Goal: Communication & Community: Answer question/provide support

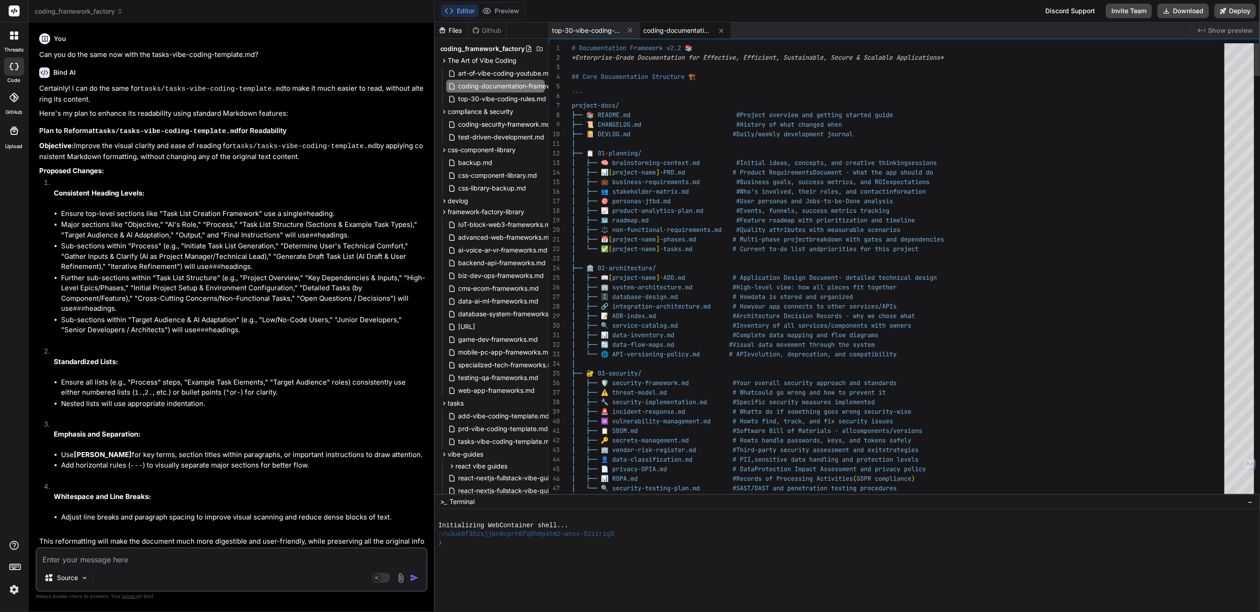
scroll to position [0, 10]
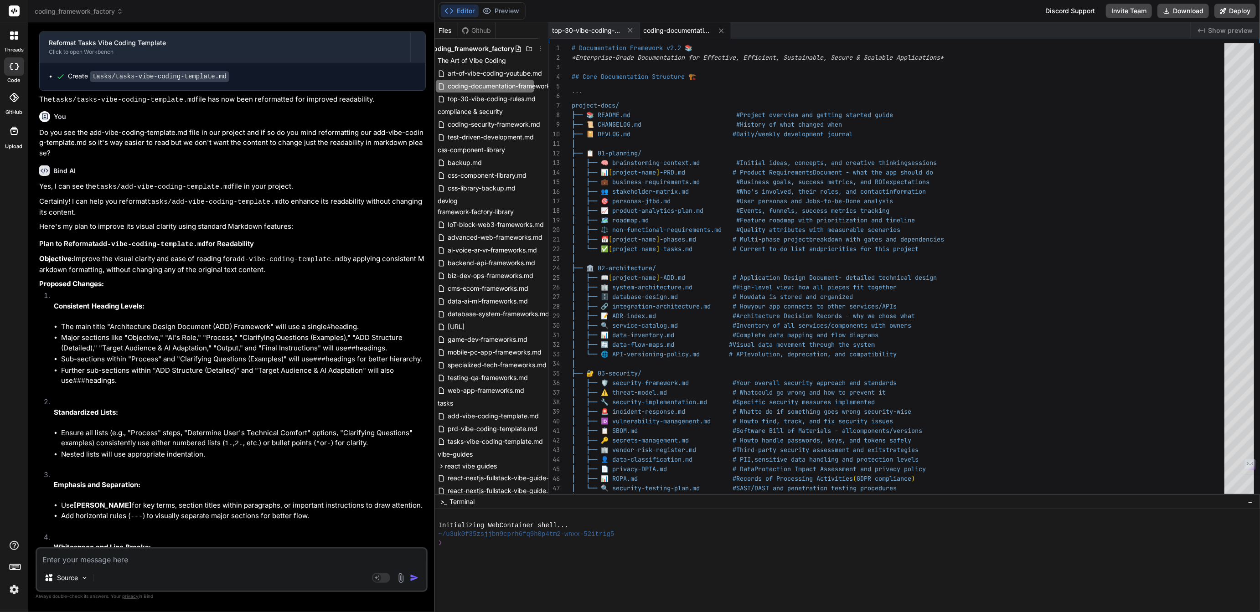
drag, startPoint x: 706, startPoint y: 495, endPoint x: 705, endPoint y: 586, distance: 91.2
click at [466, 324] on span "framework-factory-library-v2.0.md" at bounding box center [456, 326] width 19 height 11
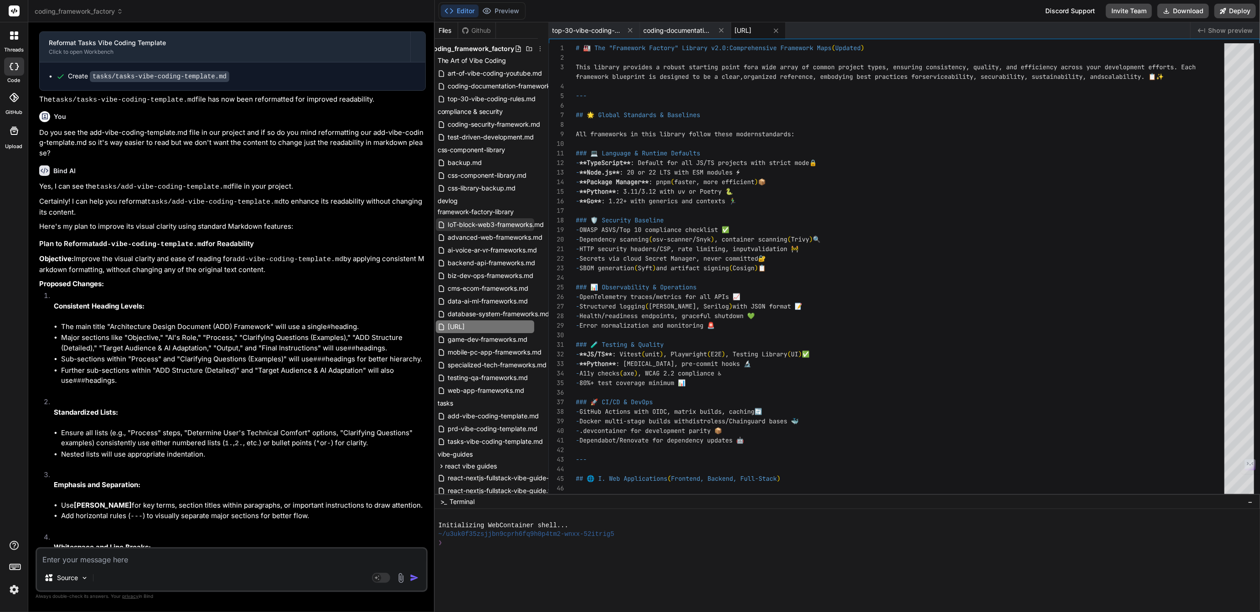
click at [480, 222] on span "IoT-block-web3-frameworks.md" at bounding box center [496, 224] width 98 height 11
type textarea "# 🏭 The "Framework Factory" Blueprint Library: Comprehensive Framework Maps (Up…"
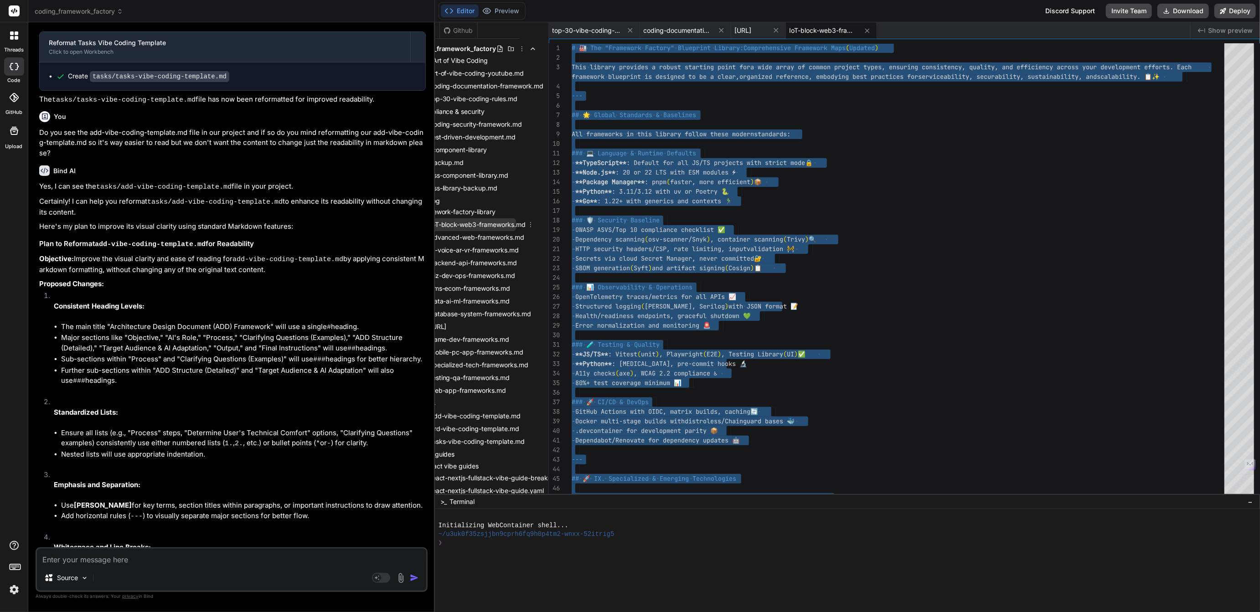
scroll to position [0, 34]
click at [526, 222] on icon at bounding box center [525, 224] width 1 height 5
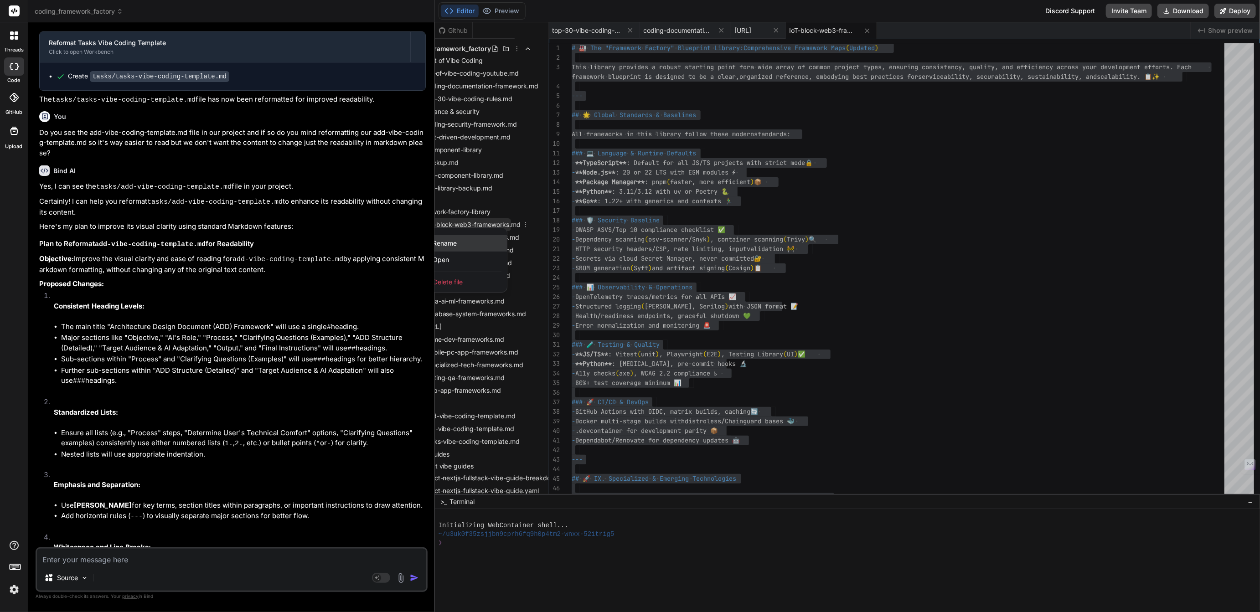
scroll to position [0, 0]
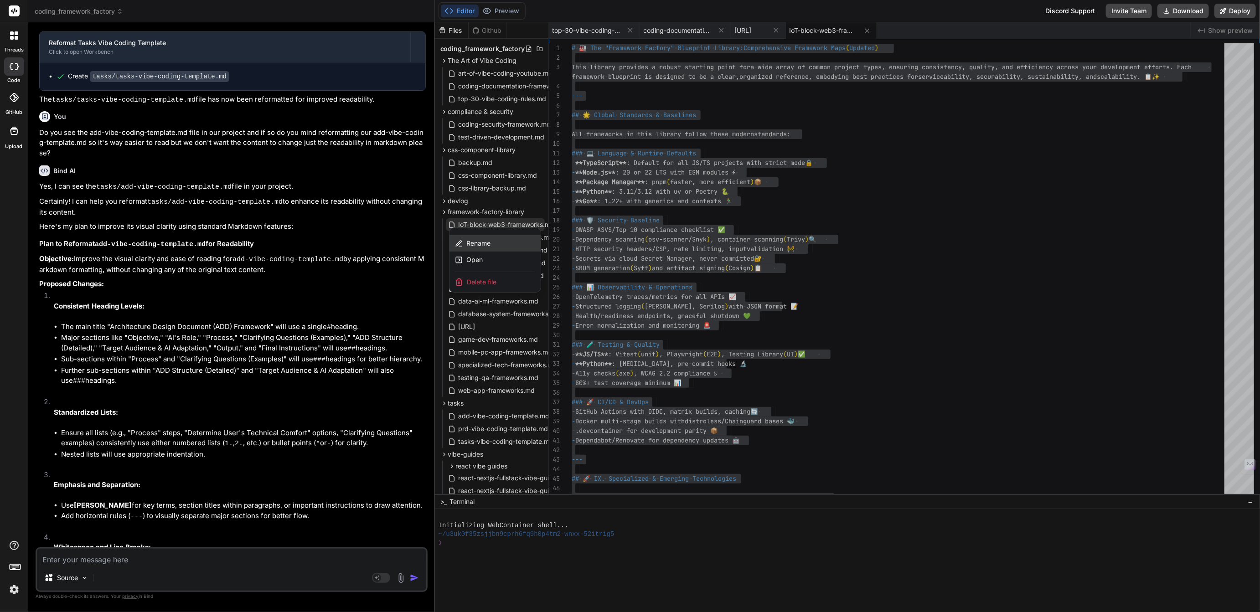
click at [469, 242] on span "Rename" at bounding box center [478, 243] width 24 height 9
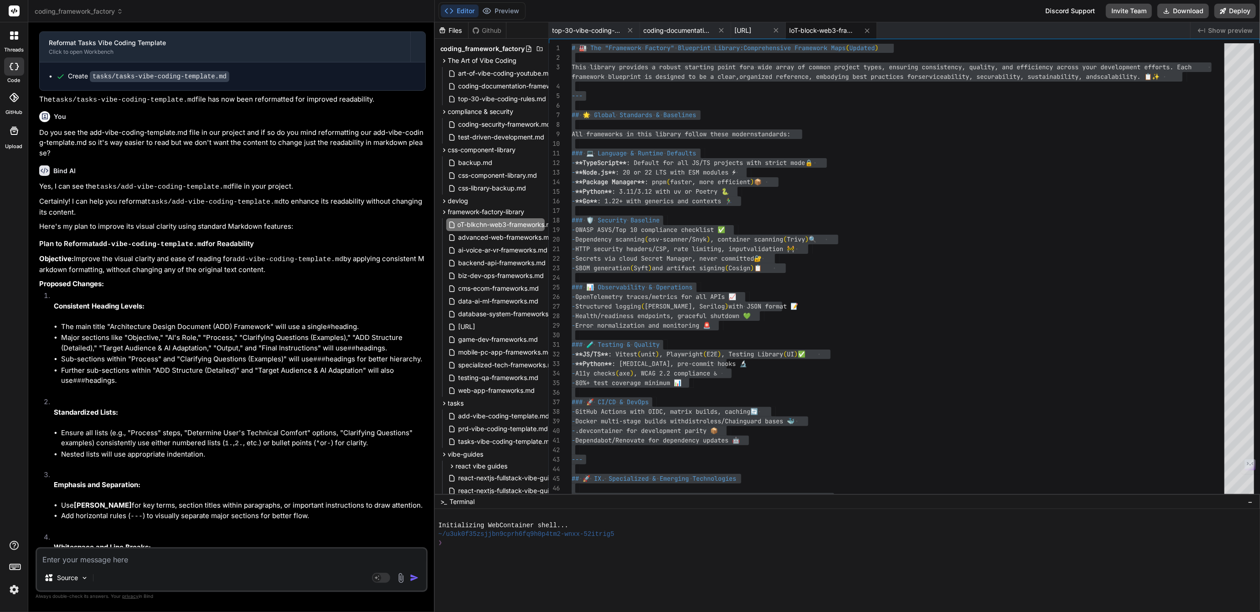
type input "IoT-blkchn-web3-frameworks.md"
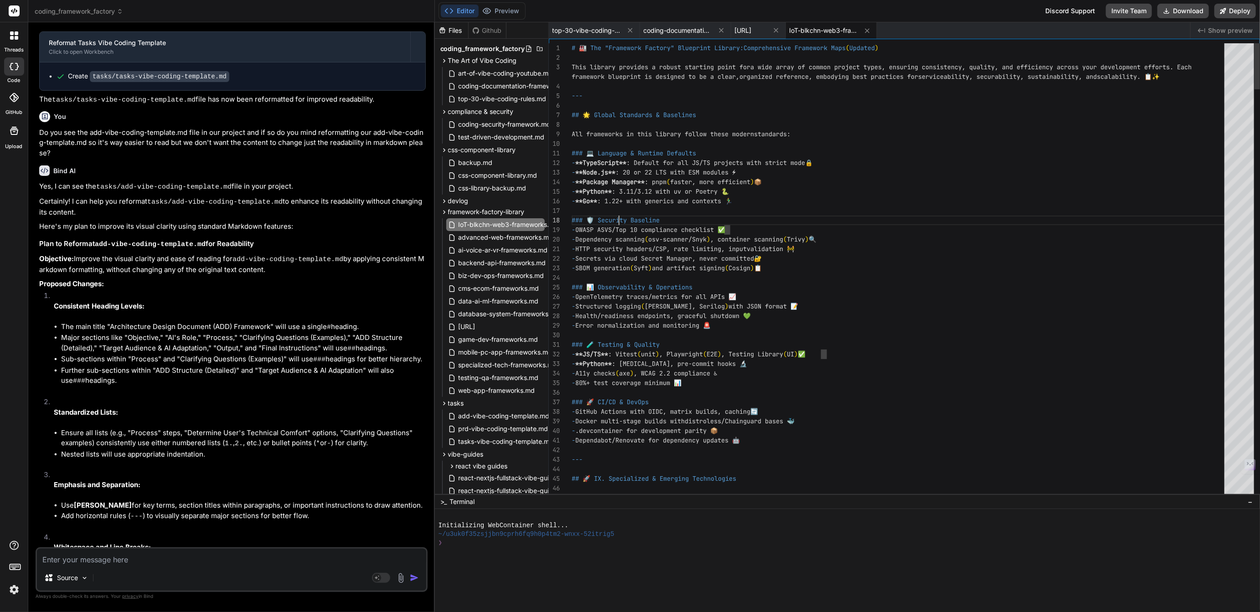
scroll to position [76, 0]
type textarea "# 🏭 The "Framework Factory" Blueprint Library: Comprehensive Framework Maps (Up…"
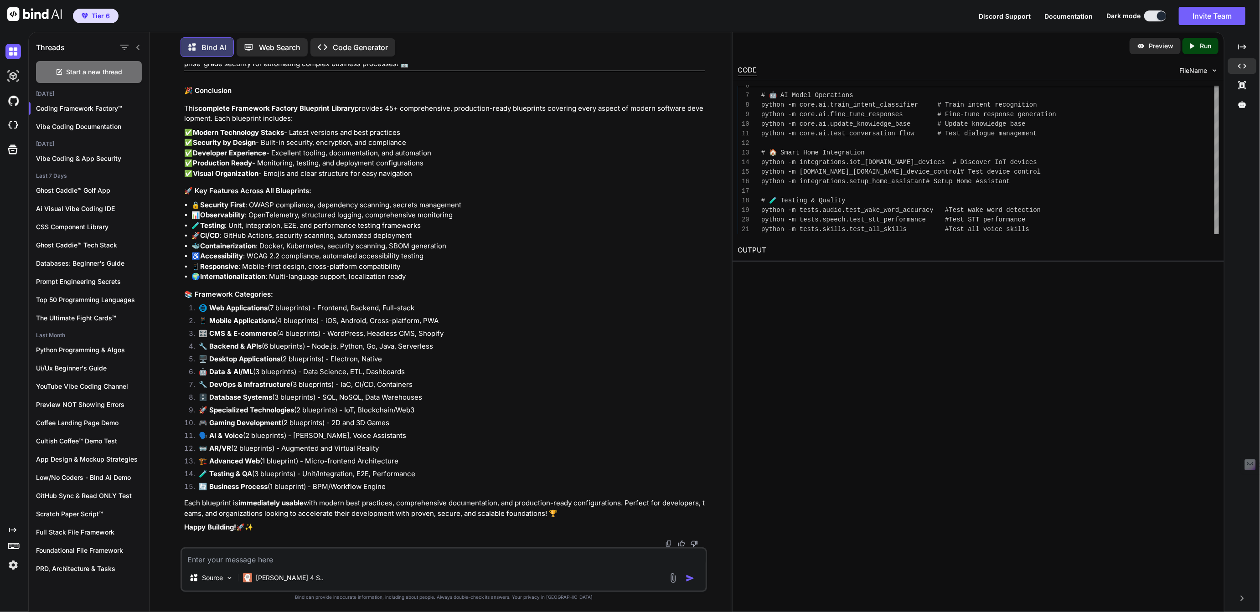
click at [237, 562] on textarea at bounding box center [443, 557] width 523 height 16
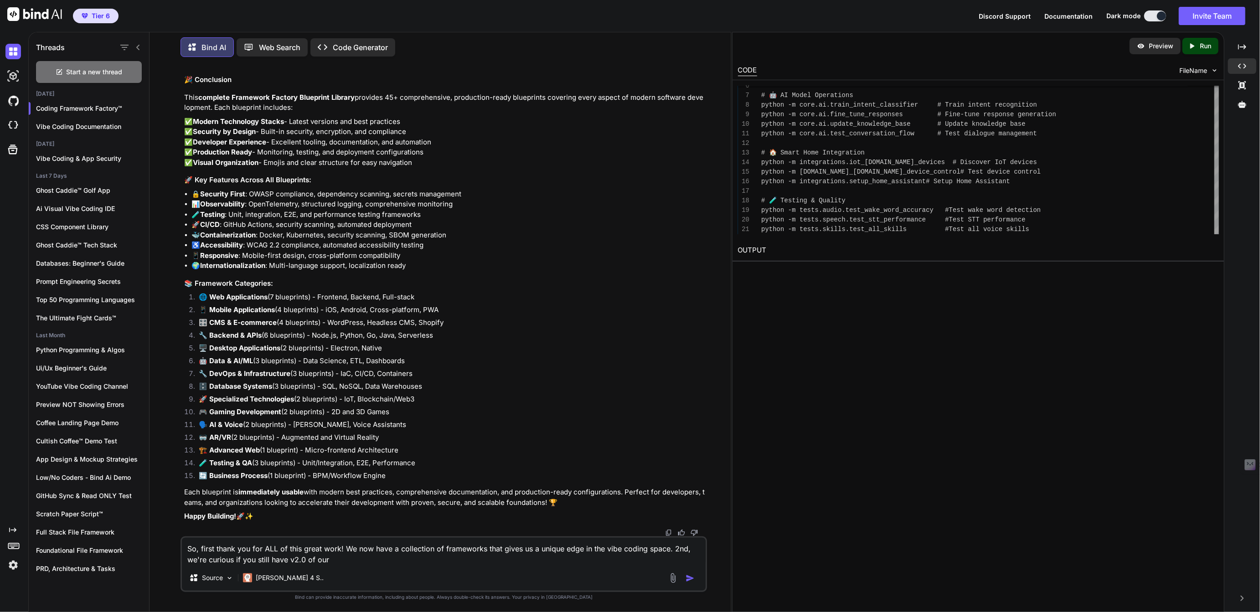
click at [297, 557] on textarea "So, first thank you for ALL of this great work! We now have a collection of fra…" at bounding box center [443, 551] width 523 height 27
click at [342, 559] on textarea "So, first thank you for ALL of this great work! We now have a collection of fra…" at bounding box center [443, 551] width 523 height 27
type textarea "So, first thank you for ALL of this great work! We now have a collection of fra…"
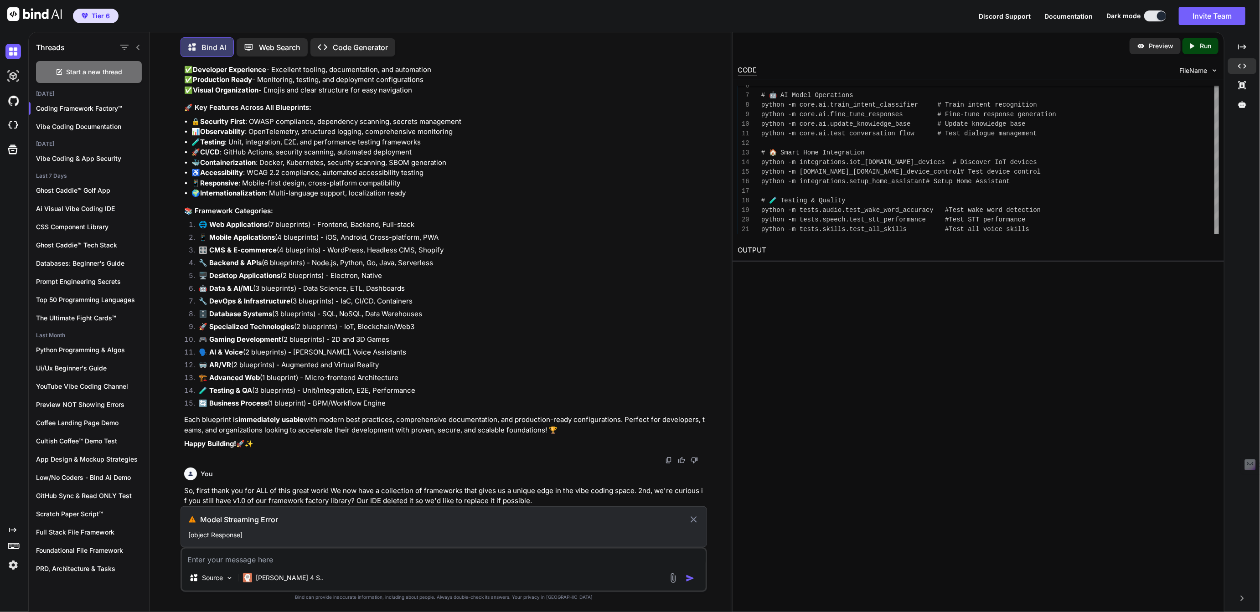
scroll to position [100636, 0]
click at [693, 517] on icon at bounding box center [693, 519] width 11 height 11
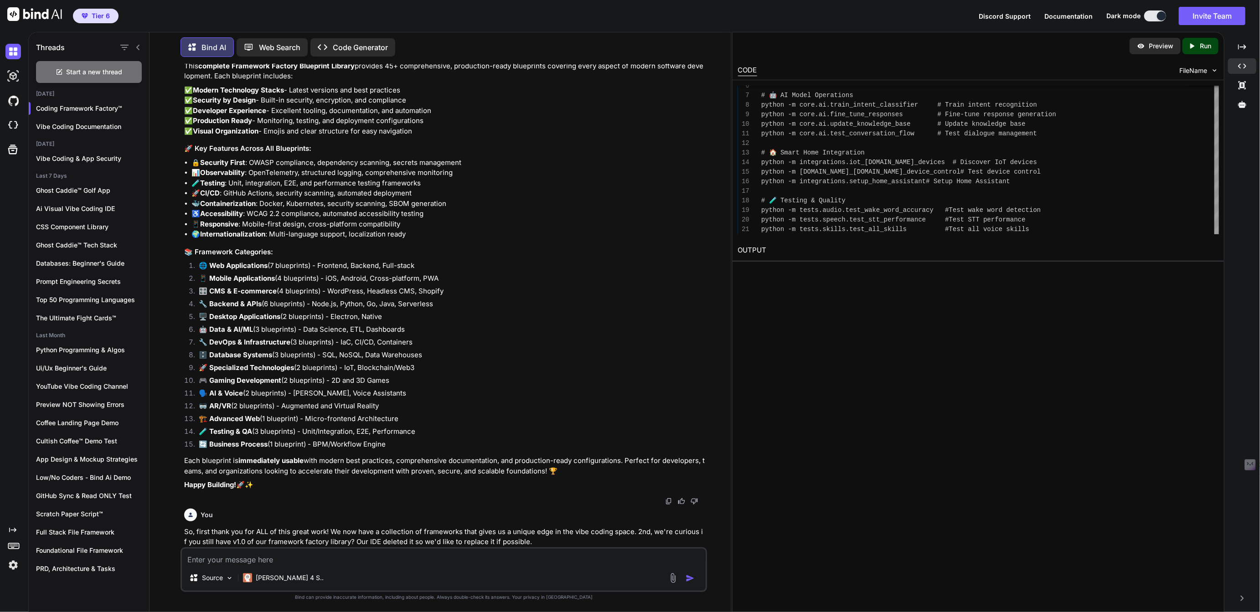
scroll to position [101360, 0]
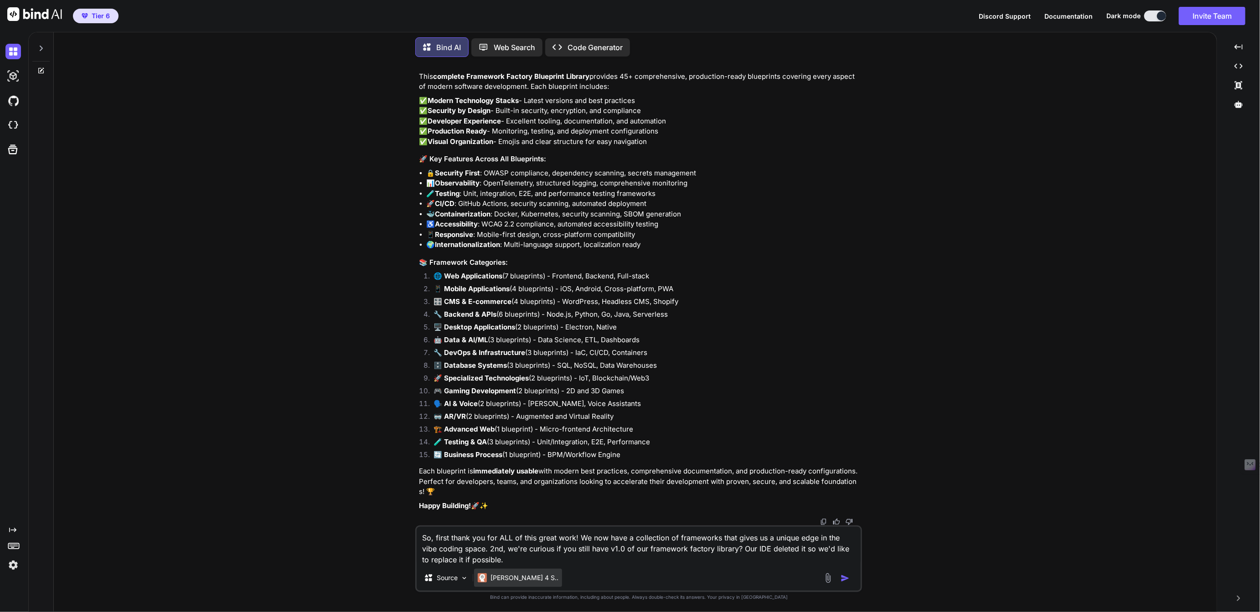
scroll to position [69993, 0]
click at [509, 577] on p "[PERSON_NAME] 4 S.." at bounding box center [524, 577] width 68 height 9
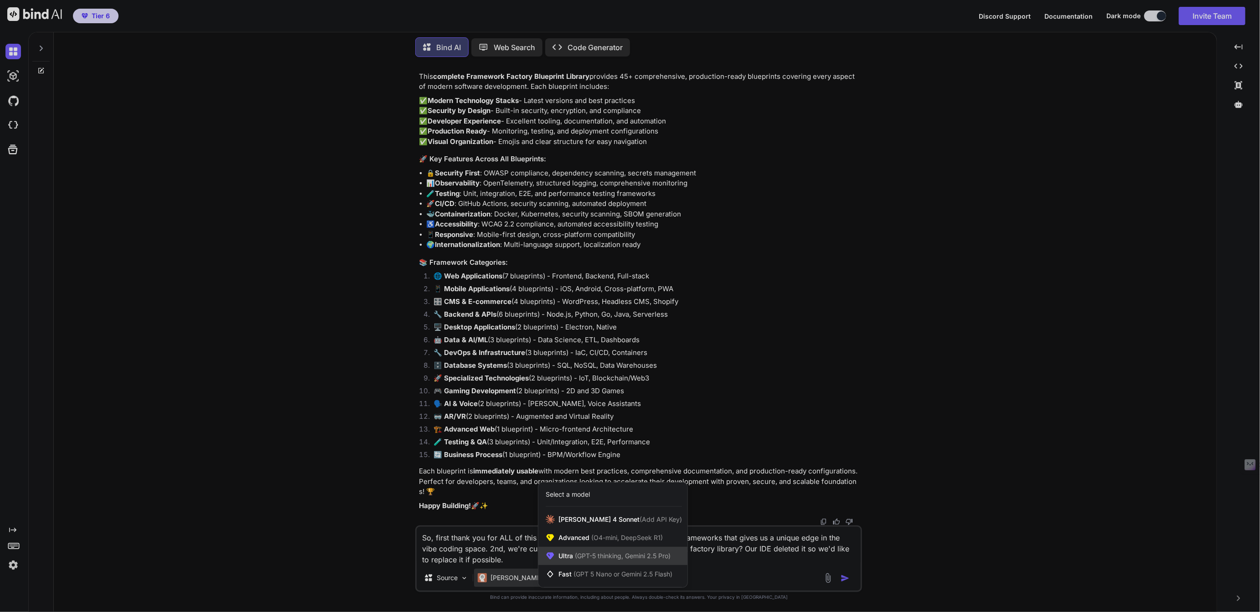
click at [566, 556] on span "Ultra (GPT-5 thinking, Gemini 2.5 Pro)" at bounding box center [614, 556] width 112 height 9
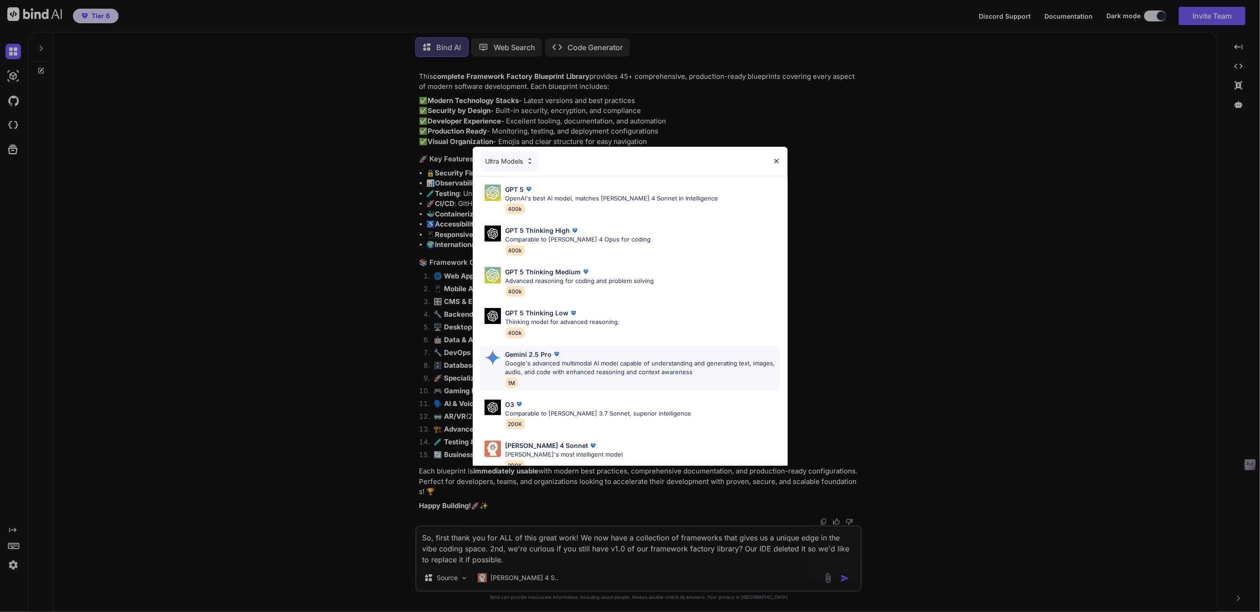
click at [525, 368] on p "Google's advanced multimodal AI model capable of understanding and generating t…" at bounding box center [642, 368] width 275 height 18
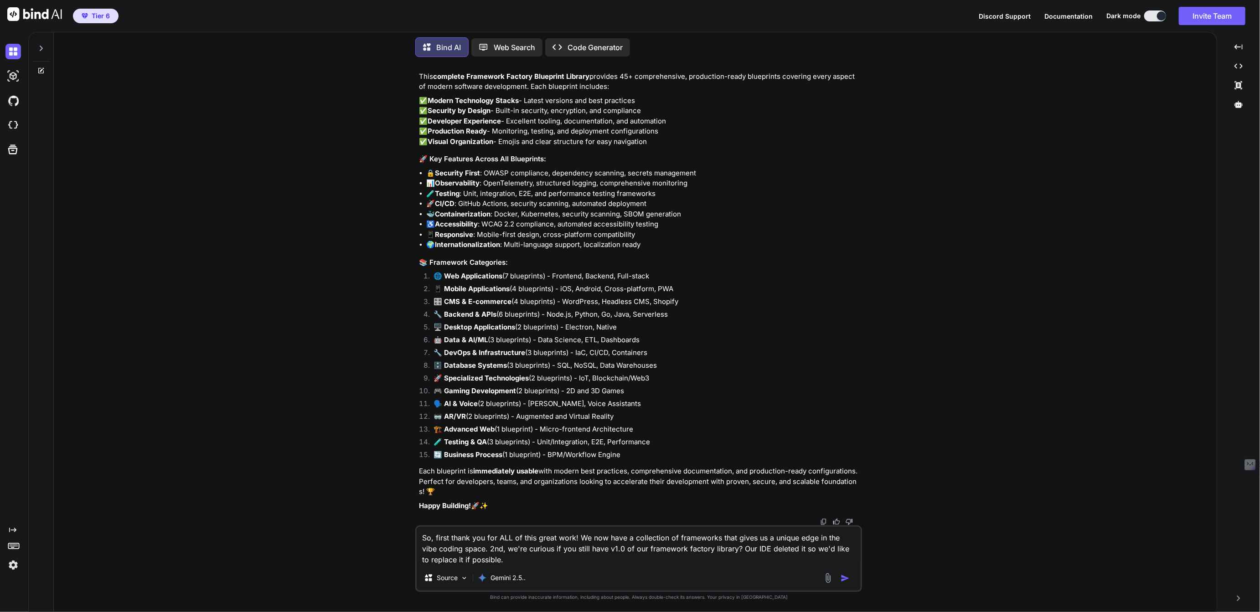
click at [846, 575] on img "button" at bounding box center [845, 578] width 9 height 9
type textarea "x"
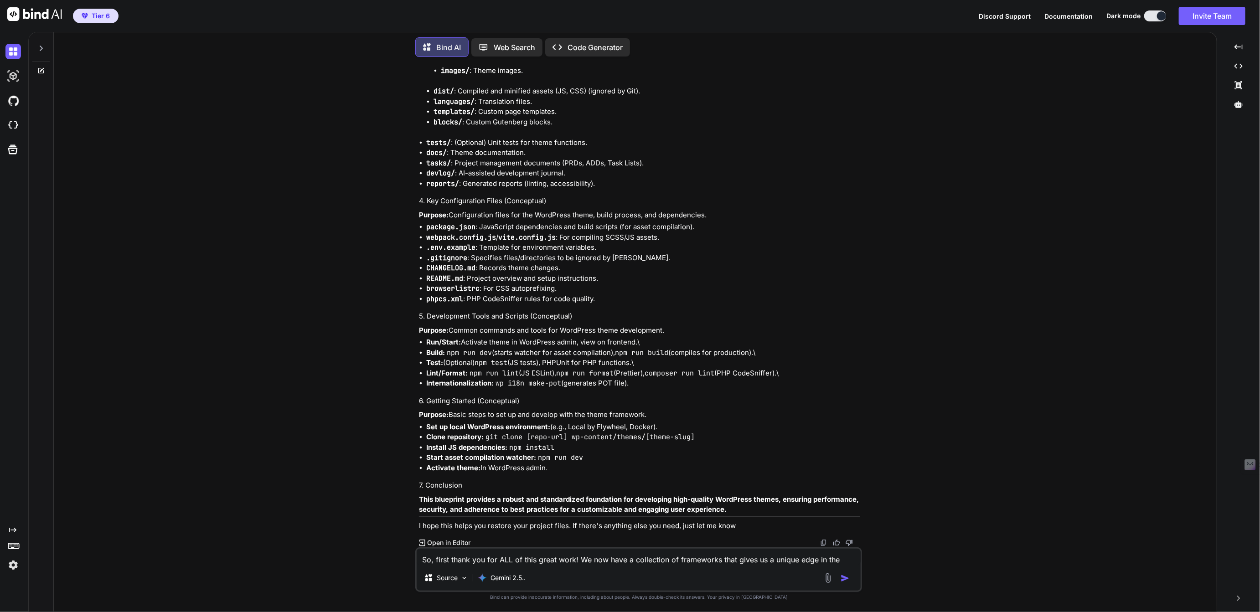
scroll to position [98978, 0]
click at [455, 559] on textarea "So, first thank you for ALL of this great work! We now have a collection of fra…" at bounding box center [639, 557] width 444 height 16
type textarea "Apologies, we meant the original 45, this is only the first 13?"
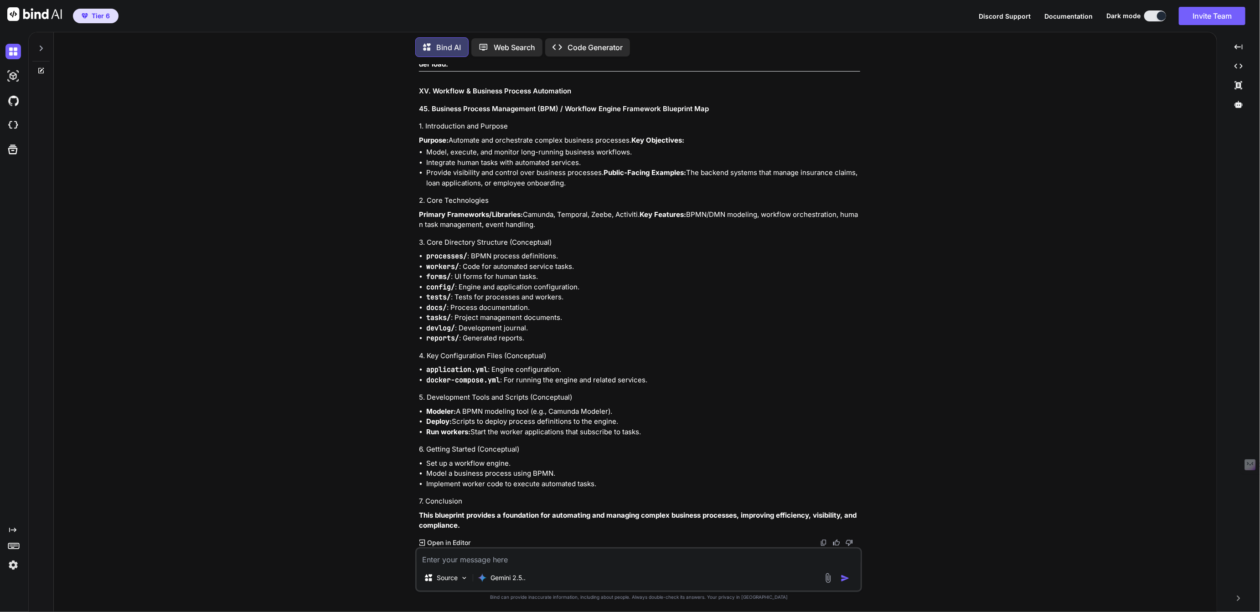
scroll to position [123844, 0]
click at [824, 542] on img at bounding box center [823, 542] width 7 height 7
click at [42, 47] on icon at bounding box center [40, 48] width 7 height 7
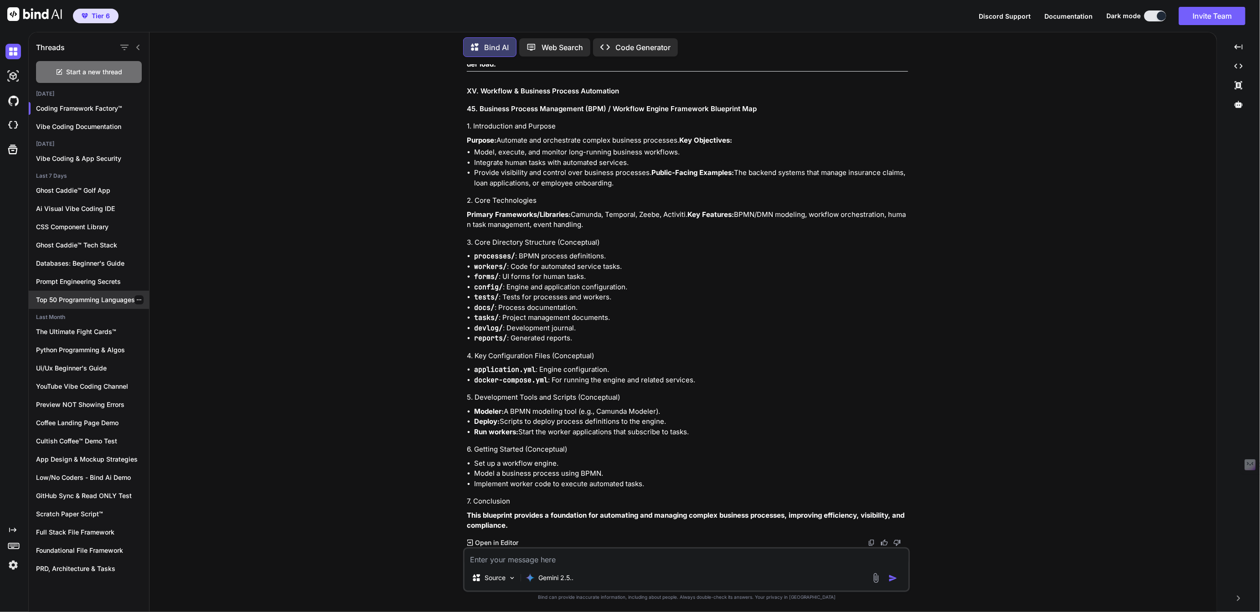
click at [76, 299] on p "Top 50 Programming Languages" at bounding box center [92, 299] width 113 height 9
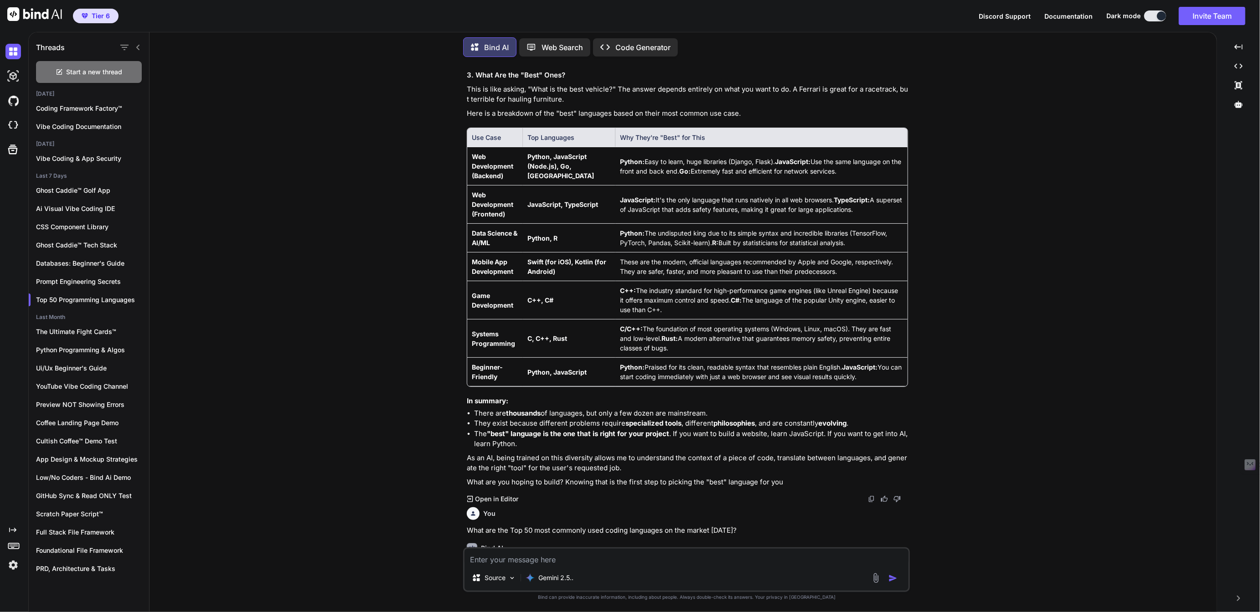
scroll to position [609, 0]
click at [869, 497] on img at bounding box center [871, 499] width 7 height 7
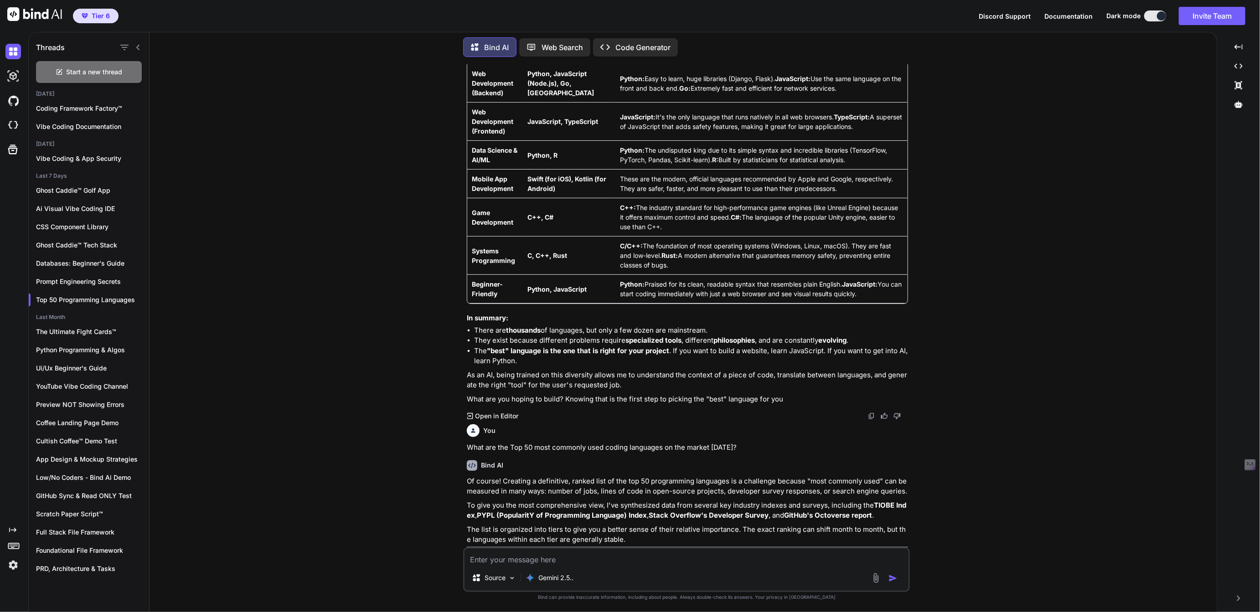
scroll to position [698, 0]
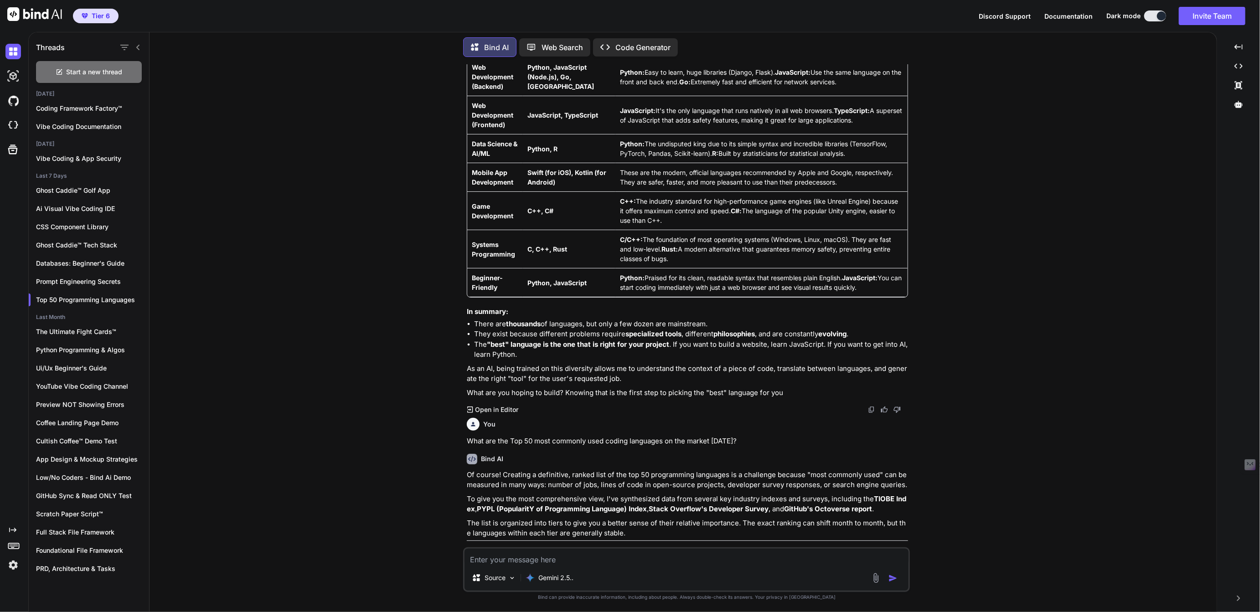
click at [871, 406] on img at bounding box center [871, 409] width 7 height 7
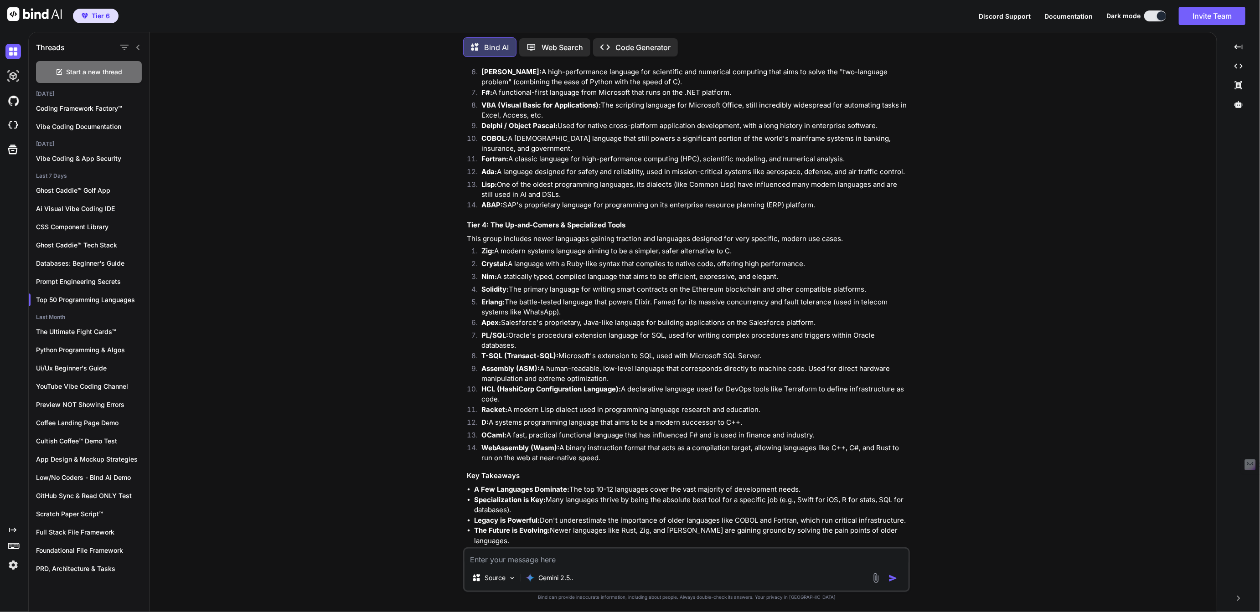
scroll to position [1701, 0]
click at [873, 552] on img at bounding box center [871, 555] width 7 height 7
click at [503, 563] on textarea at bounding box center [686, 557] width 444 height 16
paste textarea "What are the Top 50 most commonly used coding languages on the market today?"
paste textarea "Python dominates as the most popular programming language in 2025 with a comman…"
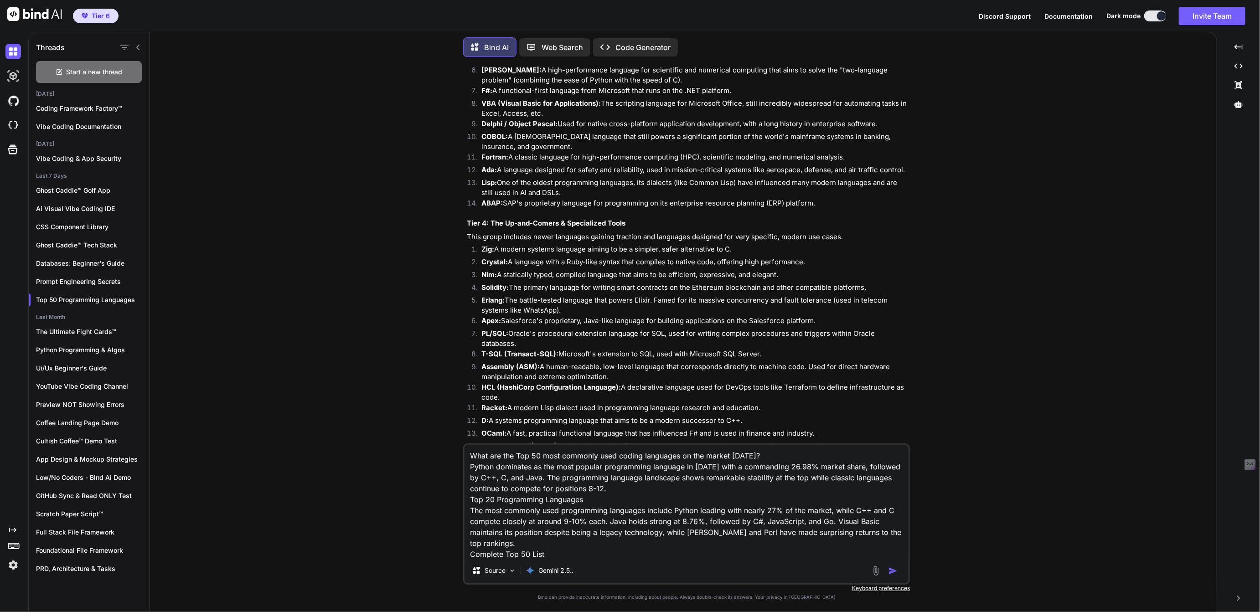
paste textarea "Here is the complete top 50 programming language list in raw CSV format—copy/pa…"
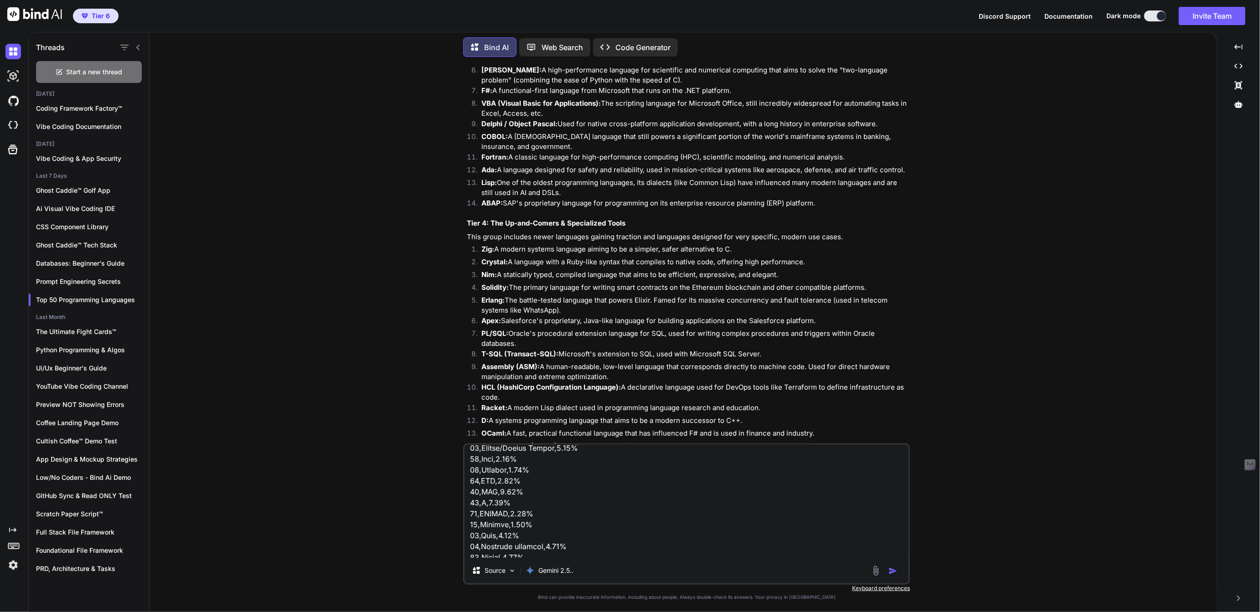
scroll to position [0, 0]
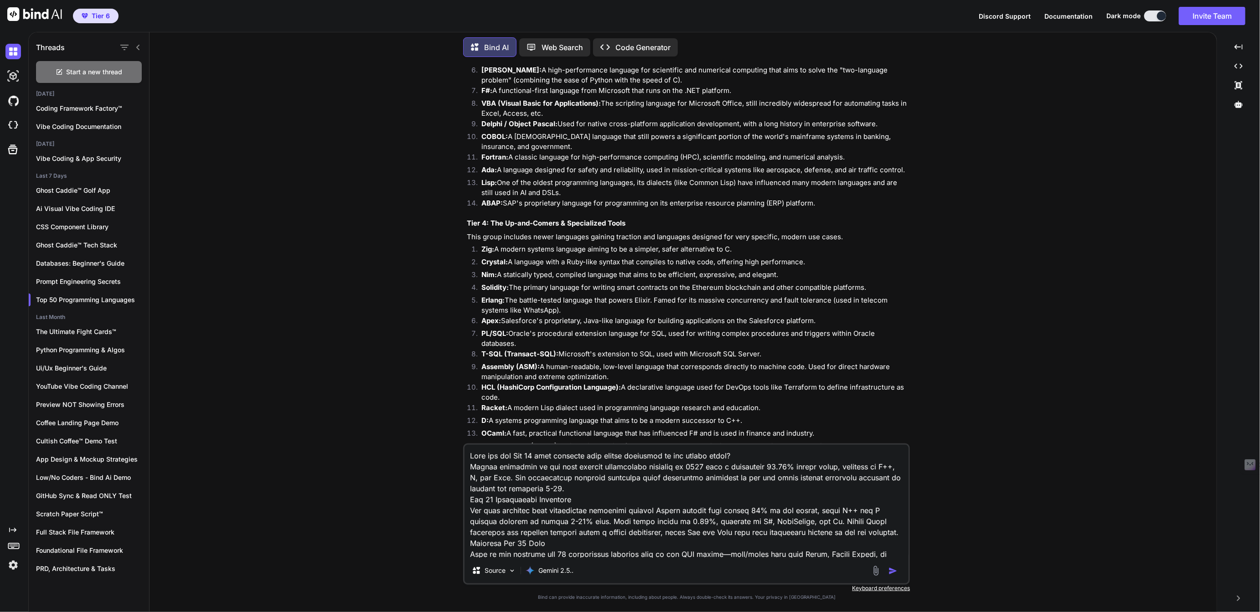
type textarea "What are the Top 50 most commonly used coding languages on the market today? Py…"
click at [893, 571] on img "button" at bounding box center [892, 571] width 9 height 9
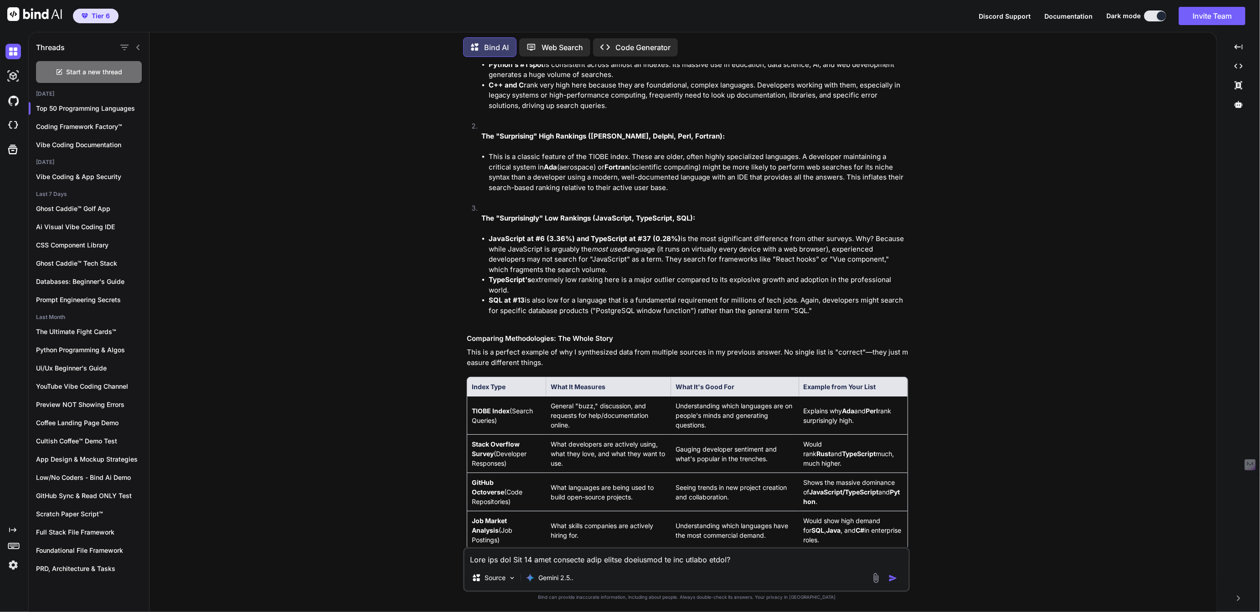
scroll to position [2705, 0]
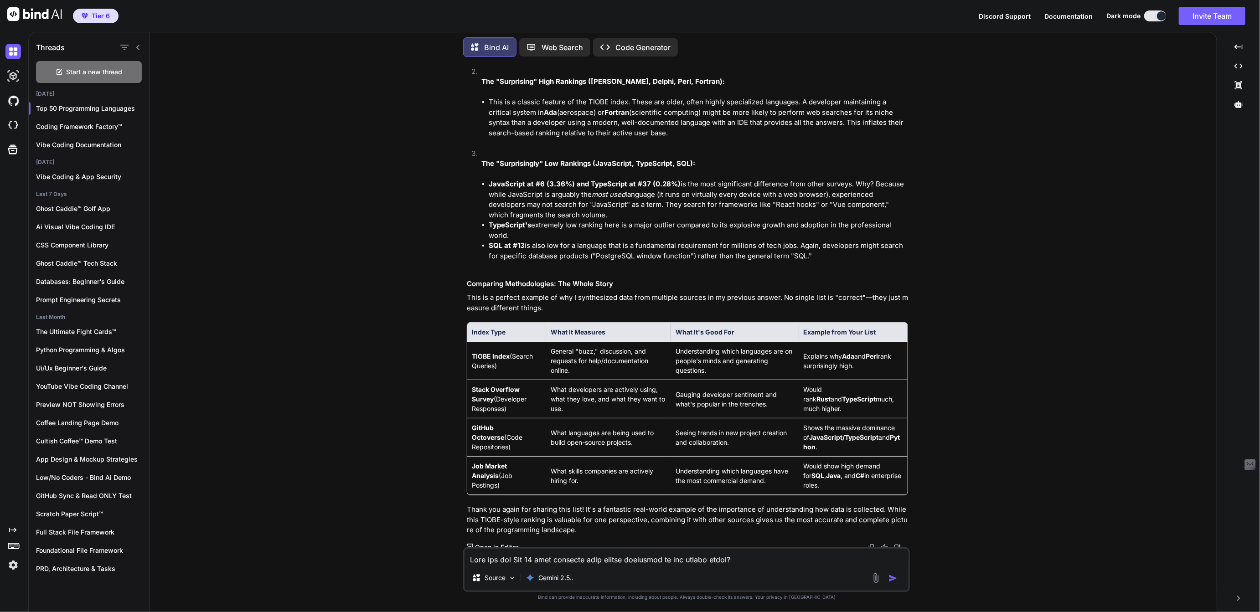
click at [561, 558] on textarea at bounding box center [686, 557] width 444 height 16
click at [742, 559] on textarea "We need to reformat that list so we can paste it into a .md file in our framewo…" at bounding box center [686, 557] width 444 height 16
click at [790, 559] on textarea "We need to reformat that list so we can paste it into a .md file in our framewo…" at bounding box center [686, 557] width 444 height 16
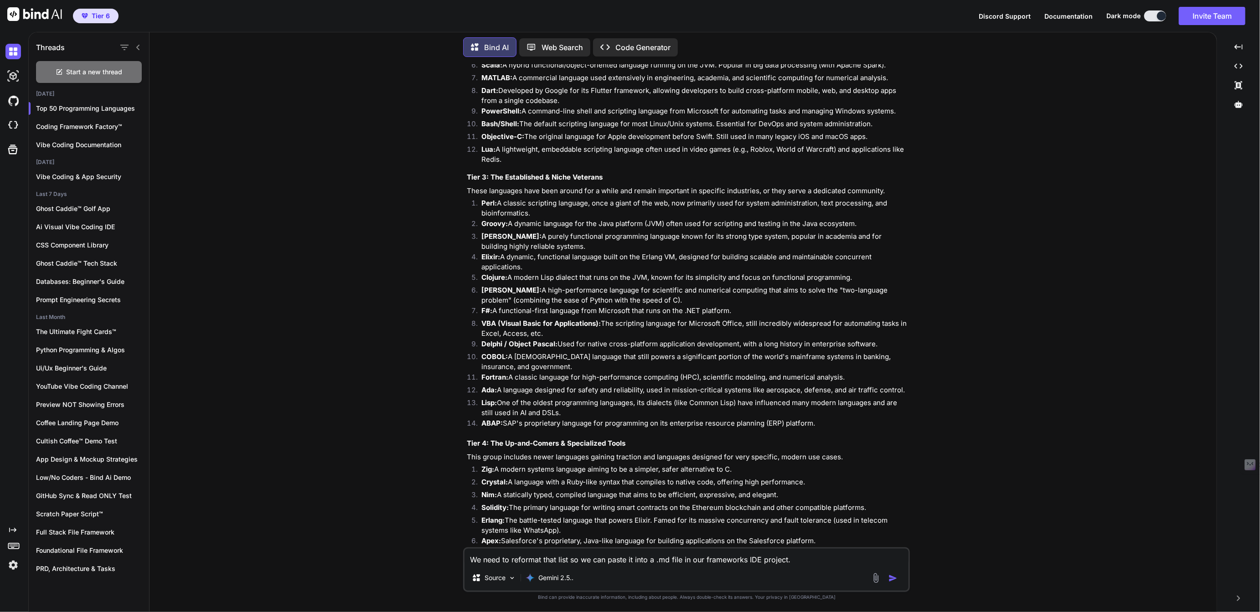
scroll to position [1464, 0]
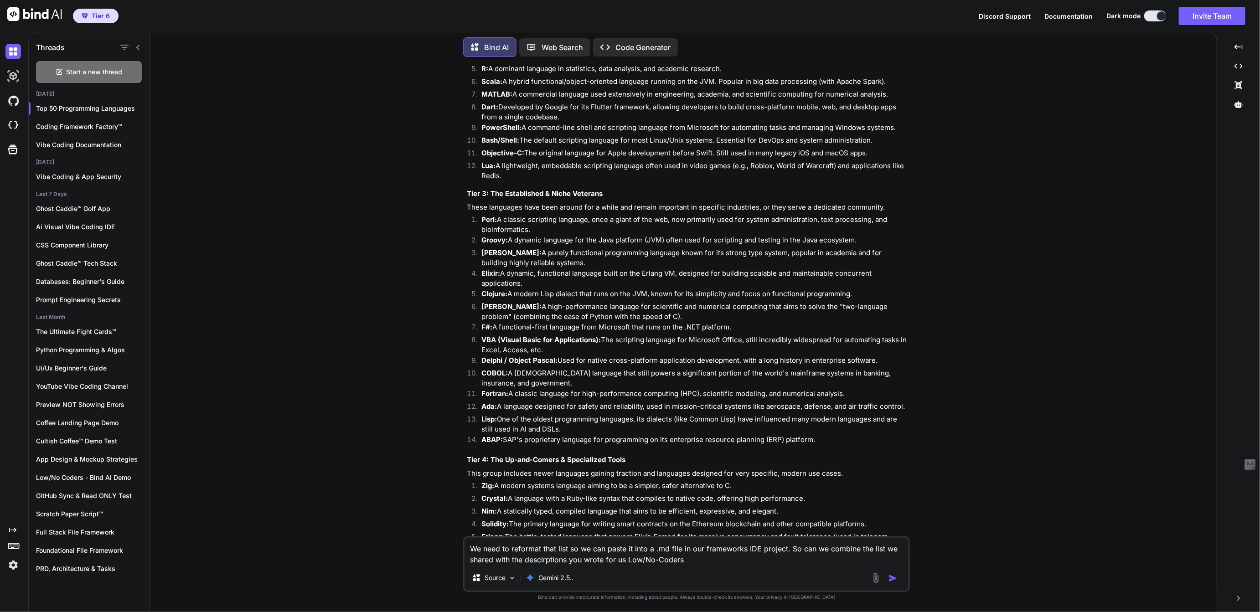
click at [545, 558] on textarea "We need to reformat that list so we can paste it into a .md file in our framewo…" at bounding box center [686, 551] width 444 height 27
click at [702, 556] on textarea "We need to reformat that list so we can paste it into a .md file in our framewo…" at bounding box center [686, 551] width 444 height 27
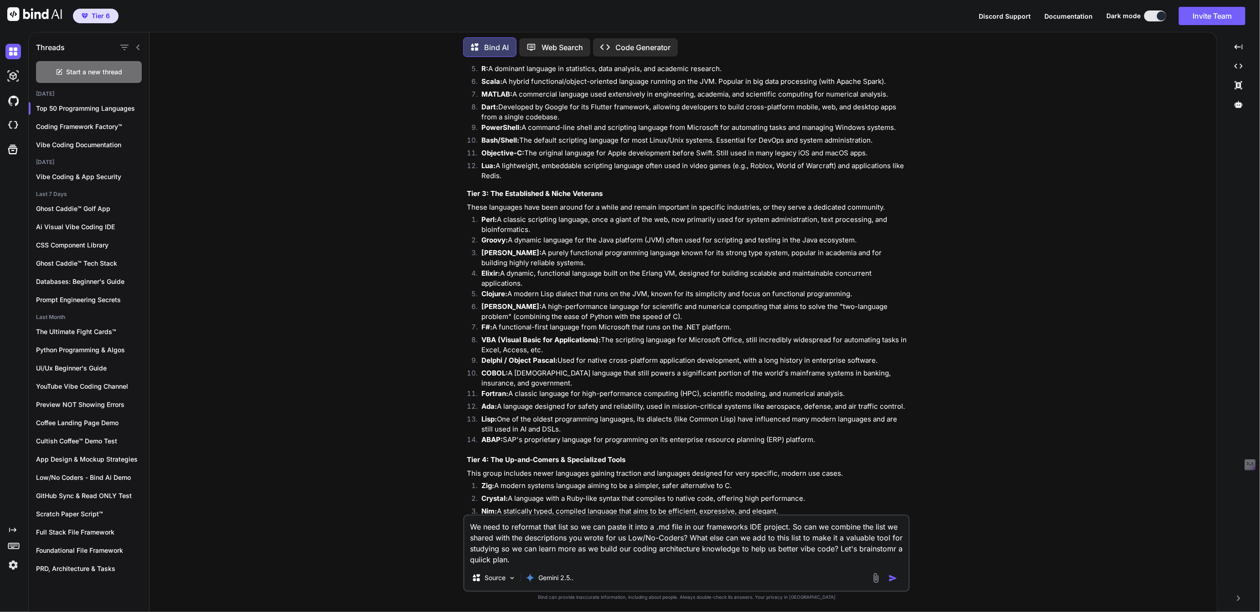
click at [489, 558] on textarea "We need to reformat that list so we can paste it into a .md file in our framewo…" at bounding box center [686, 540] width 444 height 49
type textarea "We need to reformat that list so we can paste it into a .md file in our framewo…"
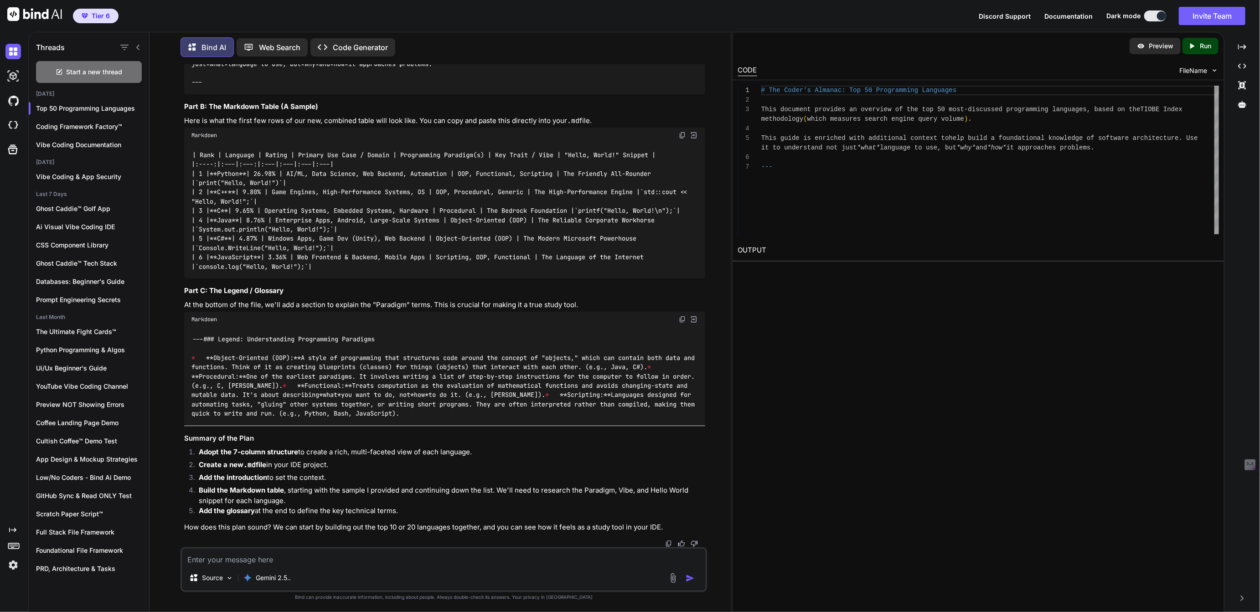
scroll to position [3594, 0]
click at [488, 562] on textarea "Tables don't show up great in markdown so can we organize it differently to mak…" at bounding box center [443, 557] width 523 height 16
click at [658, 561] on textarea "Tables don't show up great in markdown so can we organize it differently to mak…" at bounding box center [443, 557] width 523 height 16
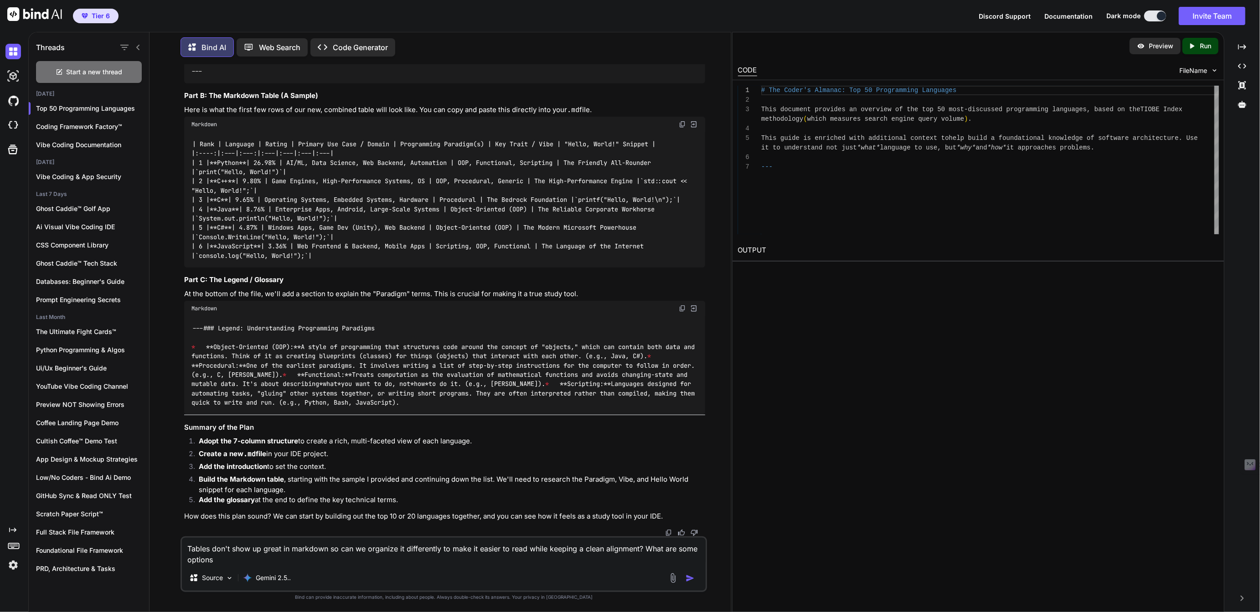
type textarea "Tables don't show up great in markdown so can we organize it differently to mak…"
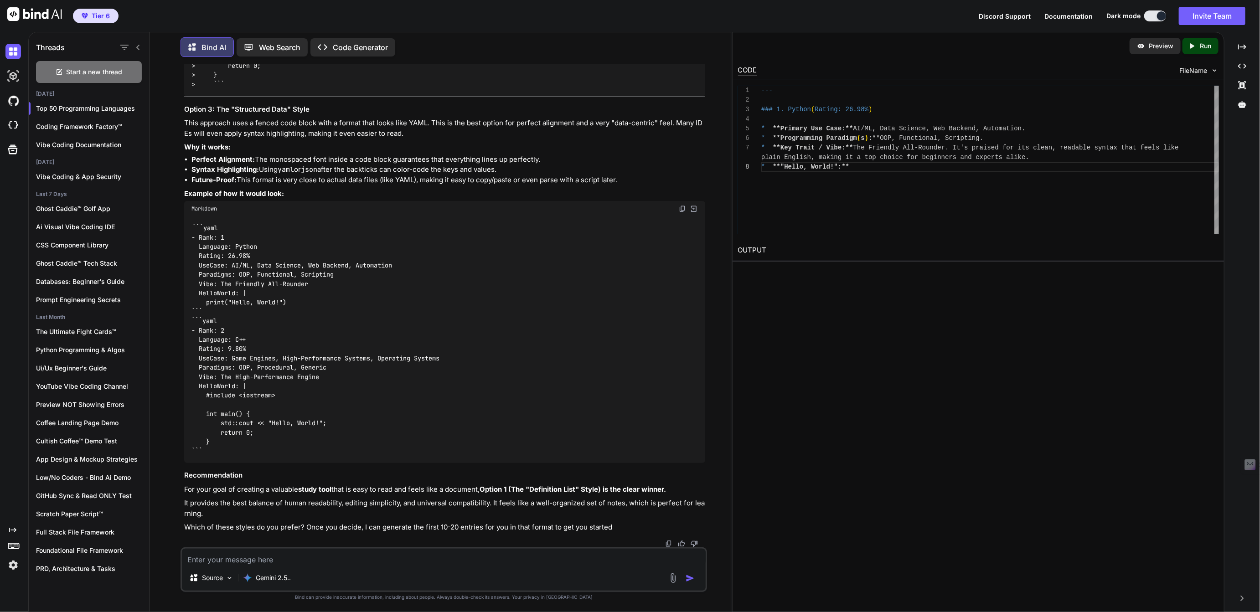
scroll to position [4950, 0]
click at [694, 207] on img at bounding box center [694, 209] width 8 height 8
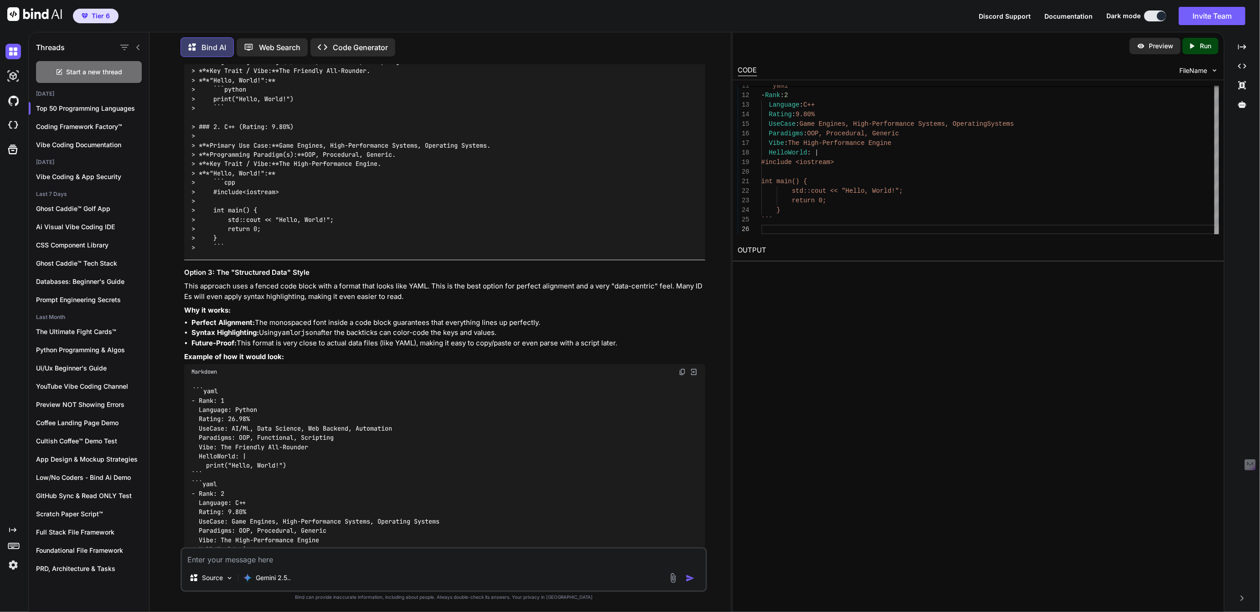
scroll to position [4541, 0]
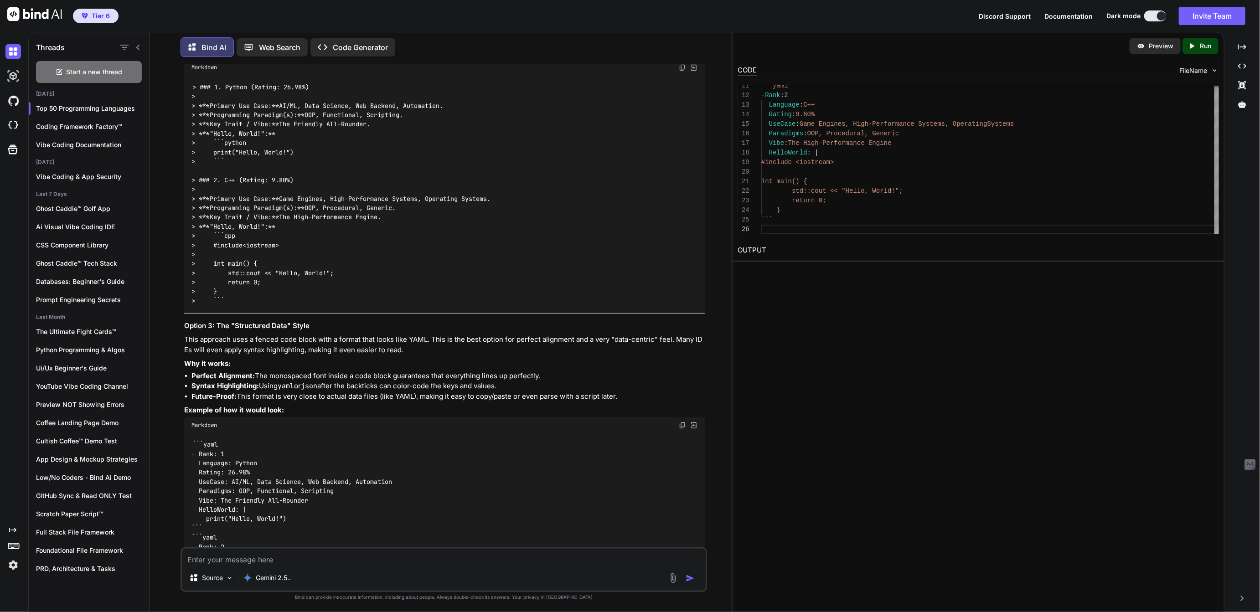
click at [693, 72] on img at bounding box center [694, 67] width 8 height 8
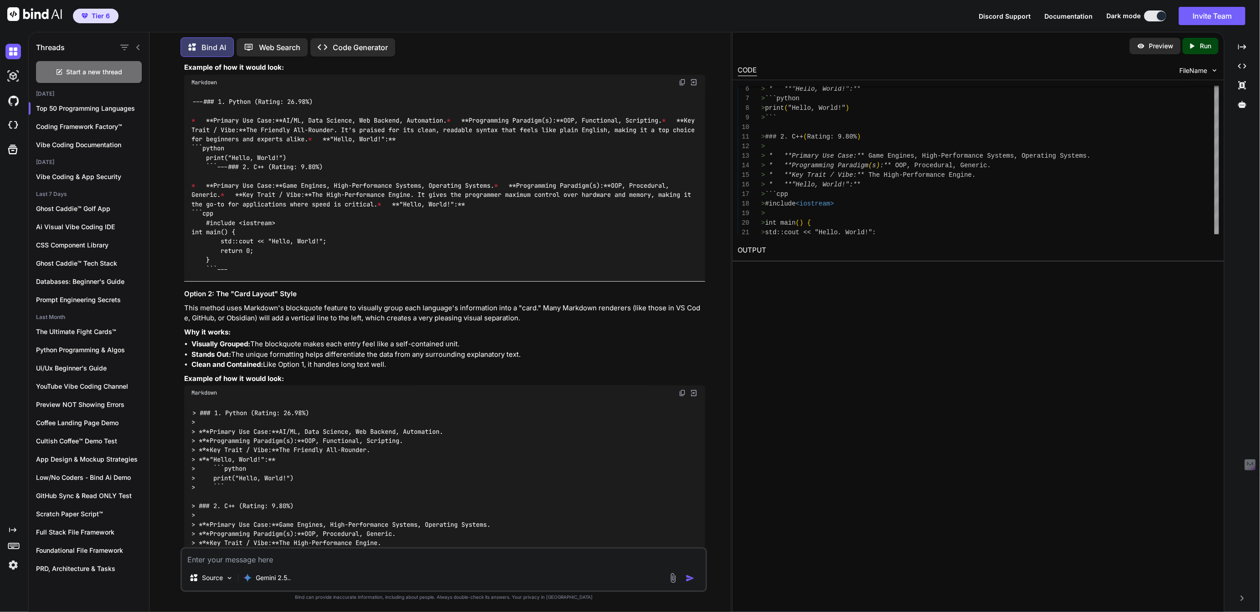
scroll to position [4208, 0]
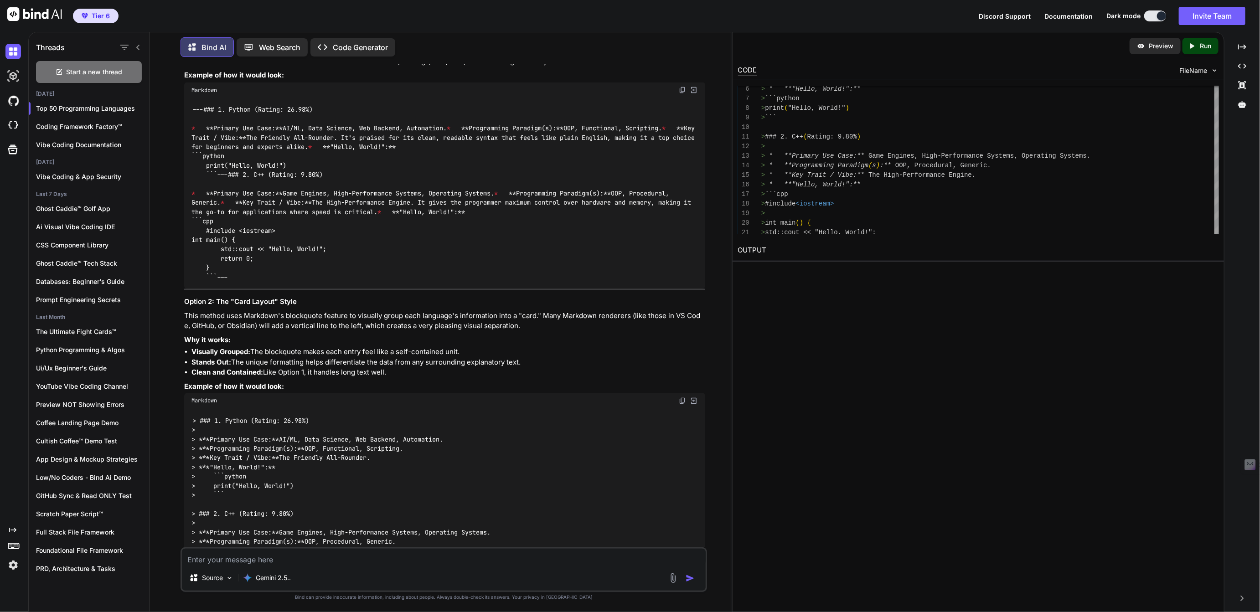
click at [695, 94] on img at bounding box center [694, 90] width 8 height 8
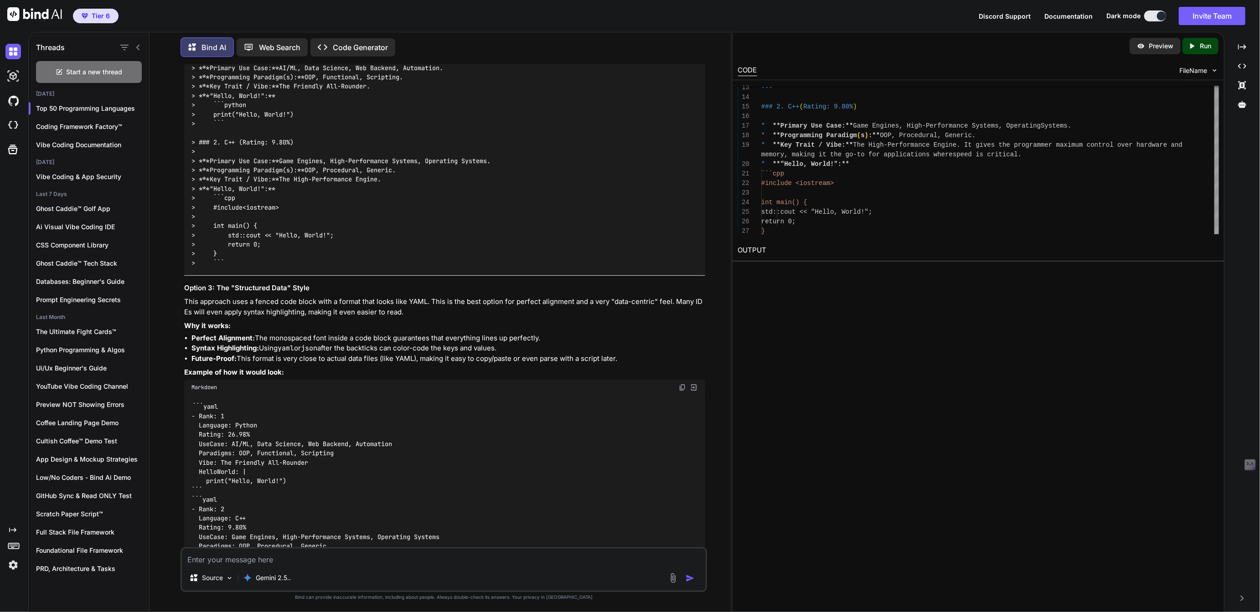
scroll to position [4648, 0]
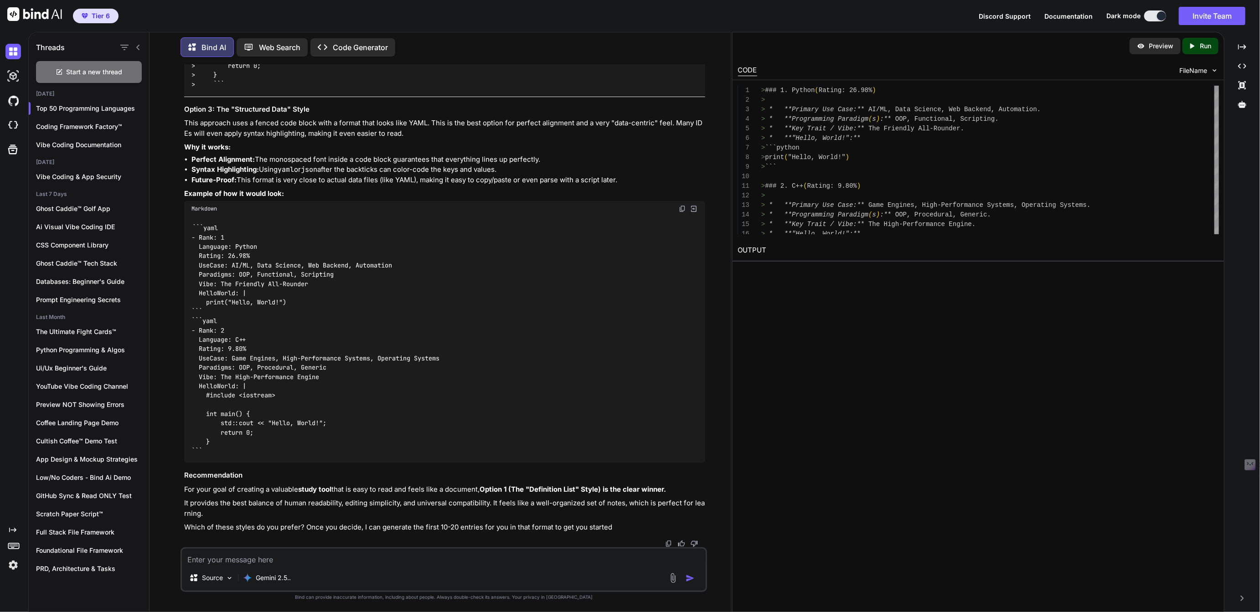
scroll to position [4869, 0]
click at [695, 213] on img at bounding box center [694, 209] width 8 height 8
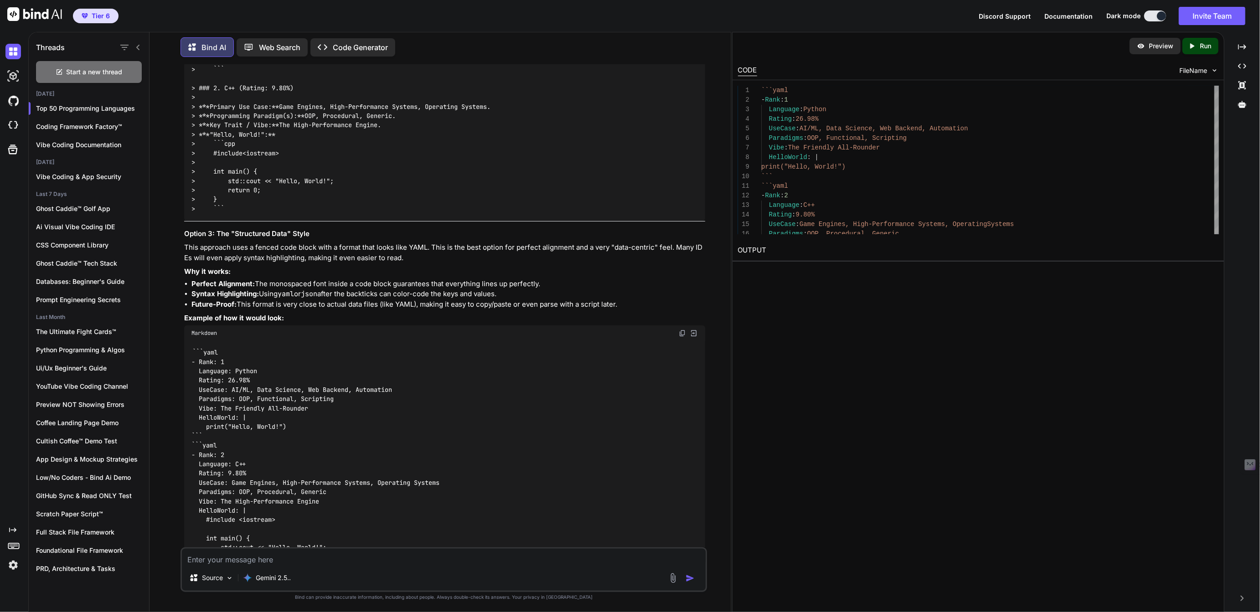
scroll to position [4629, 0]
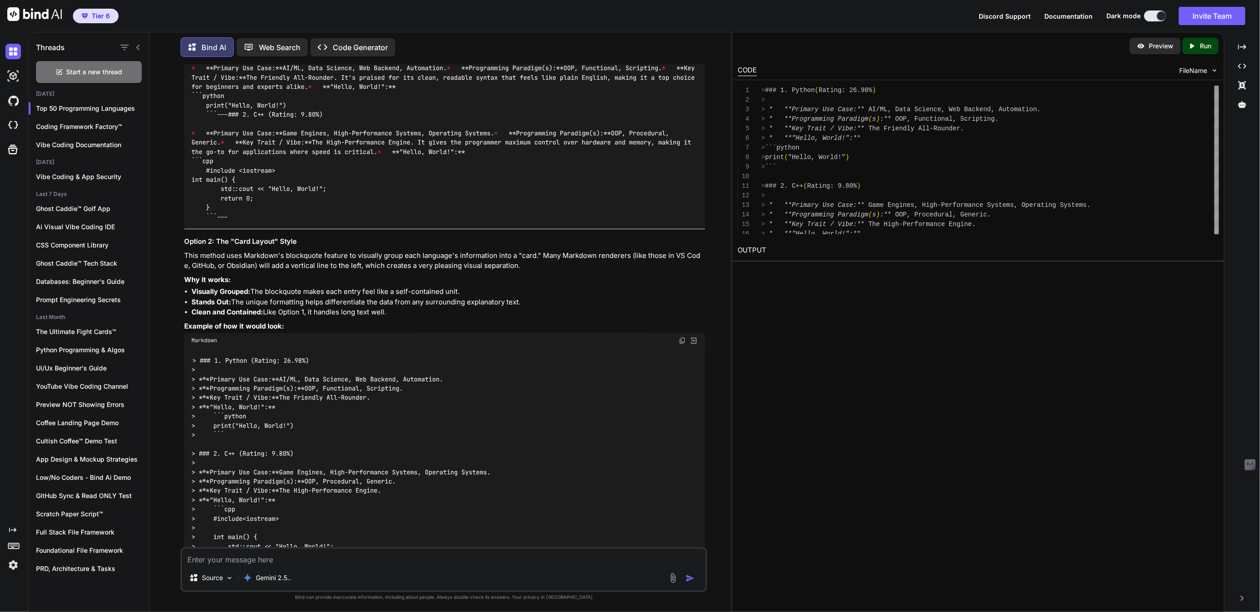
scroll to position [4263, 0]
click at [694, 39] on img at bounding box center [694, 35] width 8 height 8
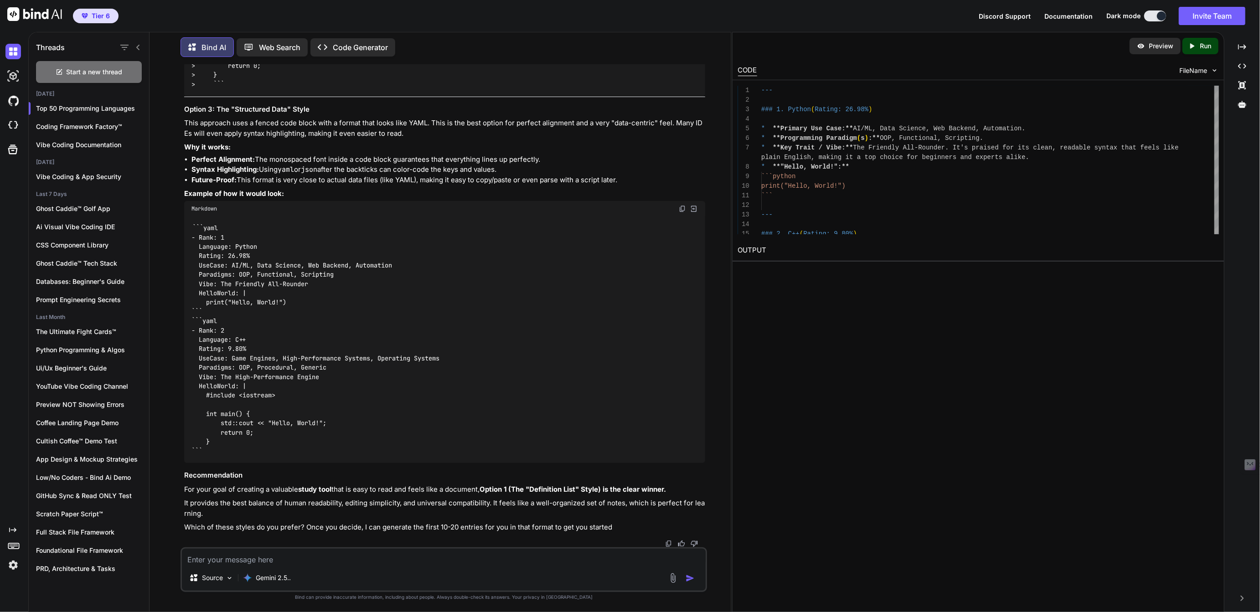
scroll to position [4933, 0]
click at [279, 559] on textarea at bounding box center [443, 557] width 523 height 16
type textarea "We like the definition list but could use a little more detail for greater unde…"
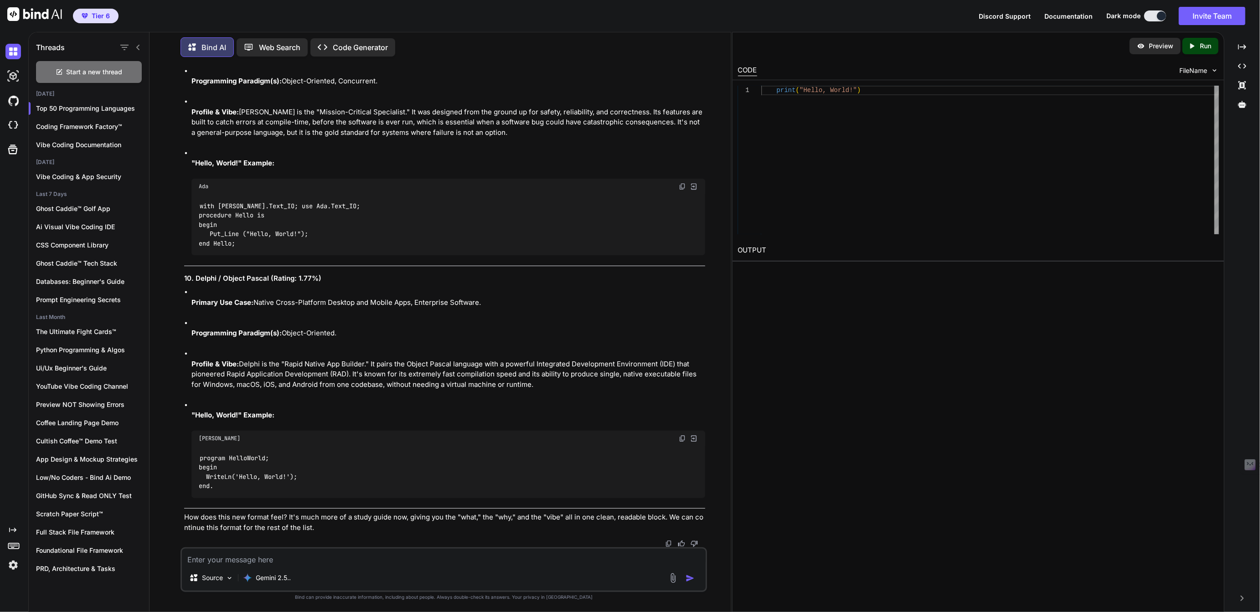
scroll to position [7605, 0]
click at [669, 543] on img at bounding box center [668, 543] width 7 height 7
click at [263, 552] on textarea at bounding box center [443, 557] width 523 height 16
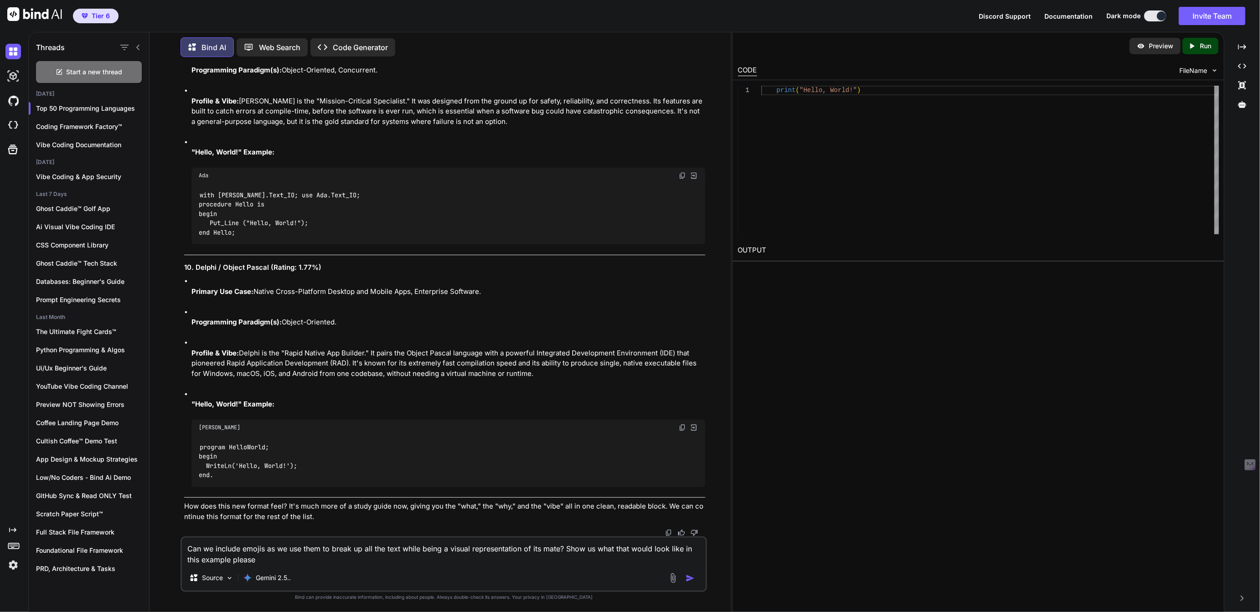
type textarea "Can we include emojis as we use them to break up all the text while being a vis…"
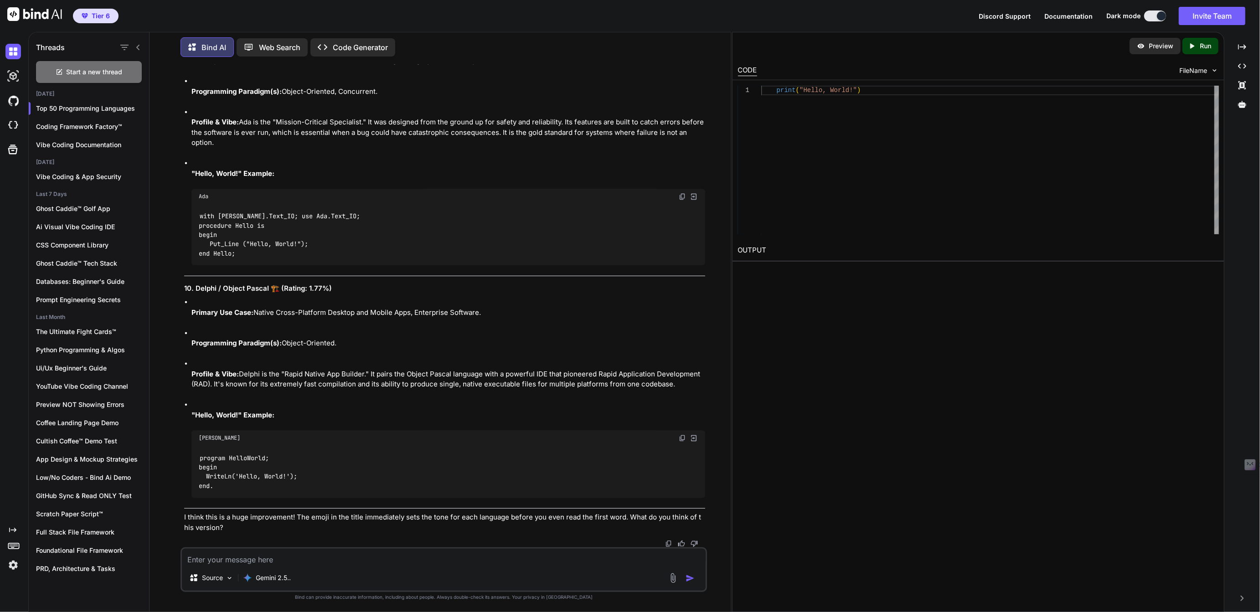
scroll to position [10216, 0]
click at [669, 542] on img at bounding box center [668, 543] width 7 height 7
click at [273, 575] on p "Gemini 2.5.." at bounding box center [273, 577] width 35 height 9
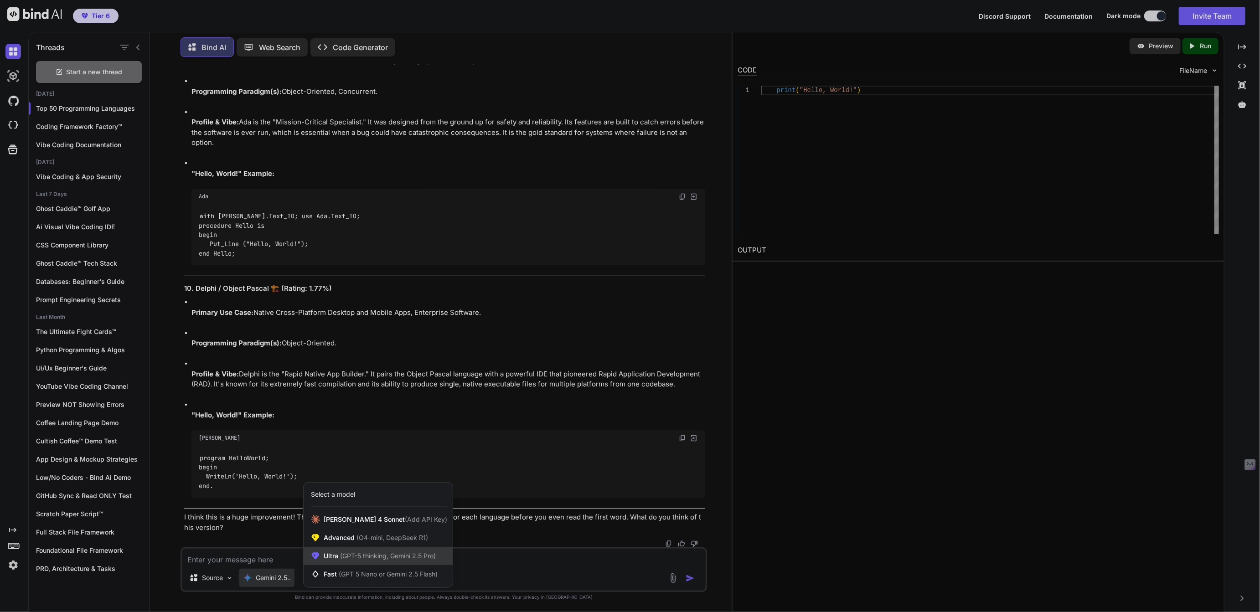
click at [366, 556] on span "(GPT-5 thinking, Gemini 2.5 Pro)" at bounding box center [387, 556] width 98 height 8
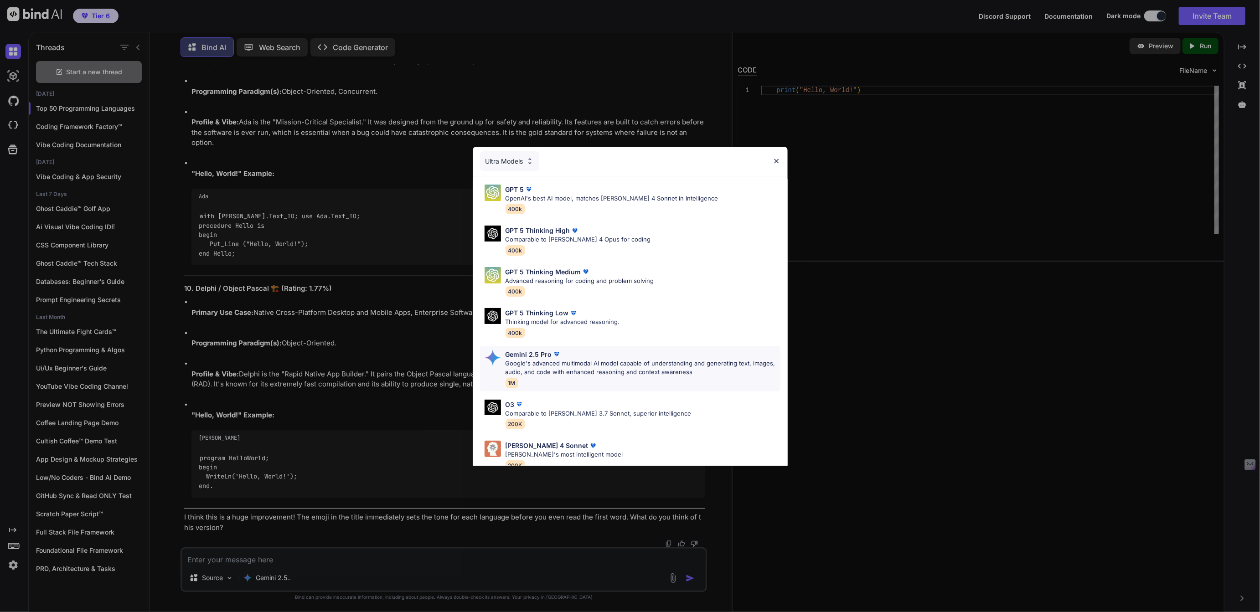
click at [531, 364] on p "Google's advanced multimodal AI model capable of understanding and generating t…" at bounding box center [642, 368] width 275 height 18
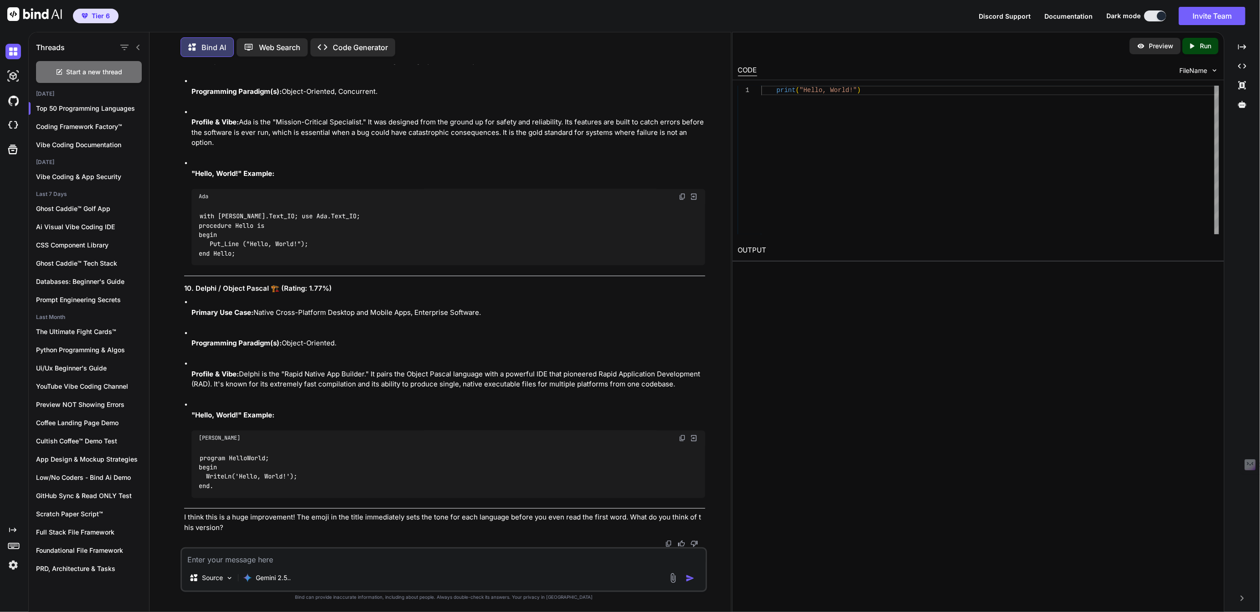
click at [243, 558] on textarea at bounding box center [443, 557] width 523 height 16
type textarea "Yeah let's go with this formatting for now, we can update it later if we choose."
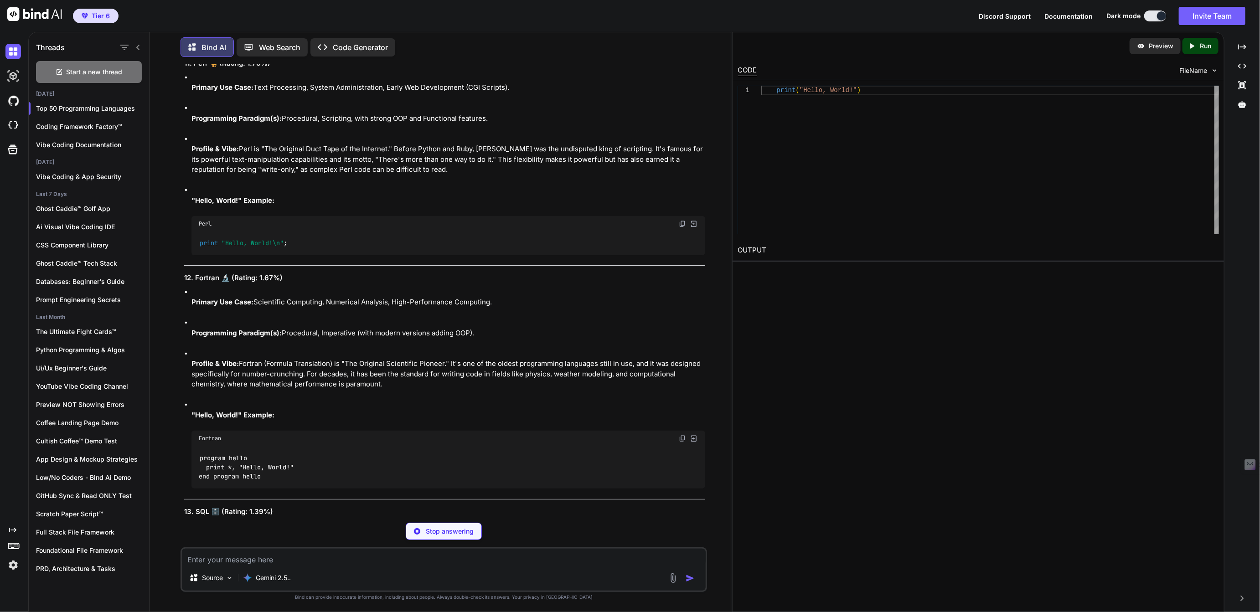
scroll to position [10413, 0]
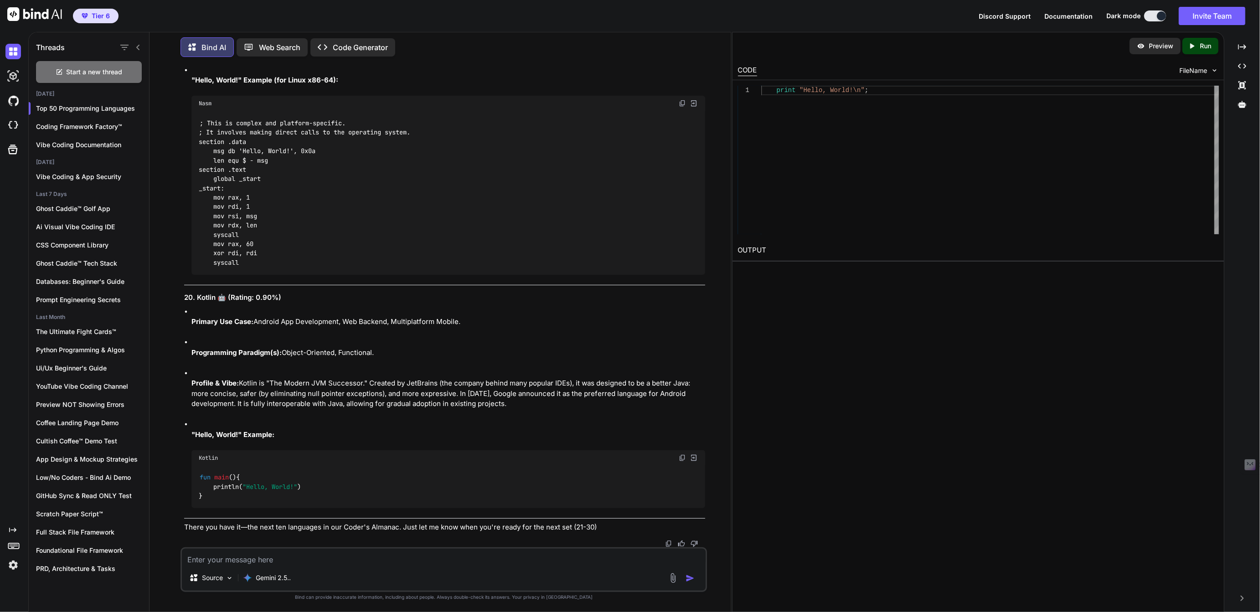
scroll to position [12668, 0]
click at [670, 543] on img at bounding box center [668, 543] width 7 height 7
click at [512, 563] on textarea at bounding box center [443, 557] width 523 height 16
type textarea "Can you please do all the way to 50?"
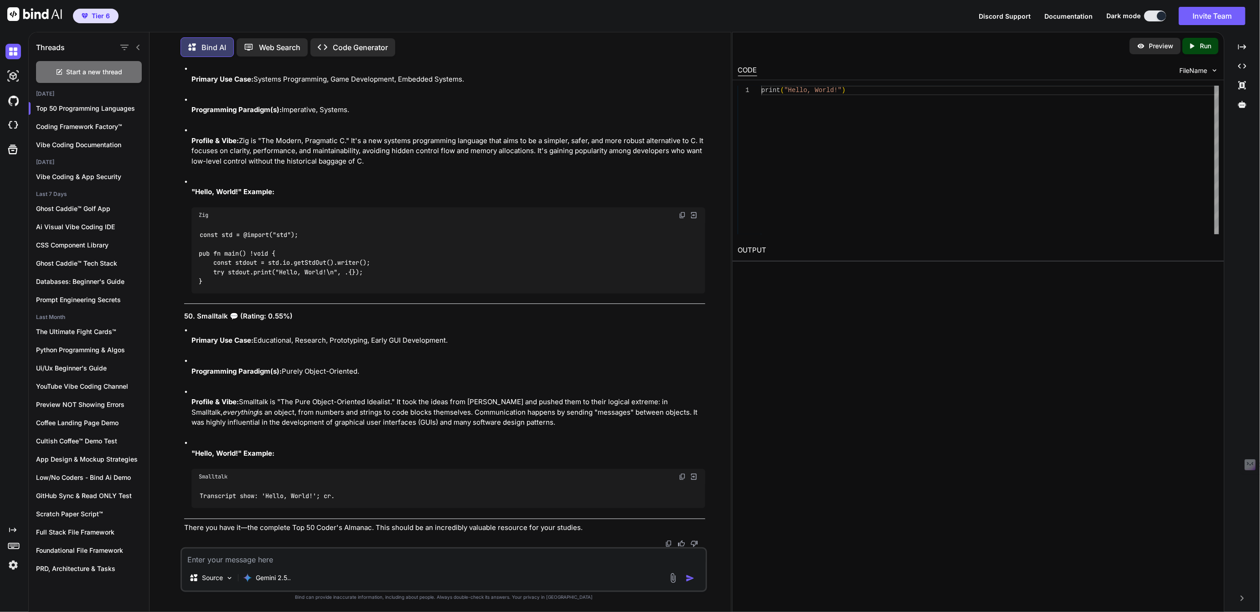
scroll to position [19701, 0]
click at [669, 542] on img at bounding box center [668, 543] width 7 height 7
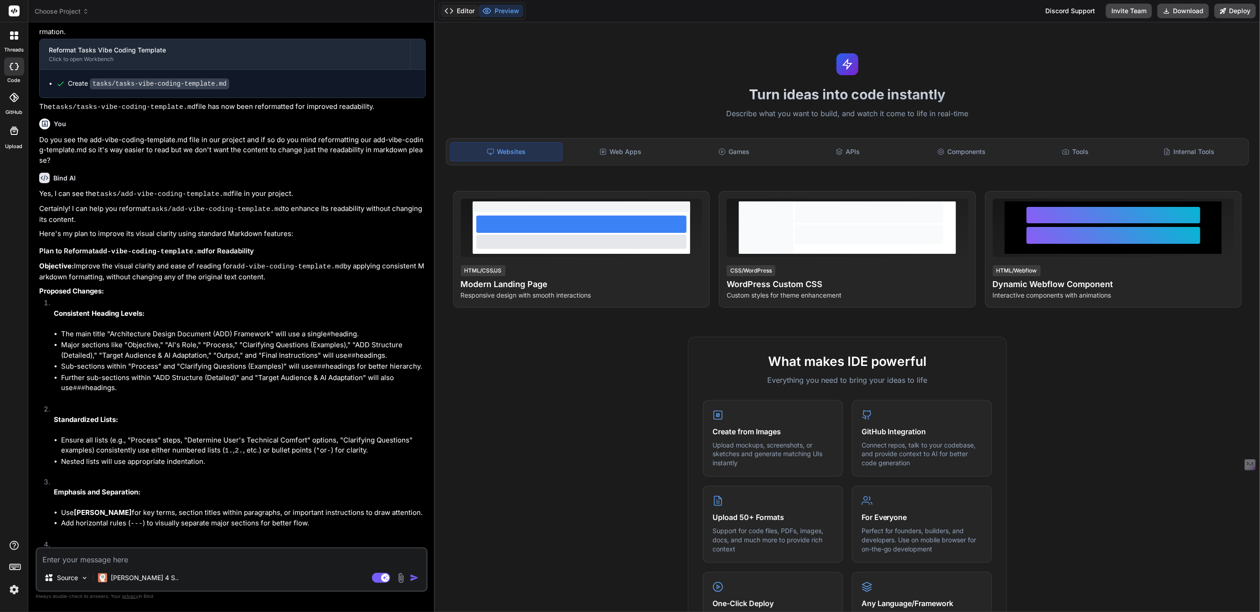
click at [469, 9] on button "Editor" at bounding box center [460, 11] width 38 height 13
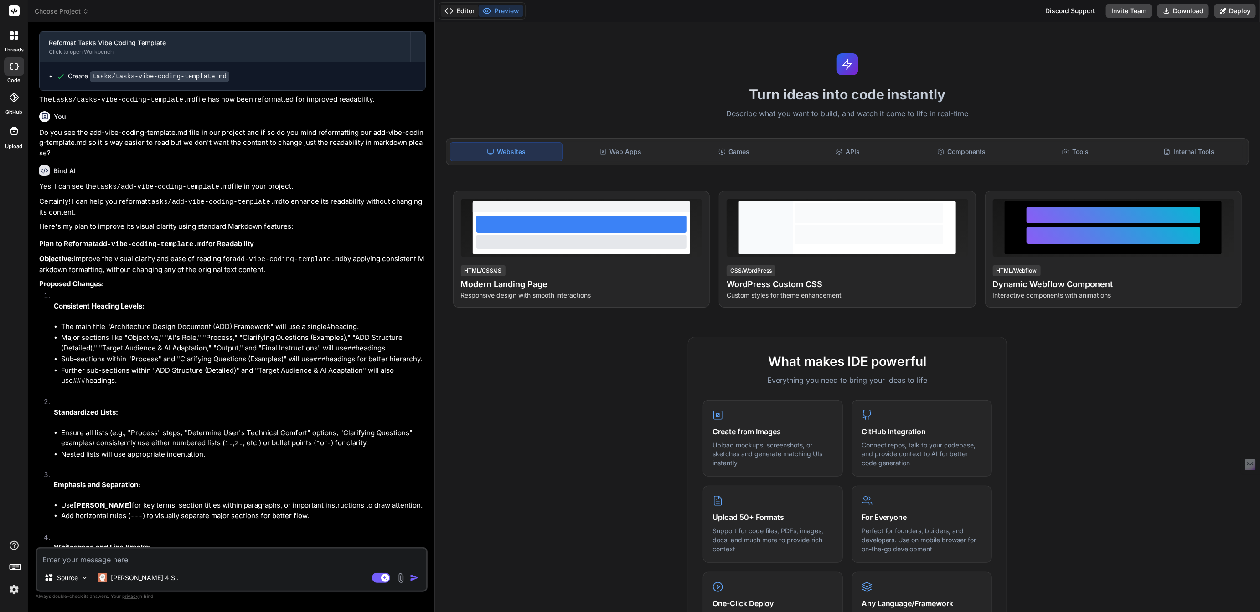
type textarea "x"
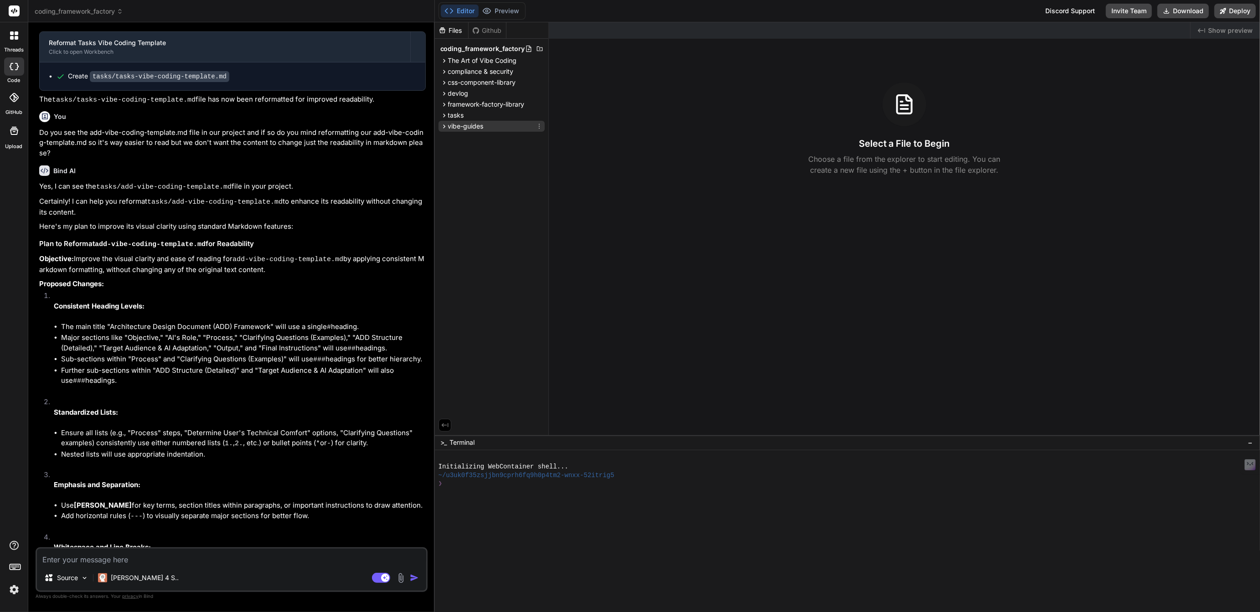
click at [461, 125] on span "vibe-guides" at bounding box center [466, 126] width 36 height 9
click at [459, 108] on span "framework-factory-library" at bounding box center [486, 104] width 77 height 9
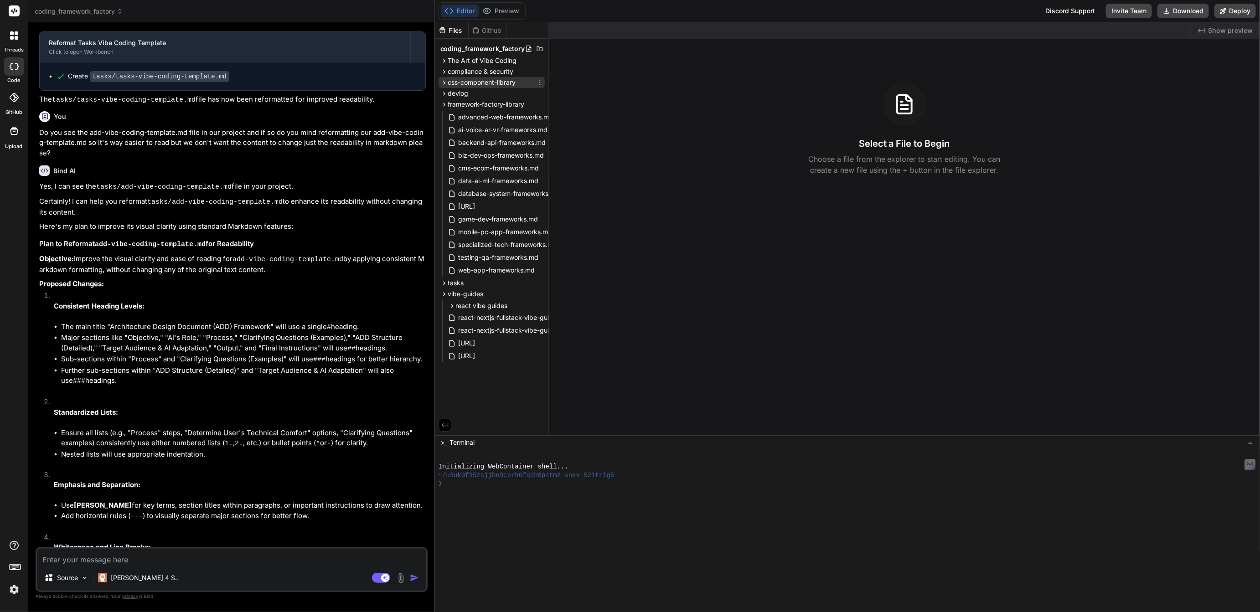
click at [461, 82] on span "css-component-library" at bounding box center [482, 82] width 68 height 9
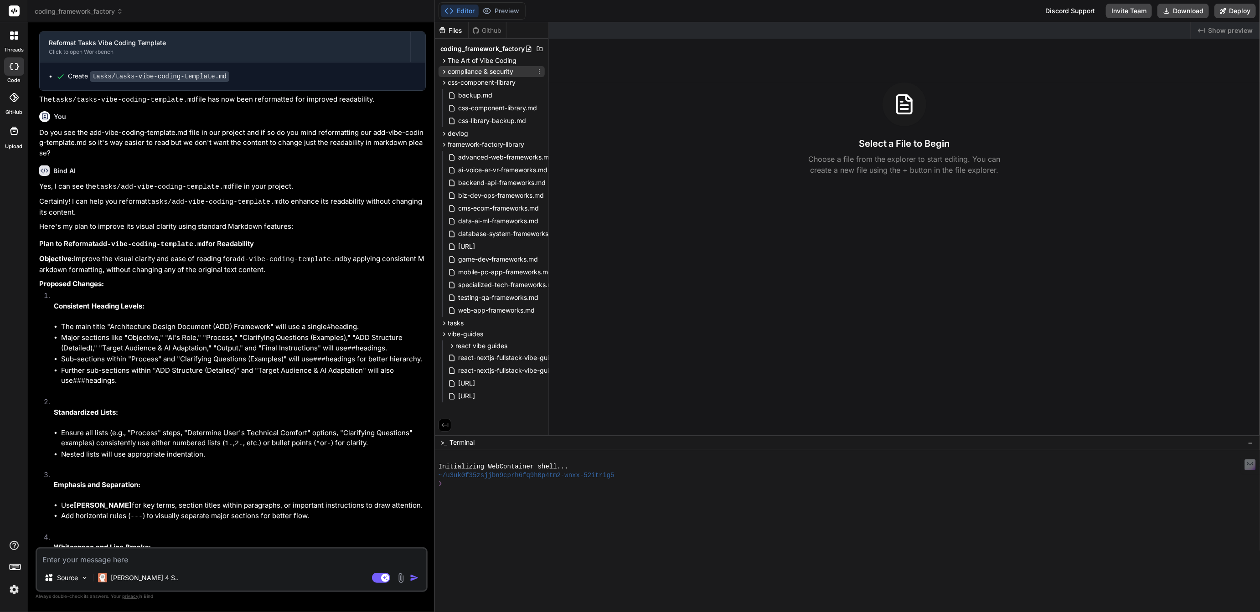
click at [471, 74] on span "compliance & security" at bounding box center [481, 71] width 66 height 9
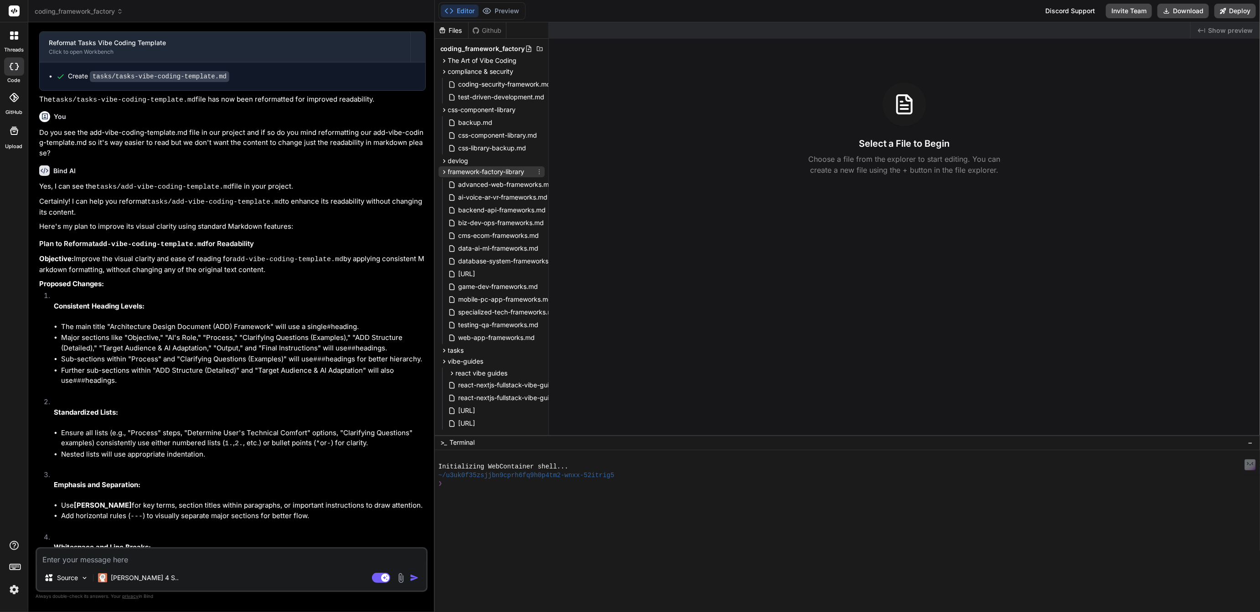
click at [537, 171] on icon at bounding box center [539, 171] width 7 height 7
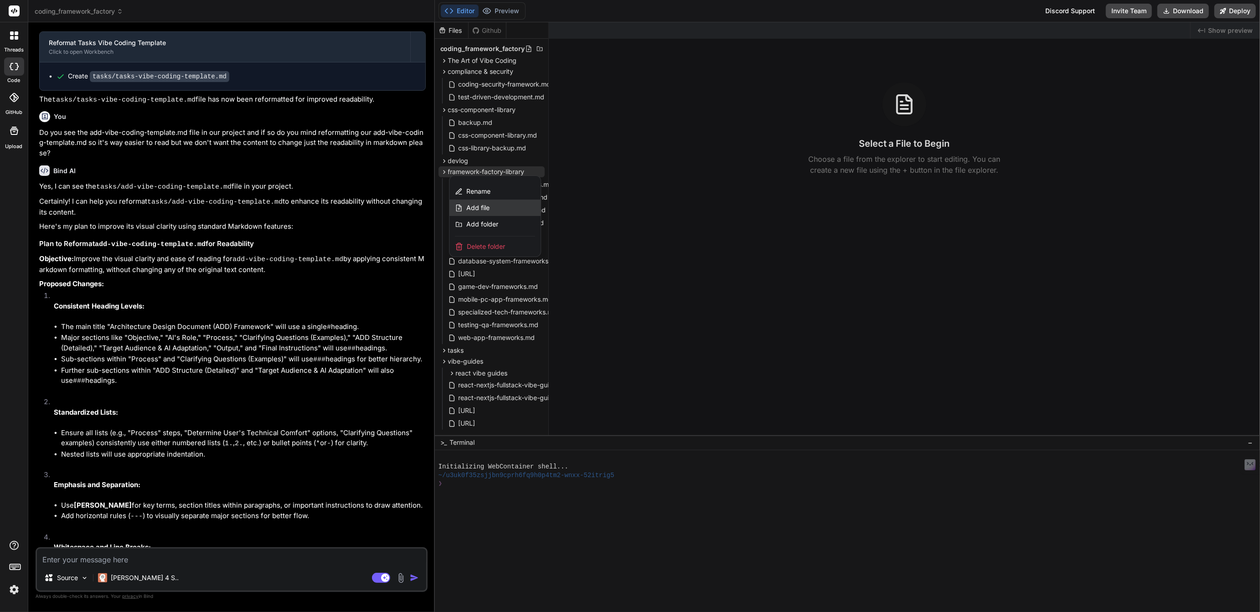
click at [481, 206] on span "Add file" at bounding box center [477, 207] width 23 height 9
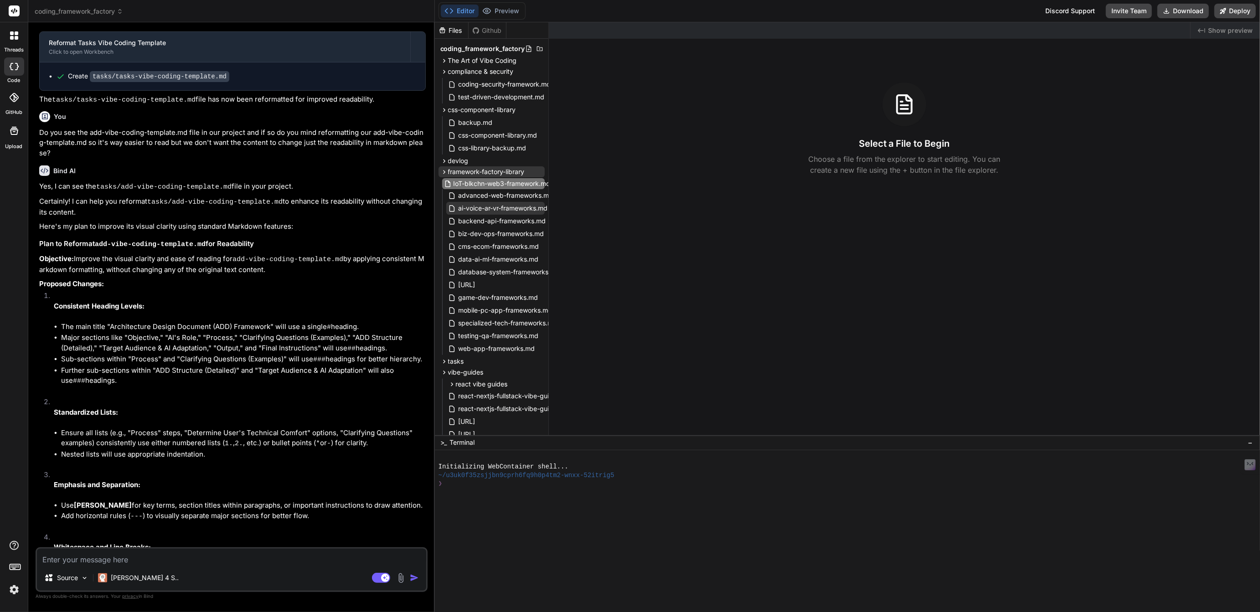
type input "IoT-blkchn-web3-frameworks.md"
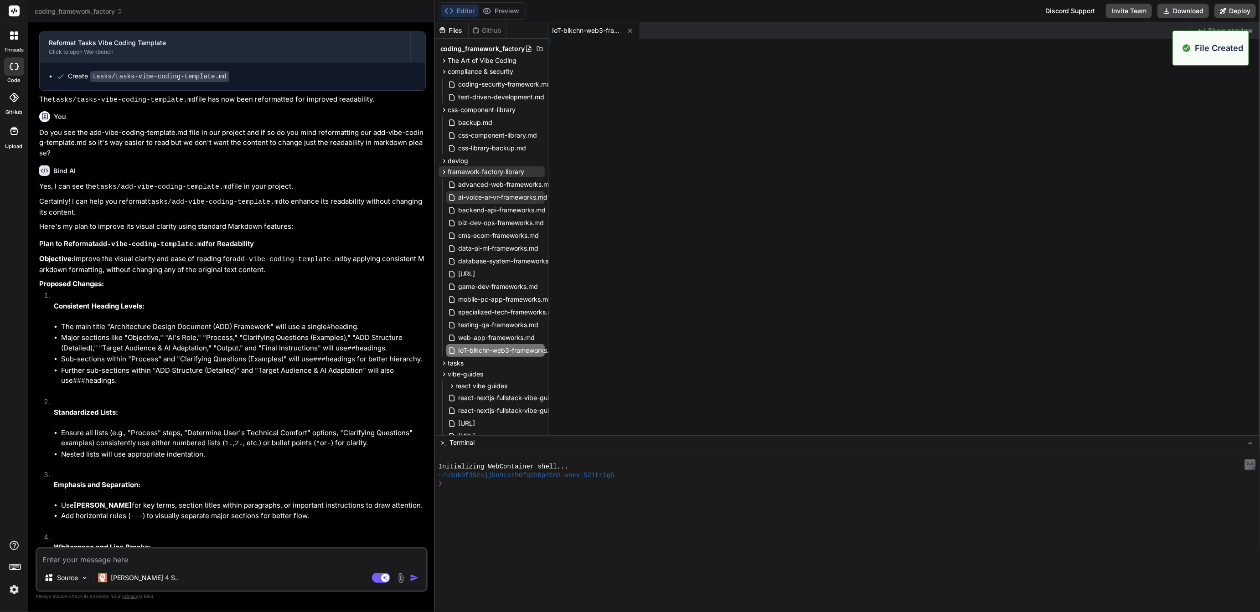
type textarea "x"
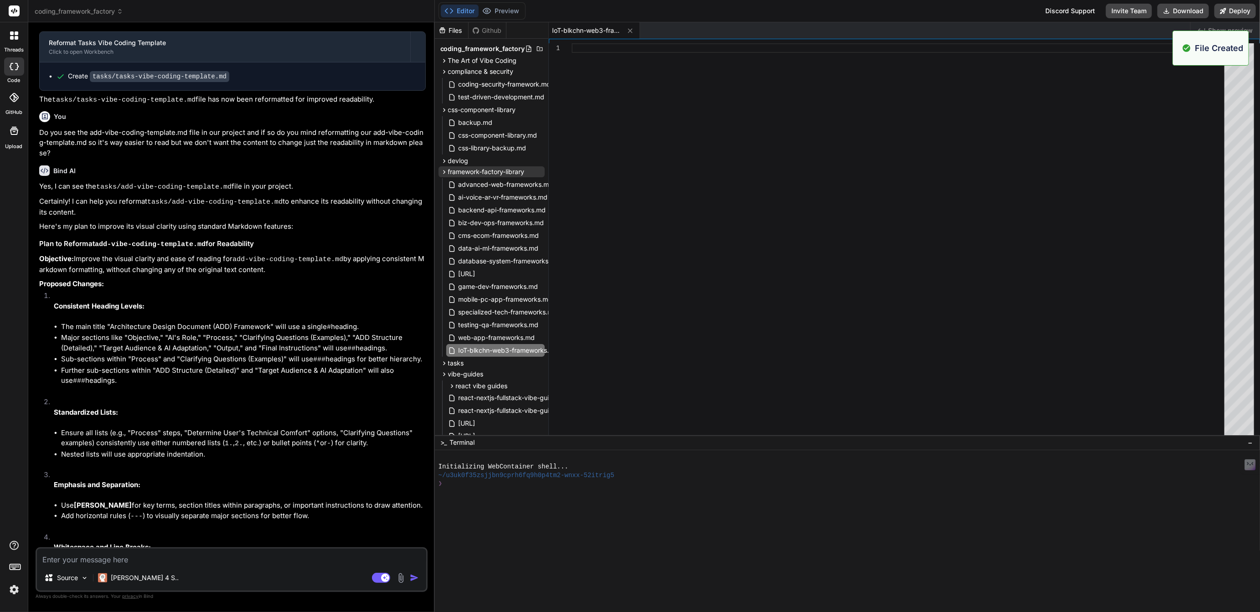
click at [600, 48] on div at bounding box center [901, 241] width 658 height 397
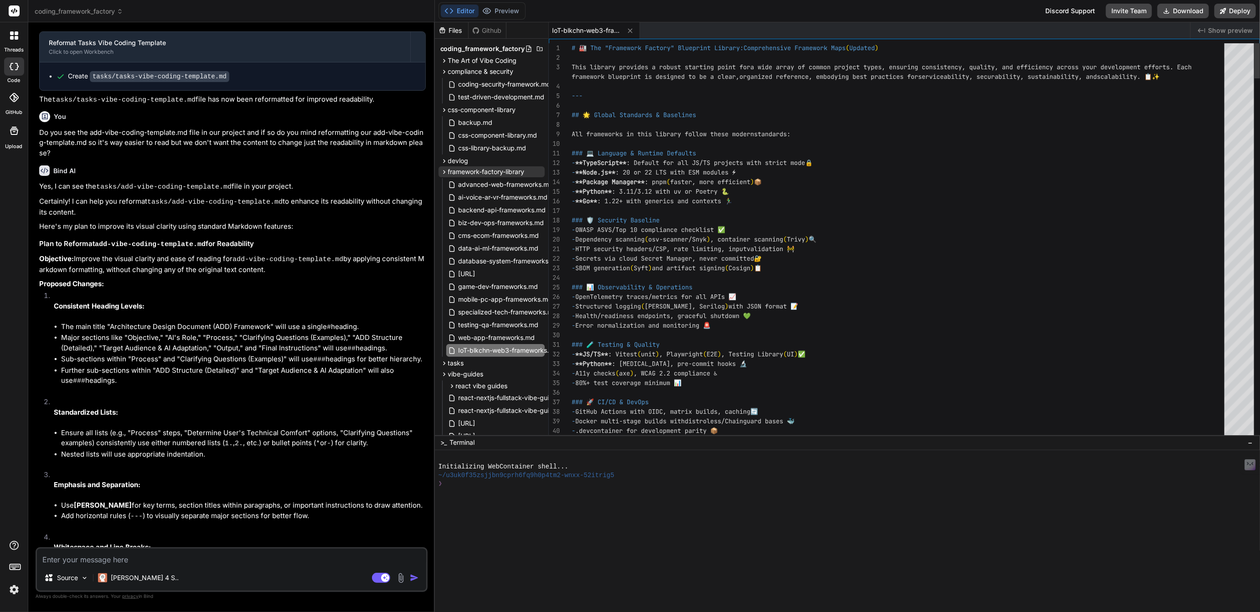
type textarea "# 🏭 The "Framework Factory" Blueprint Library: Comprehensive Framework Maps (Up…"
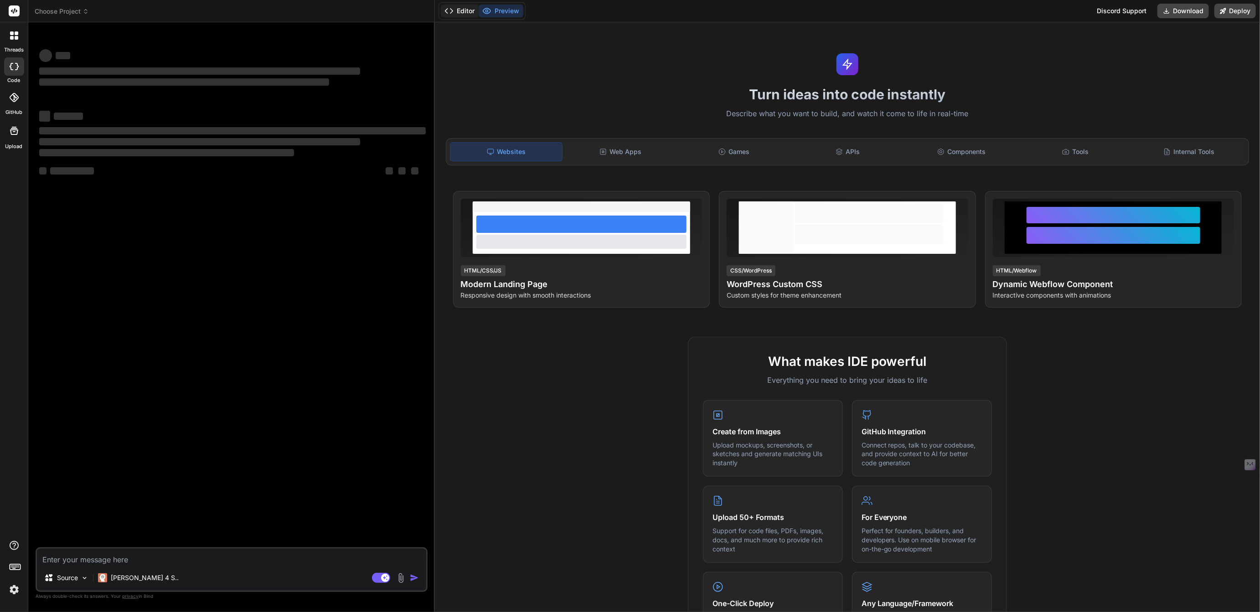
click at [458, 12] on button "Editor" at bounding box center [460, 11] width 38 height 13
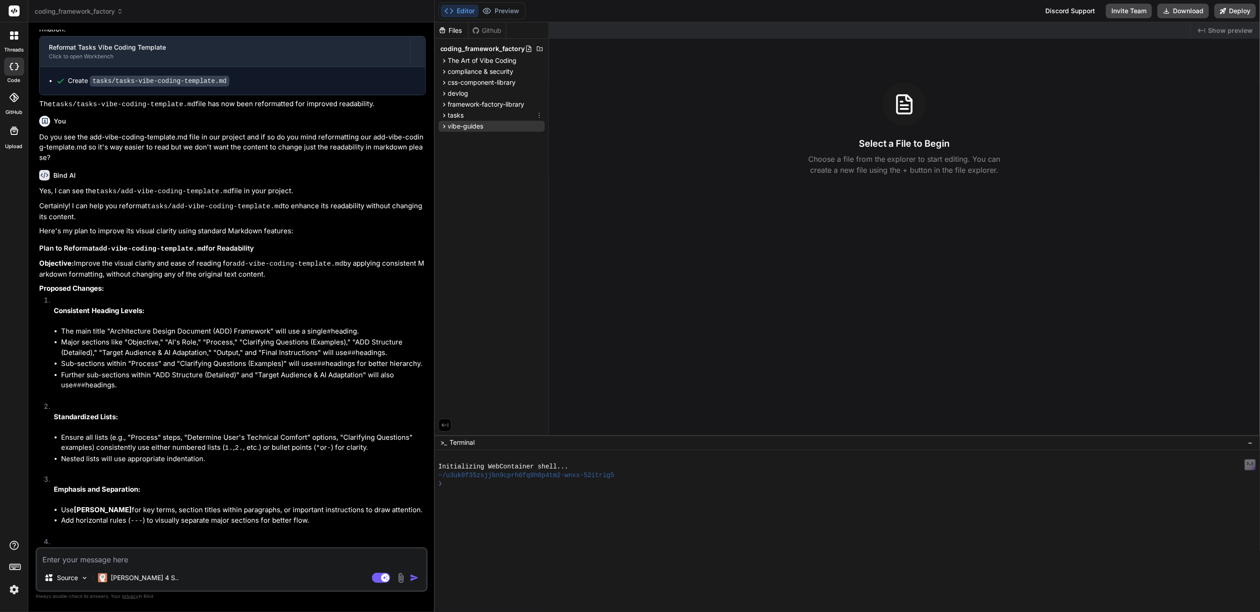
scroll to position [1234, 0]
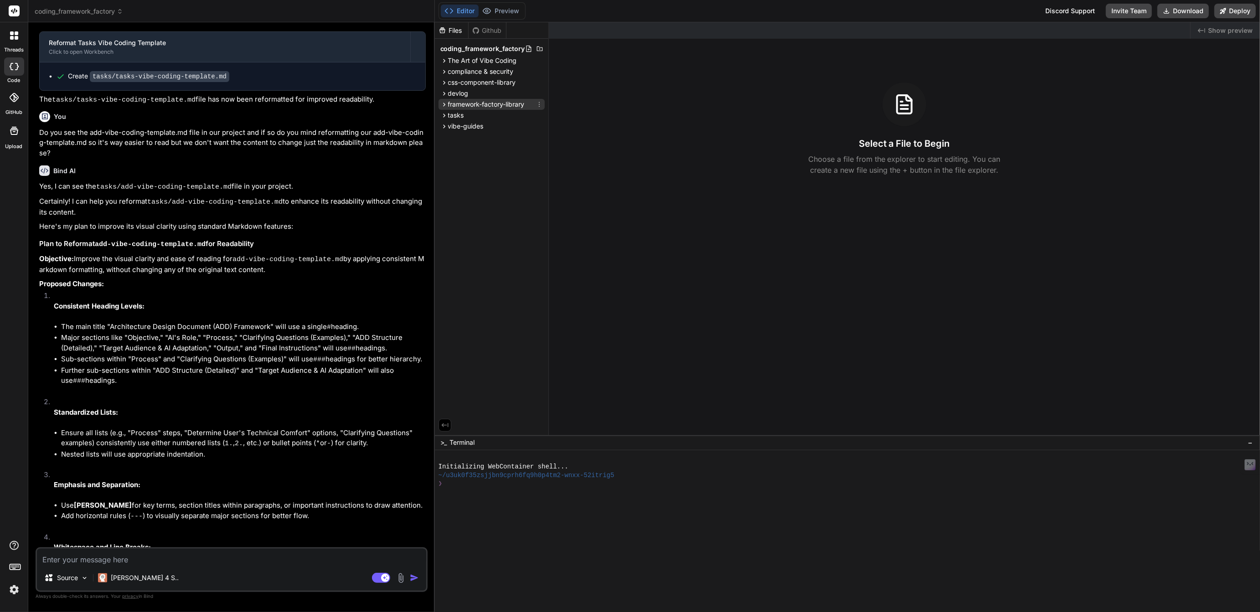
click at [470, 103] on span "framework-factory-library" at bounding box center [486, 104] width 77 height 9
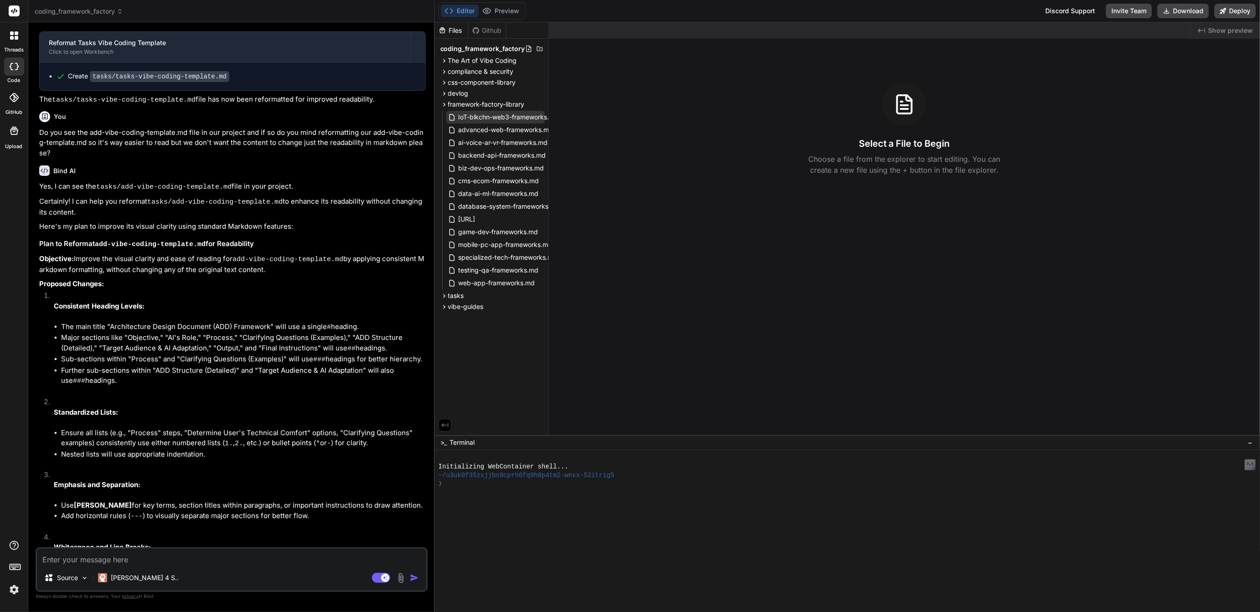
click at [493, 116] on span "IoT-blkchn-web3-frameworks.md" at bounding box center [509, 117] width 102 height 11
type textarea "x"
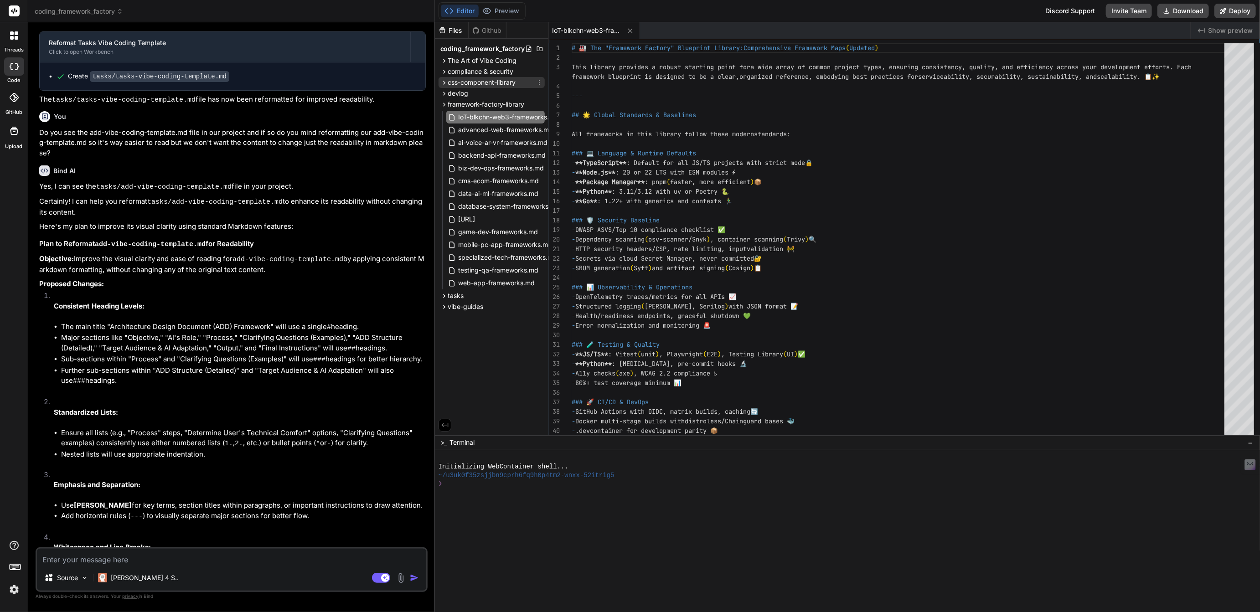
click at [472, 80] on span "css-component-library" at bounding box center [482, 82] width 68 height 9
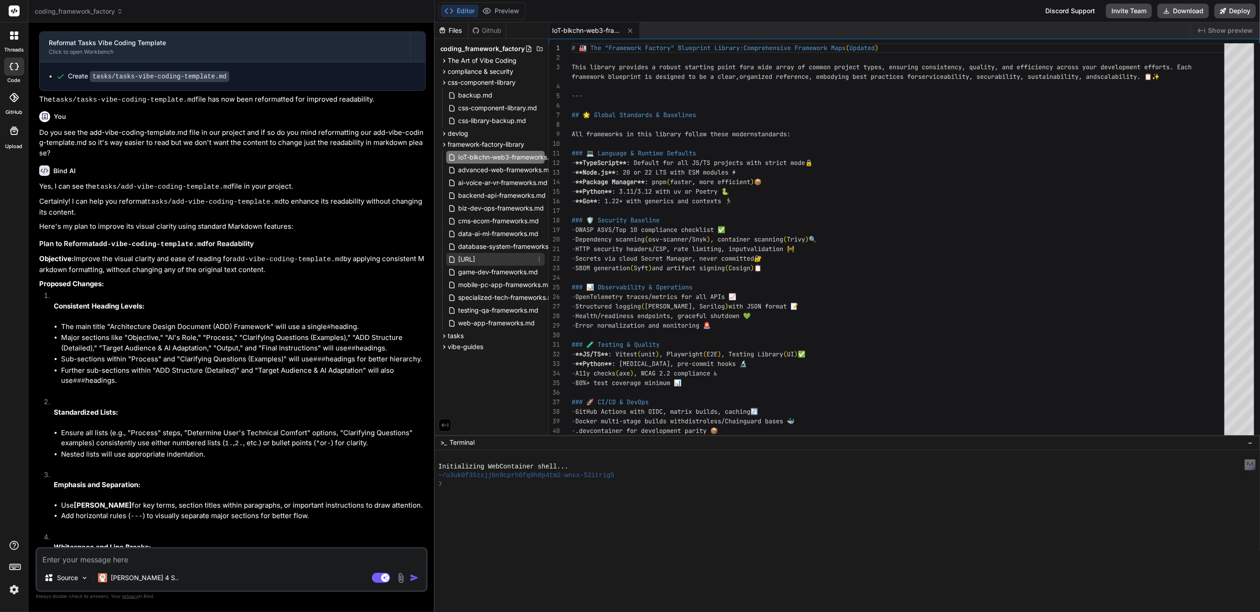
click at [476, 261] on span "[URL]" at bounding box center [467, 259] width 19 height 11
click at [484, 110] on span "css-component-library.md" at bounding box center [498, 108] width 81 height 11
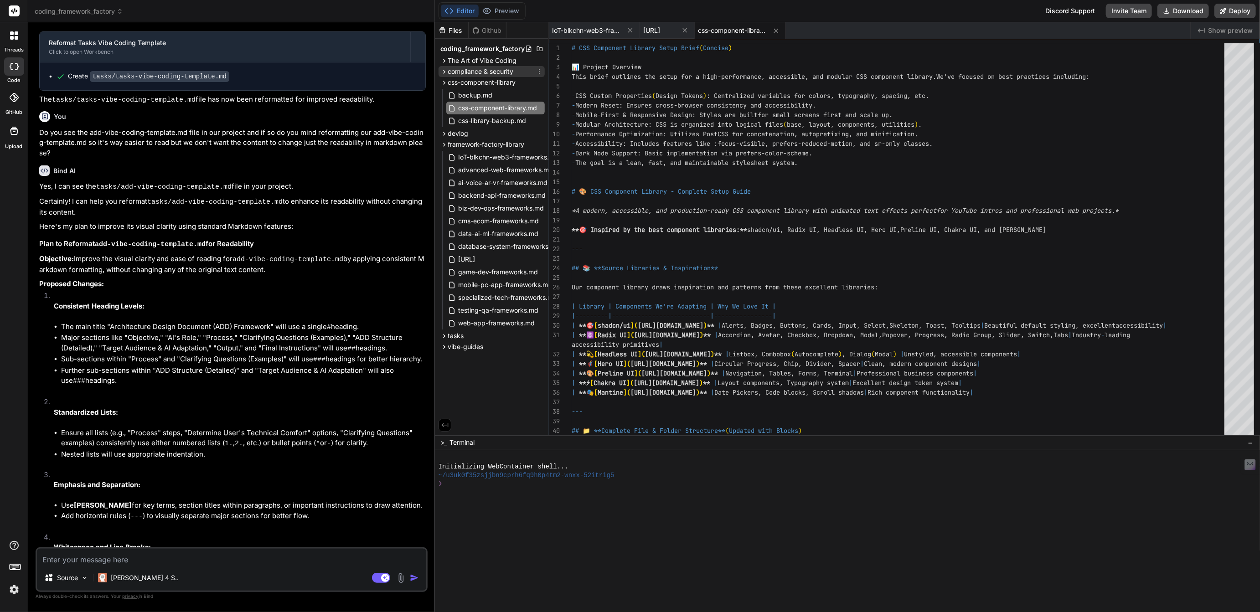
click at [468, 75] on span "compliance & security" at bounding box center [481, 71] width 66 height 9
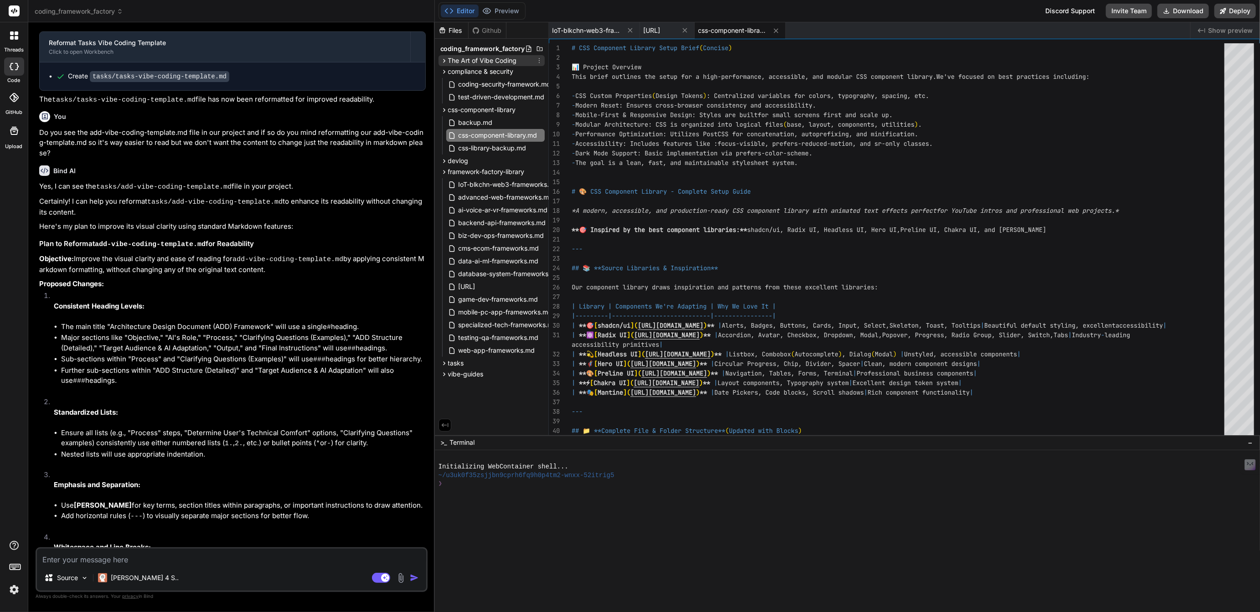
click at [467, 62] on span "The Art of Vibe Coding" at bounding box center [482, 60] width 69 height 9
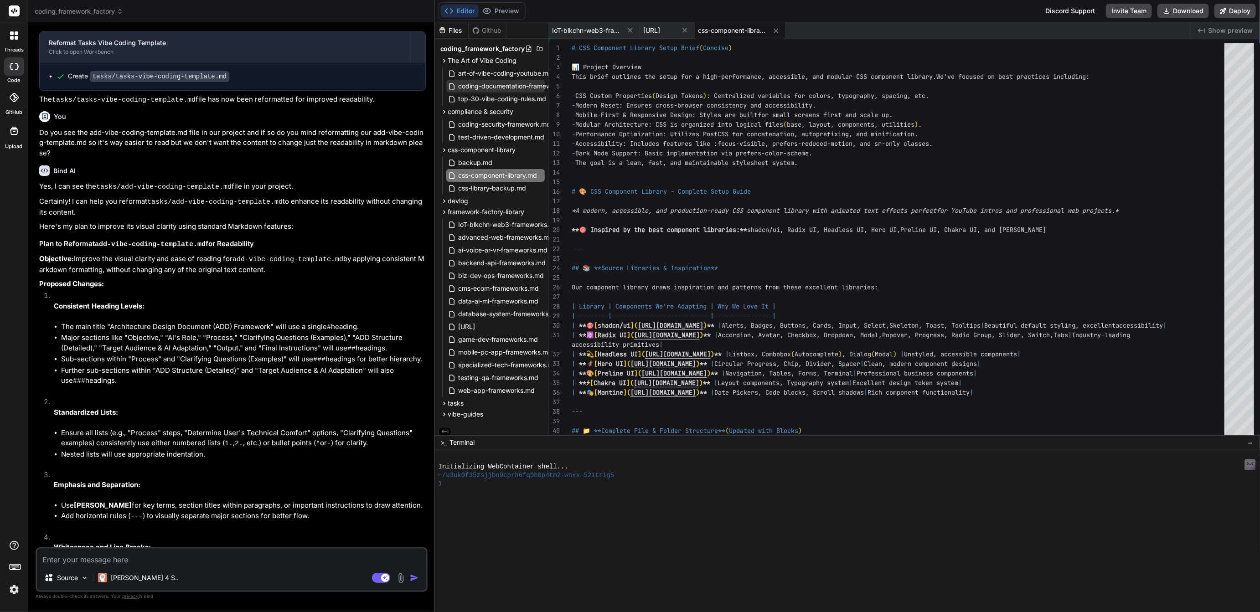
click at [506, 81] on span "coding-documentation-framework.md" at bounding box center [516, 86] width 116 height 11
type textarea "Rules, and CSS Component Library form the cultural and technical foundation tha…"
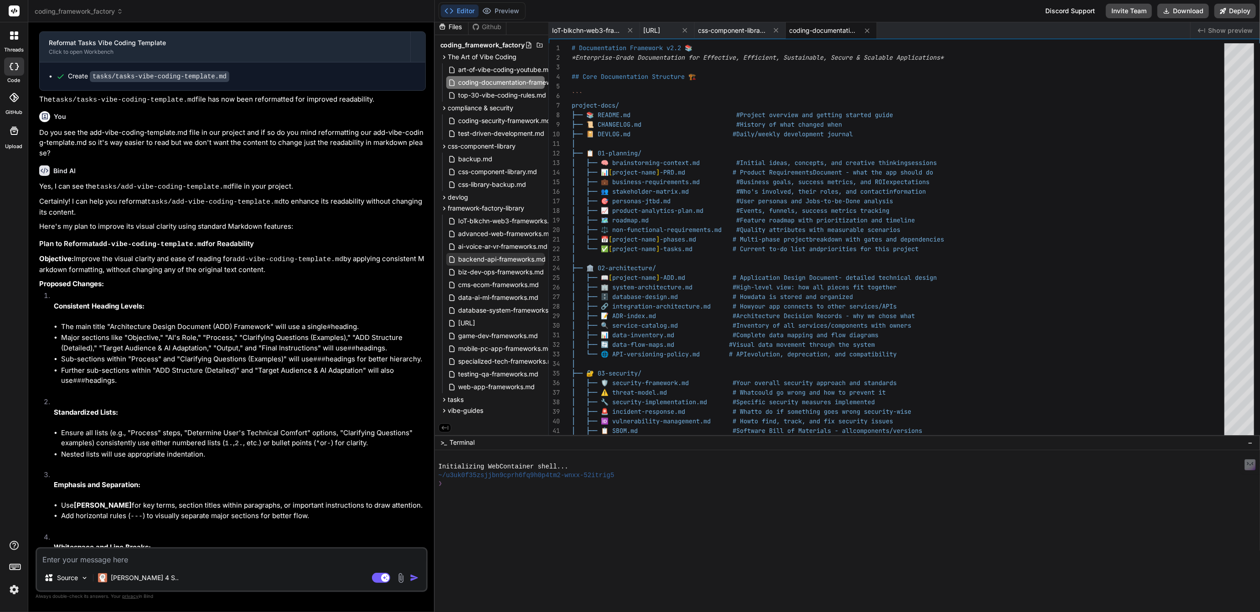
scroll to position [0, 0]
click at [472, 414] on span "vibe-guides" at bounding box center [466, 414] width 36 height 9
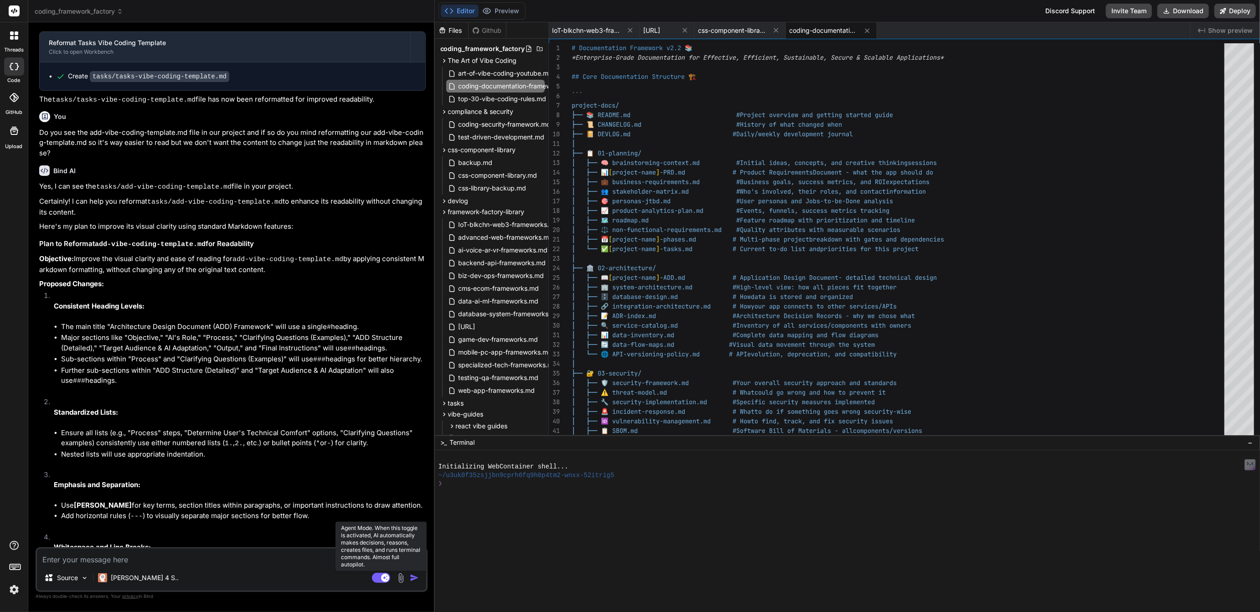
click at [379, 578] on rect at bounding box center [381, 578] width 18 height 10
type textarea "x"
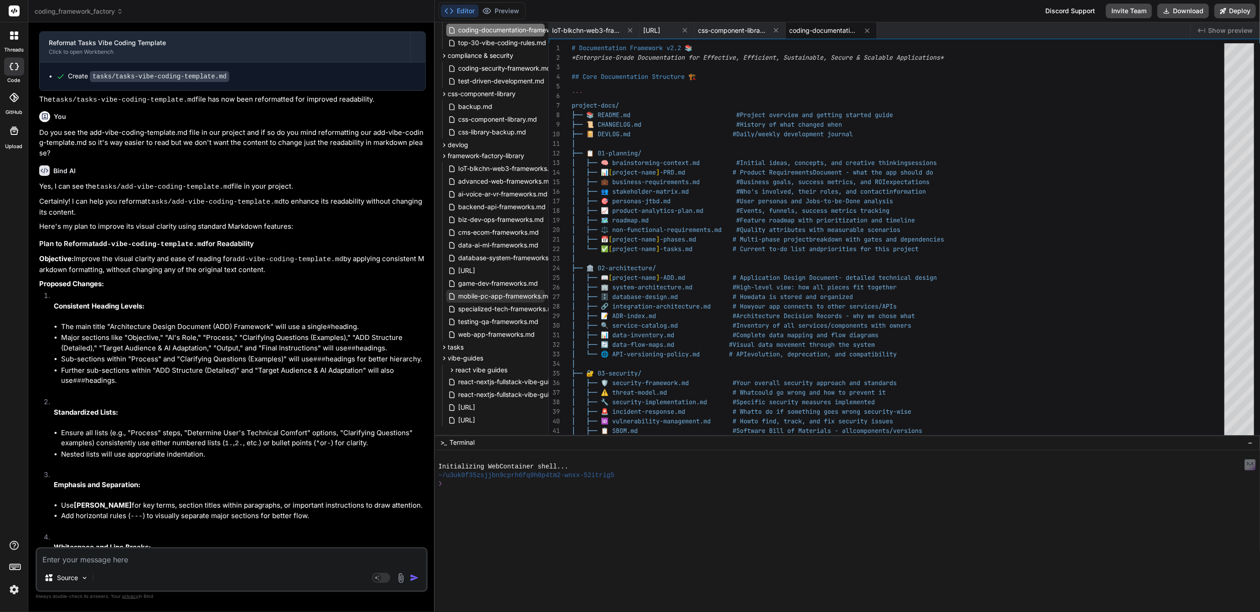
scroll to position [69, 0]
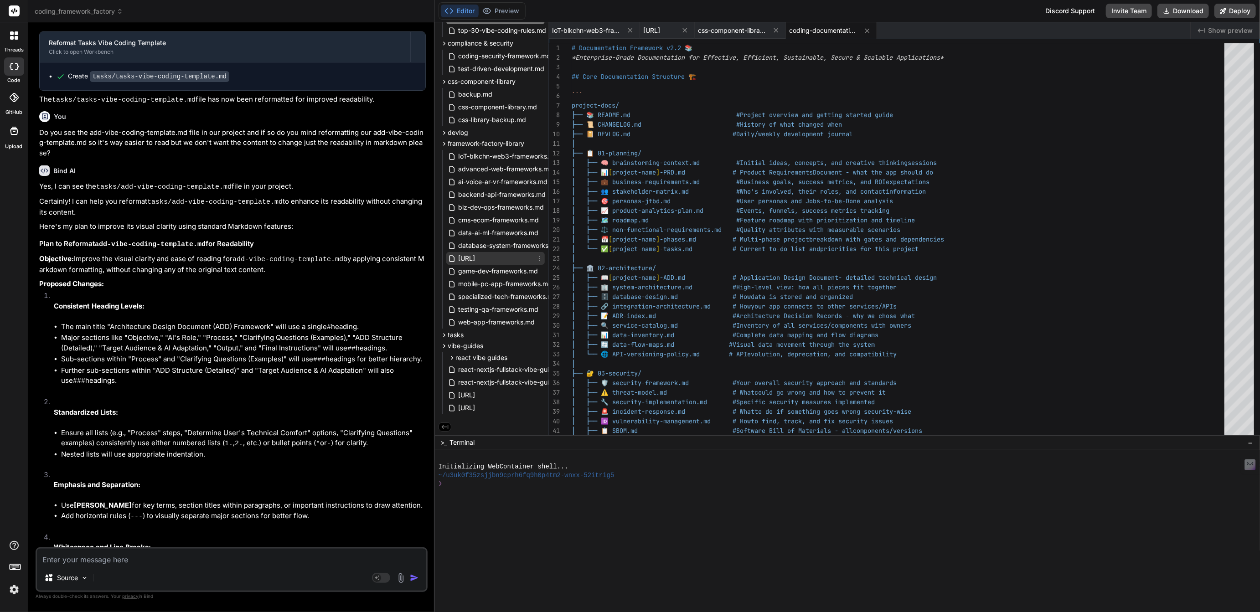
click at [476, 259] on span "[URL]" at bounding box center [467, 258] width 19 height 11
type textarea "14. **🧪 Testing & QA** (3 blueprints) - Unit/Integration, E2E, Performance 15. …"
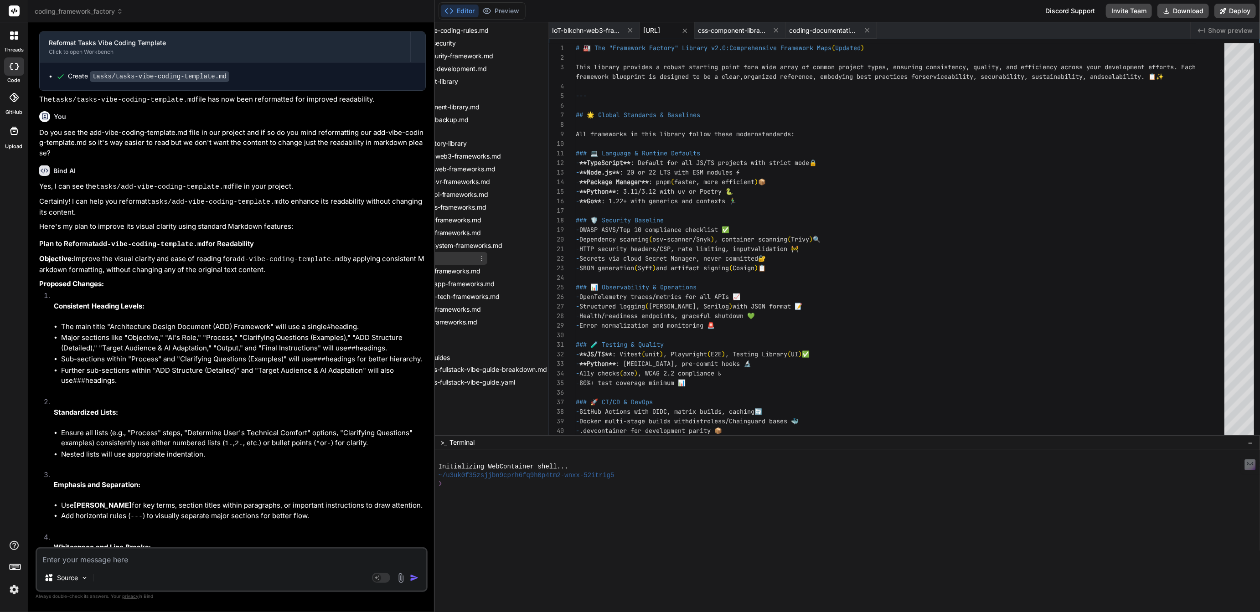
scroll to position [69, 60]
click at [485, 257] on icon at bounding box center [481, 258] width 7 height 7
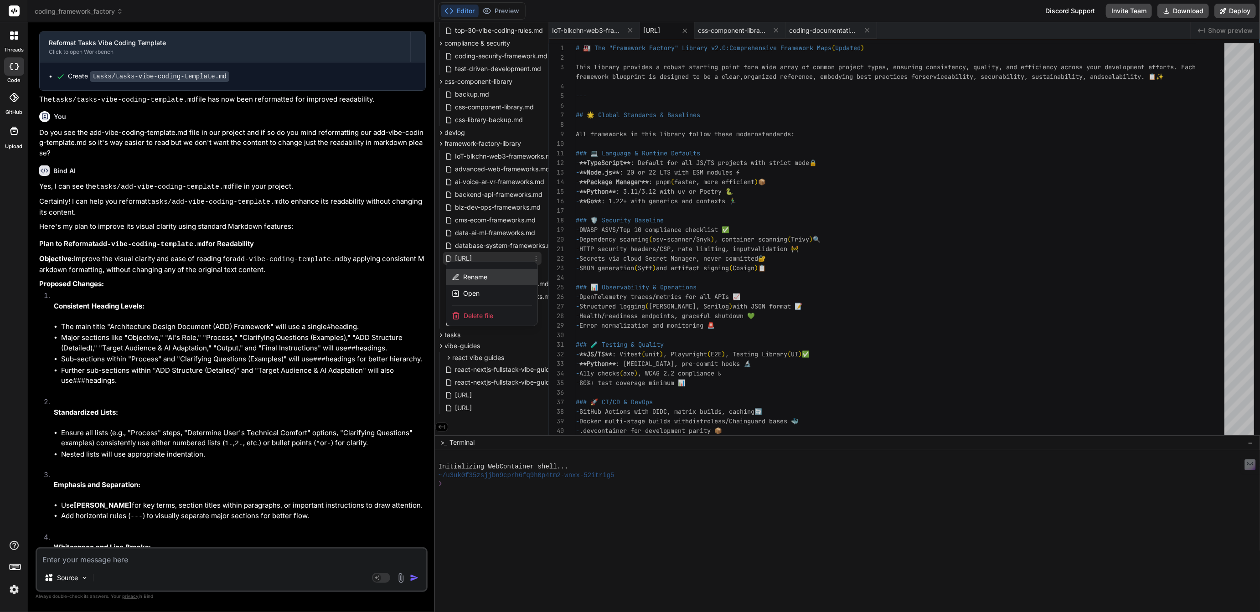
scroll to position [69, 0]
click at [475, 276] on span "Rename" at bounding box center [478, 277] width 24 height 9
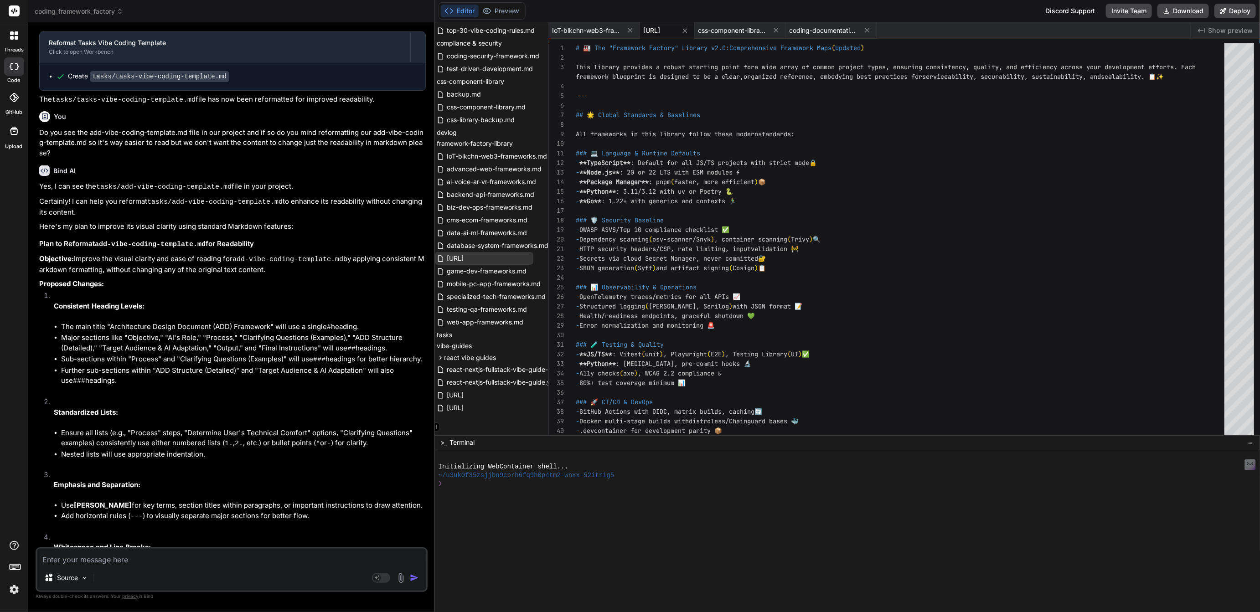
scroll to position [68, 13]
click at [525, 141] on icon at bounding box center [526, 143] width 7 height 7
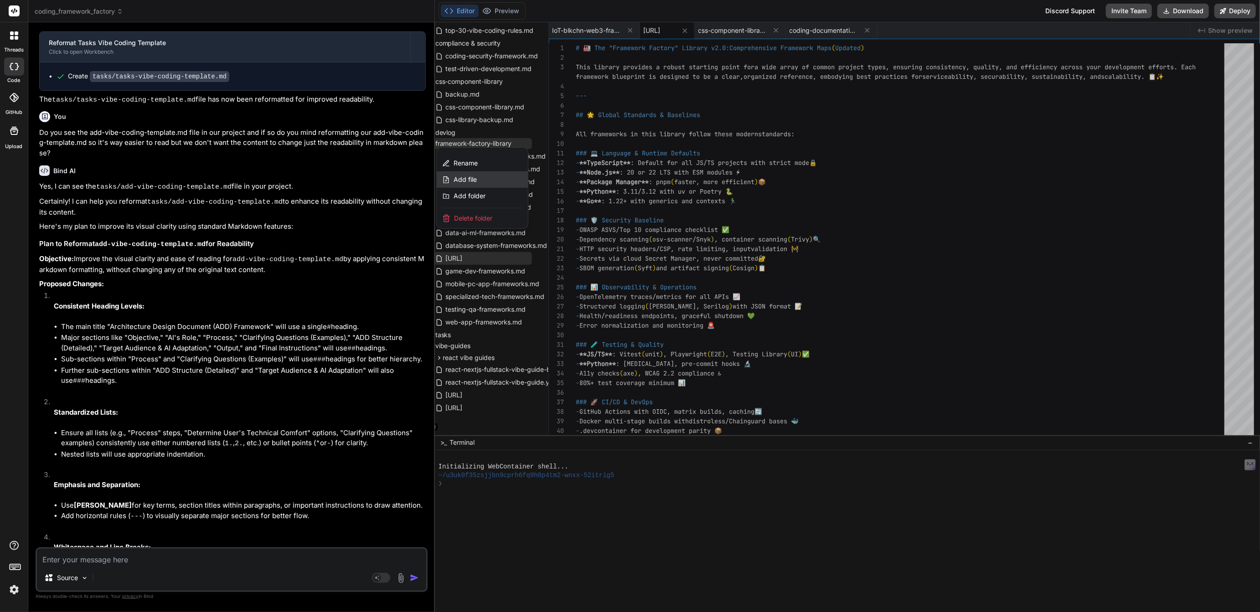
click at [467, 181] on span "Add file" at bounding box center [465, 179] width 23 height 9
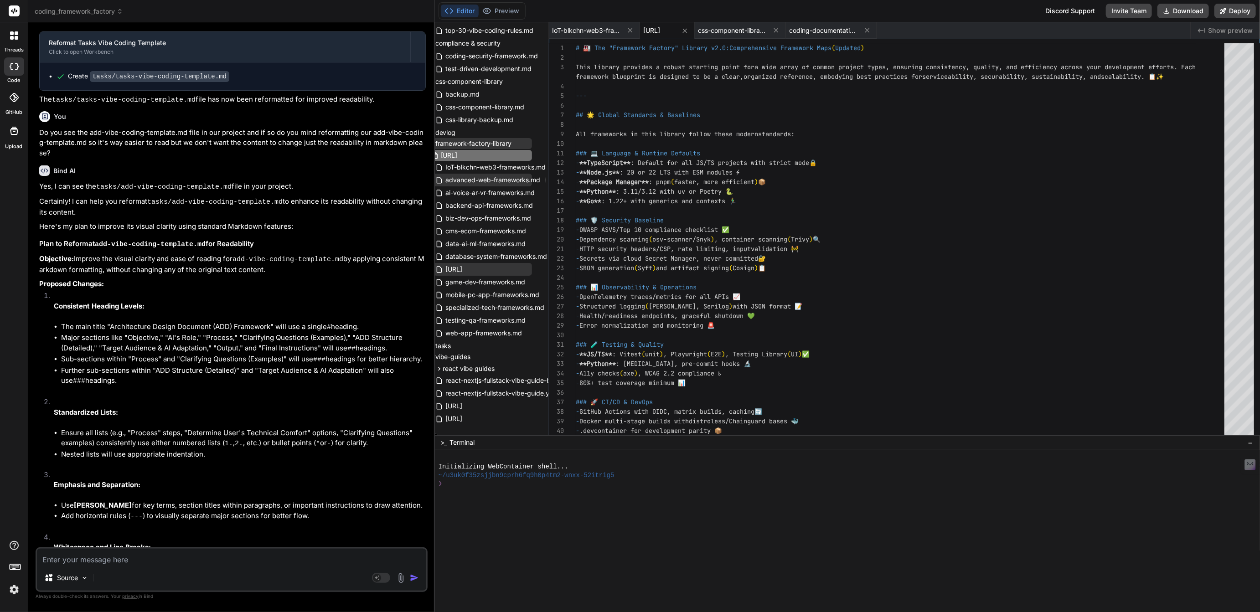
scroll to position [0, 32]
type input "[URL]"
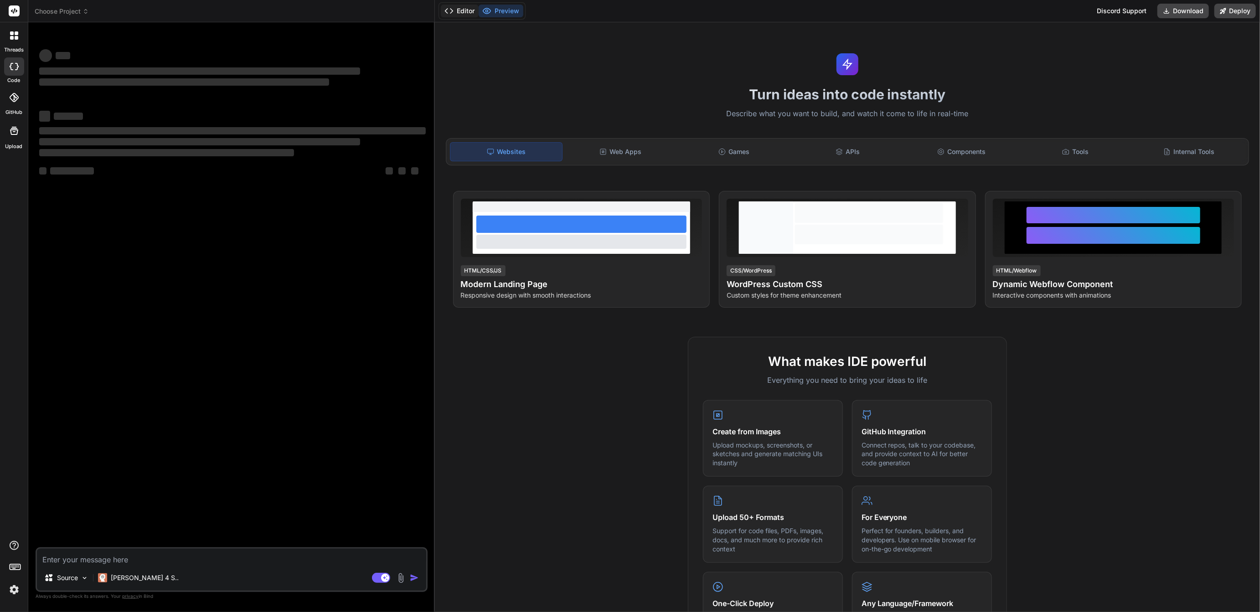
click at [458, 12] on button "Editor" at bounding box center [460, 11] width 38 height 13
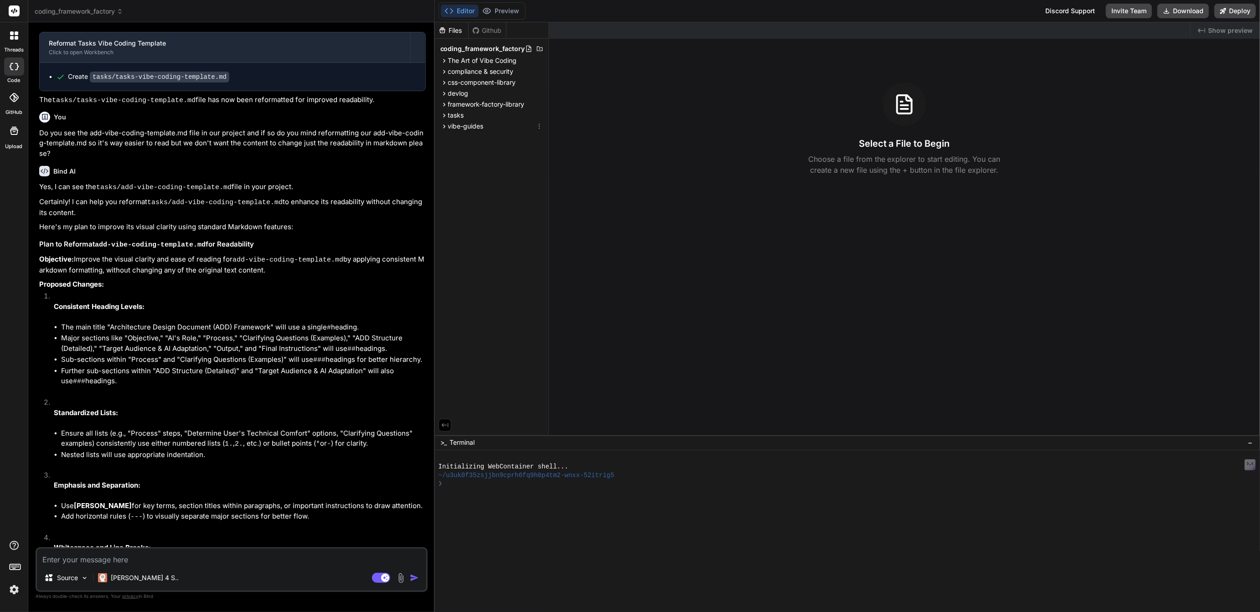
scroll to position [1234, 0]
click at [475, 108] on span "framework-factory-library" at bounding box center [486, 104] width 77 height 9
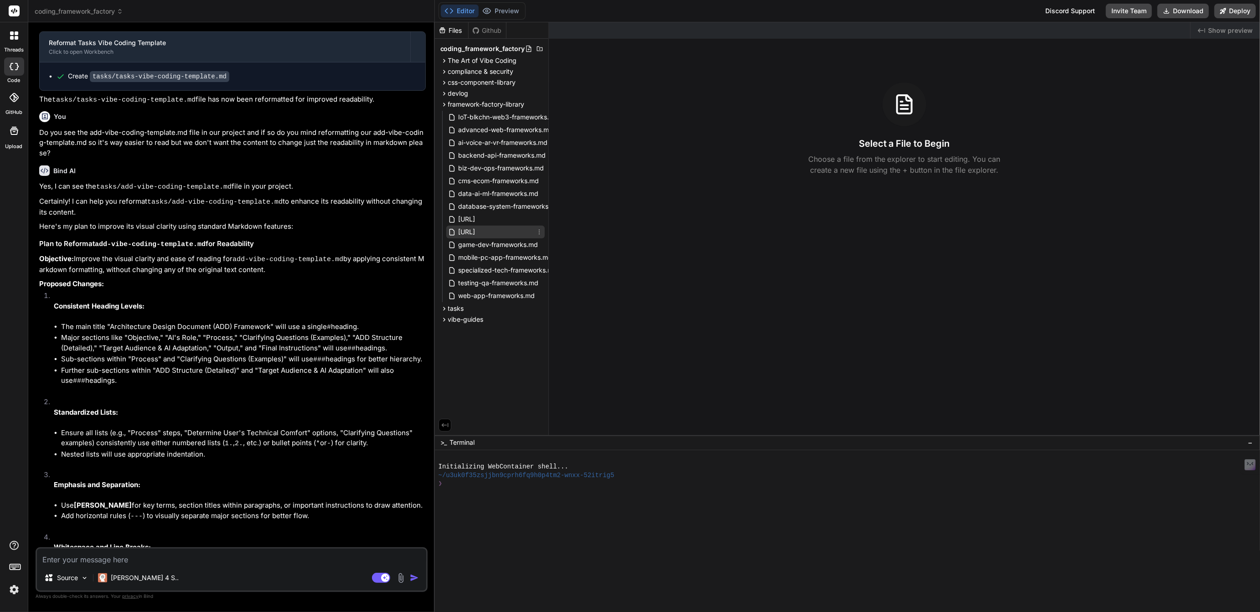
click at [476, 232] on span "[URL]" at bounding box center [467, 232] width 19 height 11
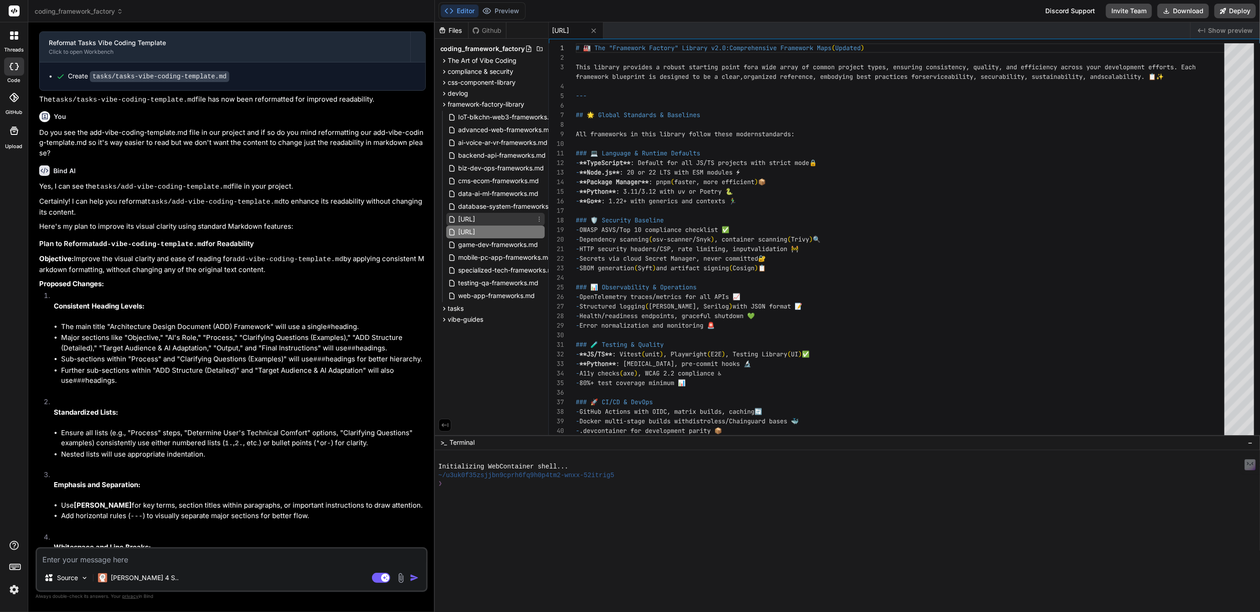
click at [476, 217] on span "[URL]" at bounding box center [467, 219] width 19 height 11
type textarea "x"
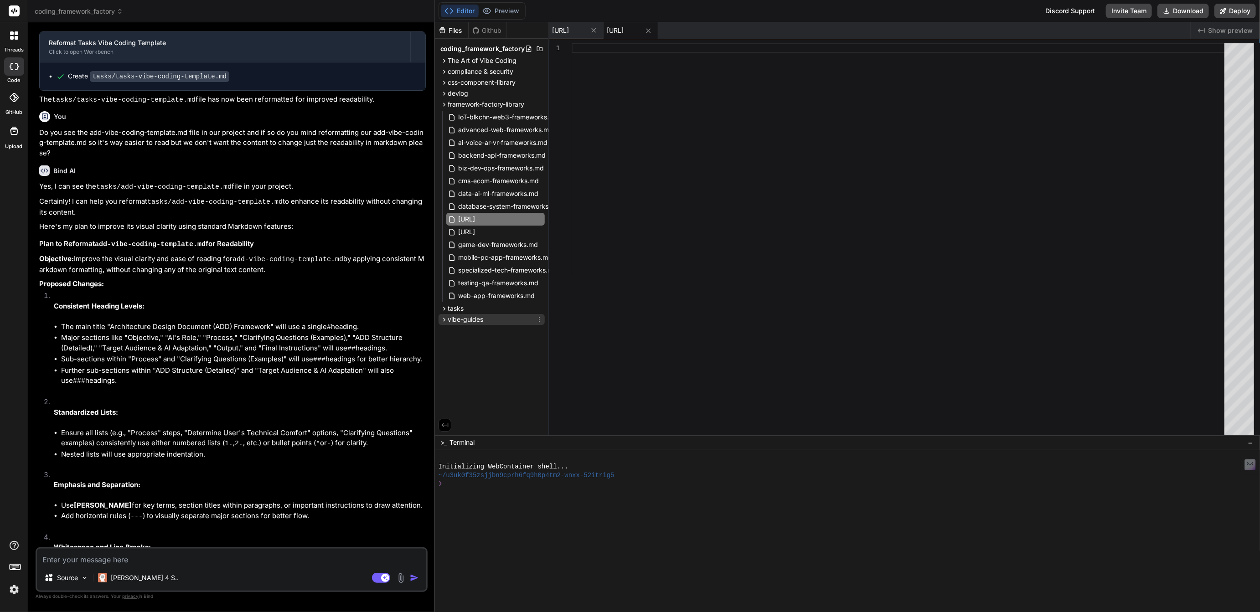
click at [460, 318] on span "vibe-guides" at bounding box center [466, 319] width 36 height 9
click at [470, 79] on span "css-component-library" at bounding box center [482, 82] width 68 height 9
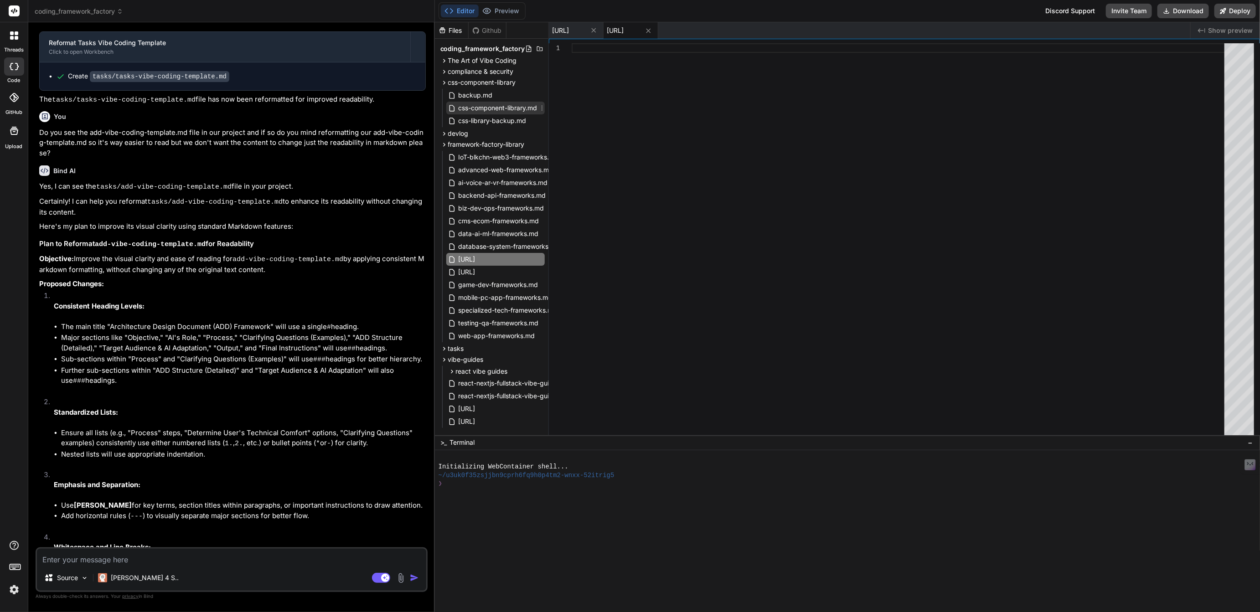
click at [494, 108] on span "css-component-library.md" at bounding box center [498, 108] width 81 height 11
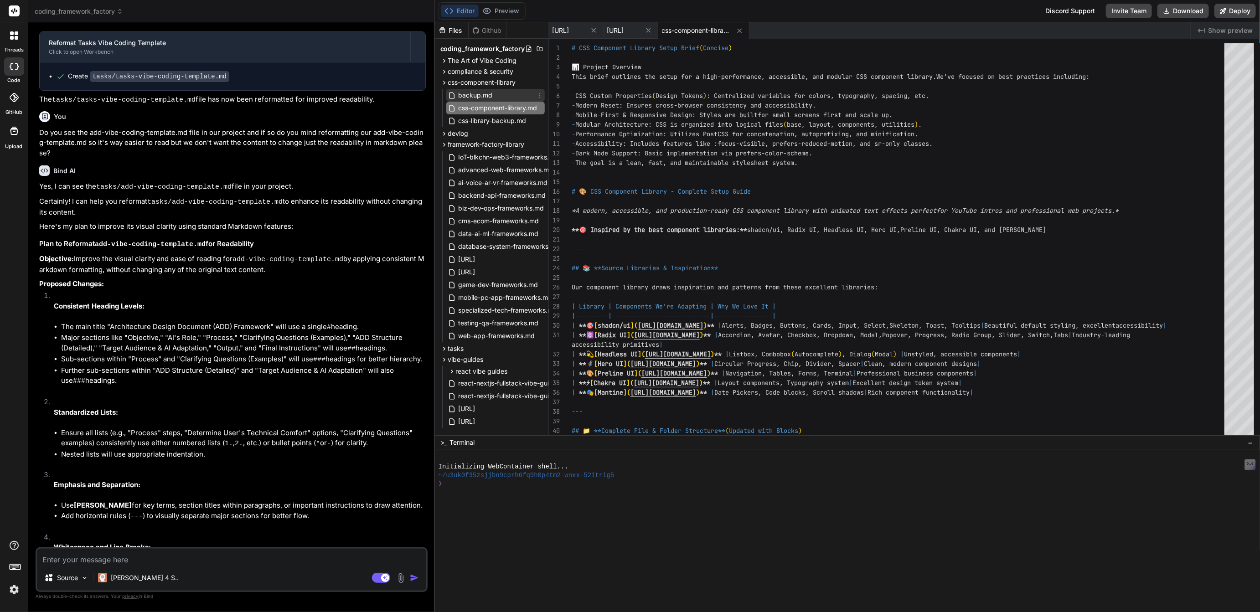
click at [468, 94] on span "backup.md" at bounding box center [476, 95] width 36 height 11
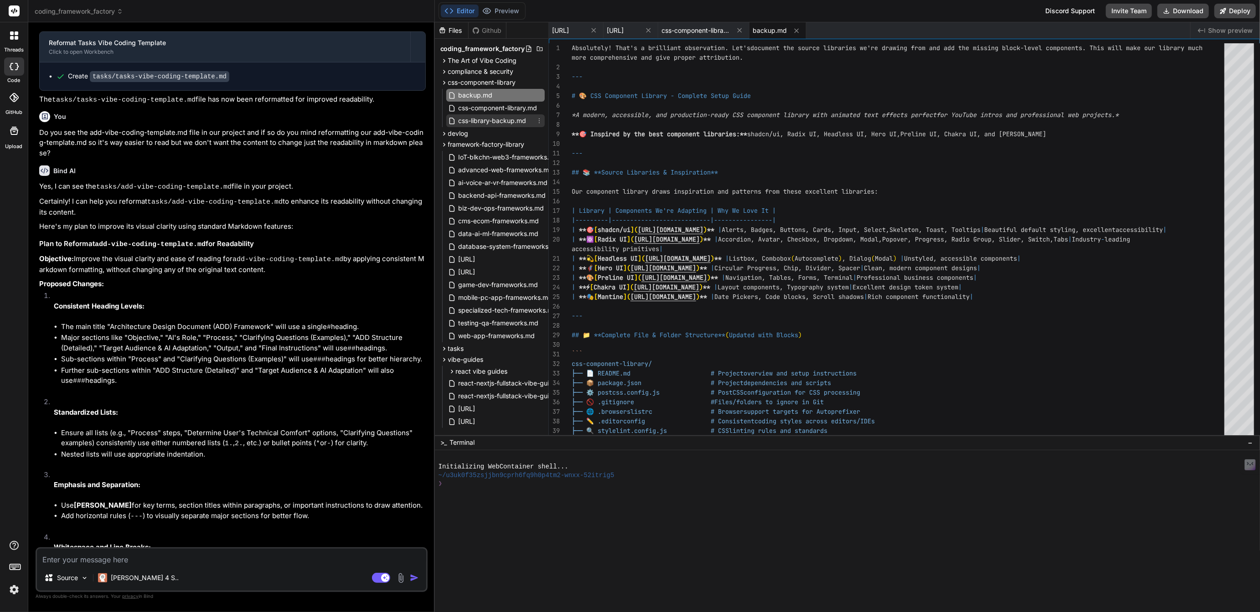
click at [480, 116] on span "css-library-backup.md" at bounding box center [493, 120] width 70 height 11
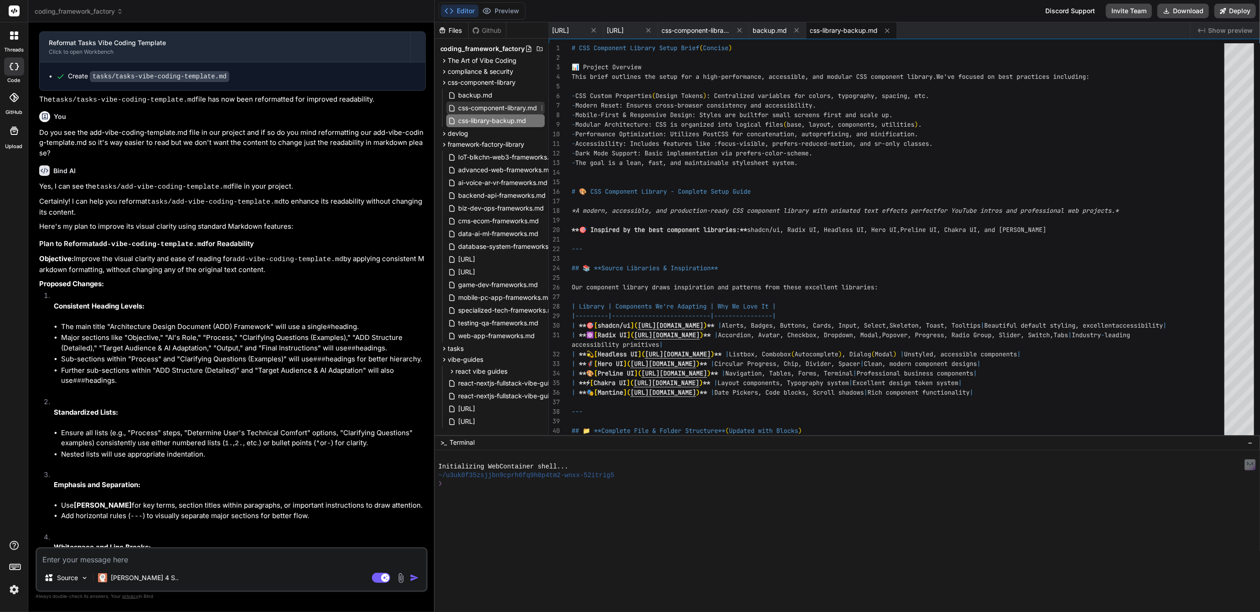
click at [515, 108] on span "css-component-library.md" at bounding box center [498, 108] width 81 height 11
click at [477, 94] on span "backup.md" at bounding box center [476, 95] width 36 height 11
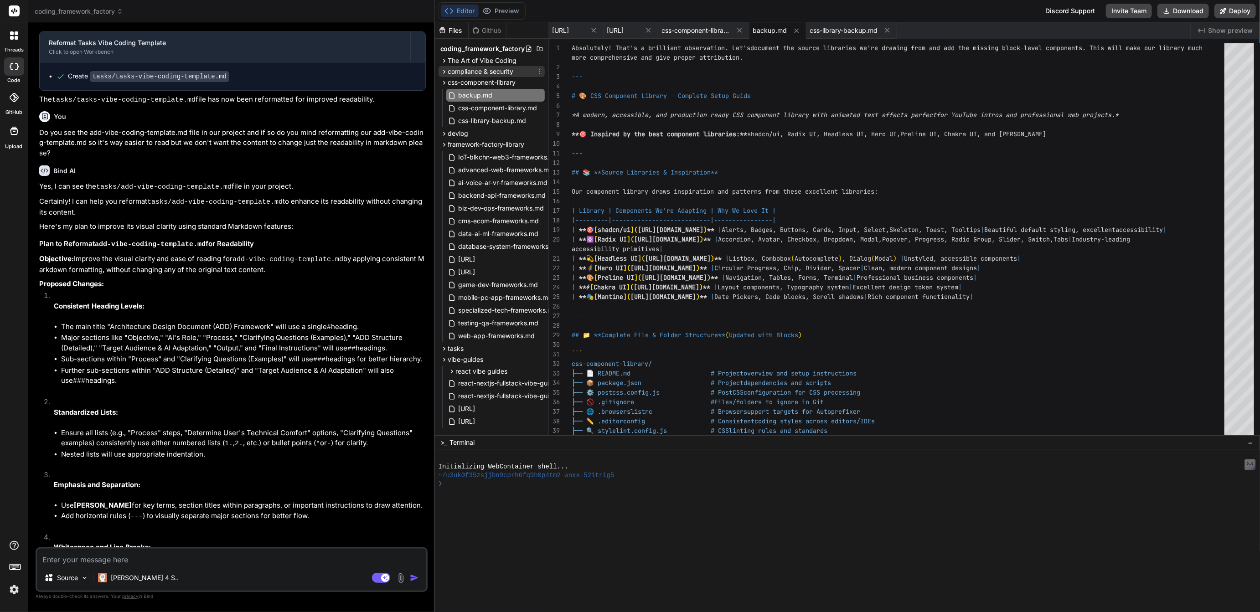
click at [477, 70] on span "compliance & security" at bounding box center [481, 71] width 66 height 9
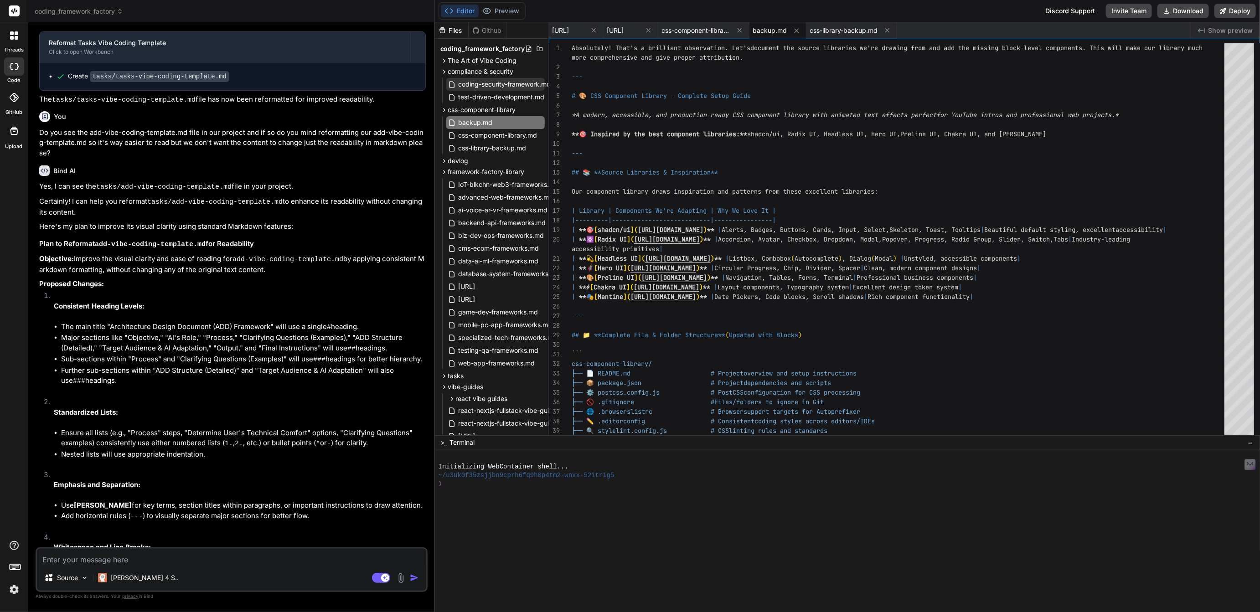
click at [497, 81] on span "coding-security-framework.md" at bounding box center [505, 84] width 94 height 11
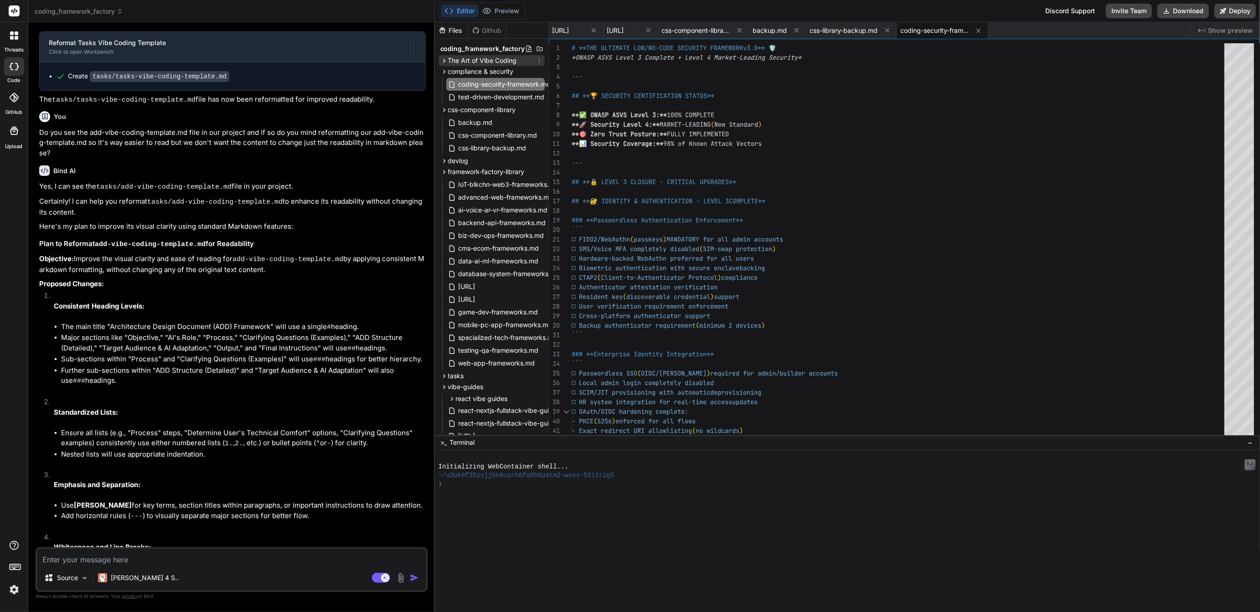
click at [476, 58] on span "The Art of Vibe Coding" at bounding box center [482, 60] width 69 height 9
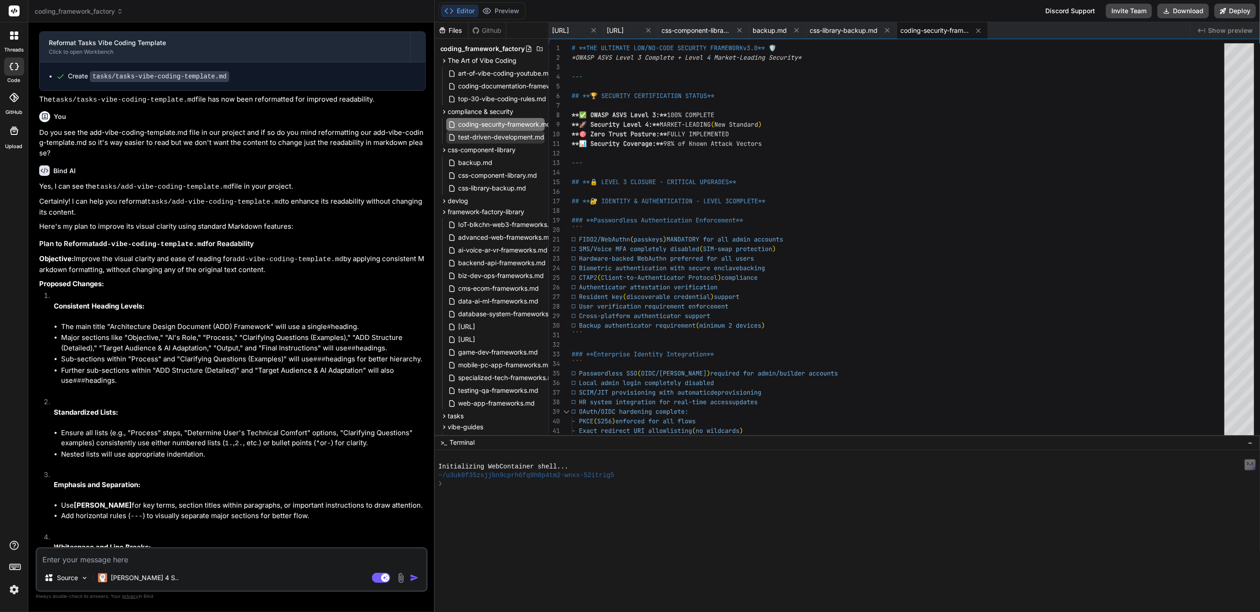
click at [494, 133] on span "test-driven-development.md" at bounding box center [502, 137] width 88 height 11
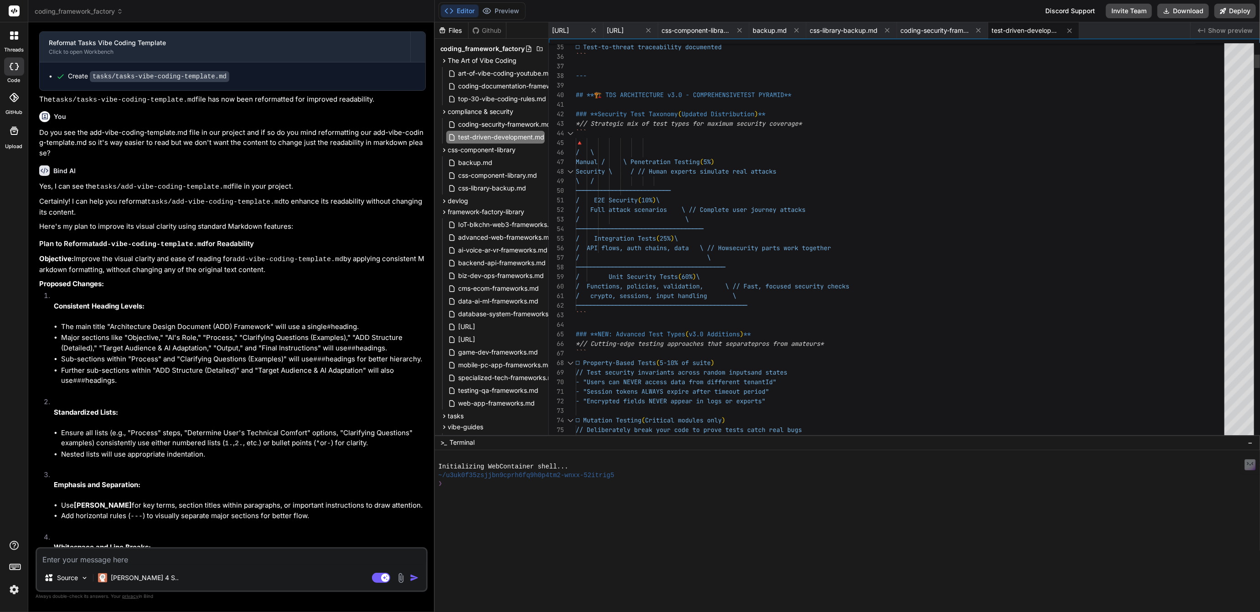
type textarea "# **TEST-DRIVEN SECURITY FRAMEWORK v3.0** 🧪🛡️ *Market-Leading Security Through …"
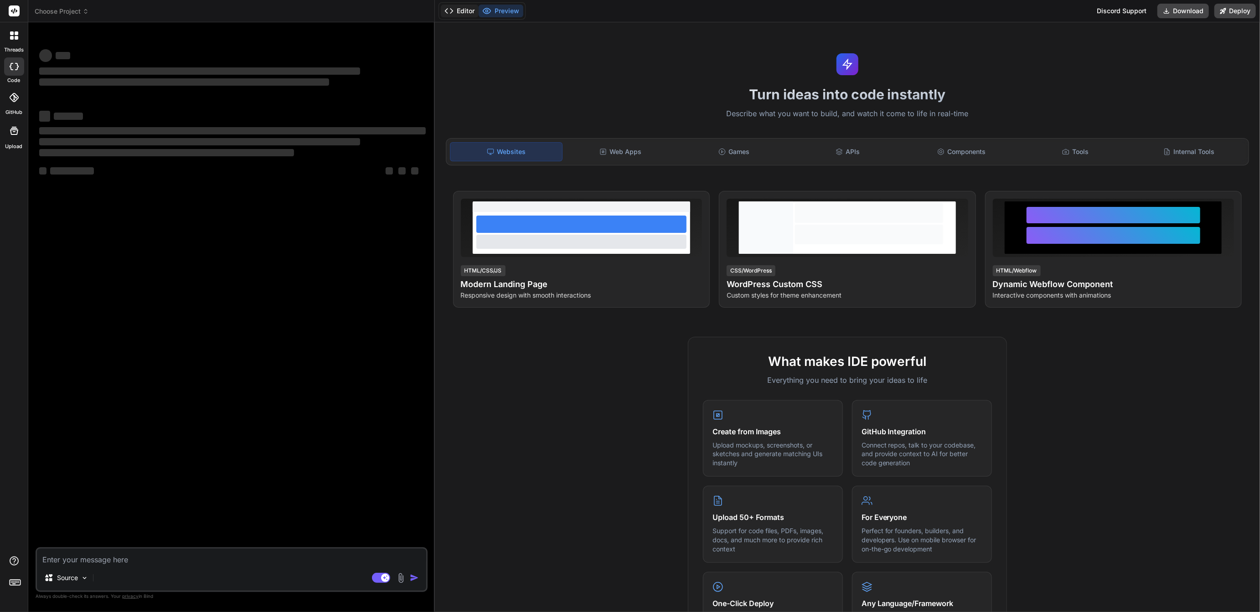
click at [462, 13] on button "Editor" at bounding box center [460, 11] width 38 height 13
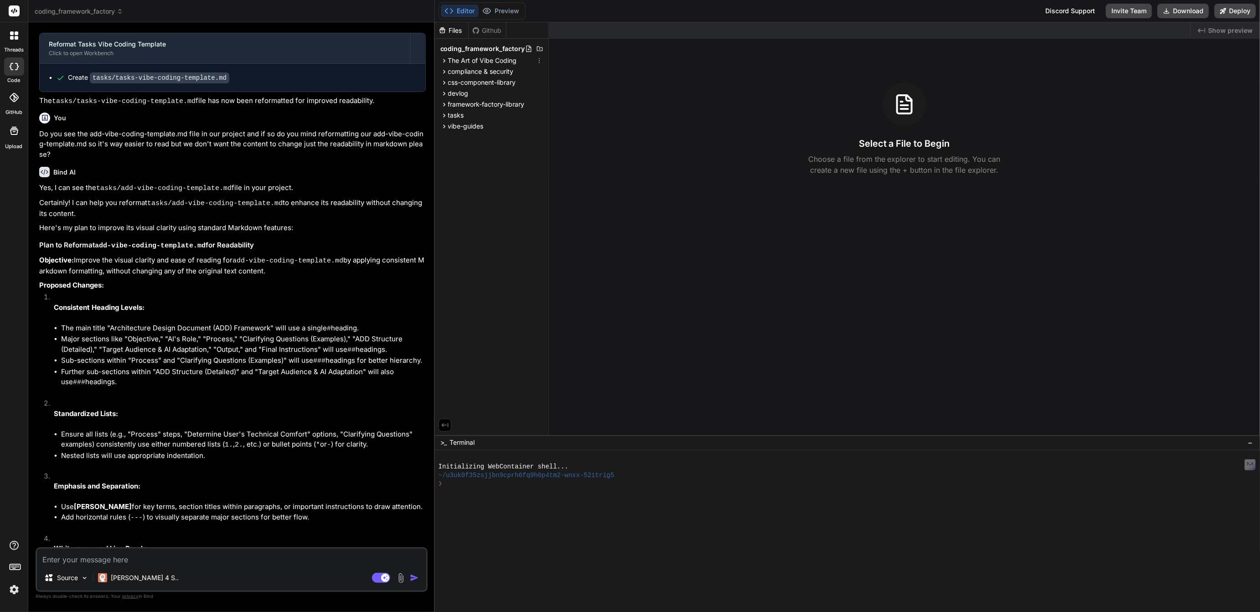
scroll to position [1234, 0]
click at [479, 72] on span "compliance & security" at bounding box center [481, 71] width 66 height 9
click at [478, 111] on span "css-component-library" at bounding box center [482, 109] width 68 height 9
click at [488, 137] on span "css-component-library.md" at bounding box center [498, 135] width 81 height 11
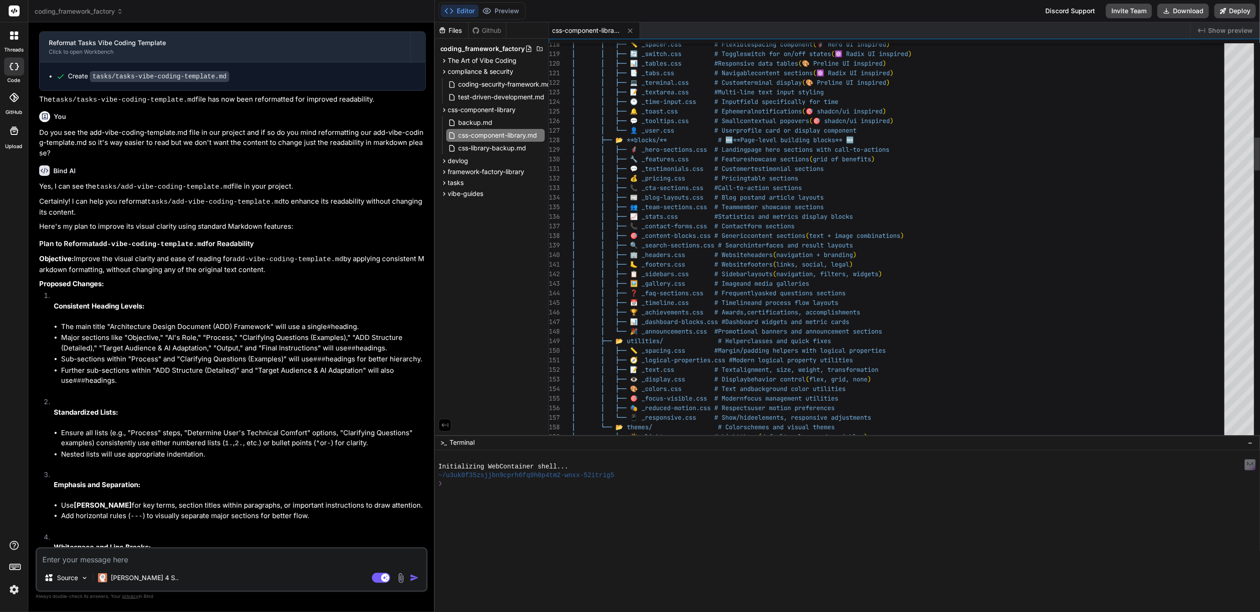
type textarea "x"
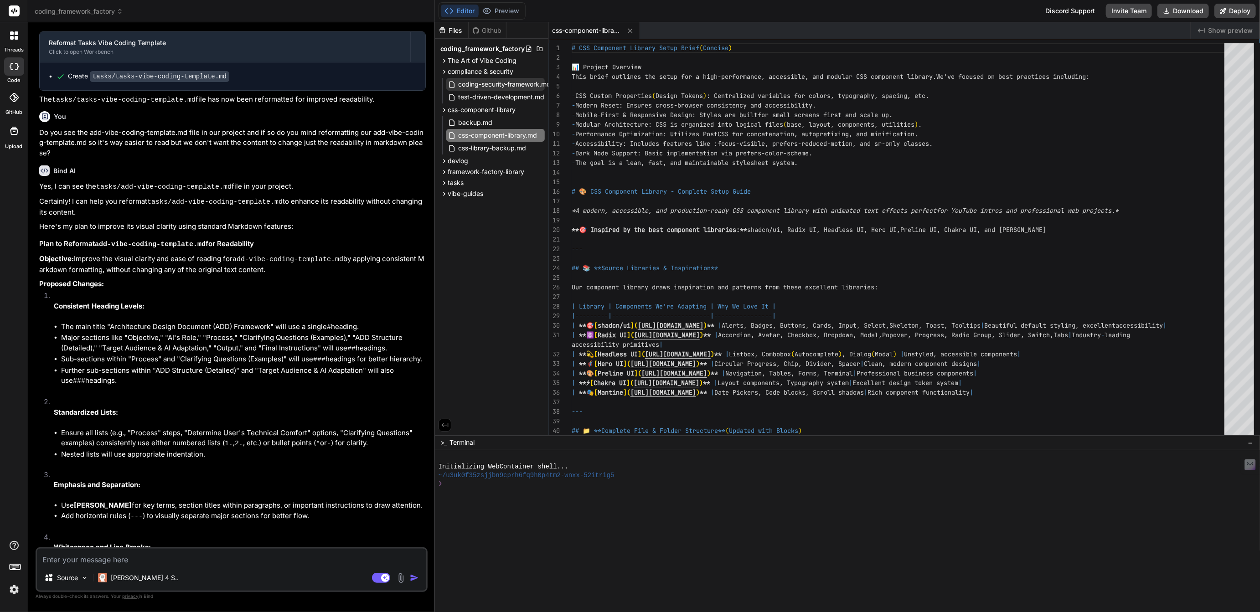
click at [501, 82] on span "coding-security-framework.md" at bounding box center [505, 84] width 94 height 11
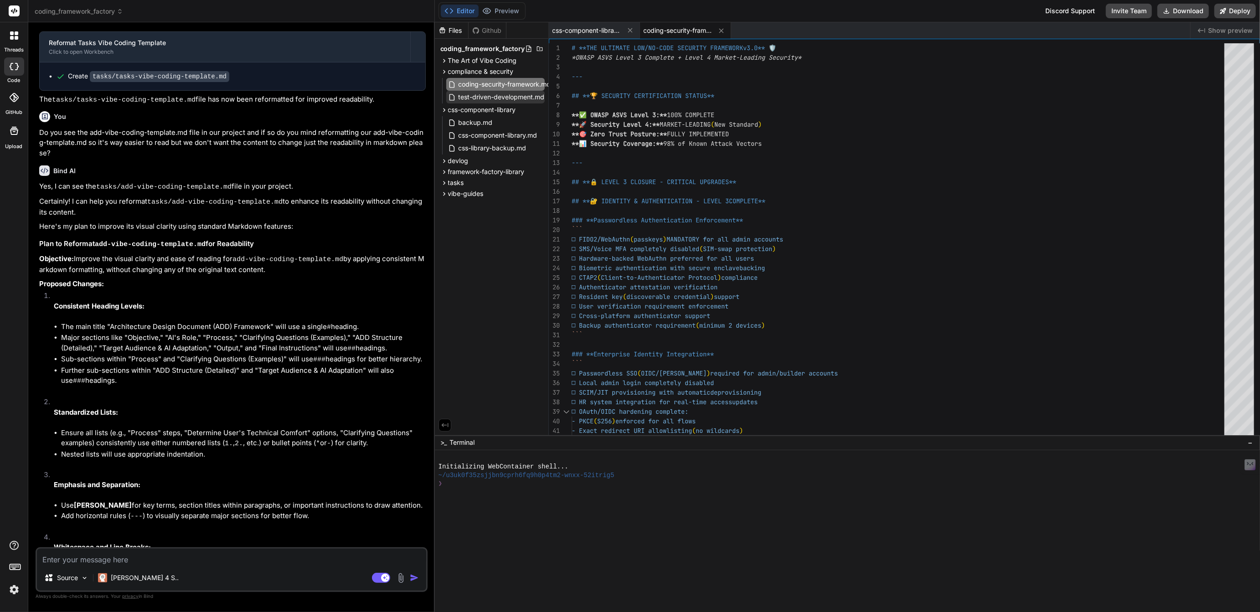
click at [493, 97] on span "test-driven-development.md" at bounding box center [502, 97] width 88 height 11
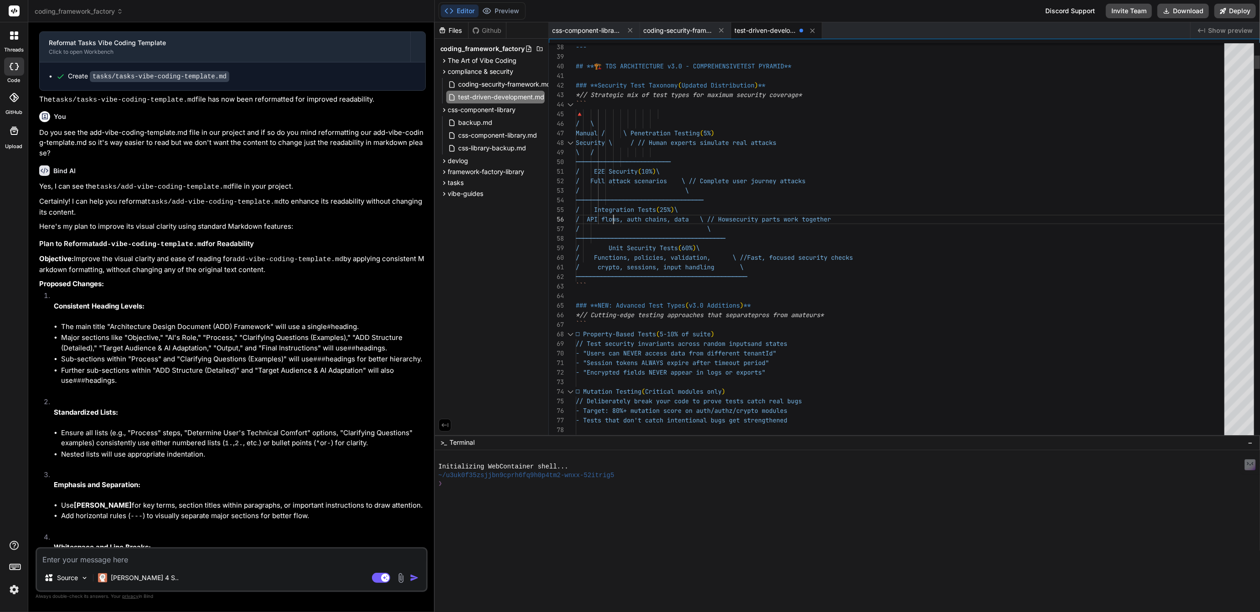
scroll to position [57, 0]
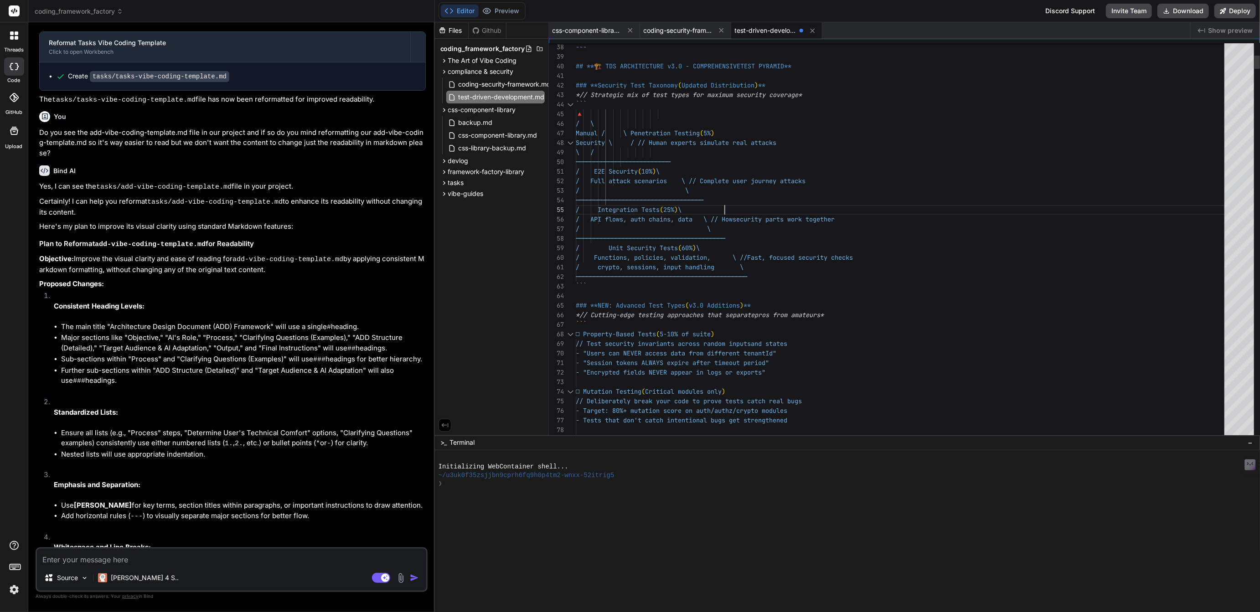
type textarea "# **TEST-DRIVEN SECURITY FRAMEWORK v3.0** 🧪🛡️ *Market-Leading Security Through …"
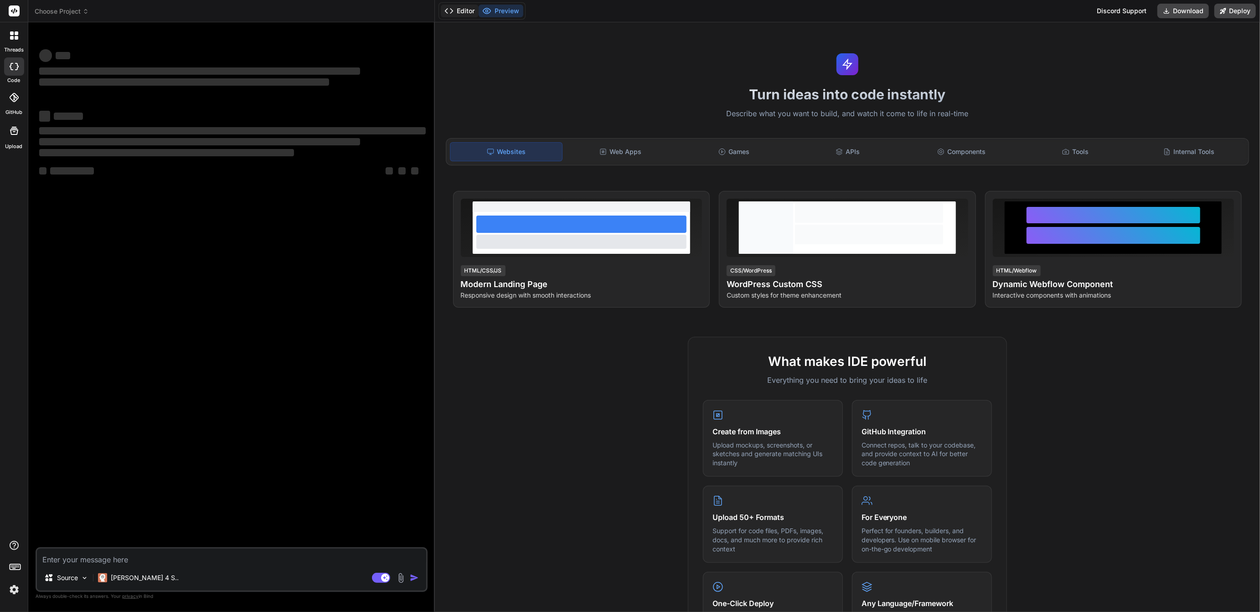
click at [464, 10] on button "Editor" at bounding box center [460, 11] width 38 height 13
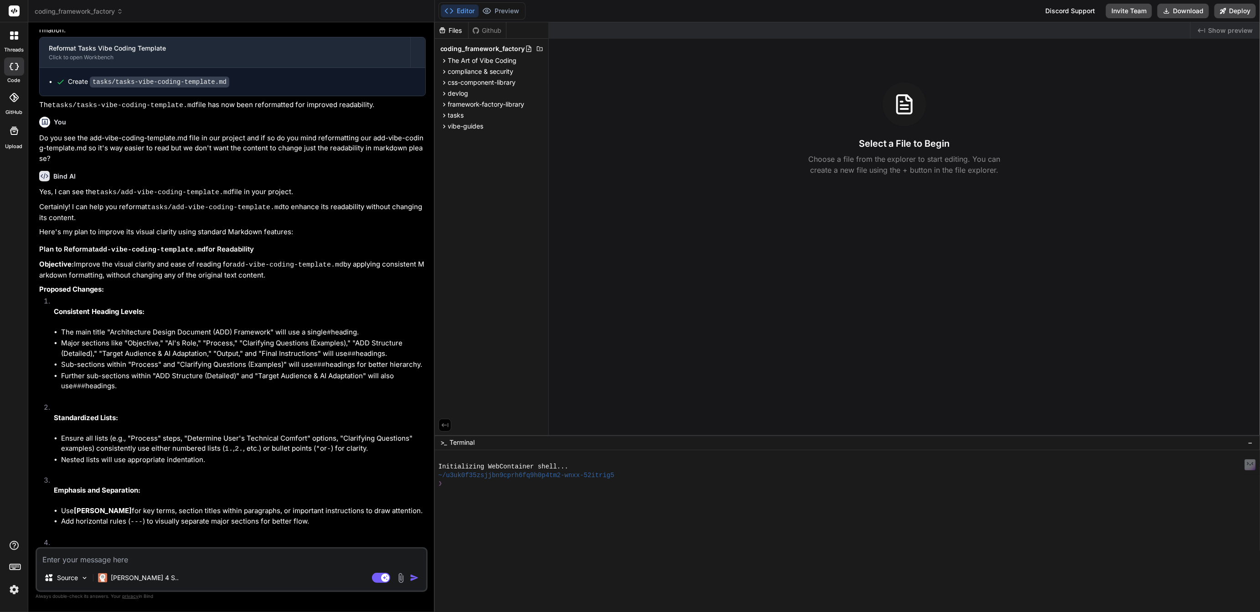
scroll to position [1234, 0]
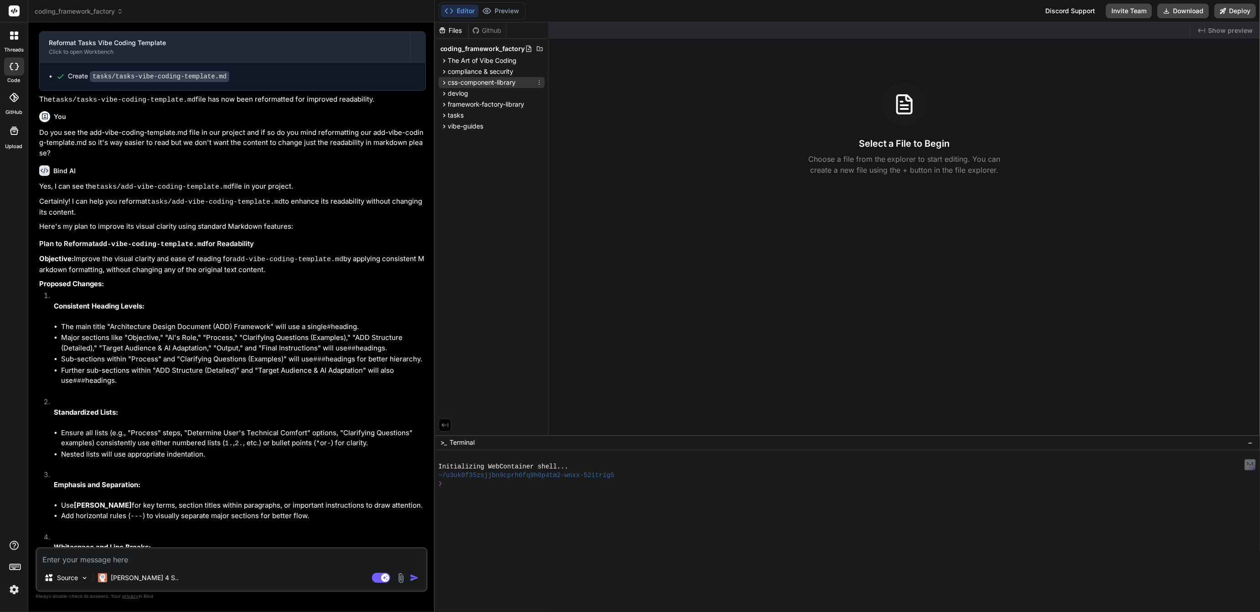
click at [481, 83] on span "css-component-library" at bounding box center [482, 82] width 68 height 9
click at [482, 72] on span "compliance & security" at bounding box center [481, 71] width 66 height 9
click at [483, 131] on span "css-component-library.md" at bounding box center [498, 135] width 81 height 11
type textarea "x"
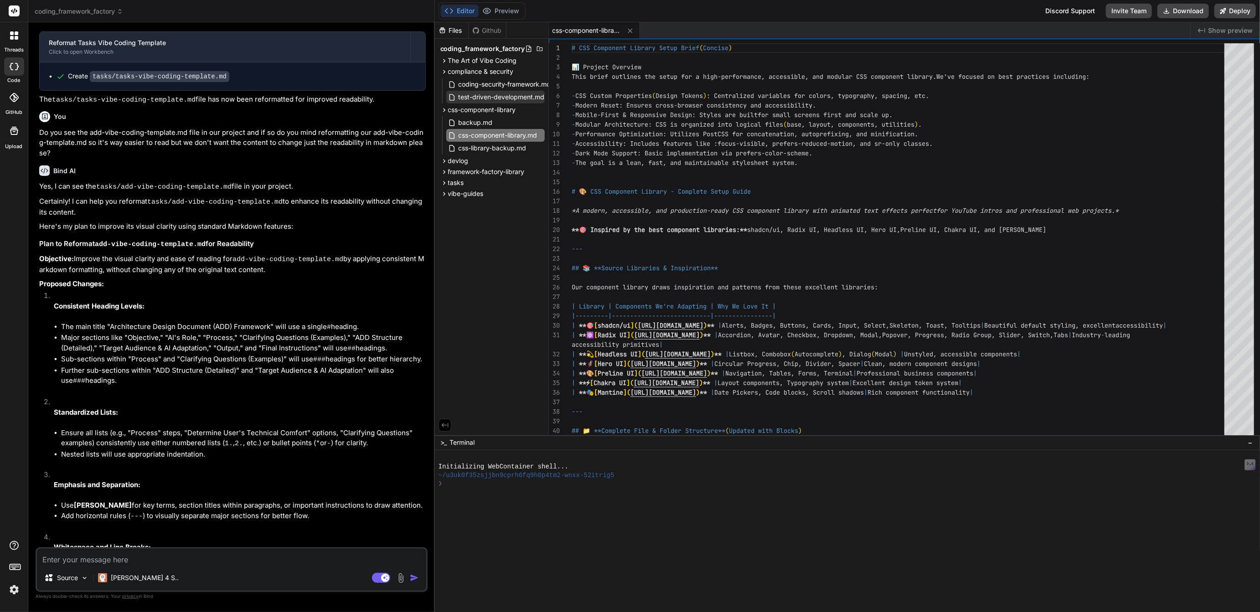
click at [500, 97] on span "test-driven-development.md" at bounding box center [502, 97] width 88 height 11
type textarea "The combination of comprehensive security controls + tests-first methodology + …"
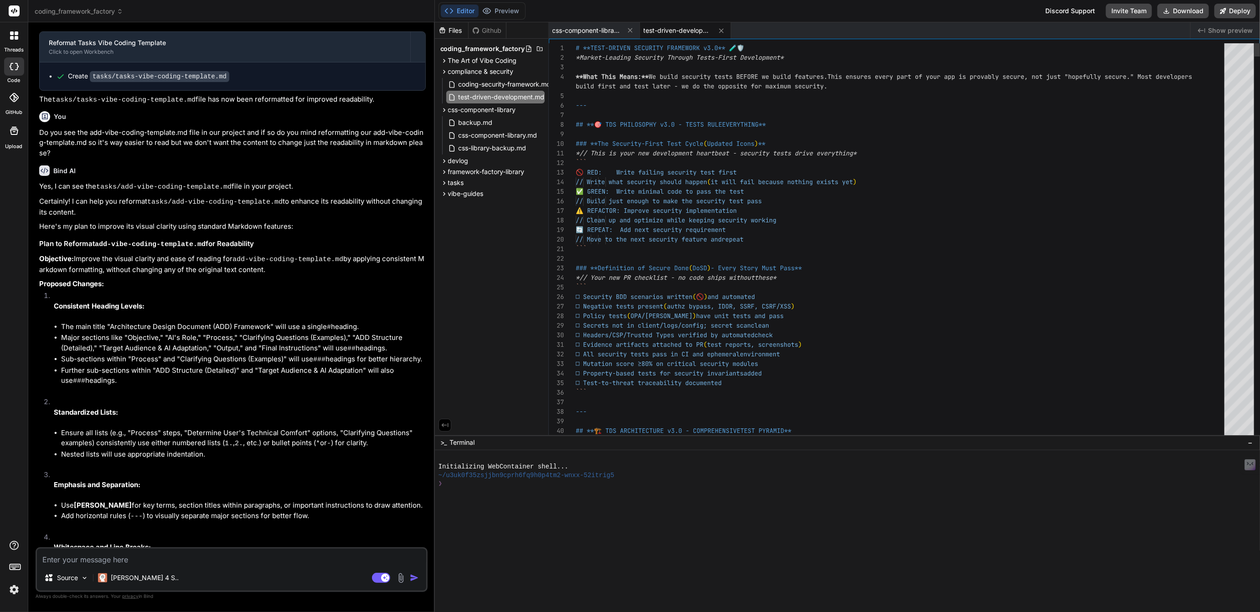
type textarea "x"
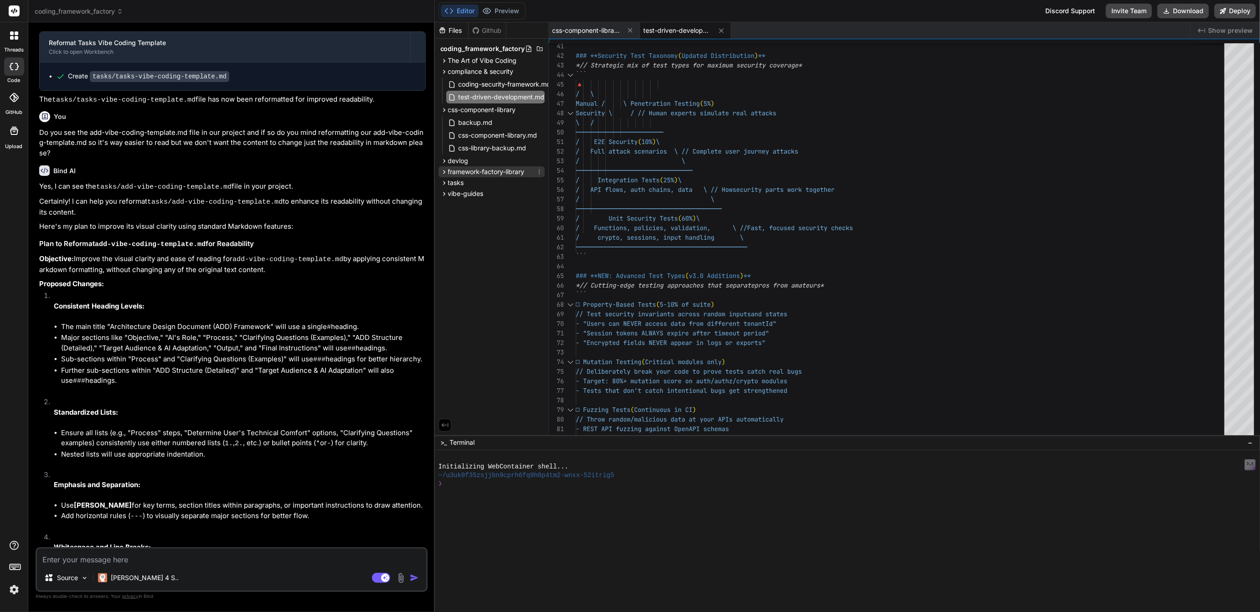
click at [485, 172] on span "framework-factory-library" at bounding box center [486, 171] width 77 height 9
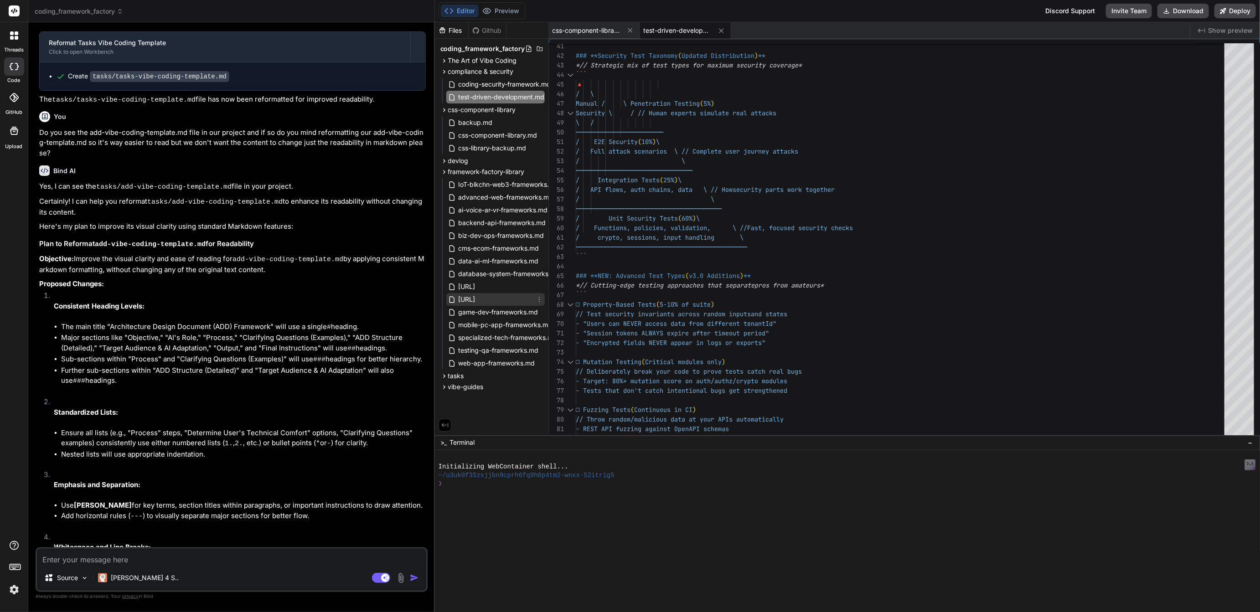
click at [476, 297] on span "[URL]" at bounding box center [467, 299] width 19 height 11
type textarea "14. **🧪 Testing & QA** (3 blueprints) - Unit/Integration, E2E, Performance 15. …"
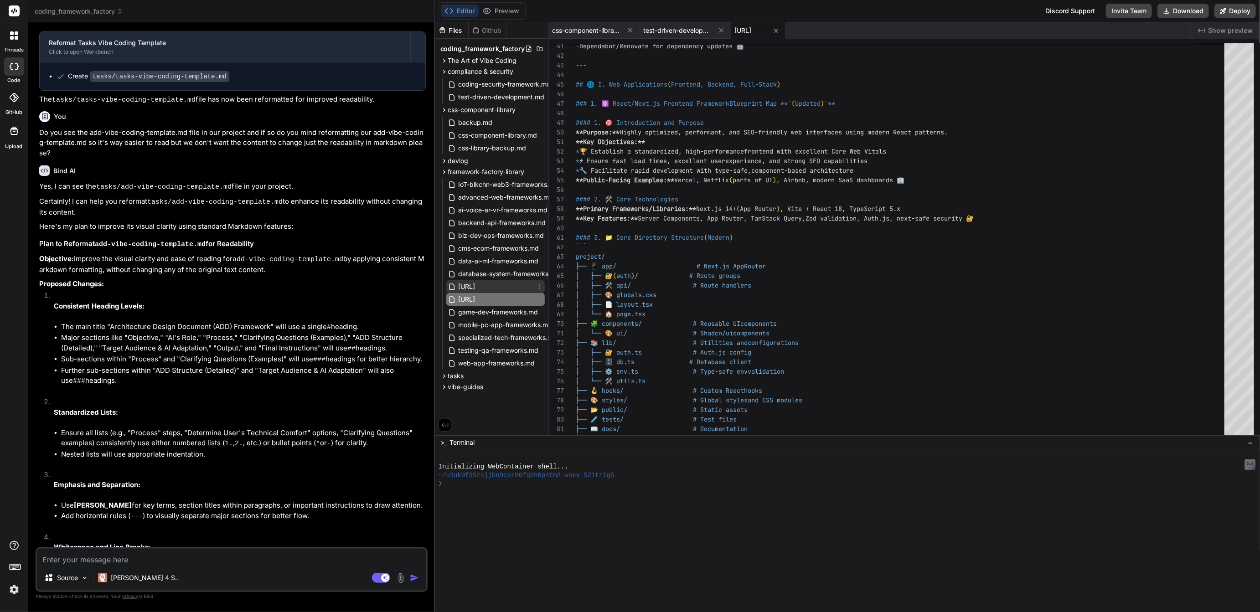
click at [476, 288] on span "[URL]" at bounding box center [467, 286] width 19 height 11
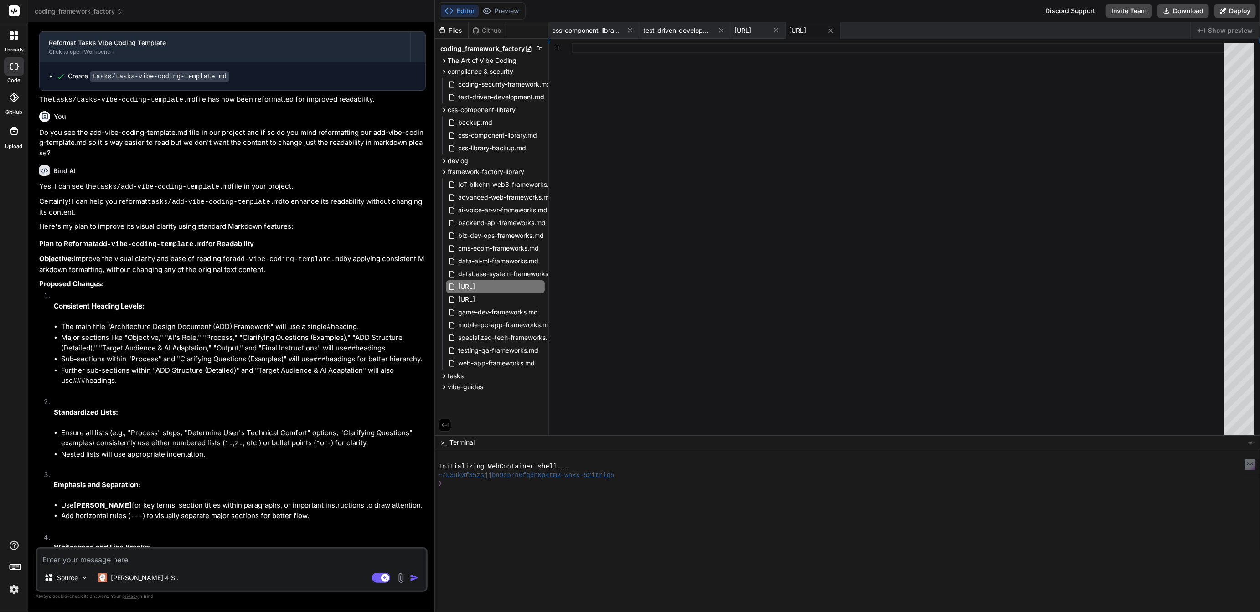
click at [592, 51] on div at bounding box center [901, 241] width 658 height 397
type textarea "#### 6. Getting Started (Conceptual) * Set up a workflow engine. * Model a busi…"
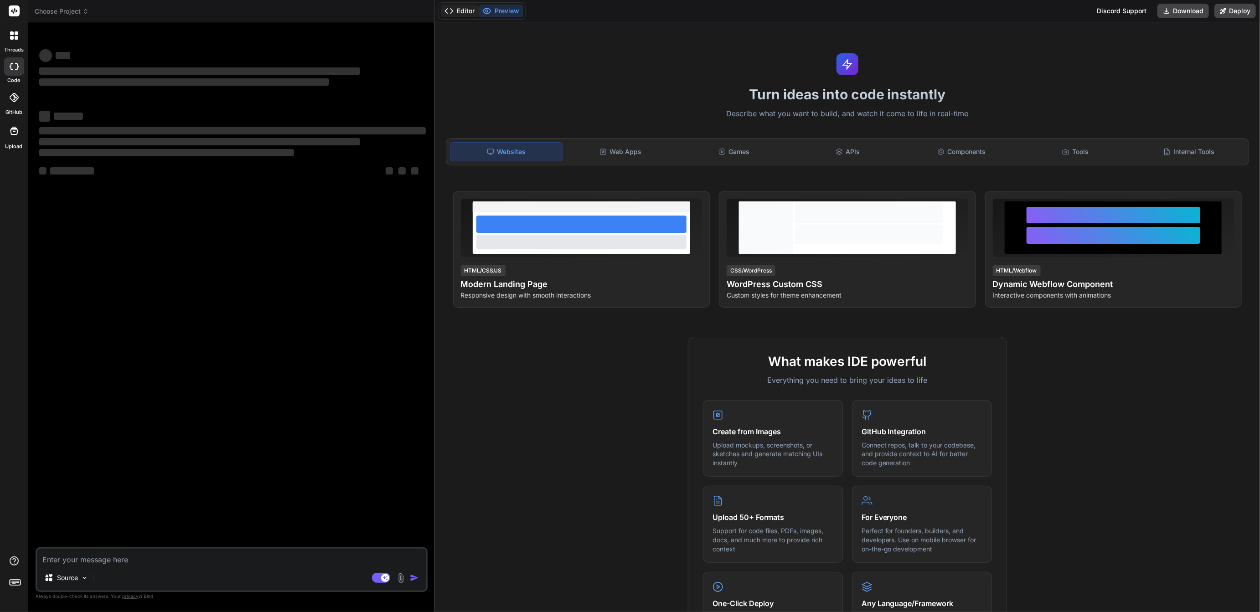
click at [470, 10] on button "Editor" at bounding box center [460, 11] width 38 height 13
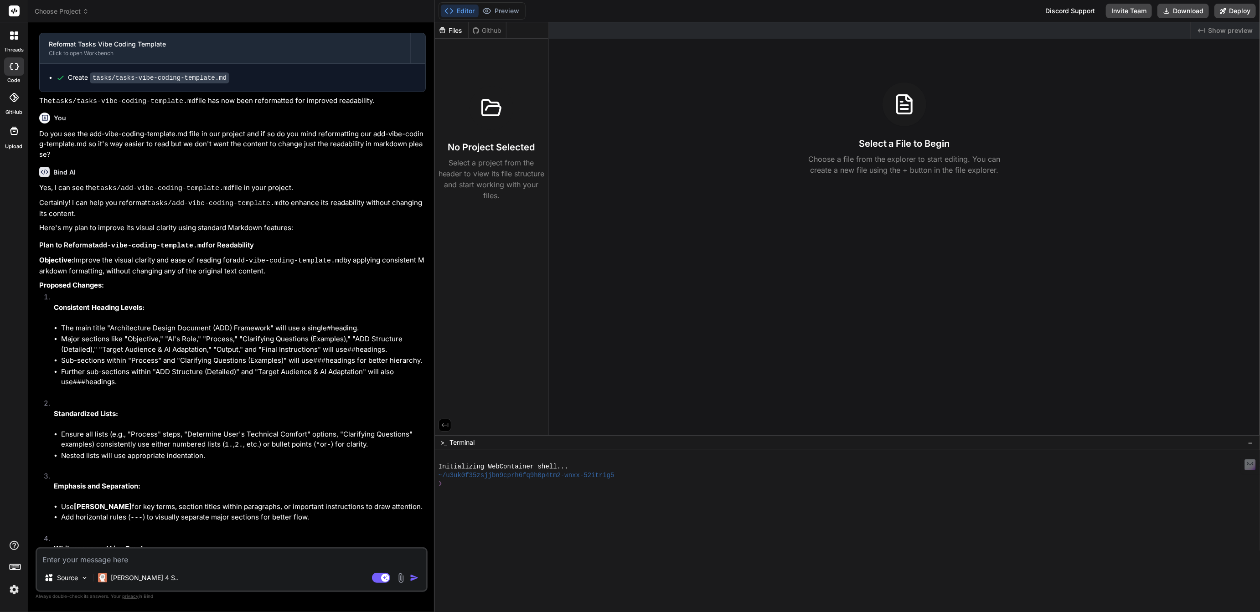
scroll to position [1234, 0]
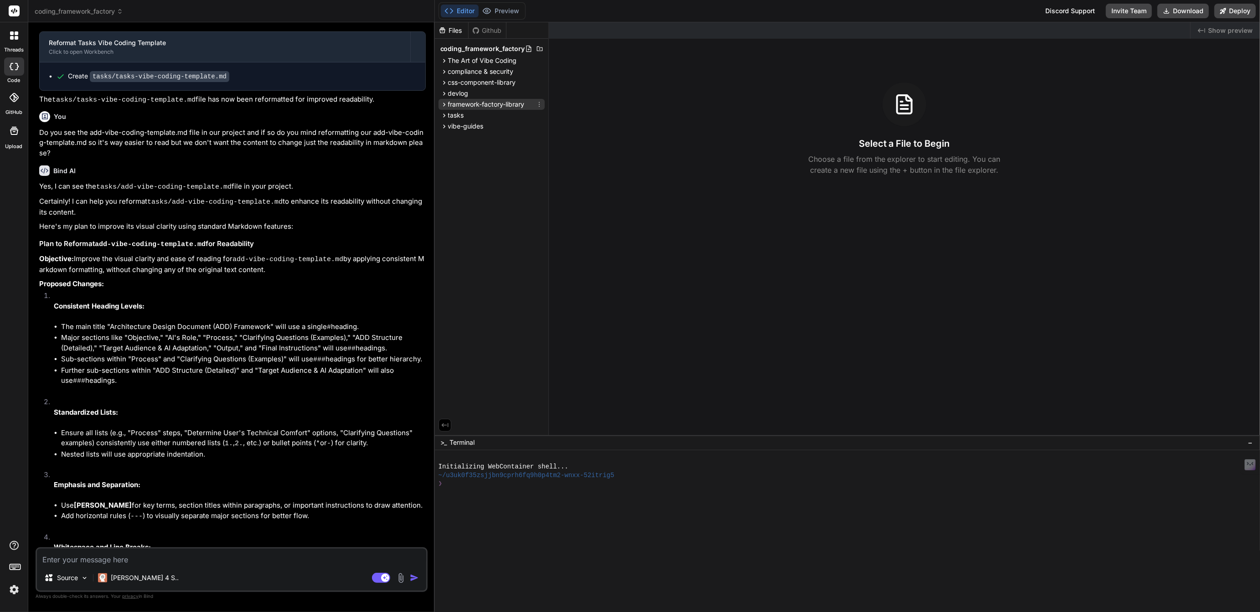
click at [478, 107] on span "framework-factory-library" at bounding box center [486, 104] width 77 height 9
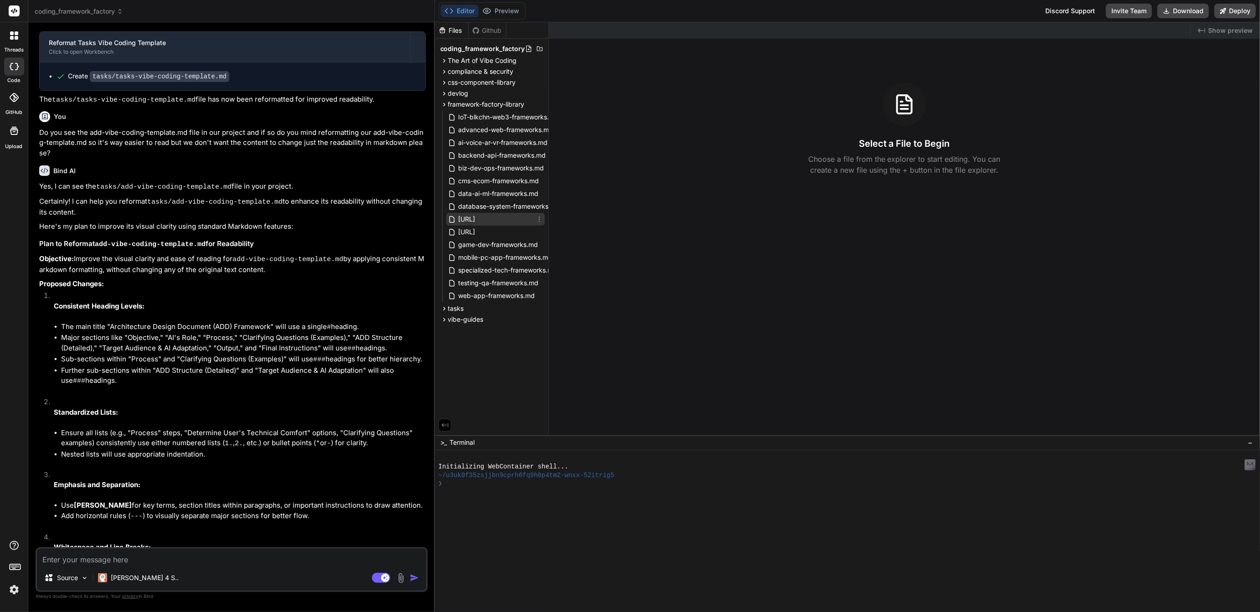
click at [476, 220] on span "[URL]" at bounding box center [467, 219] width 19 height 11
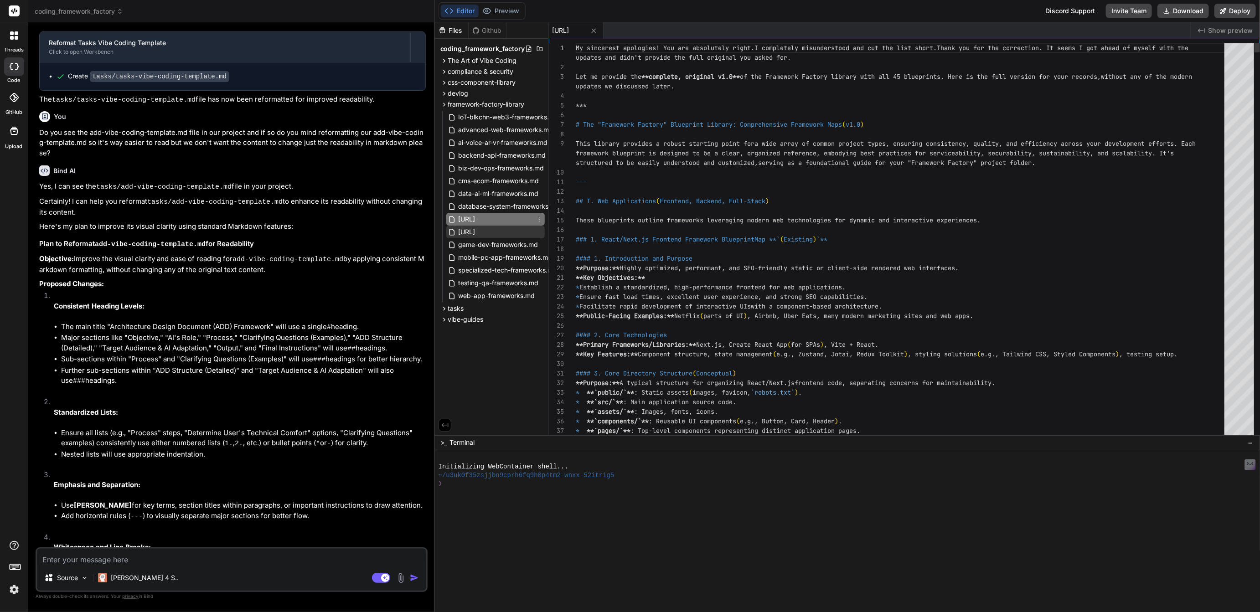
type textarea "x"
click at [476, 231] on span "[URL]" at bounding box center [467, 232] width 19 height 11
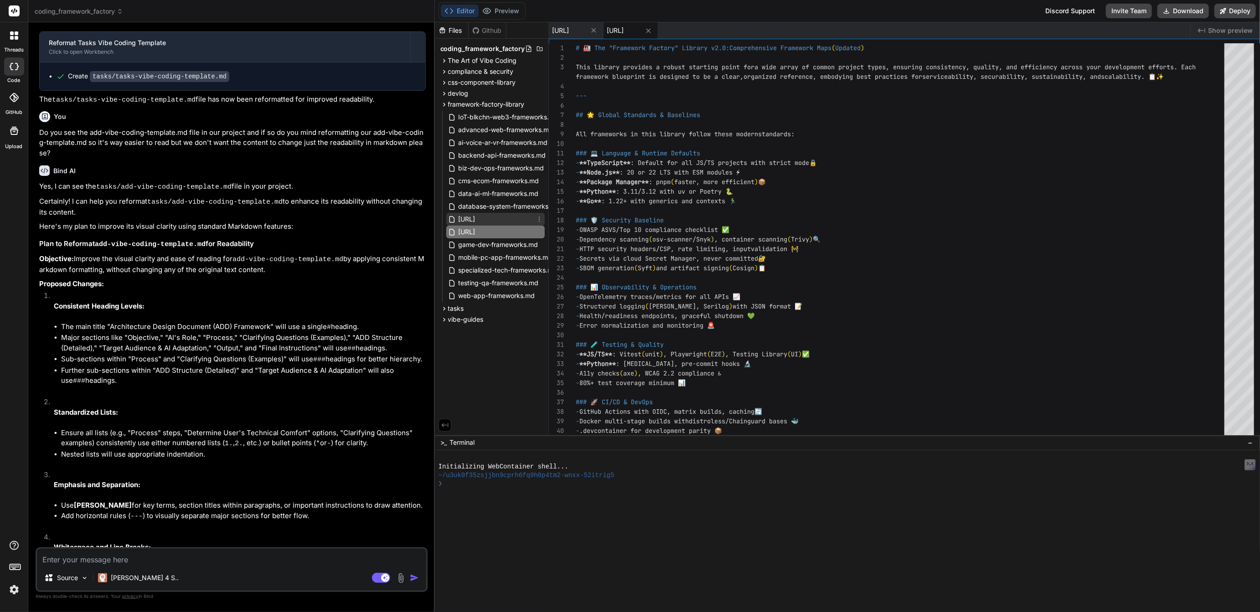
click at [476, 221] on span "[URL]" at bounding box center [467, 219] width 19 height 11
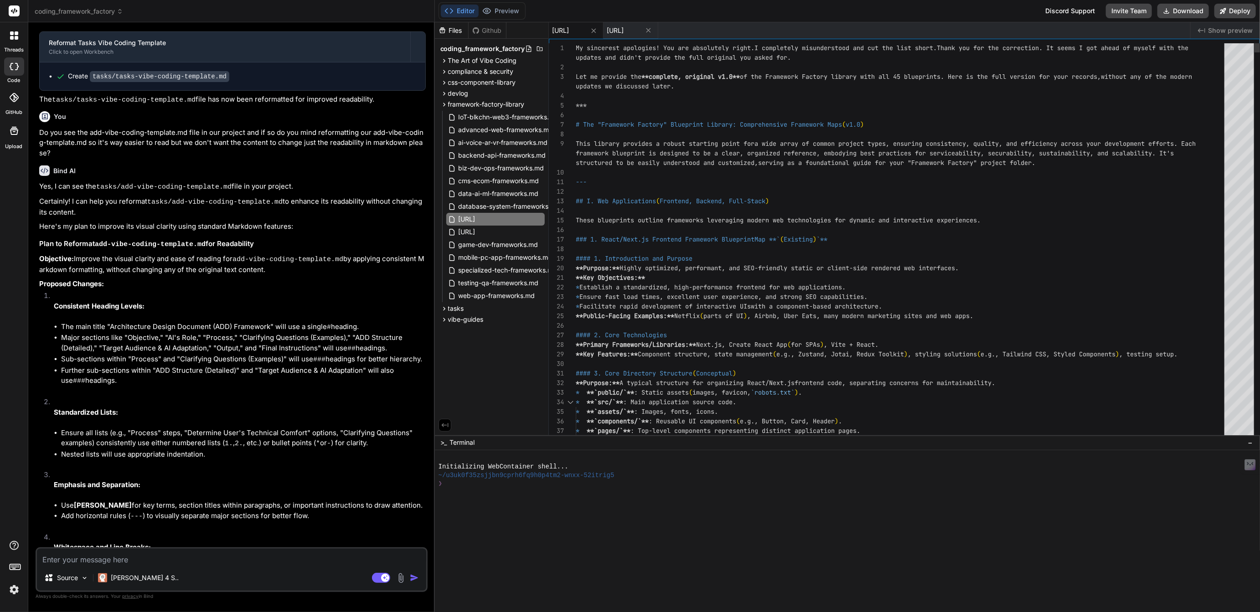
click at [575, 123] on div "7" at bounding box center [562, 125] width 27 height 10
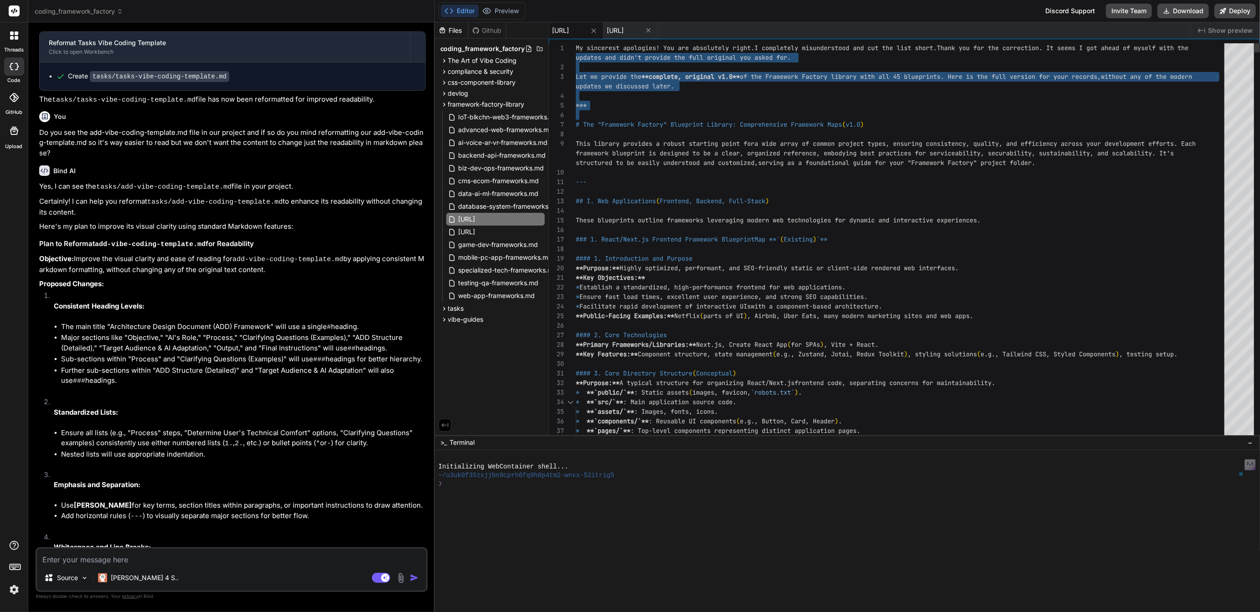
scroll to position [0, 0]
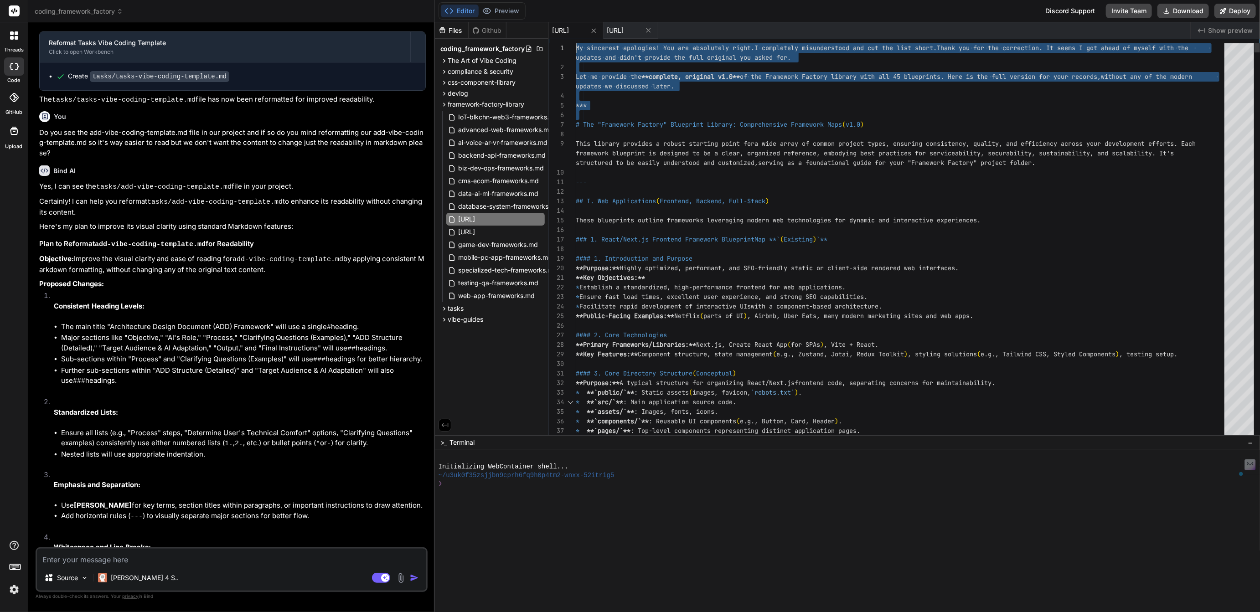
drag, startPoint x: 577, startPoint y: 123, endPoint x: 567, endPoint y: 45, distance: 78.9
click at [567, 45] on div "1 2 3 4 5 6 7 8 9 10 11 12 13 14 15 16 17 18 19 20 21 22 23 24 25 26 27 28 29 3…" at bounding box center [904, 241] width 711 height 397
type textarea "# The "Framework Factory" Blueprint Library: Comprehensive Framework Maps (v1.0…"
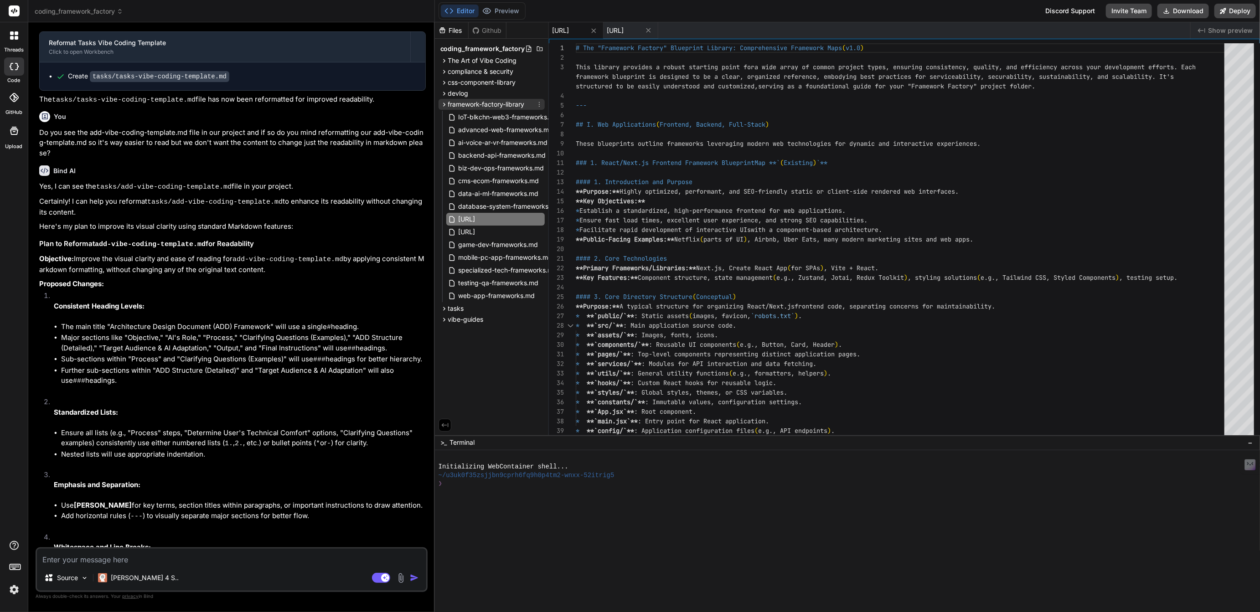
click at [538, 103] on icon at bounding box center [539, 104] width 7 height 7
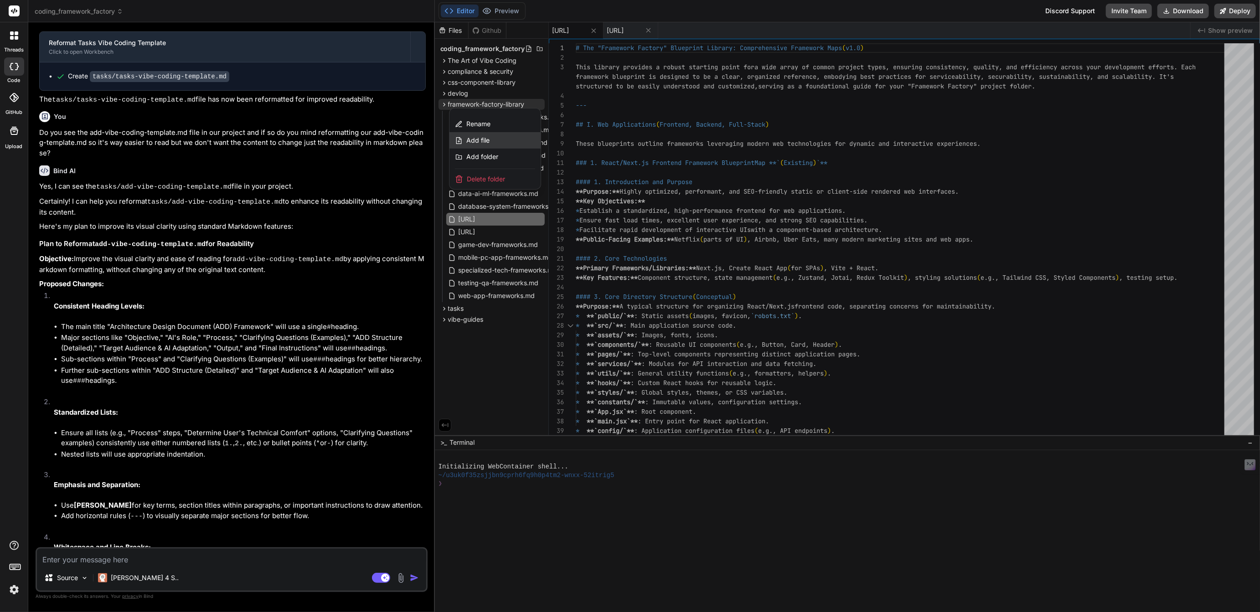
click at [485, 138] on span "Add file" at bounding box center [477, 140] width 23 height 9
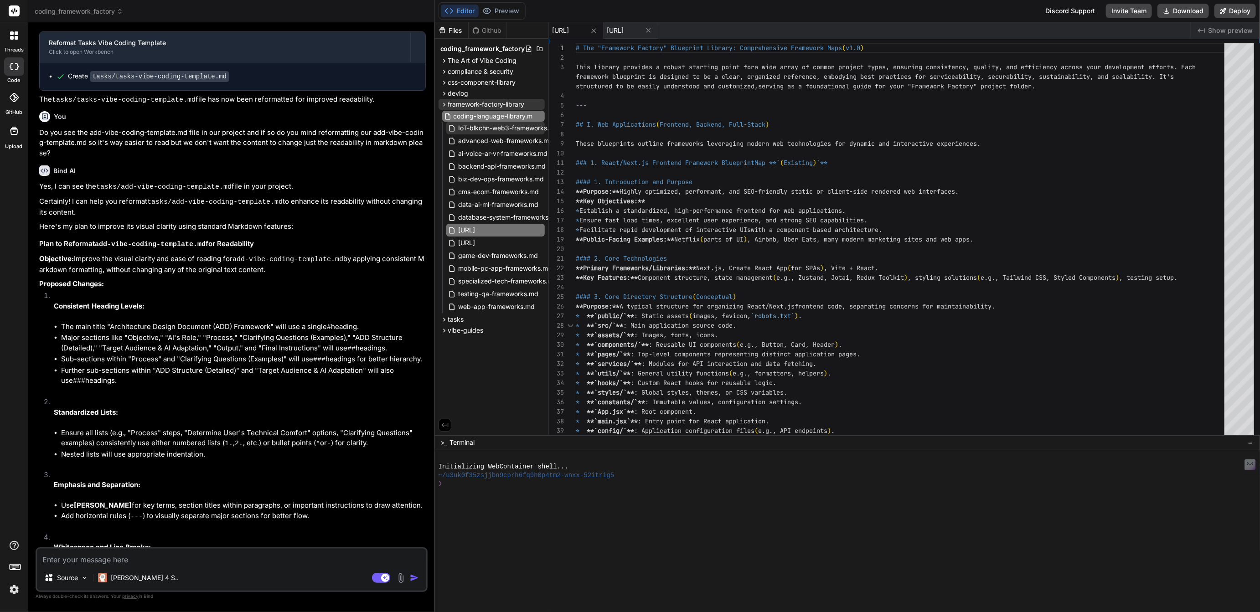
type input "coding-language-library.md"
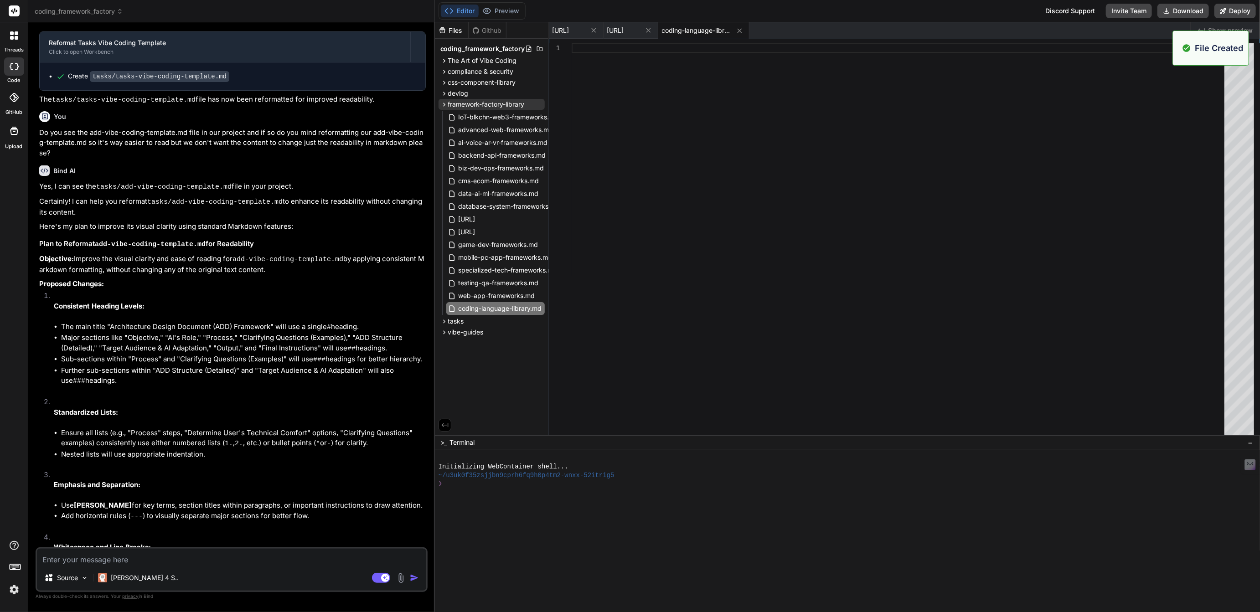
click at [593, 52] on div at bounding box center [901, 241] width 658 height 397
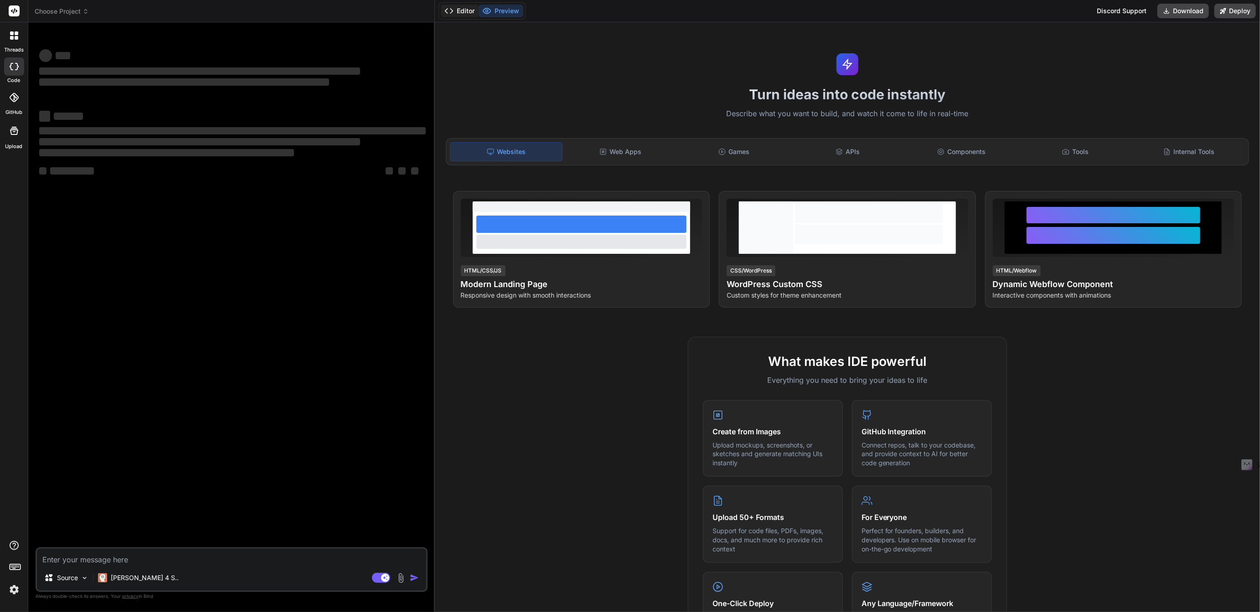
click at [459, 15] on button "Editor" at bounding box center [460, 11] width 38 height 13
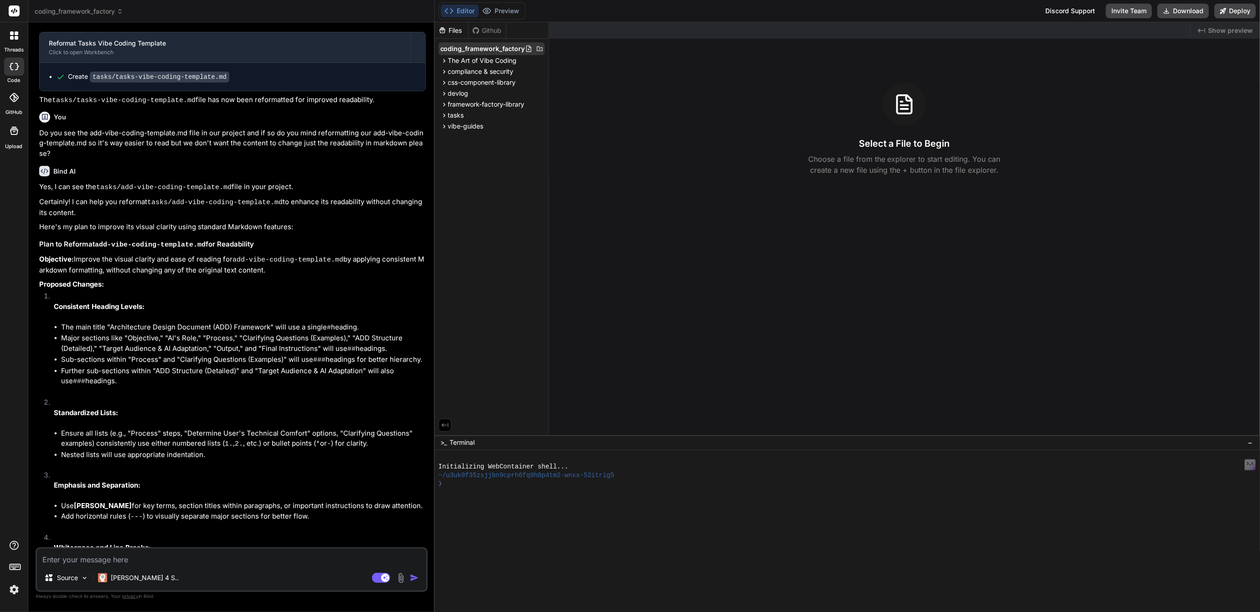
scroll to position [1234, 0]
click at [483, 106] on span "framework-factory-library" at bounding box center [486, 104] width 77 height 9
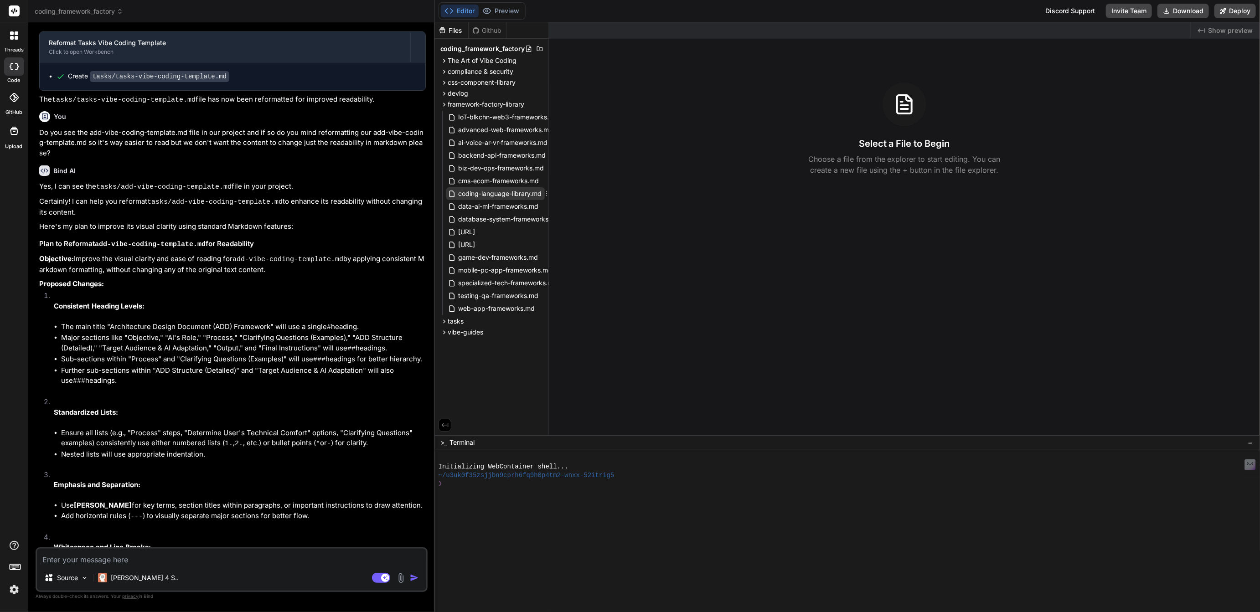
click at [489, 194] on span "coding-language-library.md" at bounding box center [500, 193] width 85 height 11
type textarea "x"
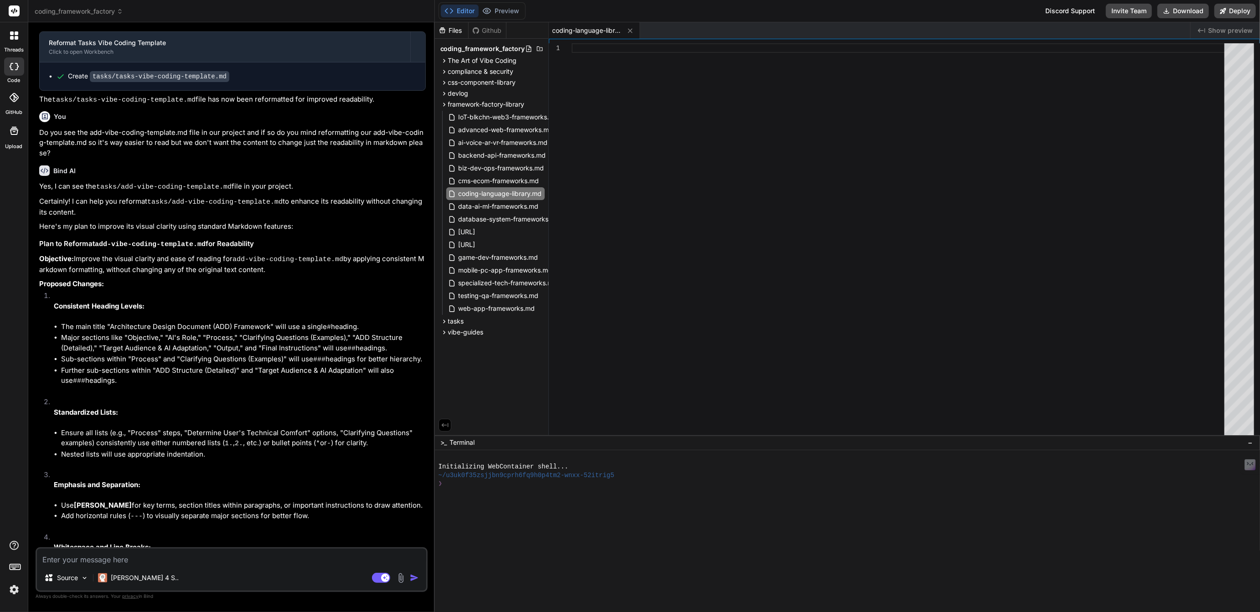
click at [587, 51] on div at bounding box center [901, 241] width 658 height 397
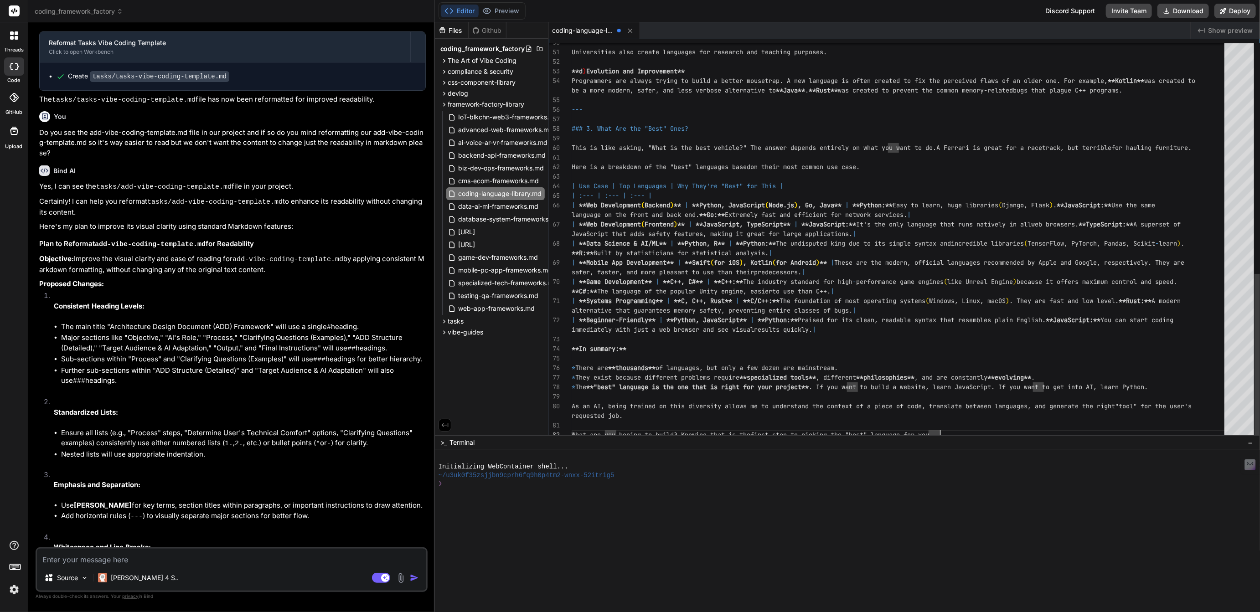
type textarea "hilosophies**, and are constantly **evolving**. * The **"best" language is the …"
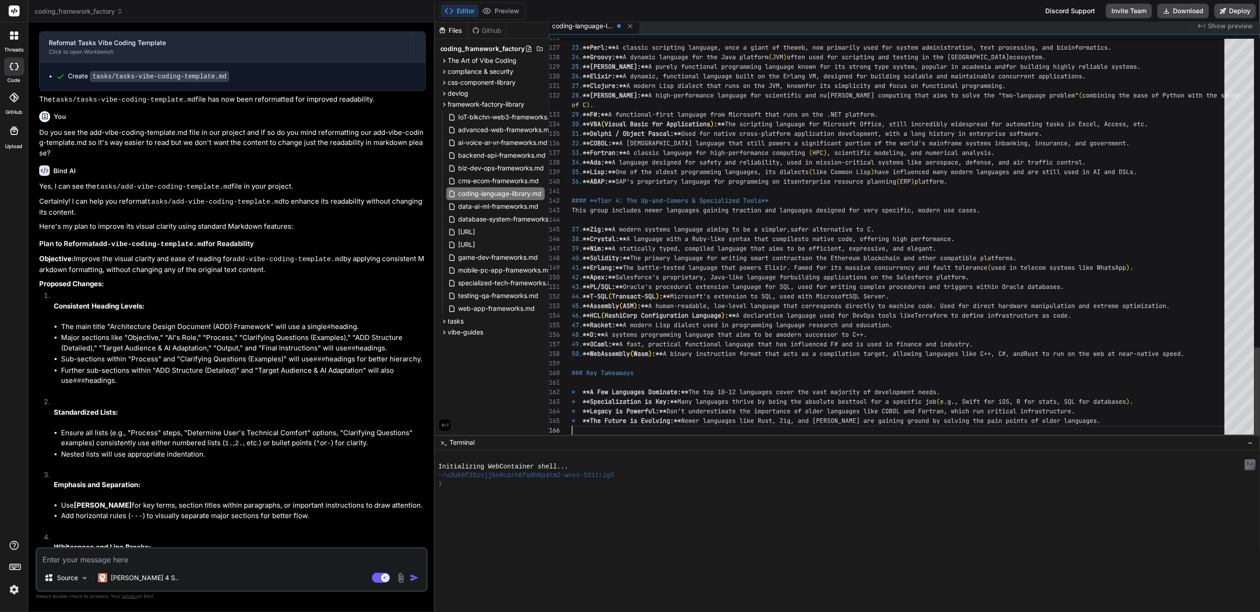
scroll to position [48, 0]
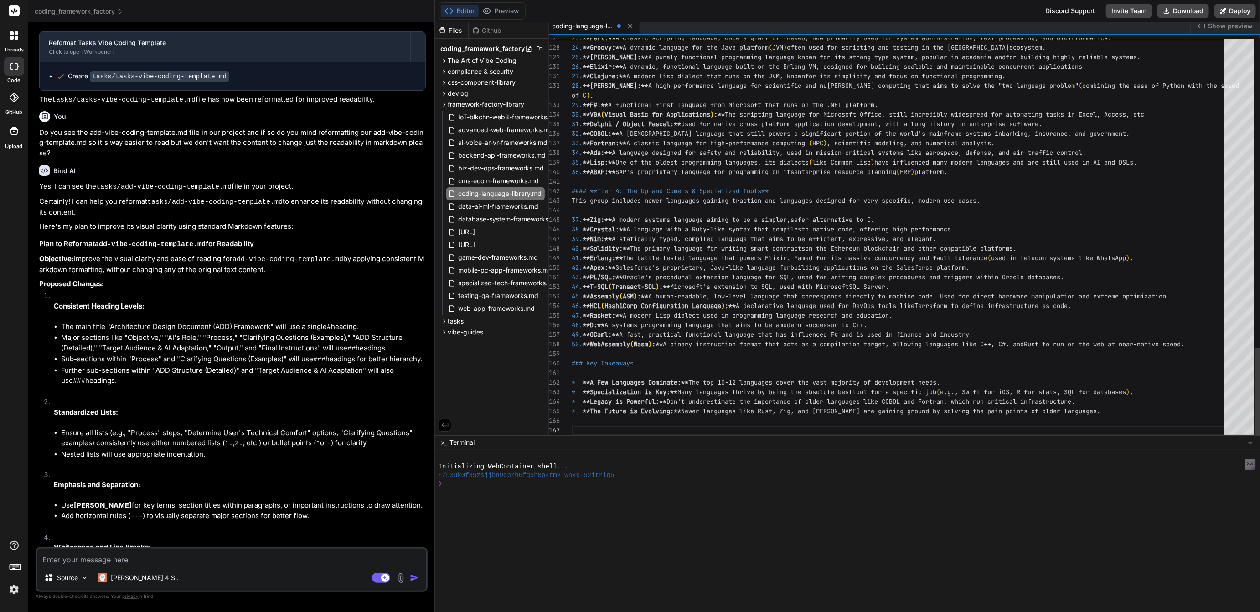
type textarea "end. ``` --- How does this new format feel? It's much more of a study guide now…"
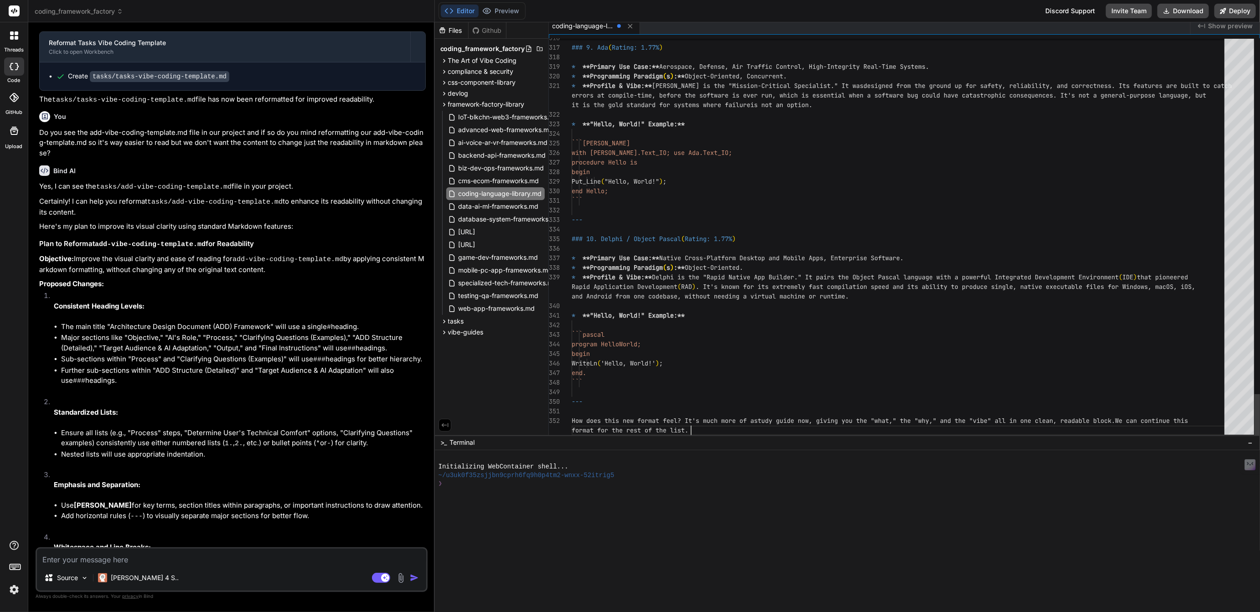
type textarea "x"
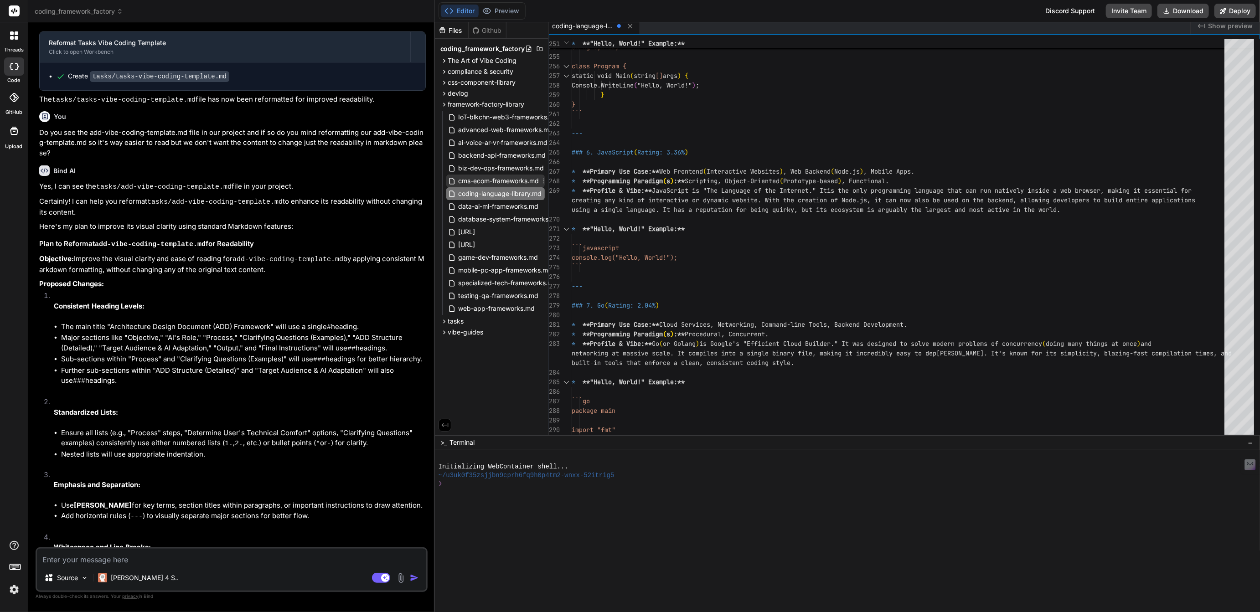
click at [493, 181] on span "cms-ecom-frameworks.md" at bounding box center [499, 180] width 83 height 11
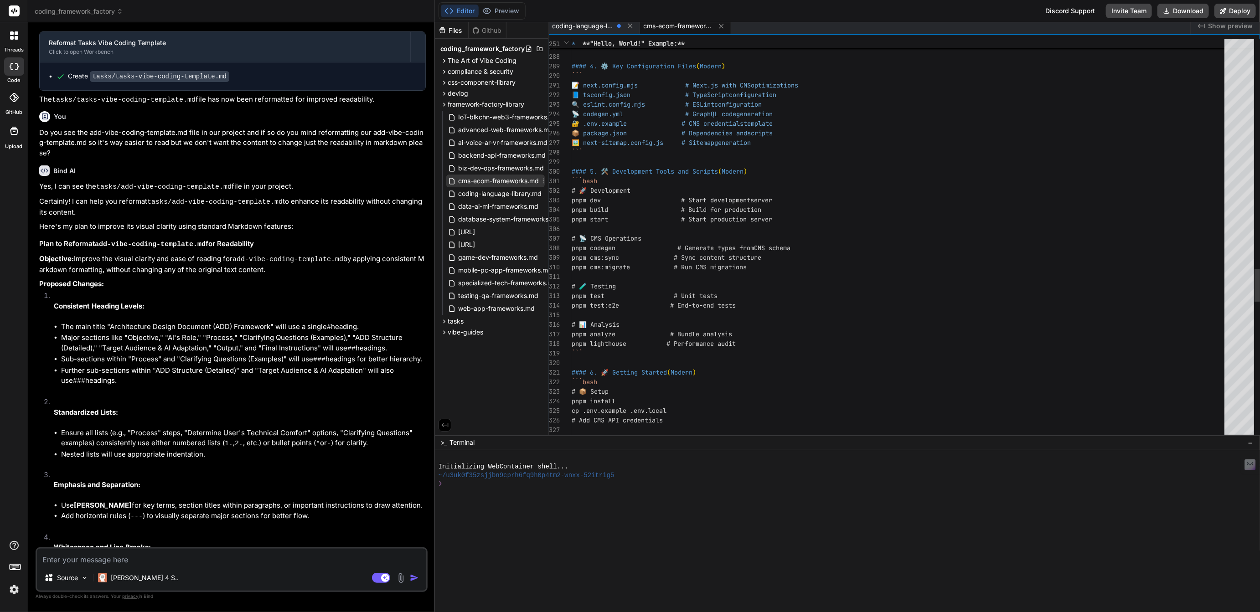
scroll to position [37, 0]
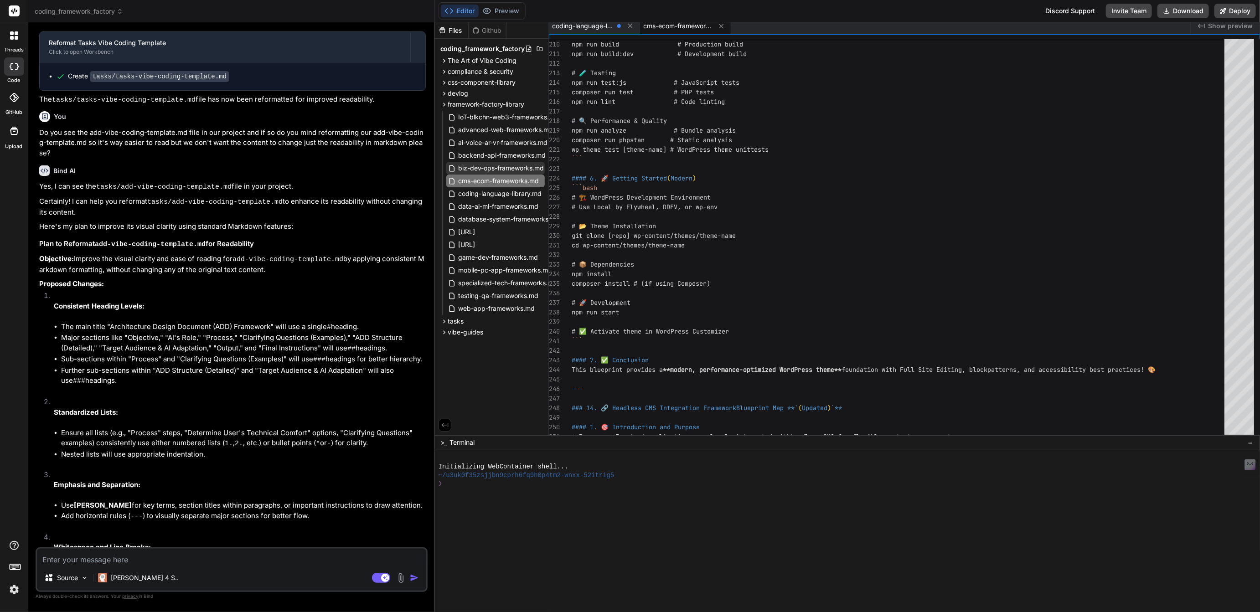
click at [493, 169] on span "biz-dev-ops-frameworks.md" at bounding box center [502, 168] width 88 height 11
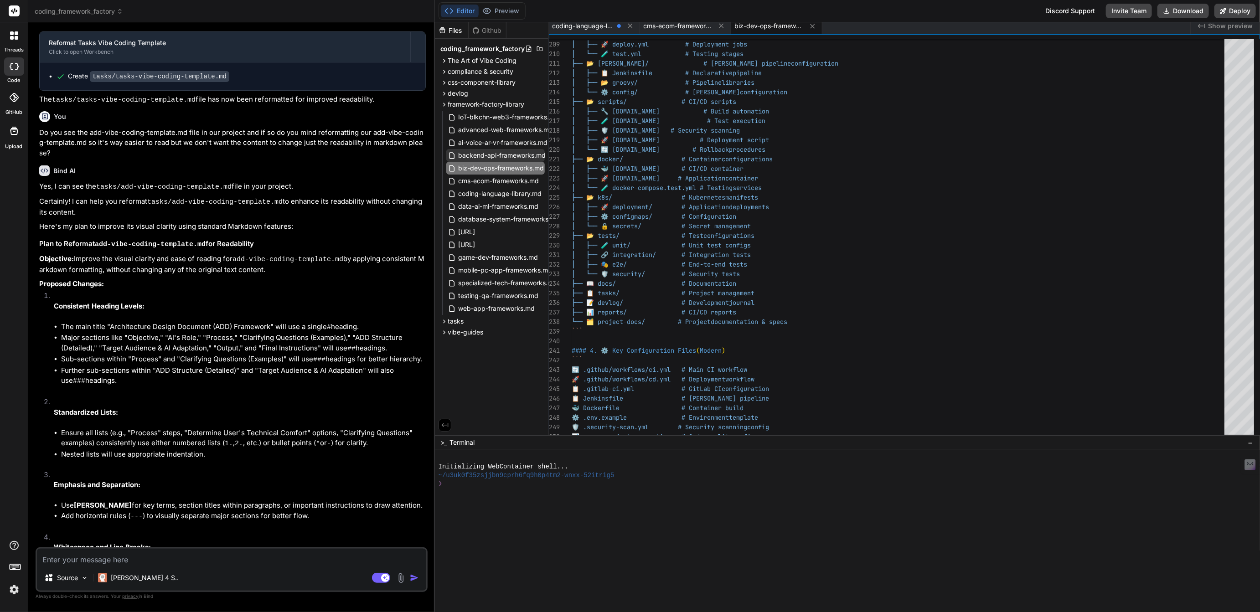
click at [487, 159] on span "backend-api-frameworks.md" at bounding box center [502, 155] width 89 height 11
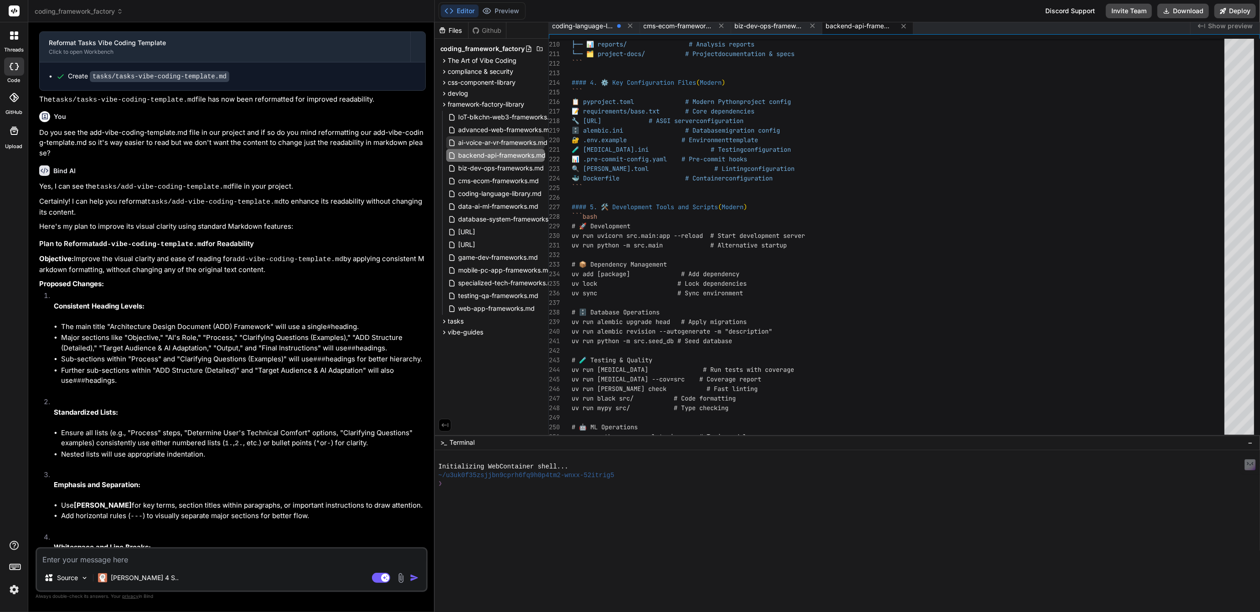
click at [491, 140] on span "ai-voice-ar-vr-frameworks.md" at bounding box center [503, 142] width 91 height 11
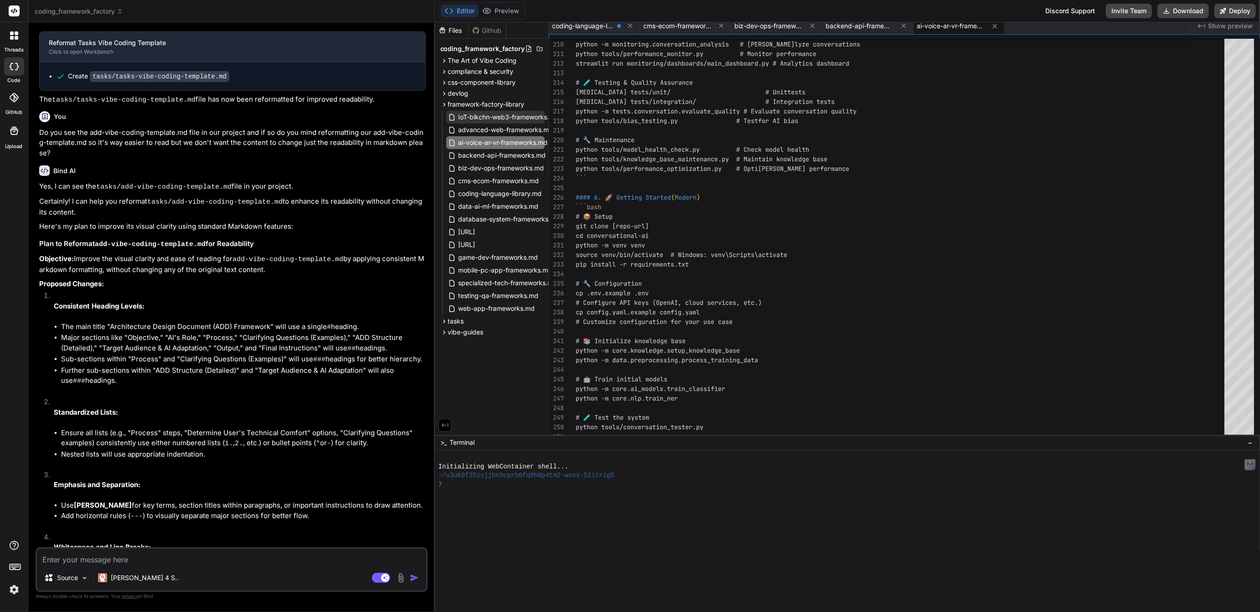
click at [491, 123] on div "IoT-blkchn-web3-frameworks.md" at bounding box center [495, 117] width 98 height 13
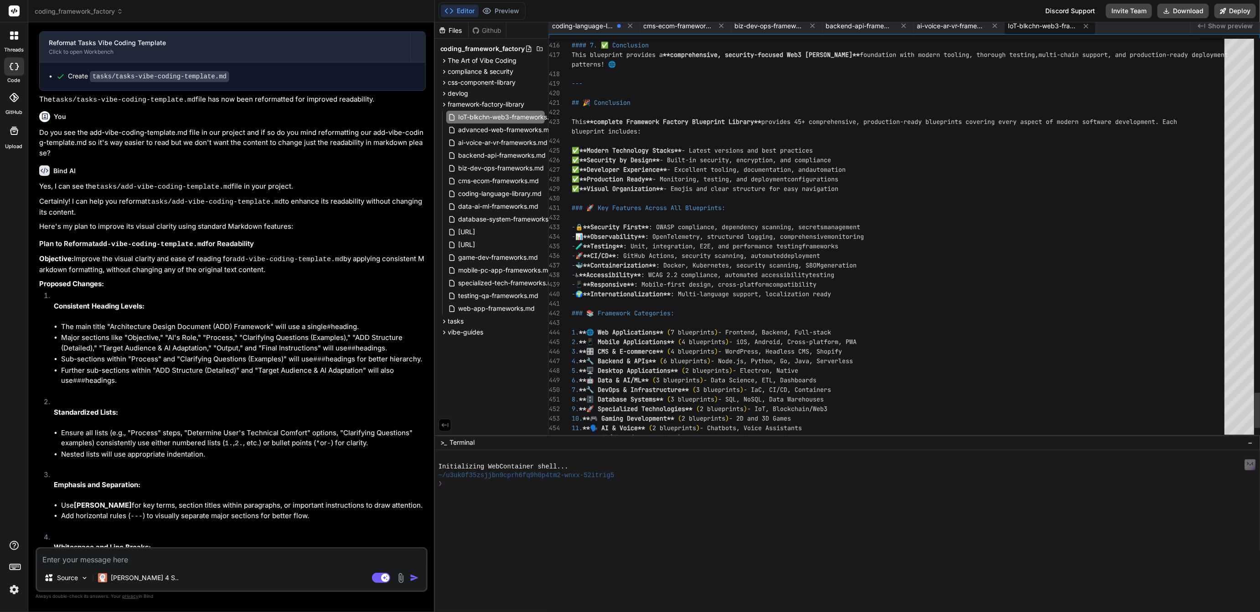
scroll to position [57, 0]
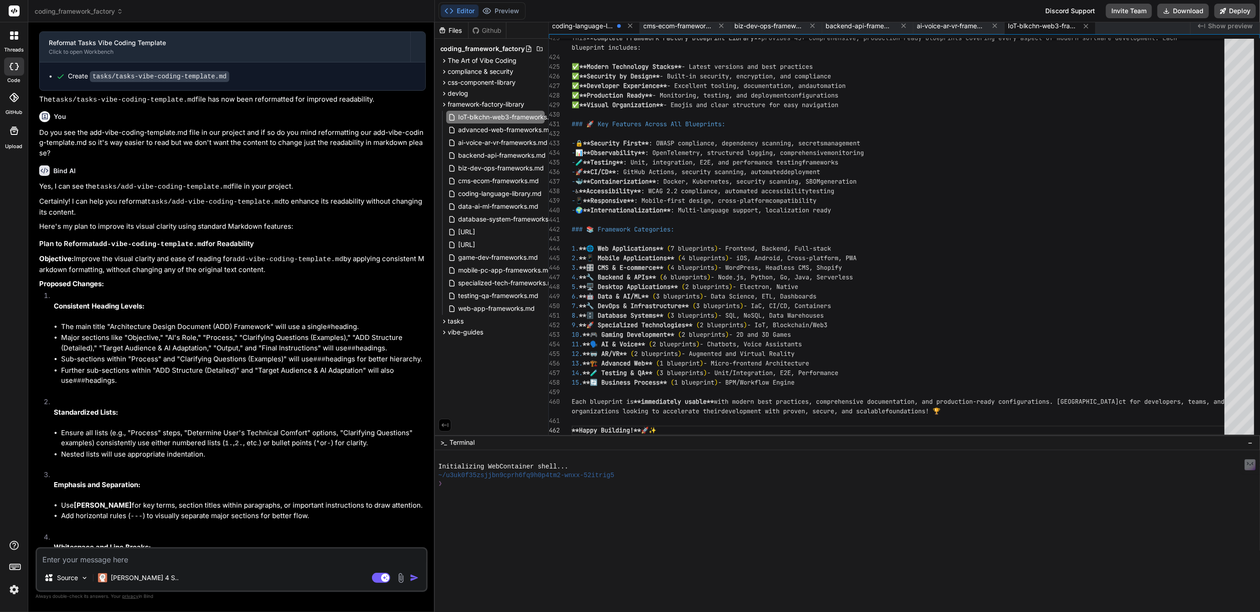
click at [583, 26] on span "coding-language-library.md" at bounding box center [582, 25] width 61 height 9
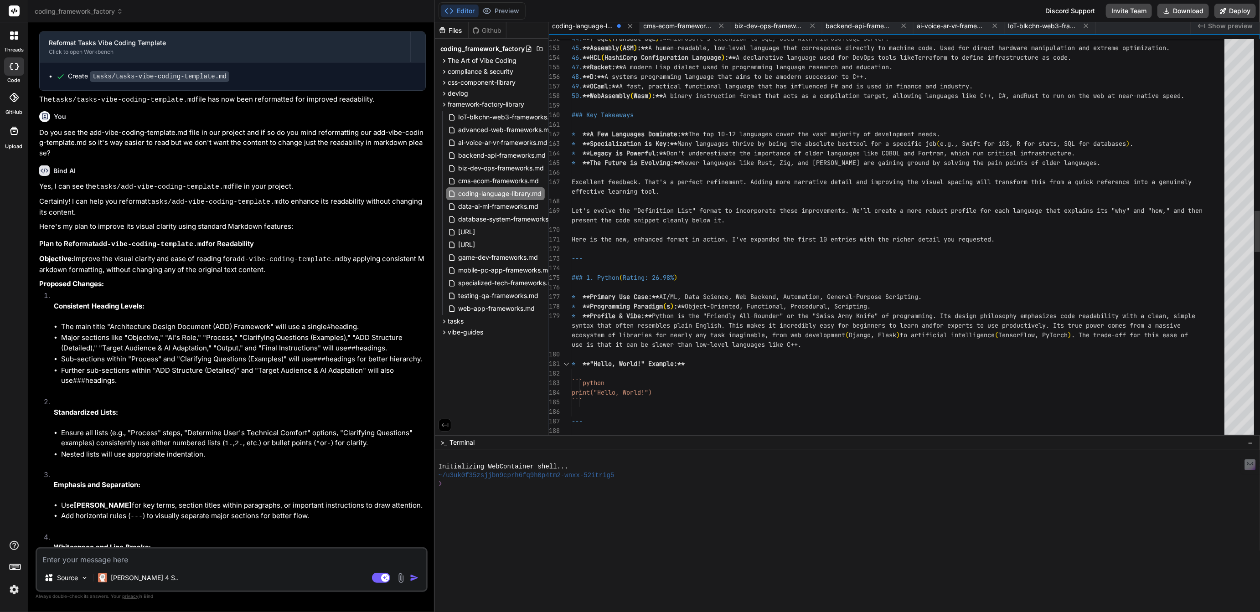
click at [569, 276] on div "175" at bounding box center [560, 278] width 23 height 10
click at [572, 278] on div "``` --- * **"Hello, World!" Example:** ```python print("Hello, World!") syntax …" at bounding box center [901, 287] width 658 height 3800
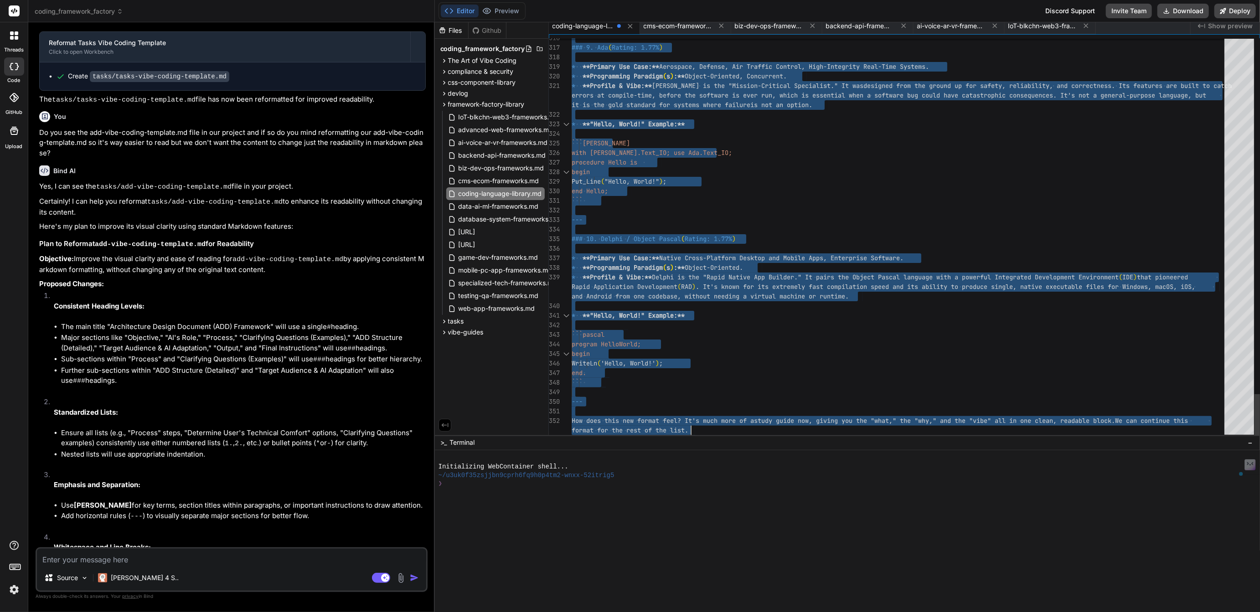
scroll to position [48, 0]
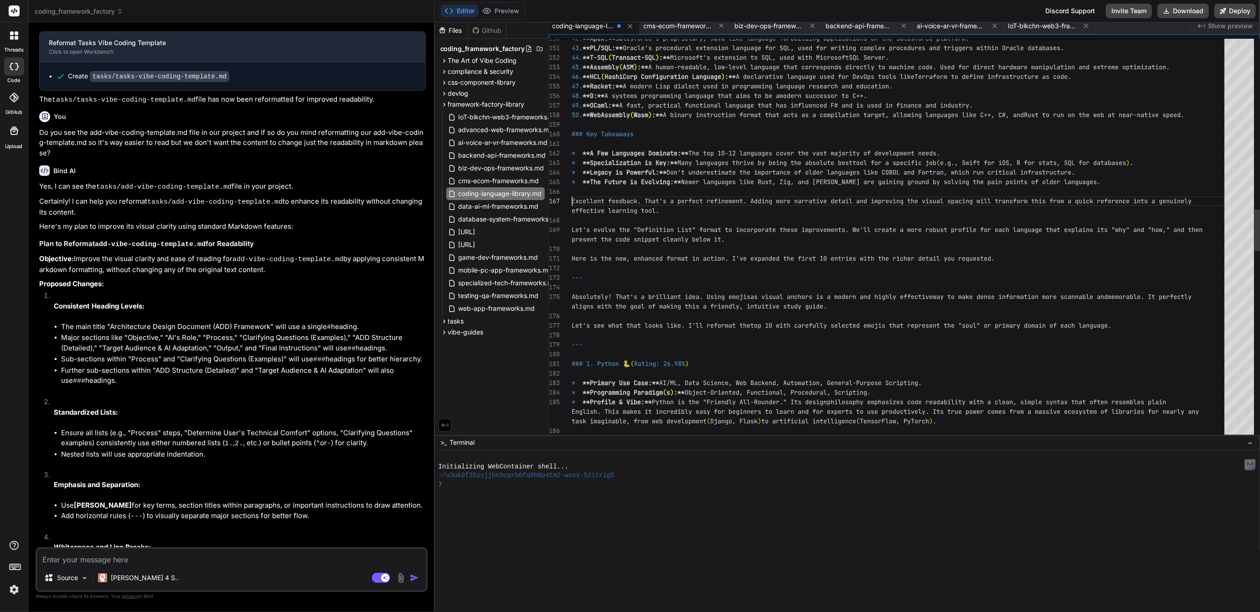
click at [572, 201] on div "Let's evolve the "Definition List" format to incor porate these improvements. W…" at bounding box center [901, 301] width 658 height 3791
click at [1137, 327] on div "Let's evolve the "Definition List" format to incor porate these improvements. W…" at bounding box center [901, 301] width 658 height 3791
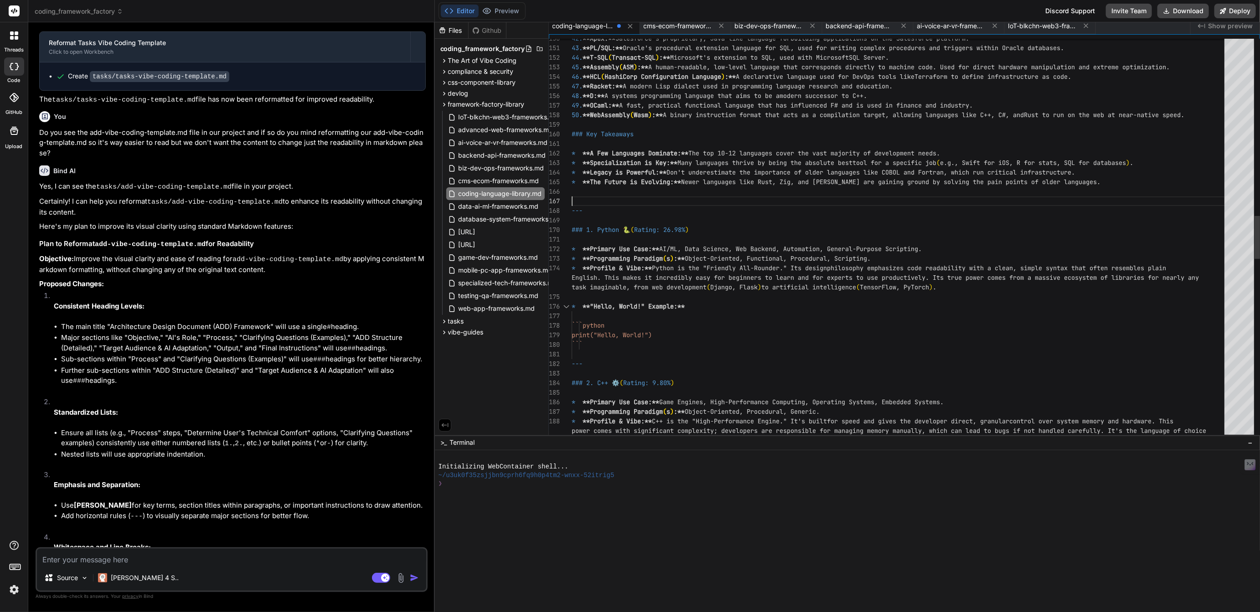
scroll to position [38, 0]
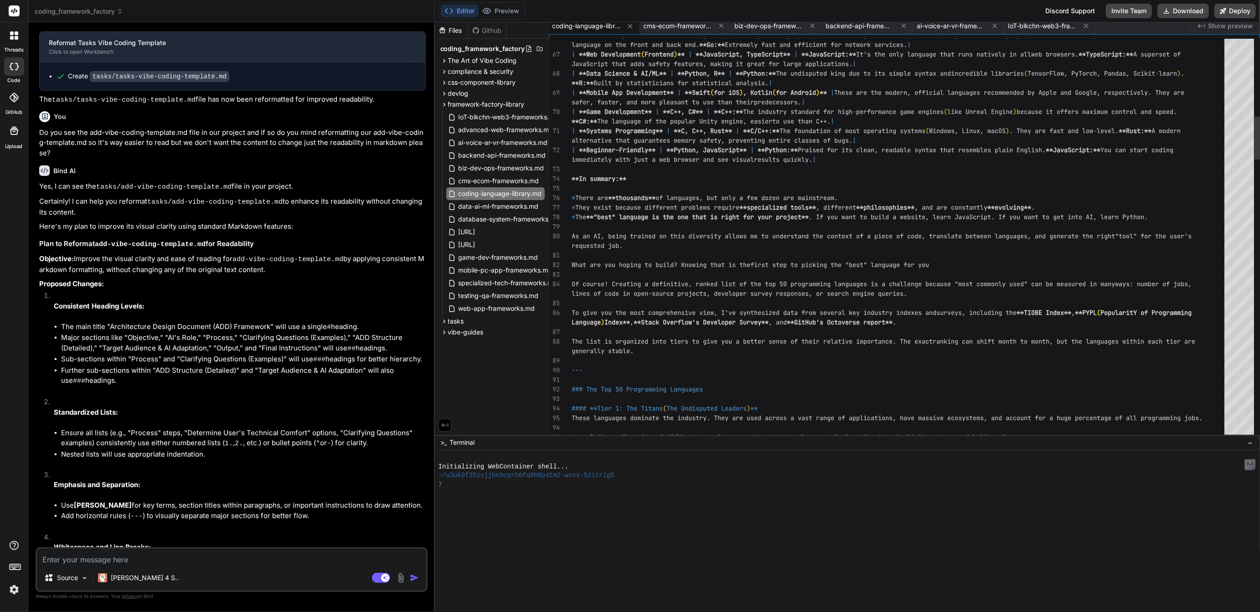
scroll to position [67, 0]
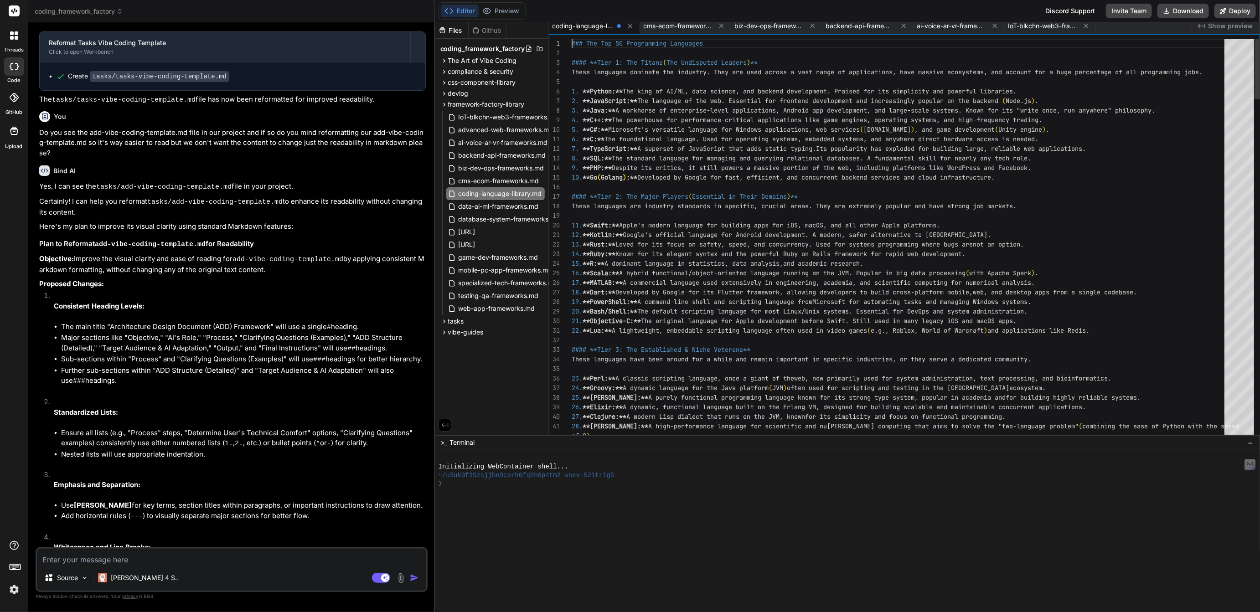
scroll to position [0, 0]
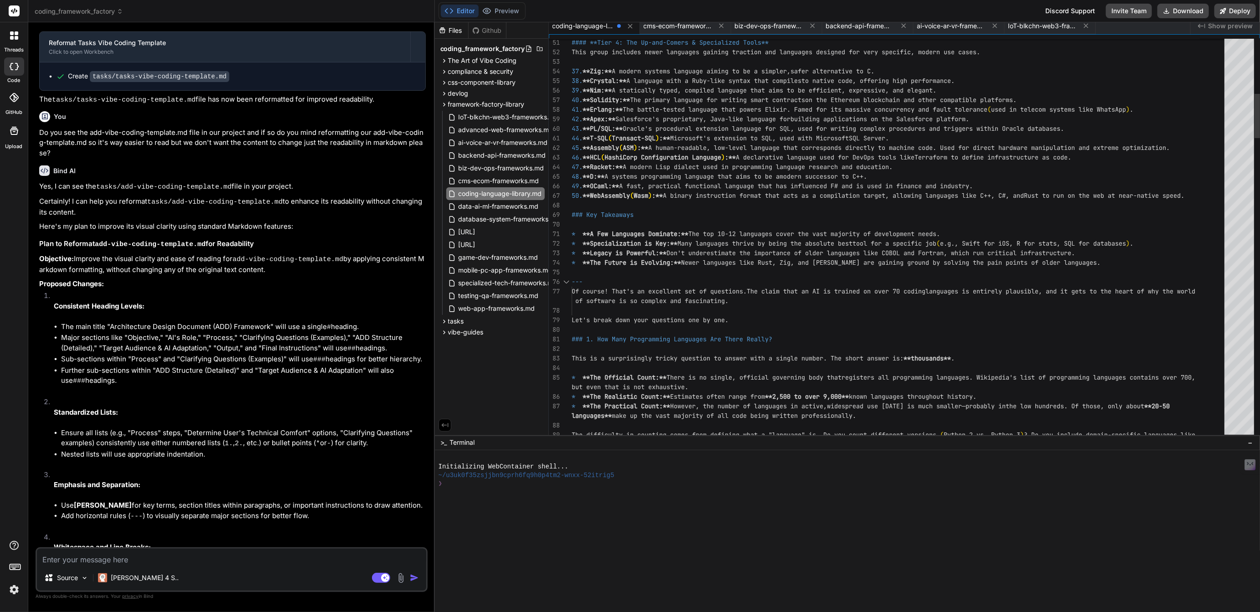
scroll to position [57, 0]
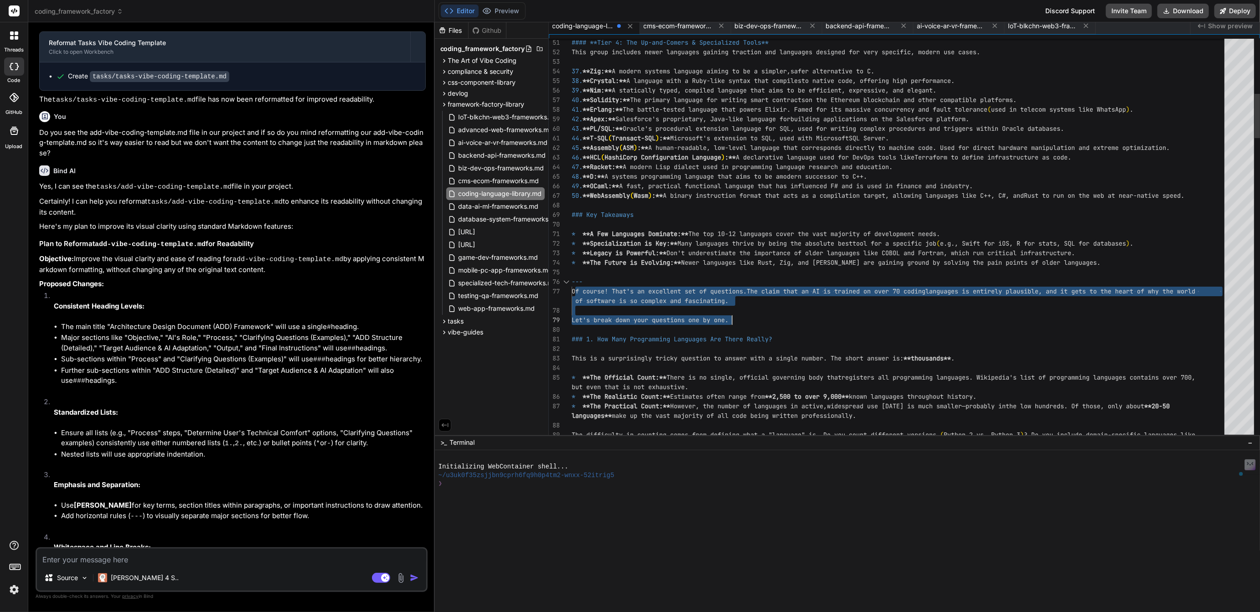
drag, startPoint x: 575, startPoint y: 293, endPoint x: 758, endPoint y: 316, distance: 184.8
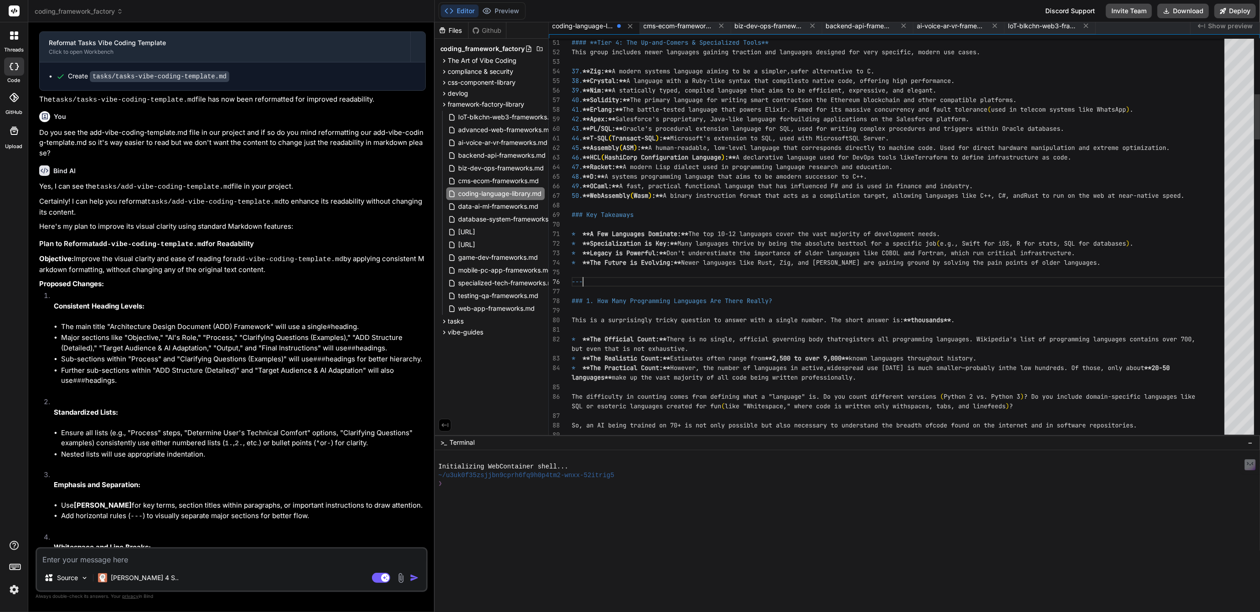
scroll to position [48, 0]
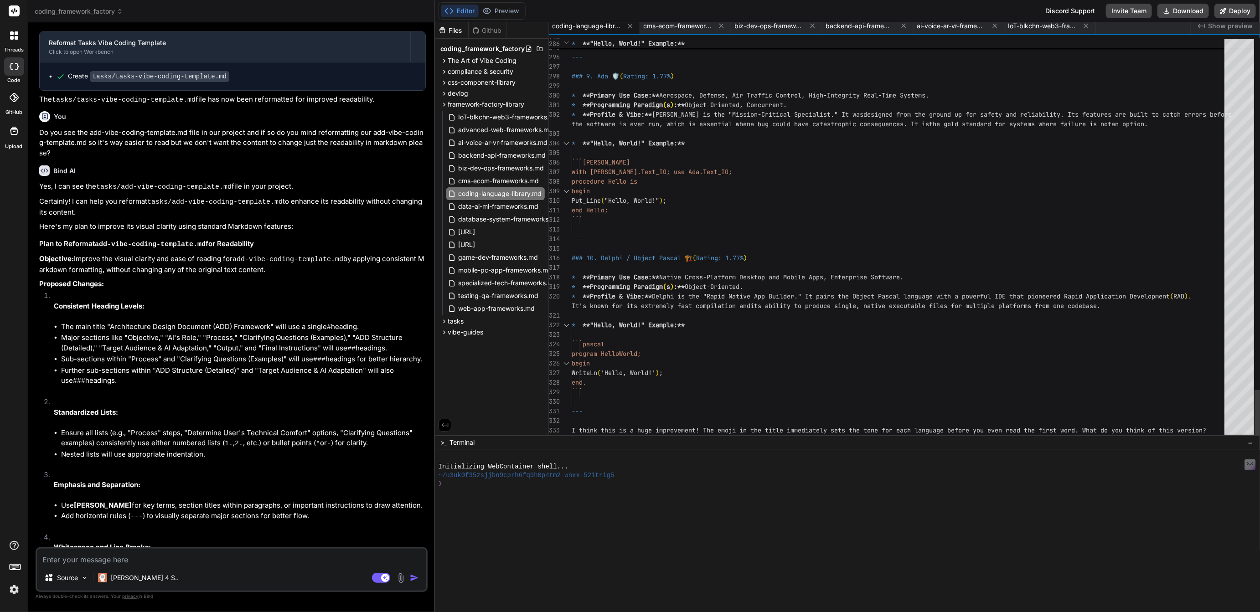
click at [604, 423] on div at bounding box center [901, 421] width 658 height 10
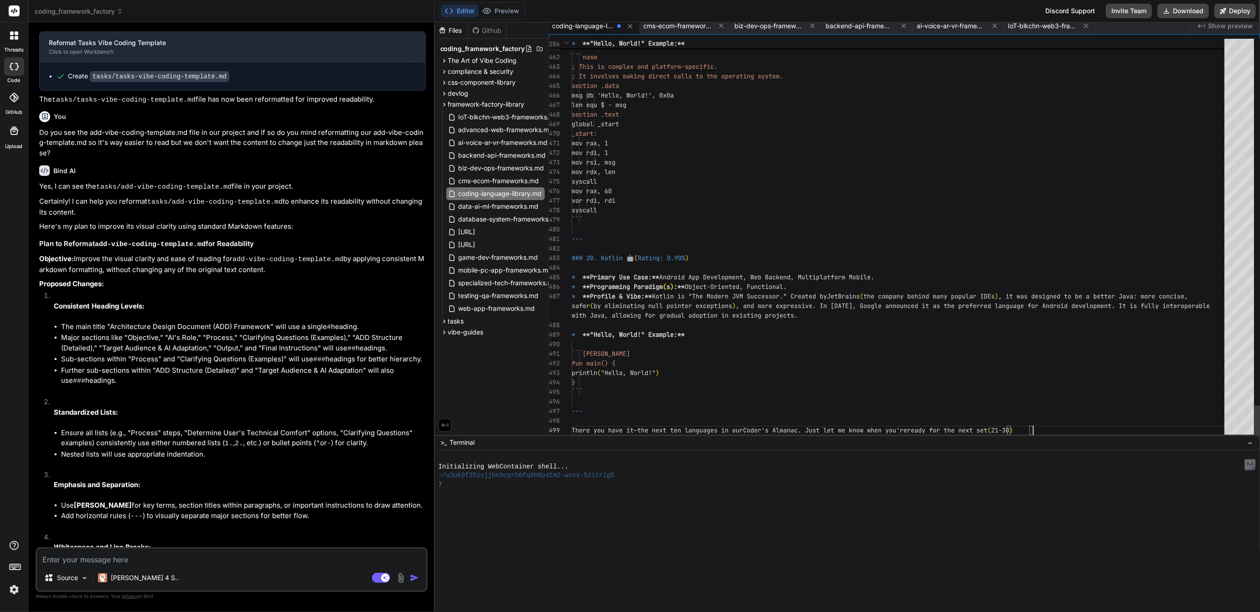
scroll to position [86, 0]
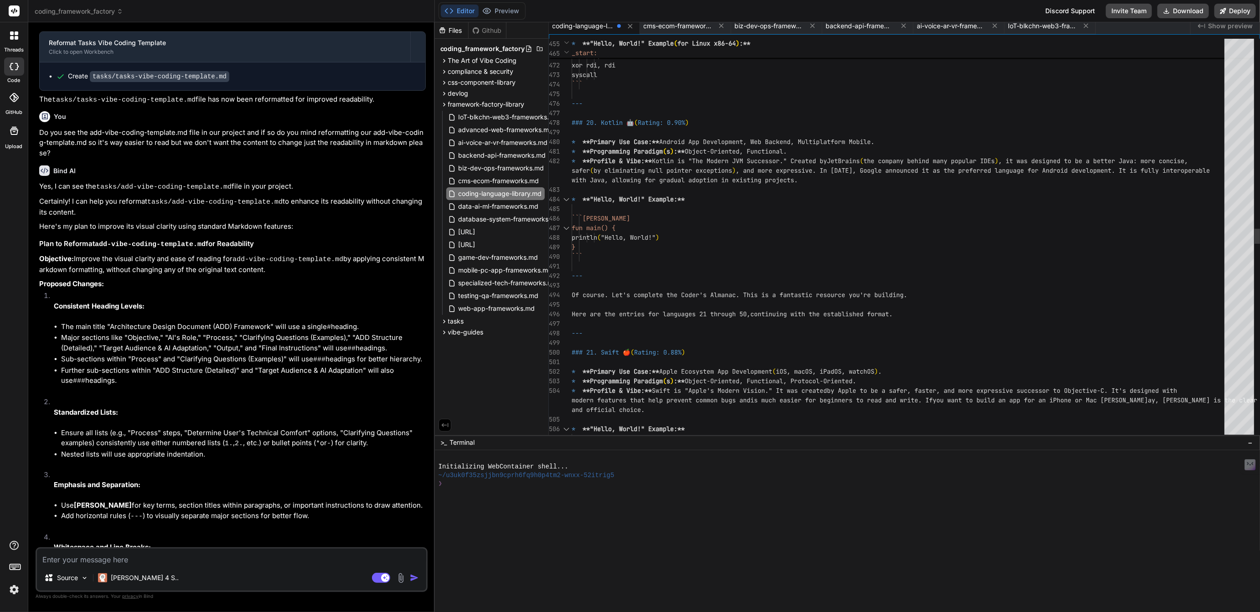
click at [572, 276] on div "* **"Hello, World!" Example:** and official choice. modern features that help p…" at bounding box center [901, 256] width 658 height 10347
click at [911, 311] on div "* **"Hello, World!" Example:** and official choice. modern features that help p…" at bounding box center [901, 256] width 658 height 10347
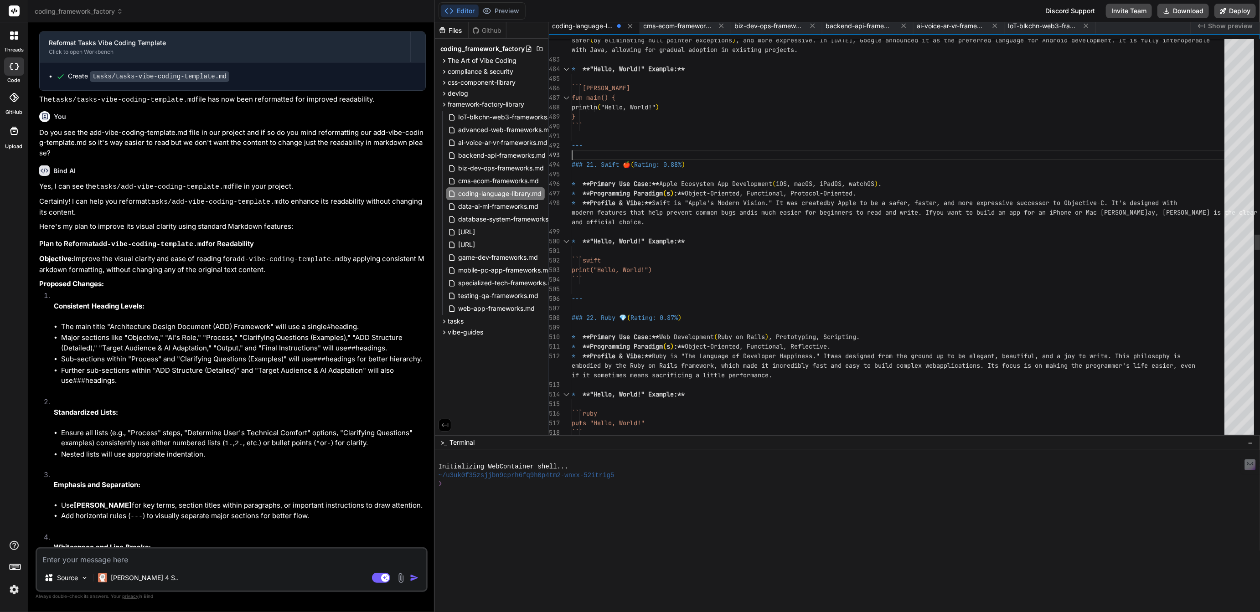
scroll to position [38, 0]
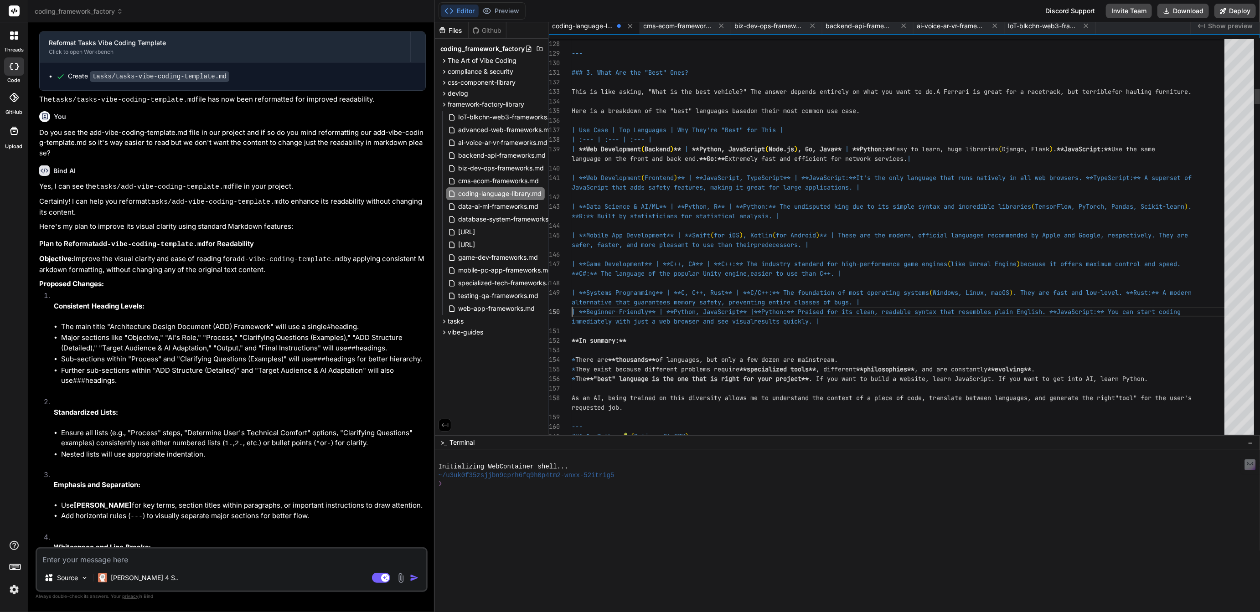
scroll to position [48, 0]
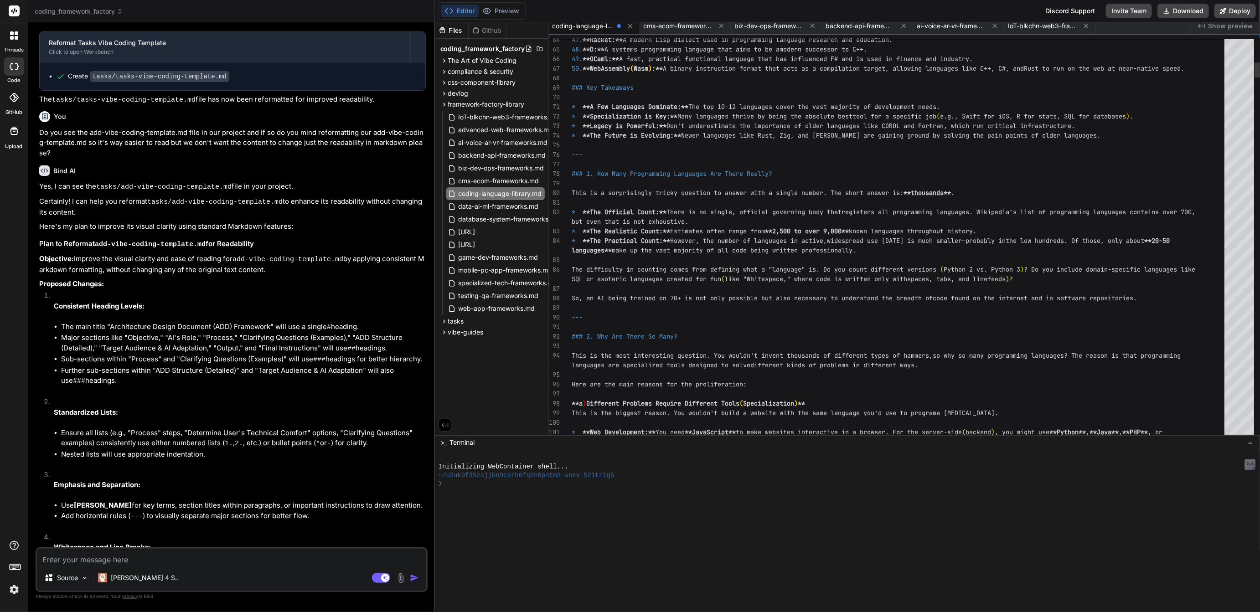
drag, startPoint x: 602, startPoint y: 332, endPoint x: 670, endPoint y: 333, distance: 67.5
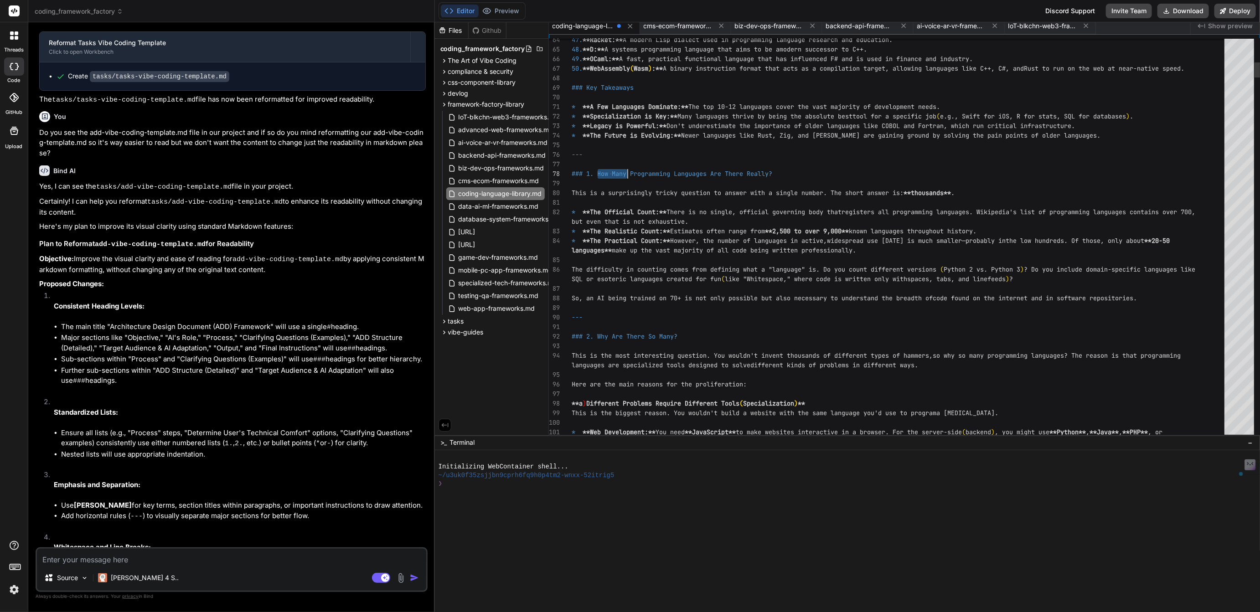
drag, startPoint x: 603, startPoint y: 172, endPoint x: 616, endPoint y: 172, distance: 12.8
drag, startPoint x: 769, startPoint y: 172, endPoint x: 802, endPoint y: 172, distance: 32.8
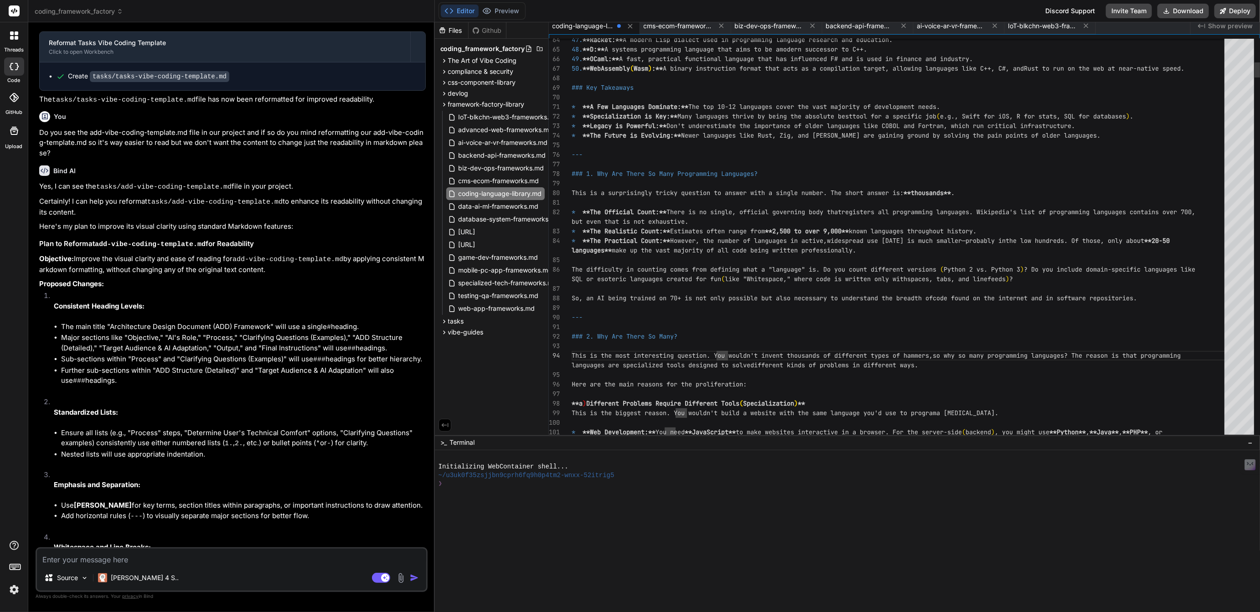
scroll to position [0, 0]
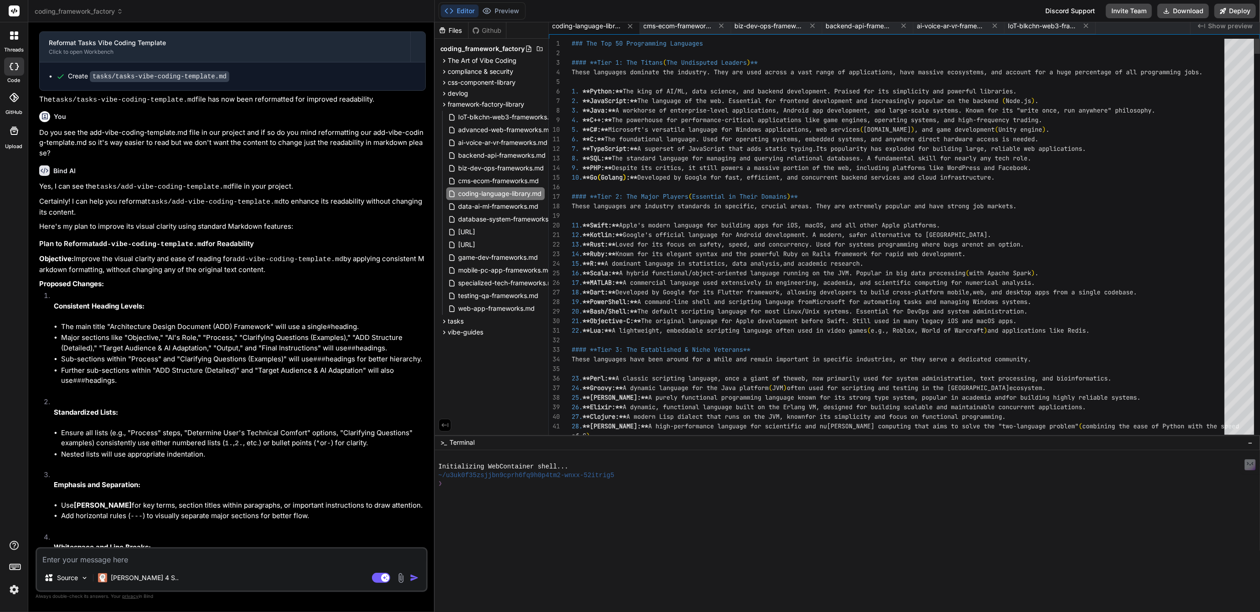
scroll to position [38, 0]
type textarea "### The Top 50 Programming Languages #### **Tier 1: The Titans (The Undisputed …"
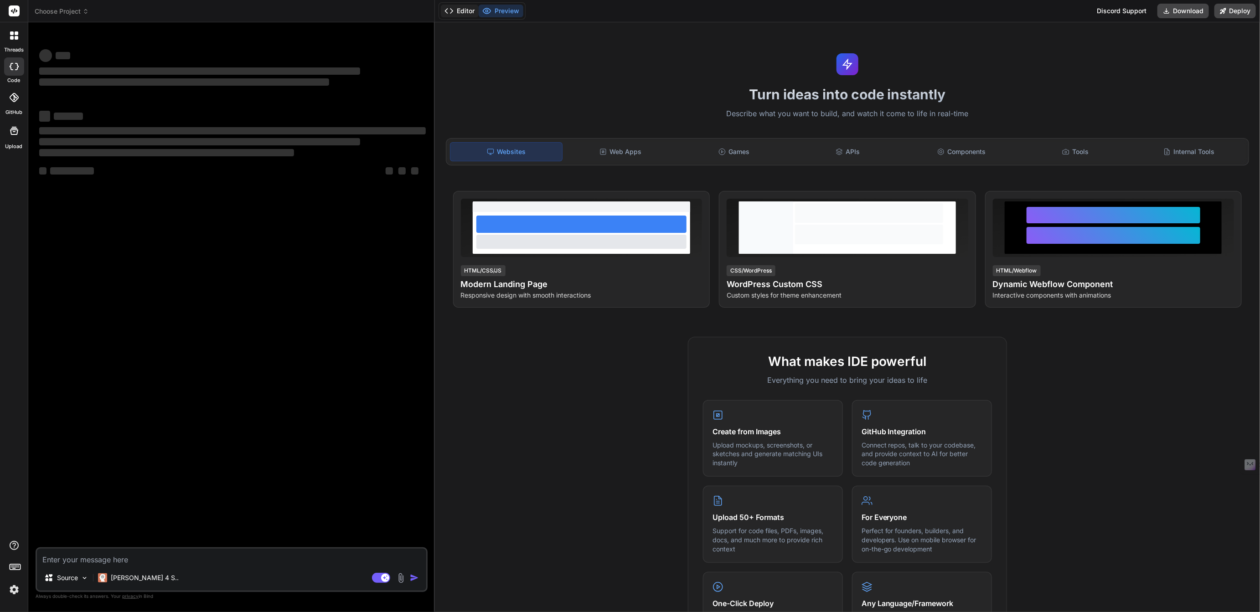
click at [465, 14] on button "Editor" at bounding box center [460, 11] width 38 height 13
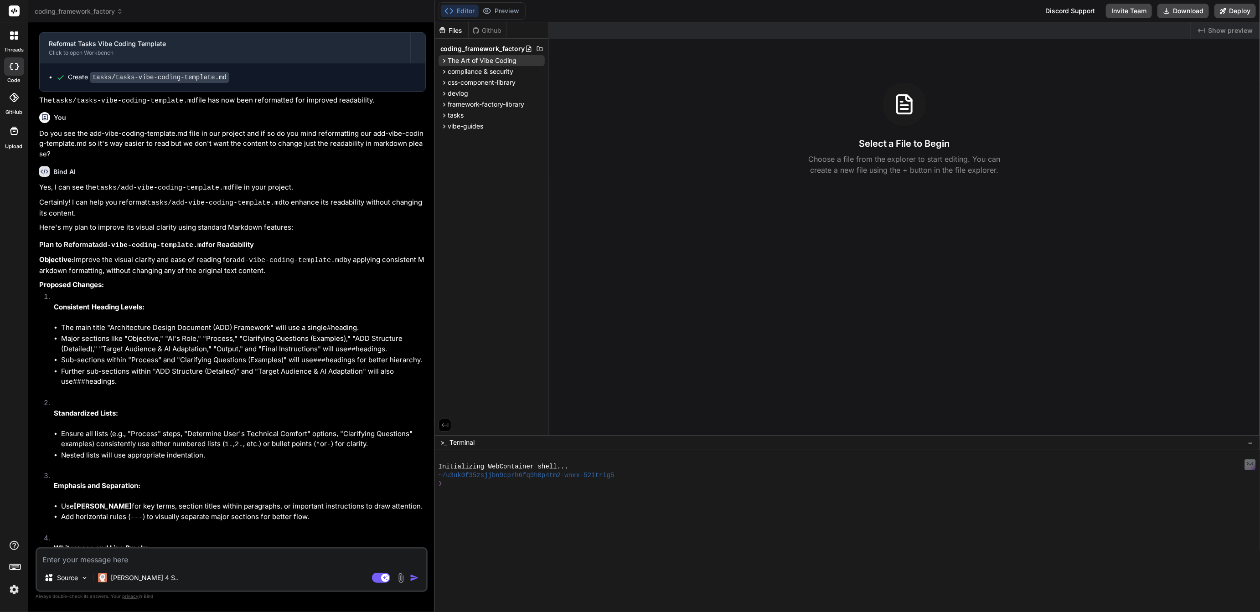
scroll to position [1234, 0]
click at [475, 61] on span "The Art of Vibe Coding" at bounding box center [482, 60] width 69 height 9
click at [472, 109] on span "compliance & security" at bounding box center [481, 111] width 66 height 9
click at [478, 147] on span "css-component-library" at bounding box center [482, 149] width 68 height 9
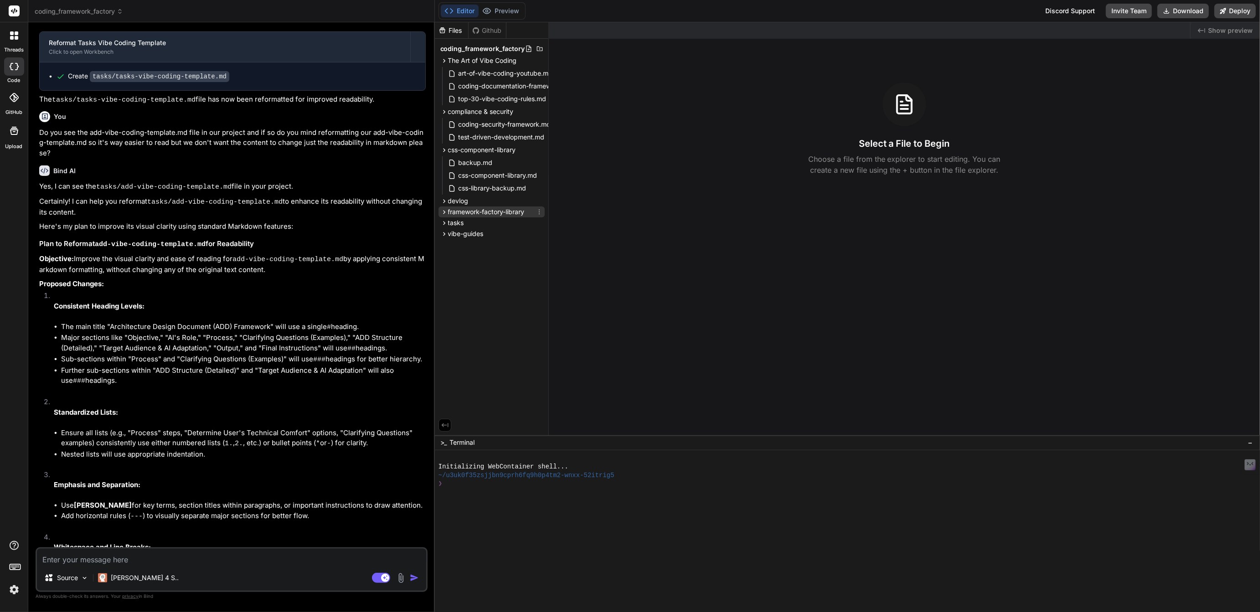
click at [477, 207] on span "framework-factory-library" at bounding box center [486, 211] width 77 height 9
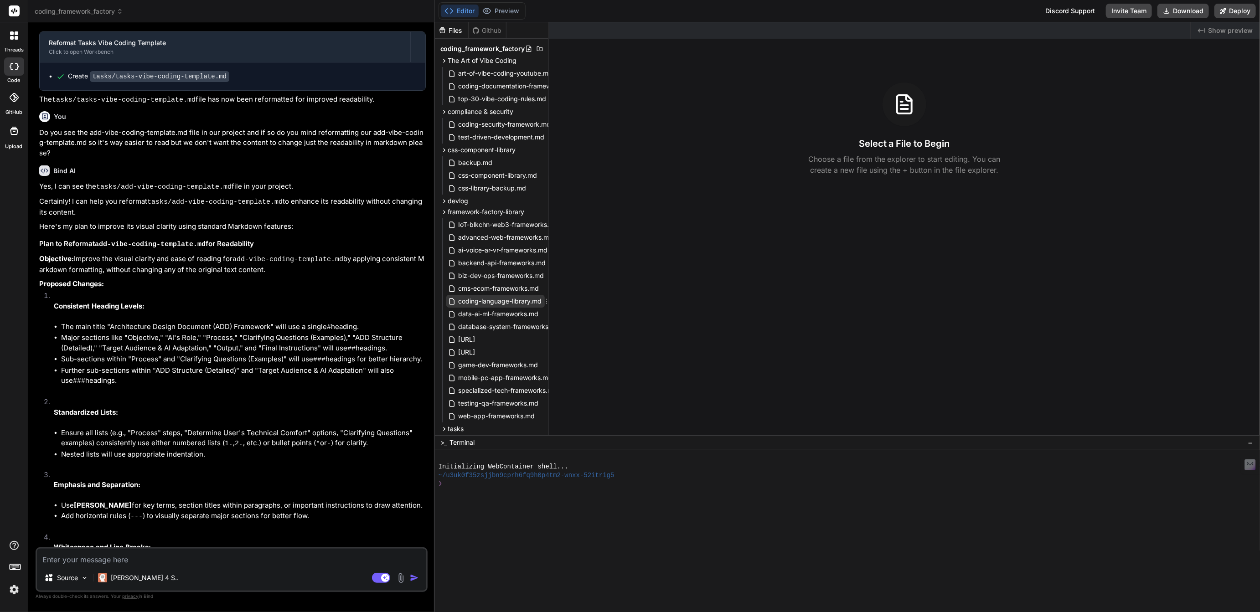
click at [486, 303] on span "coding-language-library.md" at bounding box center [500, 301] width 85 height 11
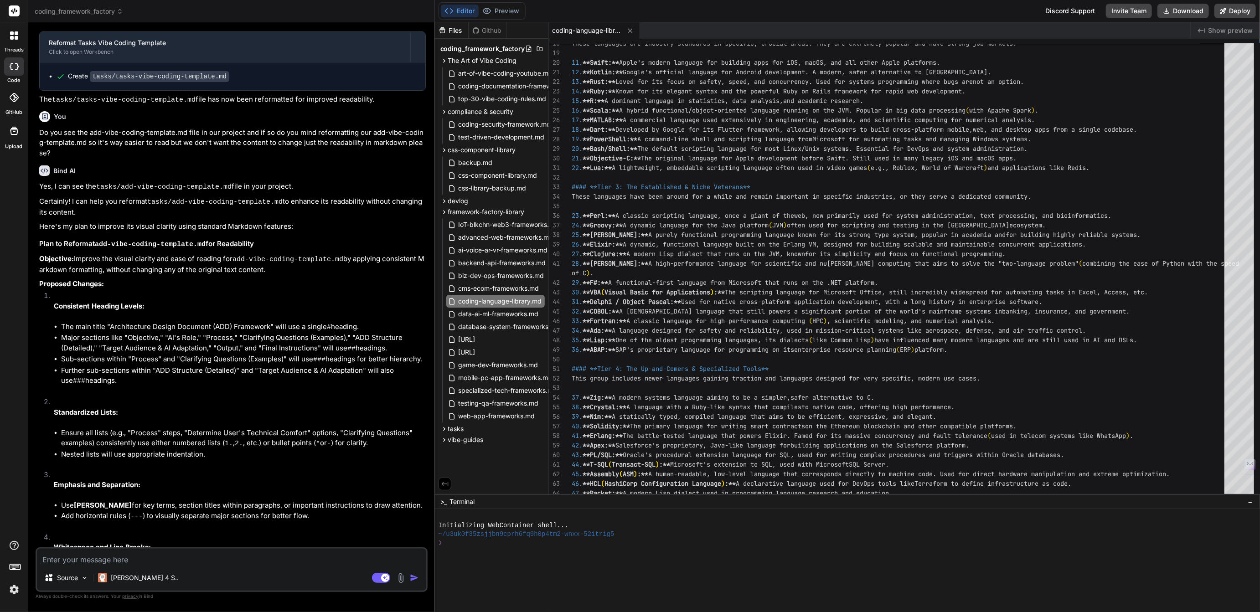
drag, startPoint x: 769, startPoint y: 436, endPoint x: 780, endPoint y: 642, distance: 206.3
click at [780, 612] on html "threads code GitHub Upload coding_framework_factory Created with Pixso. Bind AI…" at bounding box center [630, 306] width 1260 height 612
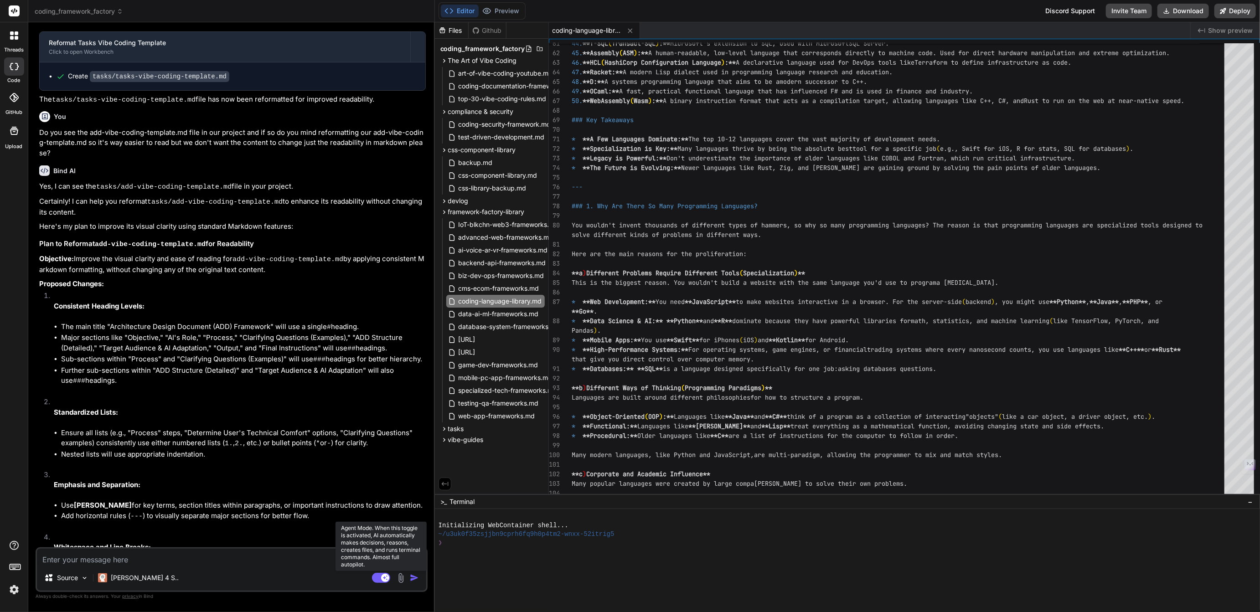
click at [379, 576] on rect at bounding box center [381, 578] width 18 height 10
click at [629, 31] on icon at bounding box center [630, 30] width 5 height 5
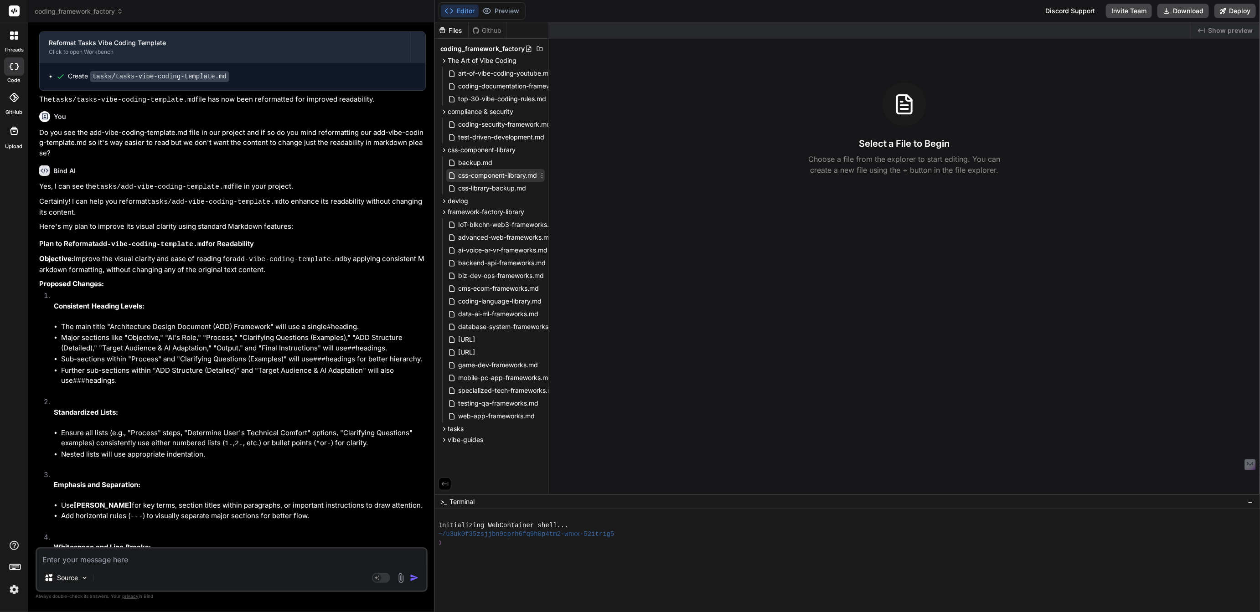
click at [497, 177] on span "css-component-library.md" at bounding box center [498, 175] width 81 height 11
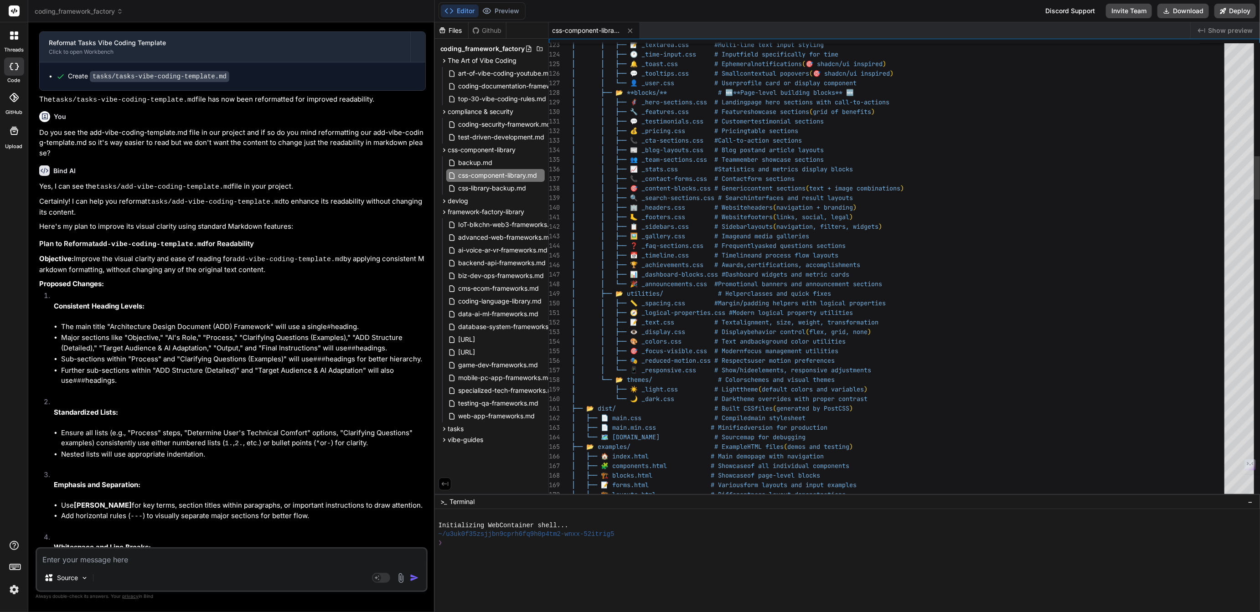
type textarea "x"
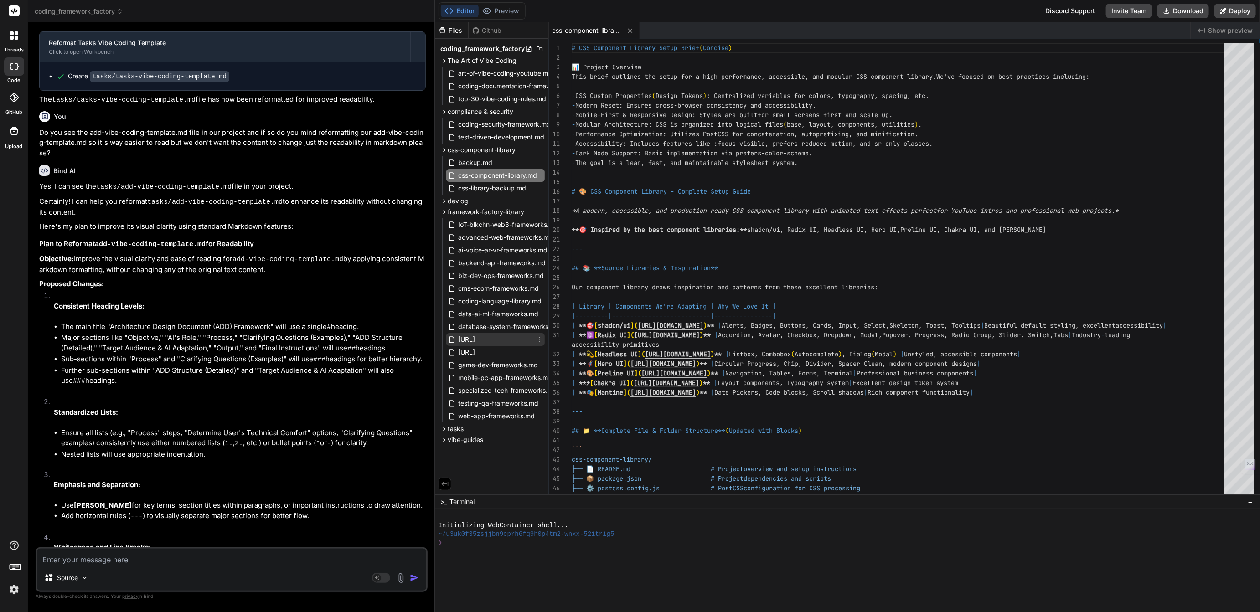
click at [476, 340] on span "[URL]" at bounding box center [467, 339] width 19 height 11
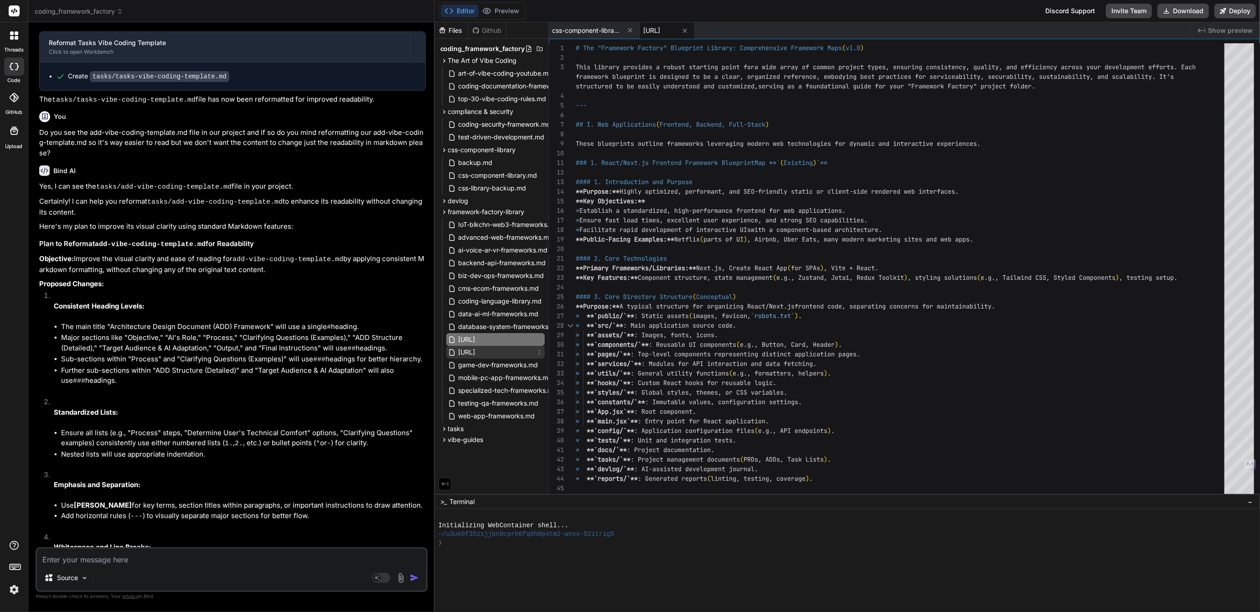
click at [476, 351] on span "[URL]" at bounding box center [467, 352] width 19 height 11
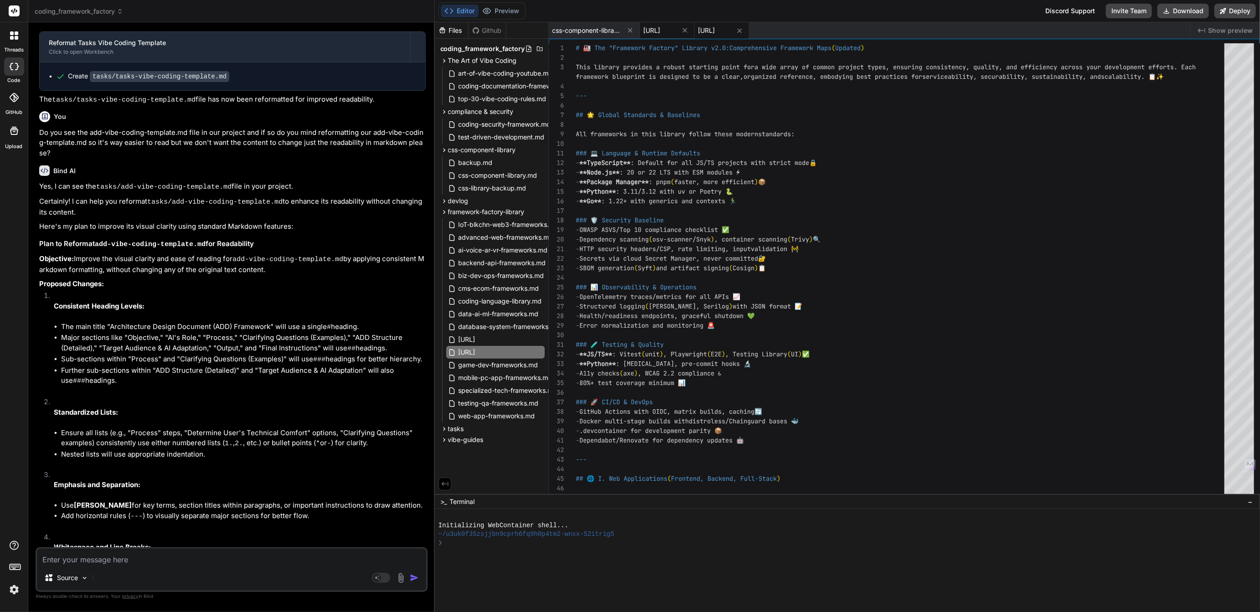
click at [660, 32] on span "[URL]" at bounding box center [652, 30] width 17 height 9
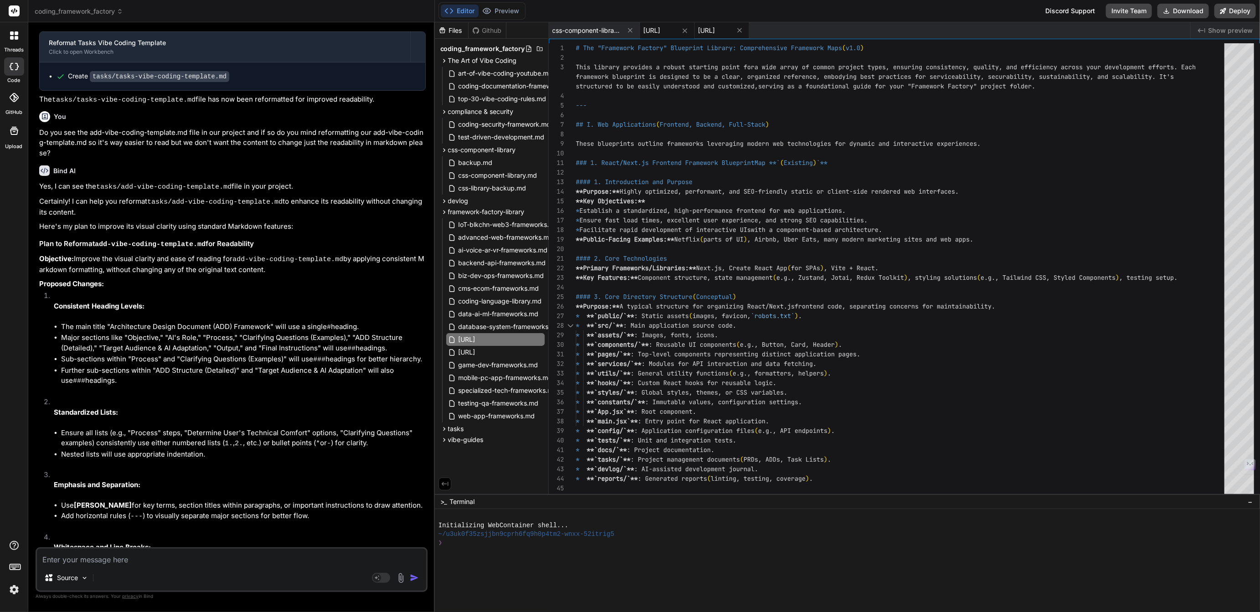
click at [715, 31] on span "[URL]" at bounding box center [706, 30] width 17 height 9
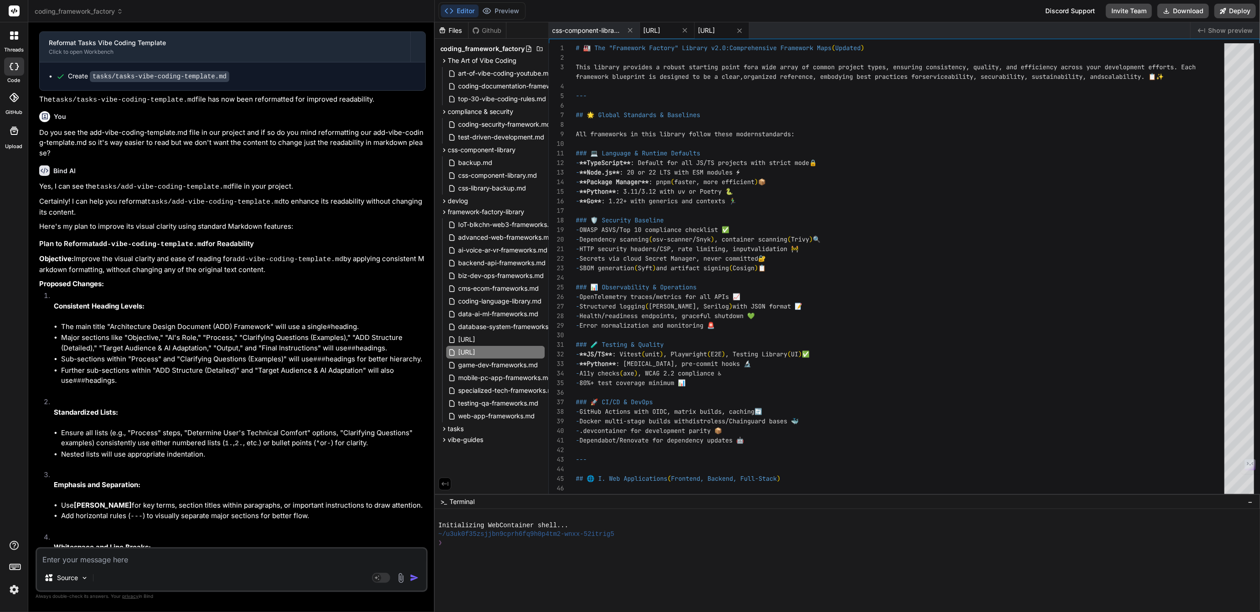
click at [660, 34] on span "[URL]" at bounding box center [652, 30] width 17 height 9
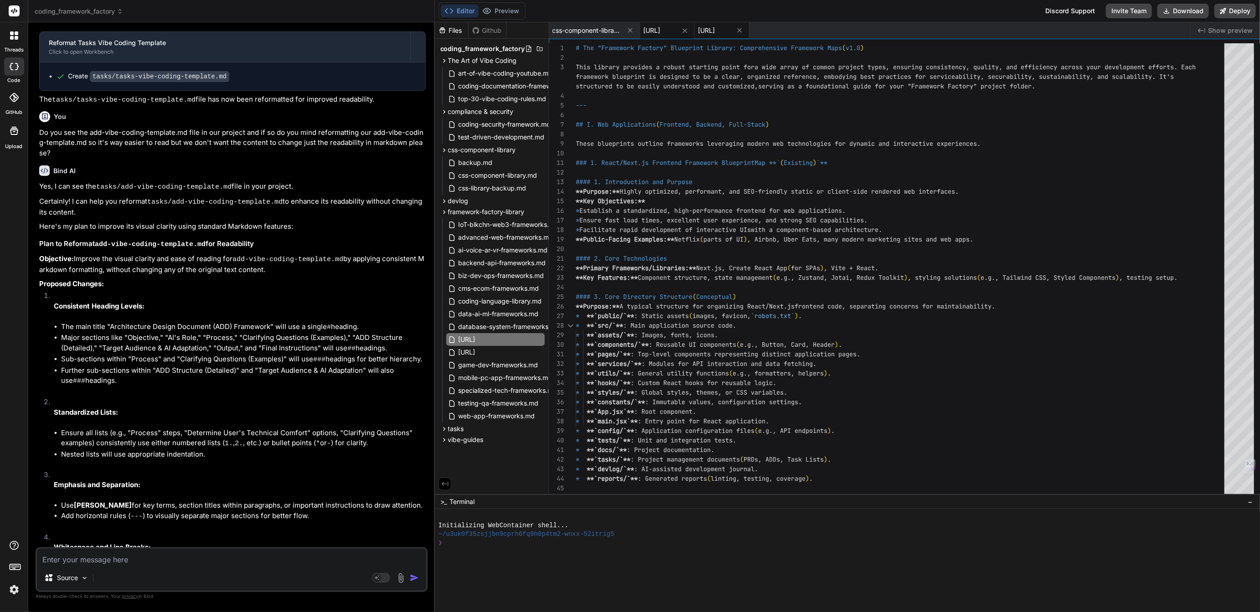
click at [715, 30] on span "[URL]" at bounding box center [706, 30] width 17 height 9
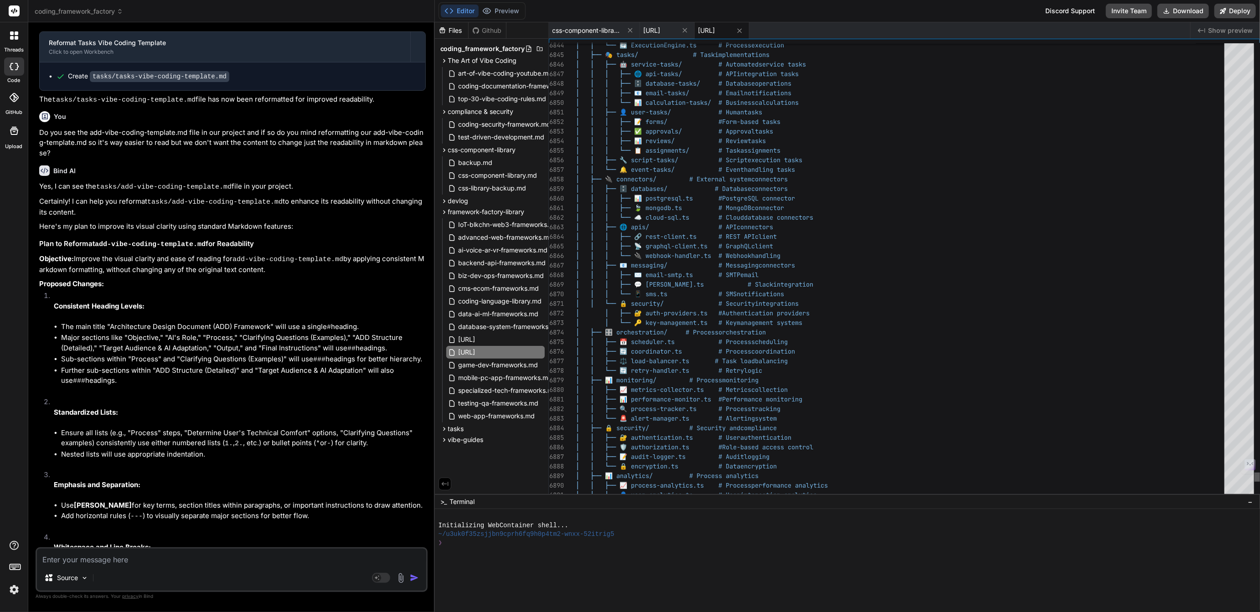
scroll to position [57, 0]
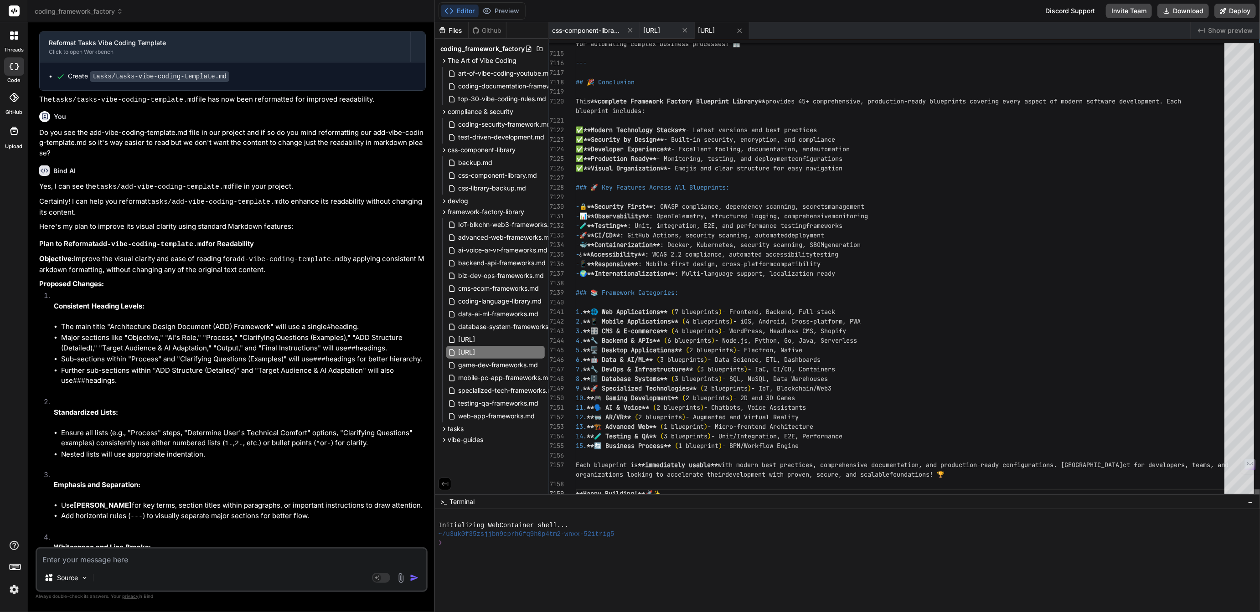
click at [1255, 499] on div at bounding box center [1256, 494] width 5 height 9
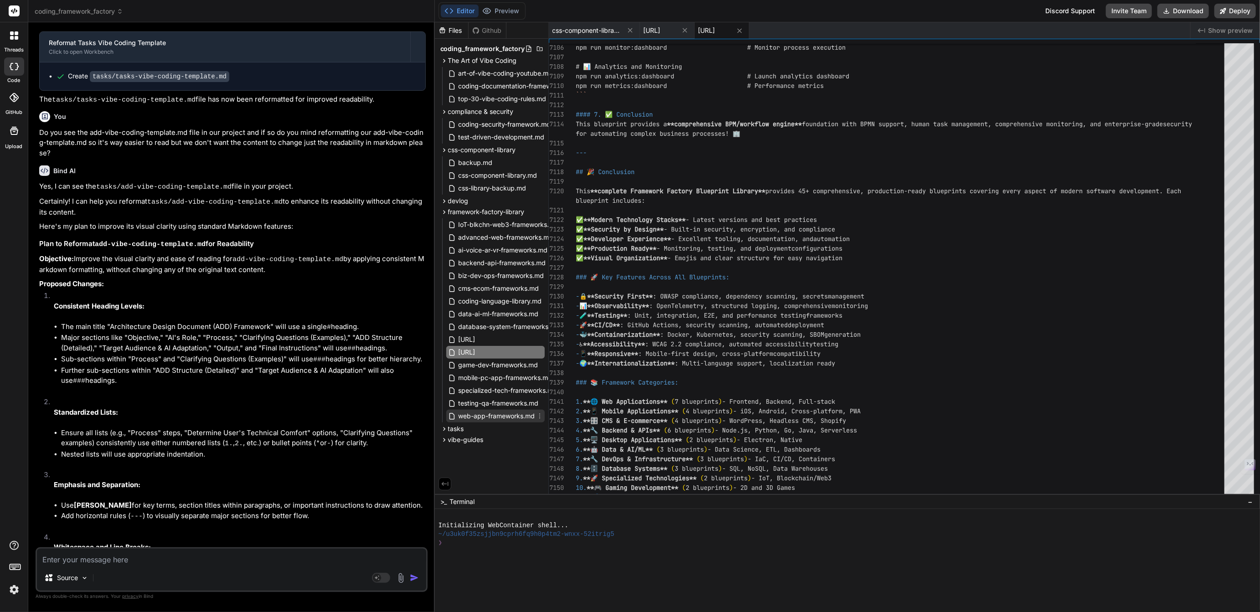
click at [485, 416] on span "web-app-frameworks.md" at bounding box center [497, 416] width 78 height 11
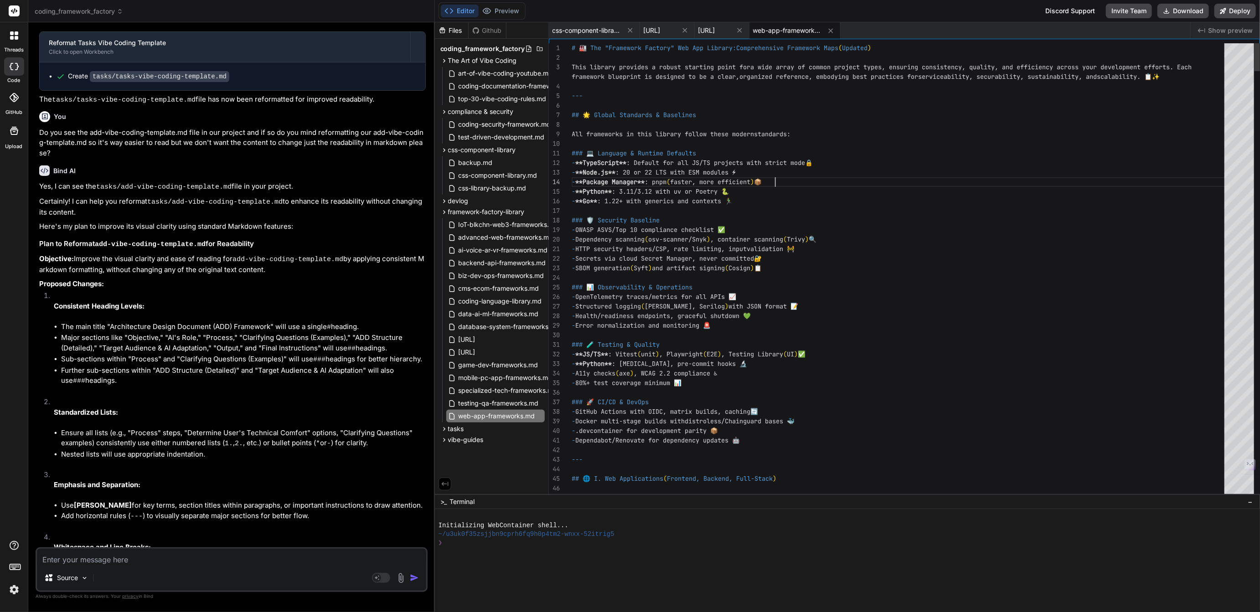
scroll to position [38, 0]
click at [499, 224] on span "IoT-blkchn-web3-frameworks.md" at bounding box center [509, 224] width 102 height 11
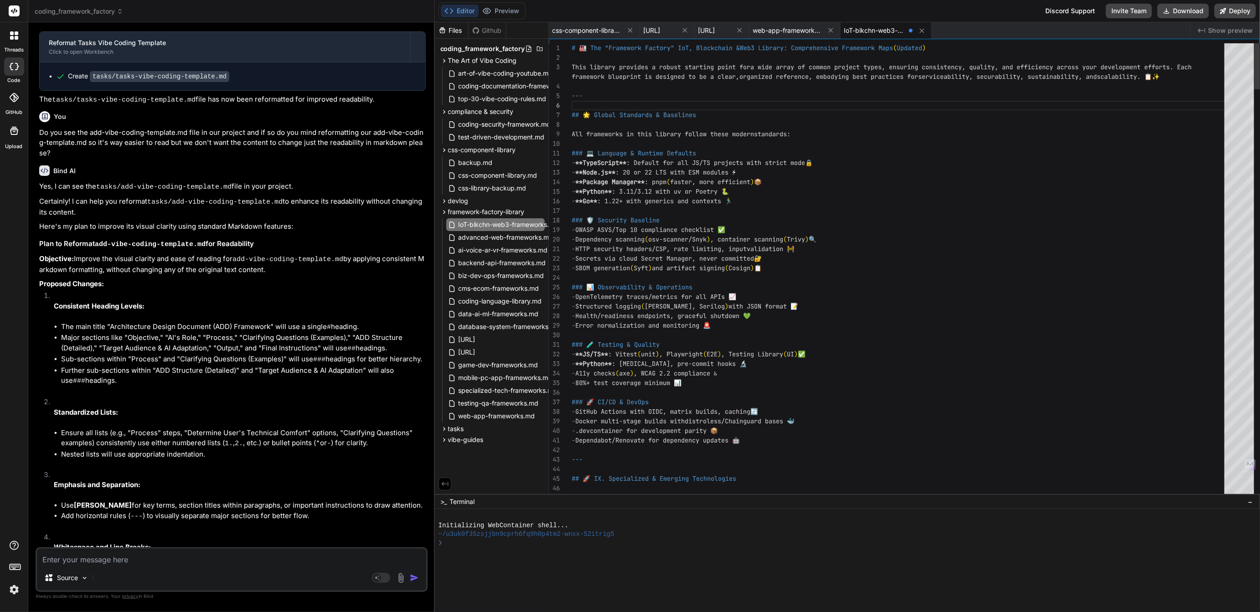
click at [528, 236] on span "advanced-web-frameworks.md" at bounding box center [506, 237] width 97 height 11
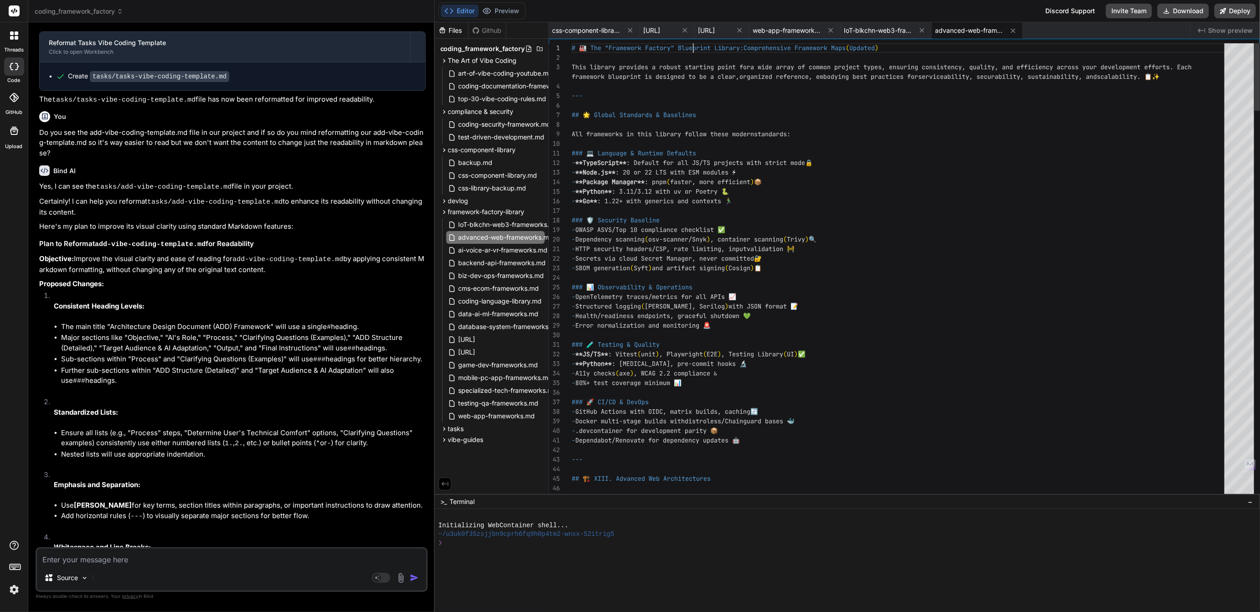
click at [835, 29] on icon at bounding box center [831, 30] width 8 height 8
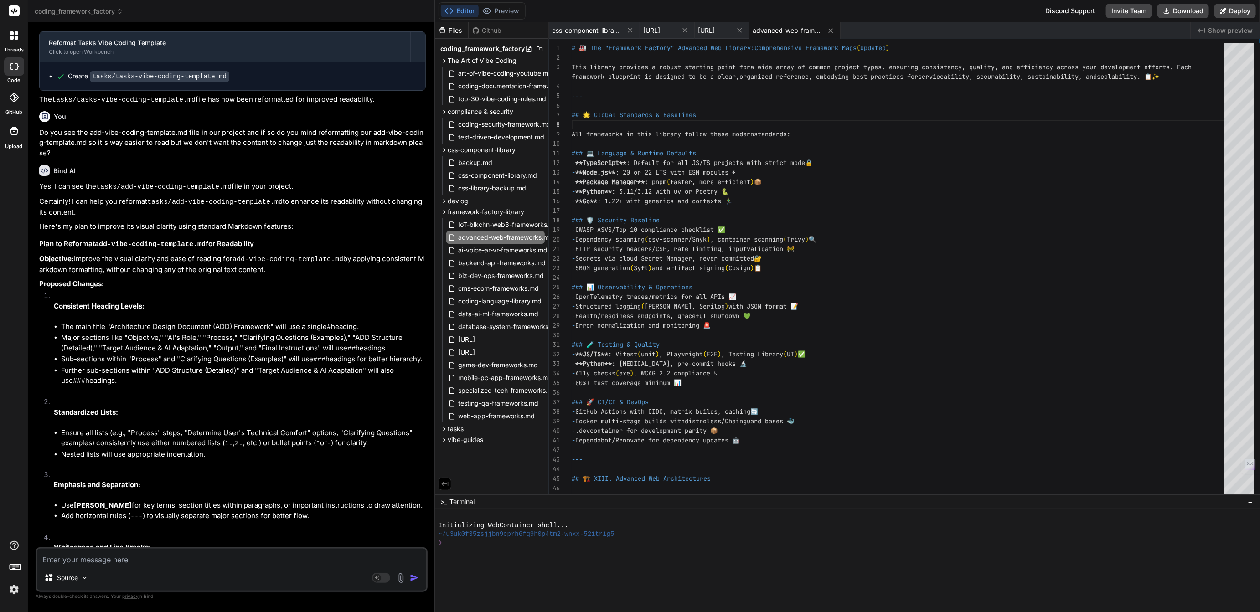
click at [835, 29] on icon at bounding box center [831, 31] width 8 height 8
click at [499, 253] on span "ai-voice-ar-vr-frameworks.md" at bounding box center [503, 250] width 91 height 11
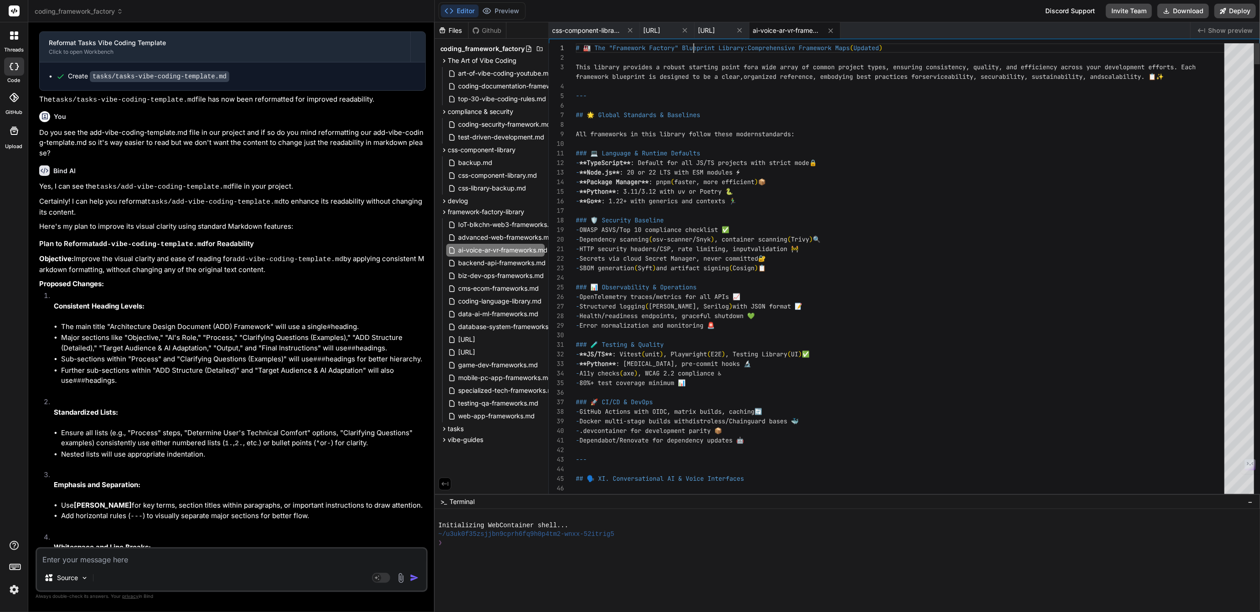
click at [835, 28] on icon at bounding box center [831, 31] width 8 height 8
click at [484, 263] on span "backend-api-frameworks.md" at bounding box center [502, 263] width 89 height 11
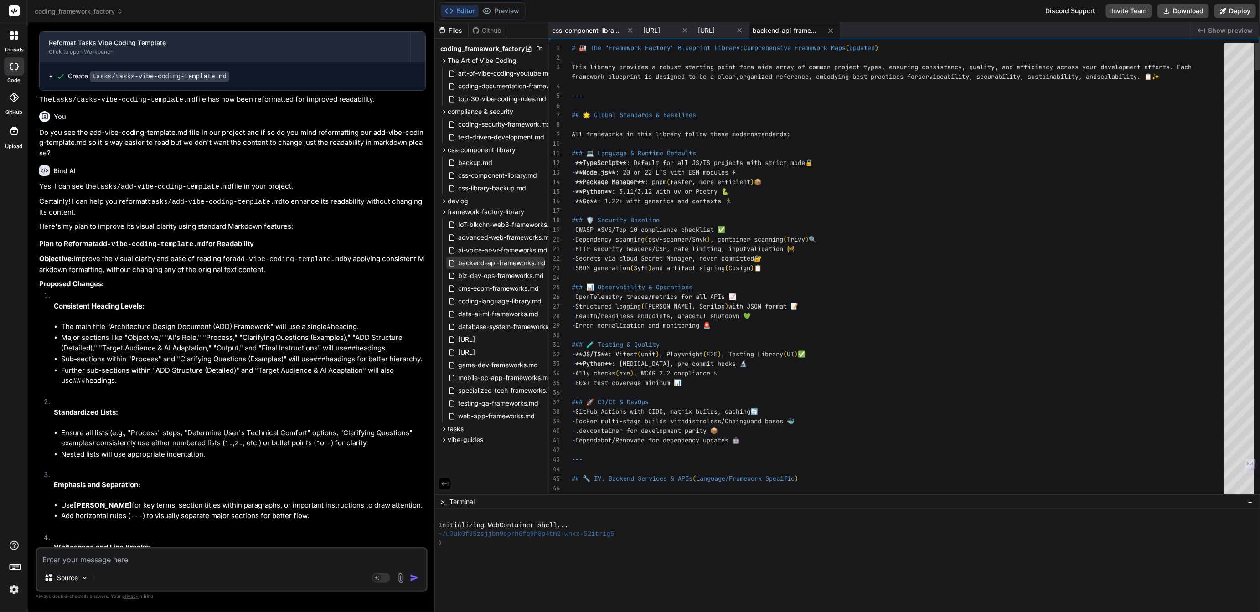
scroll to position [28, 0]
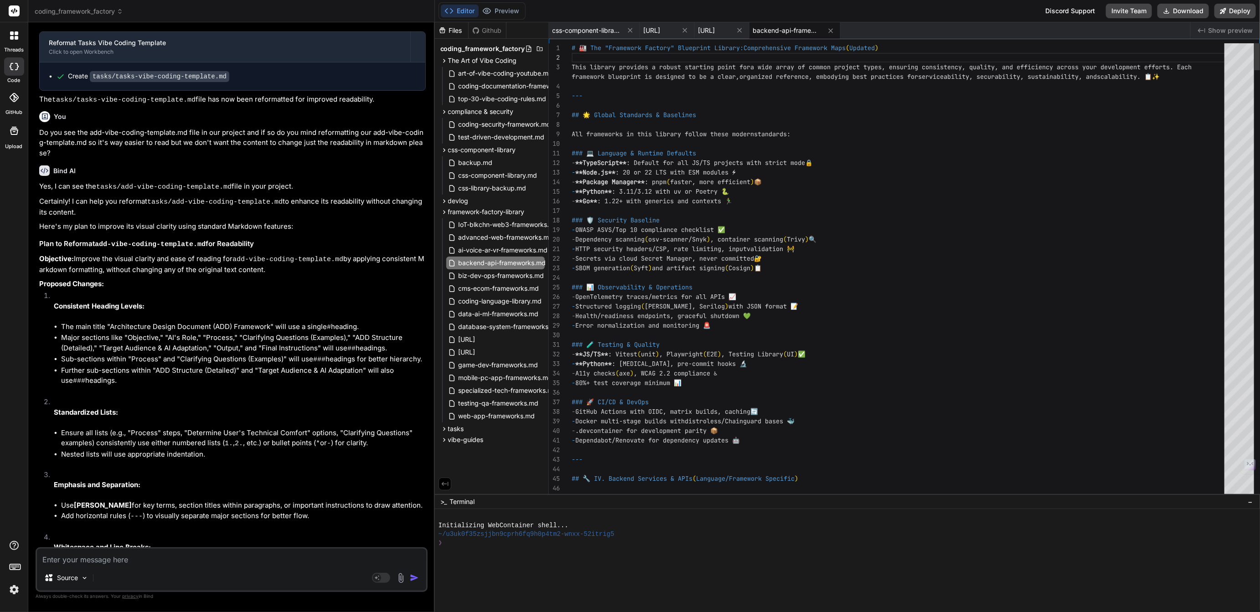
scroll to position [0, 0]
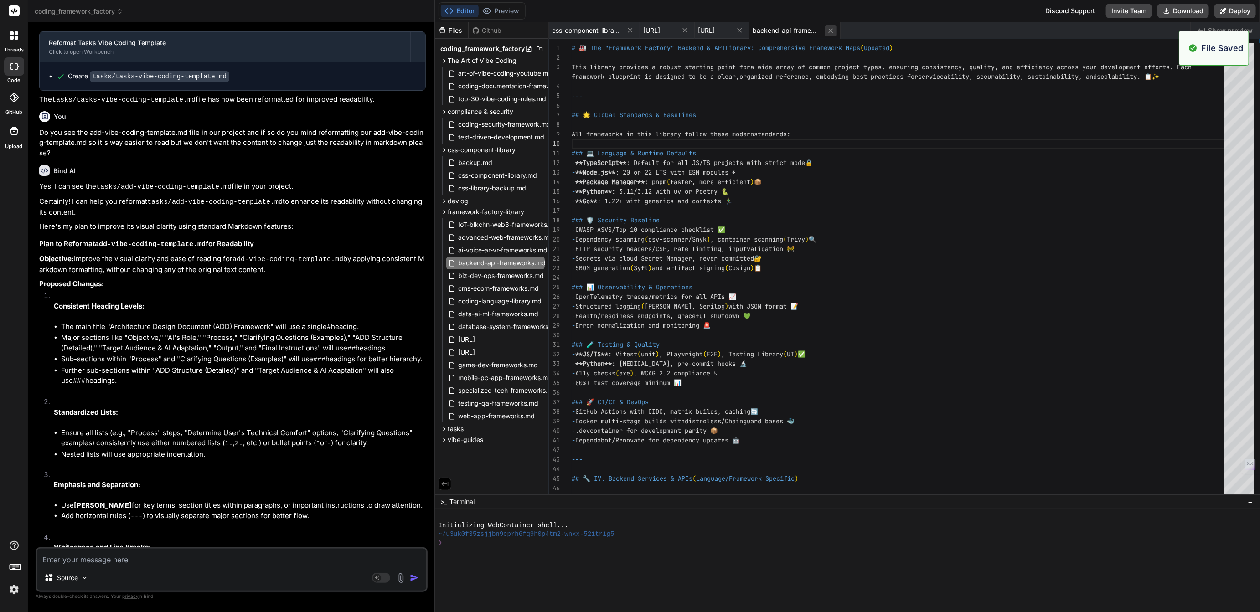
click at [835, 28] on icon at bounding box center [831, 31] width 8 height 8
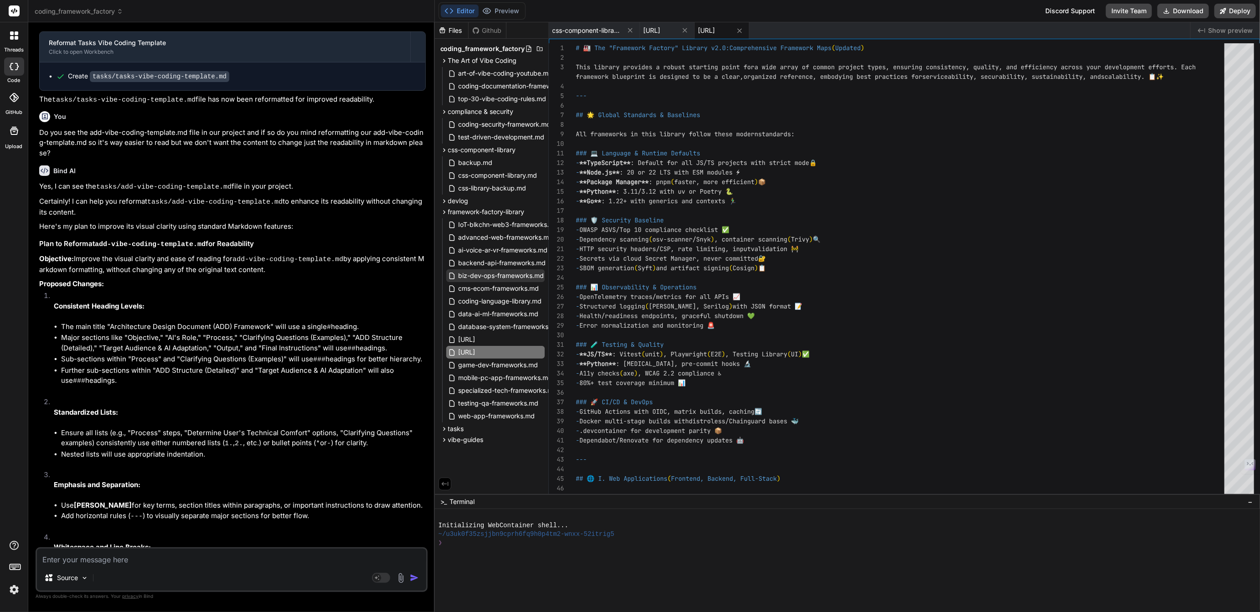
click at [487, 276] on span "biz-dev-ops-frameworks.md" at bounding box center [502, 275] width 88 height 11
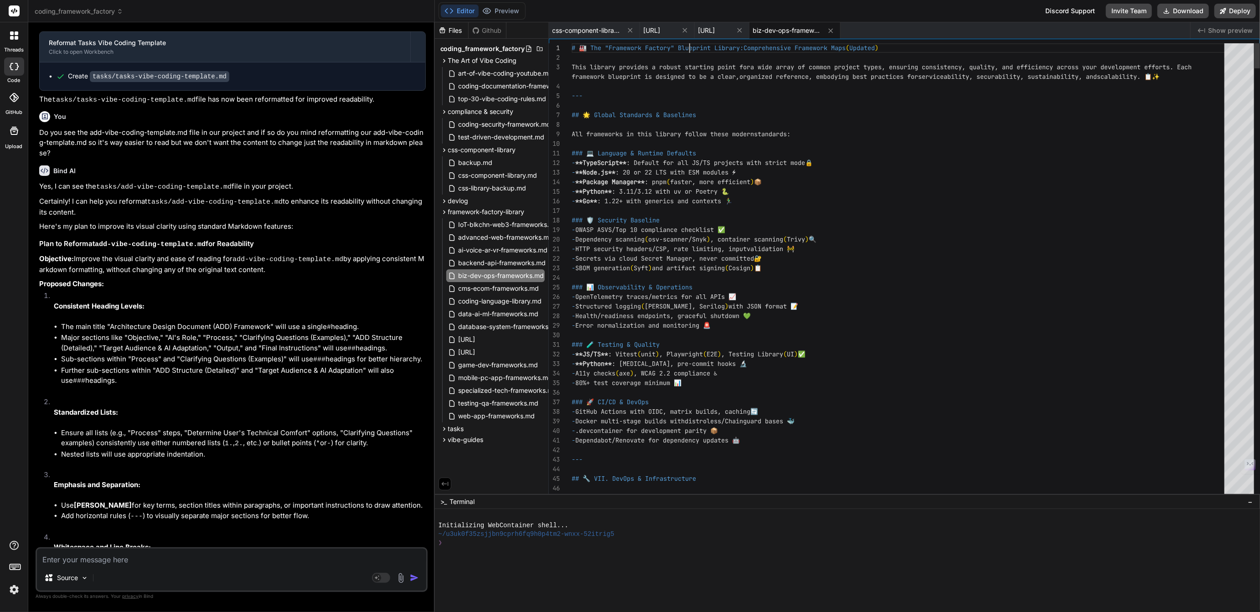
scroll to position [0, 0]
click at [835, 30] on icon at bounding box center [831, 31] width 8 height 8
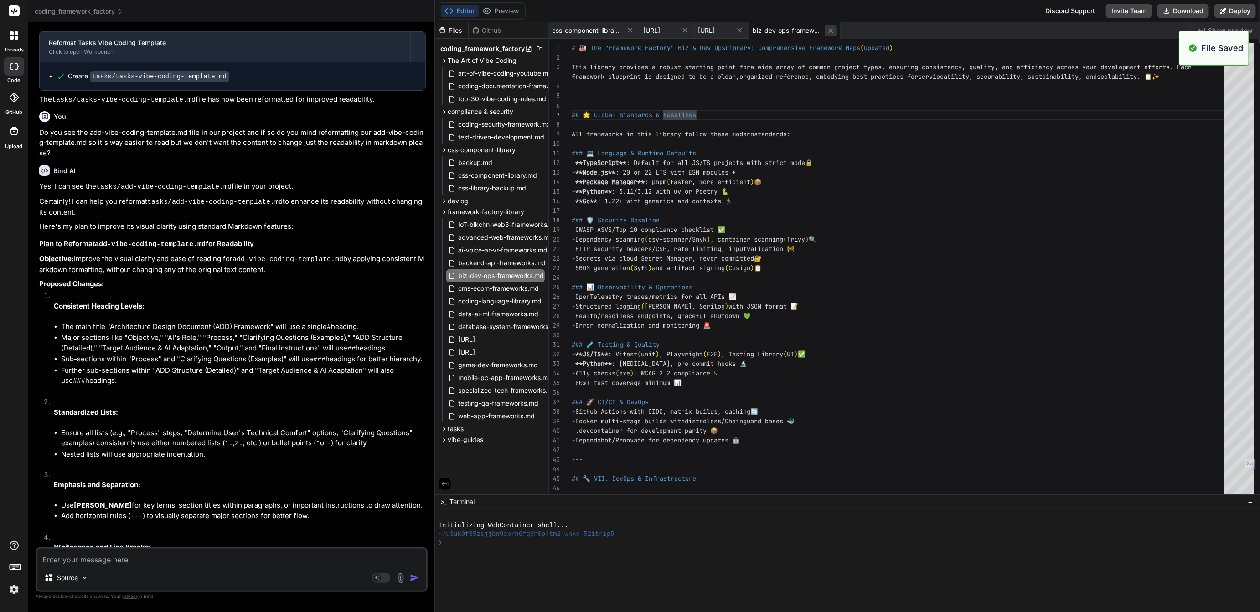
scroll to position [57, 0]
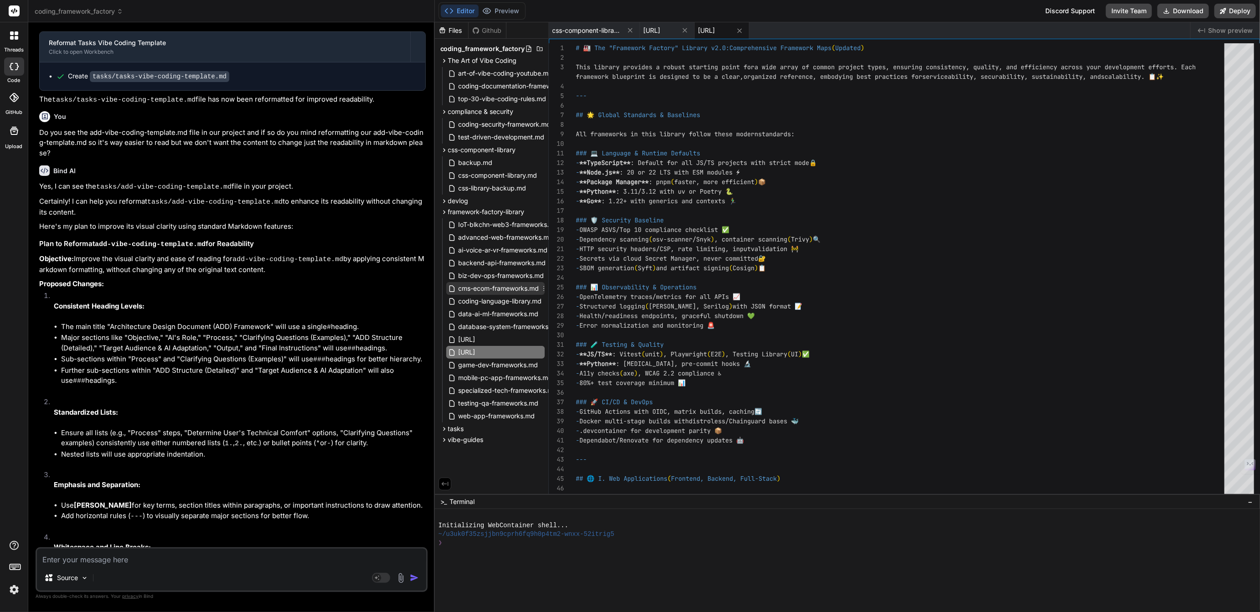
click at [489, 289] on span "cms-ecom-frameworks.md" at bounding box center [499, 288] width 83 height 11
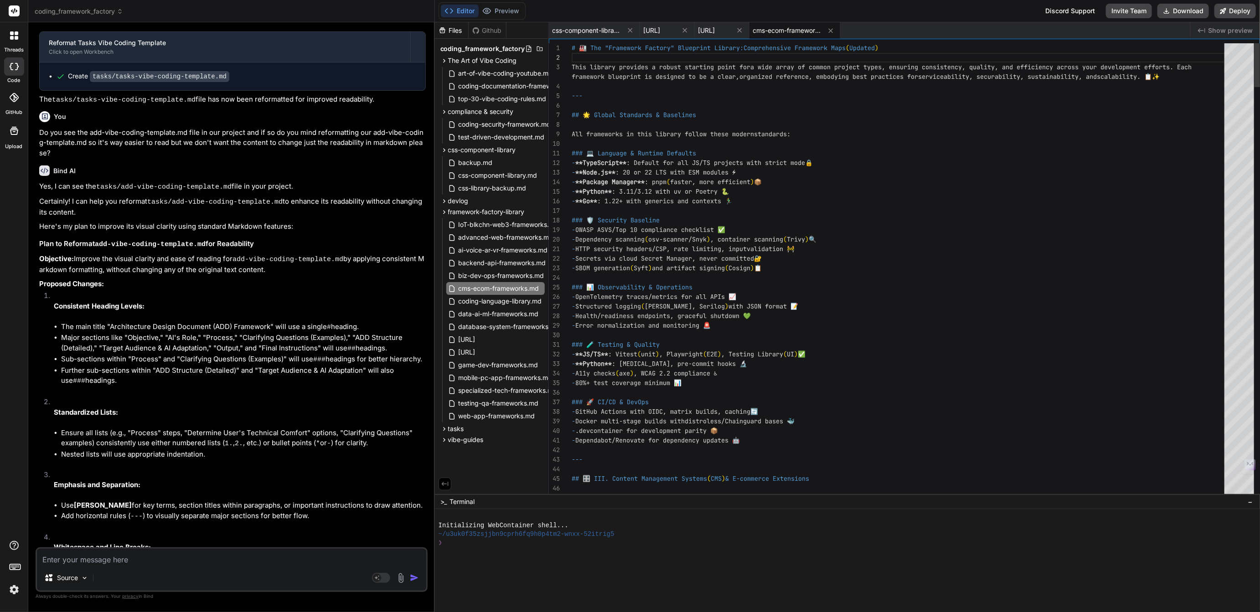
scroll to position [0, 0]
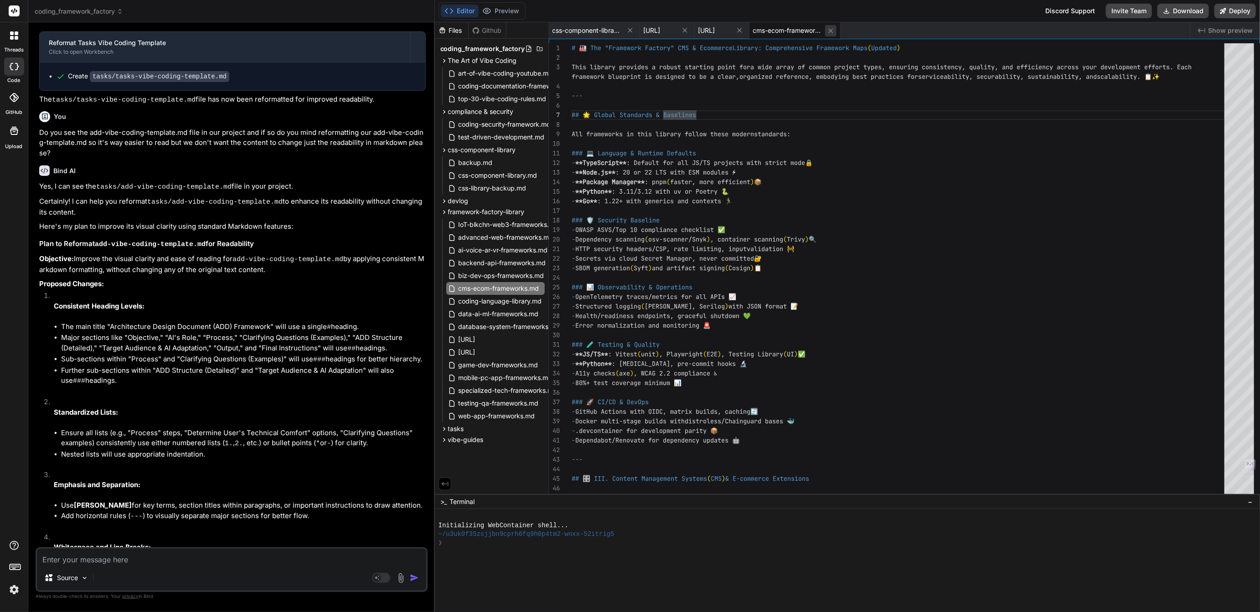
click at [835, 28] on icon at bounding box center [831, 31] width 8 height 8
click at [491, 314] on span "data-ai-ml-frameworks.md" at bounding box center [499, 314] width 82 height 11
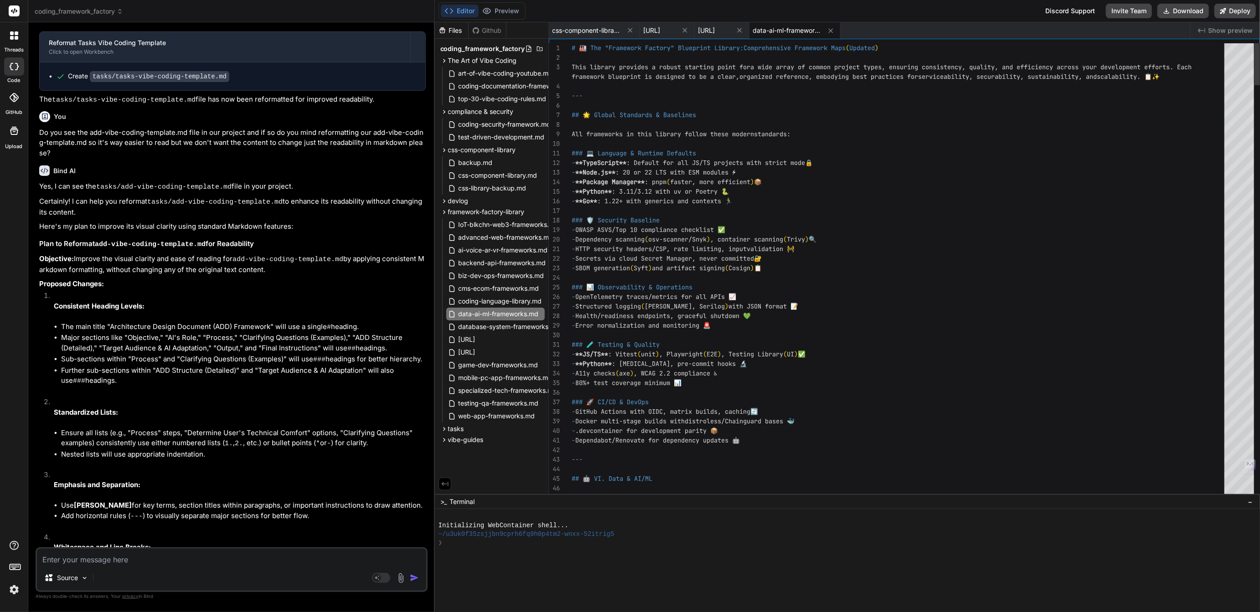
scroll to position [10, 0]
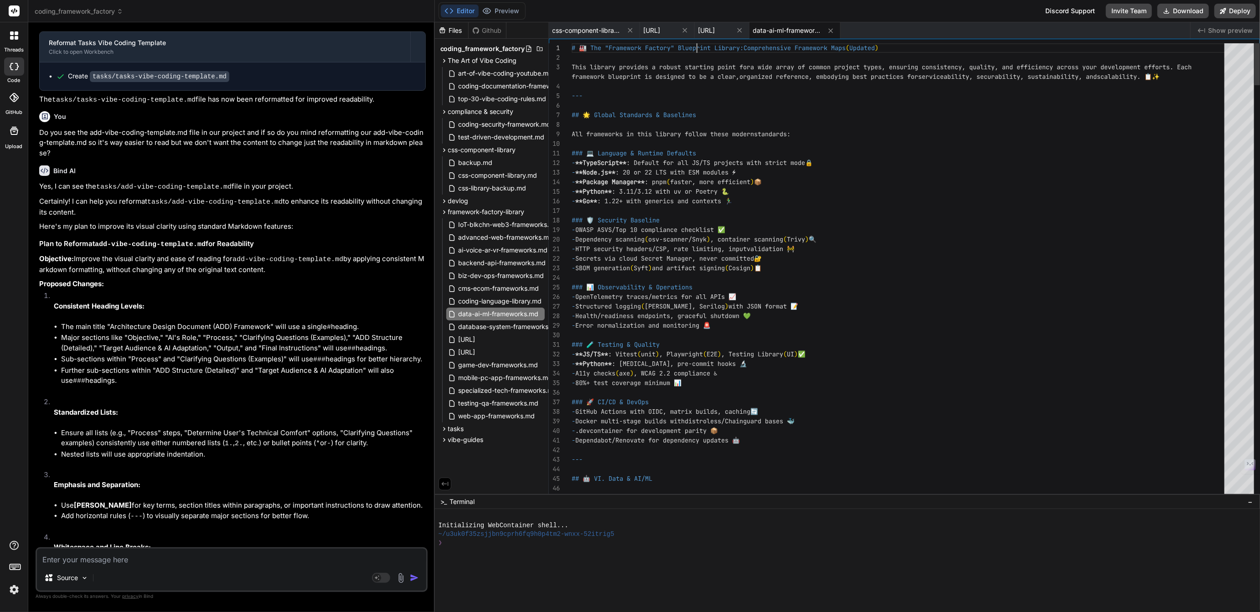
click at [835, 29] on icon at bounding box center [831, 31] width 8 height 8
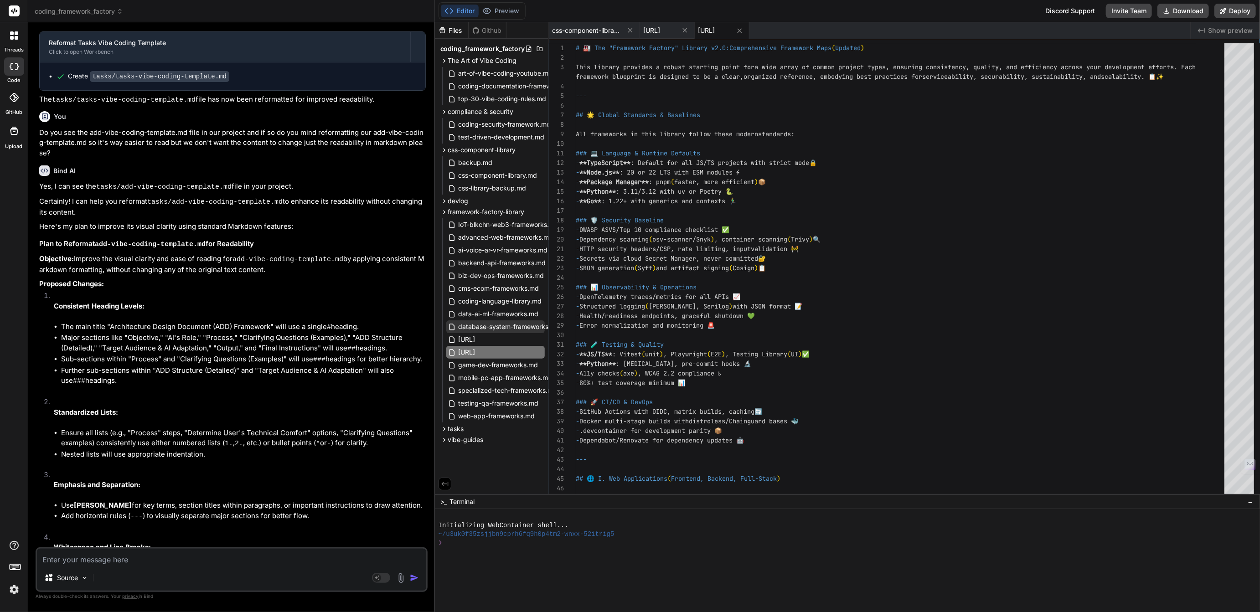
click at [489, 327] on span "database-system-frameworks.md" at bounding box center [509, 326] width 103 height 11
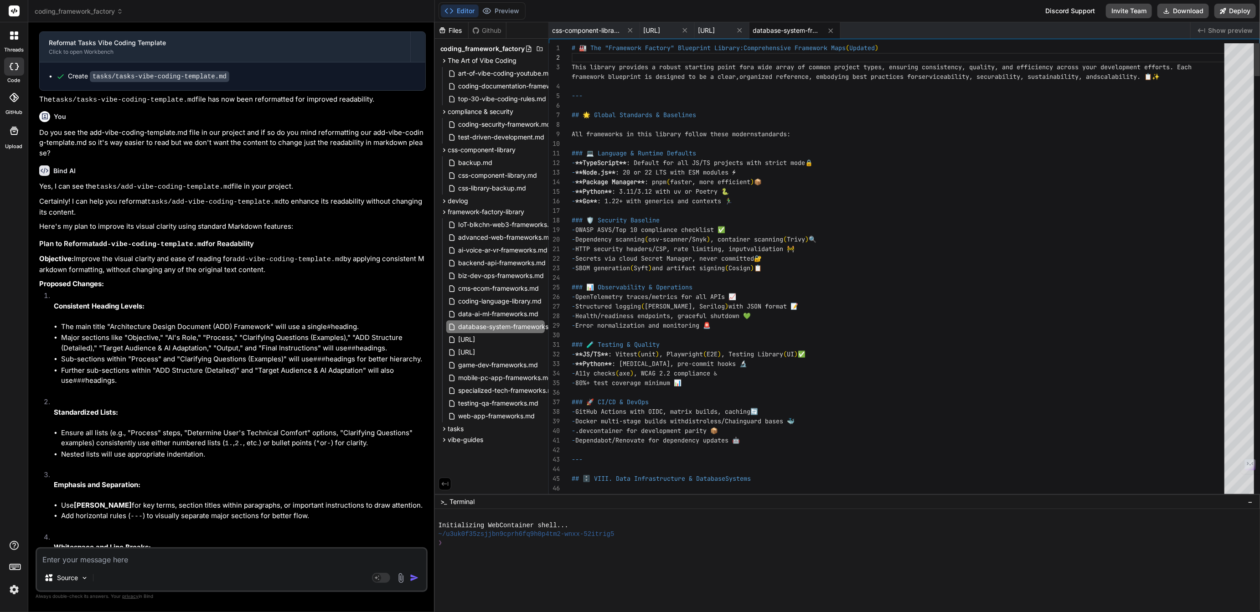
scroll to position [0, 0]
click at [835, 31] on icon at bounding box center [831, 31] width 8 height 8
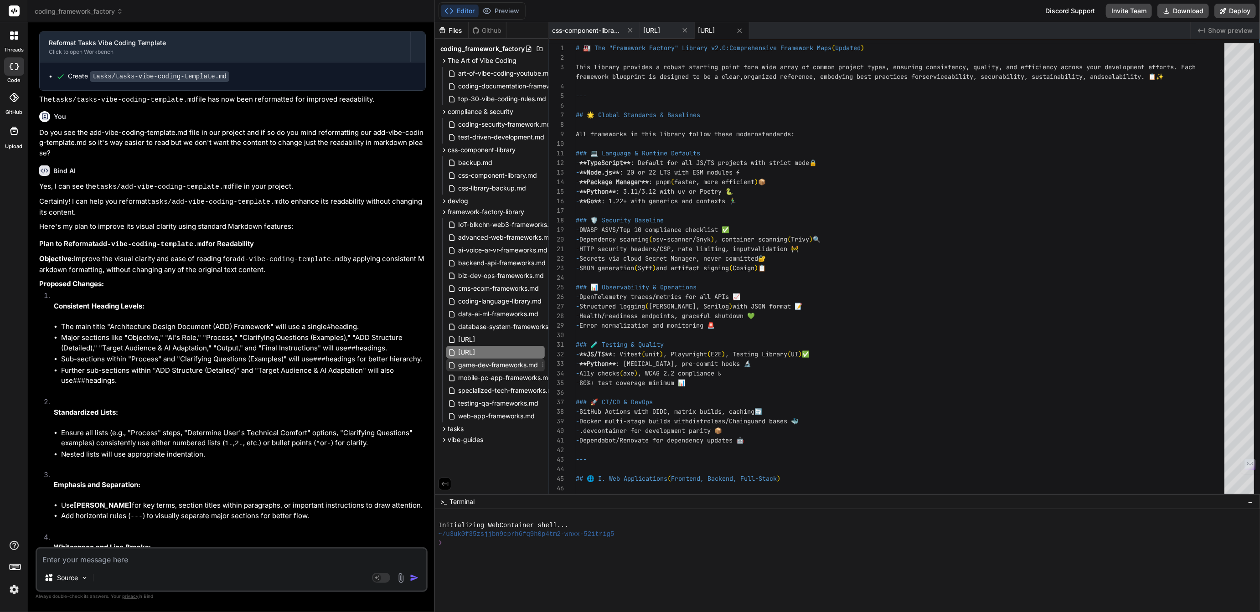
click at [493, 363] on span "game-dev-frameworks.md" at bounding box center [499, 365] width 82 height 11
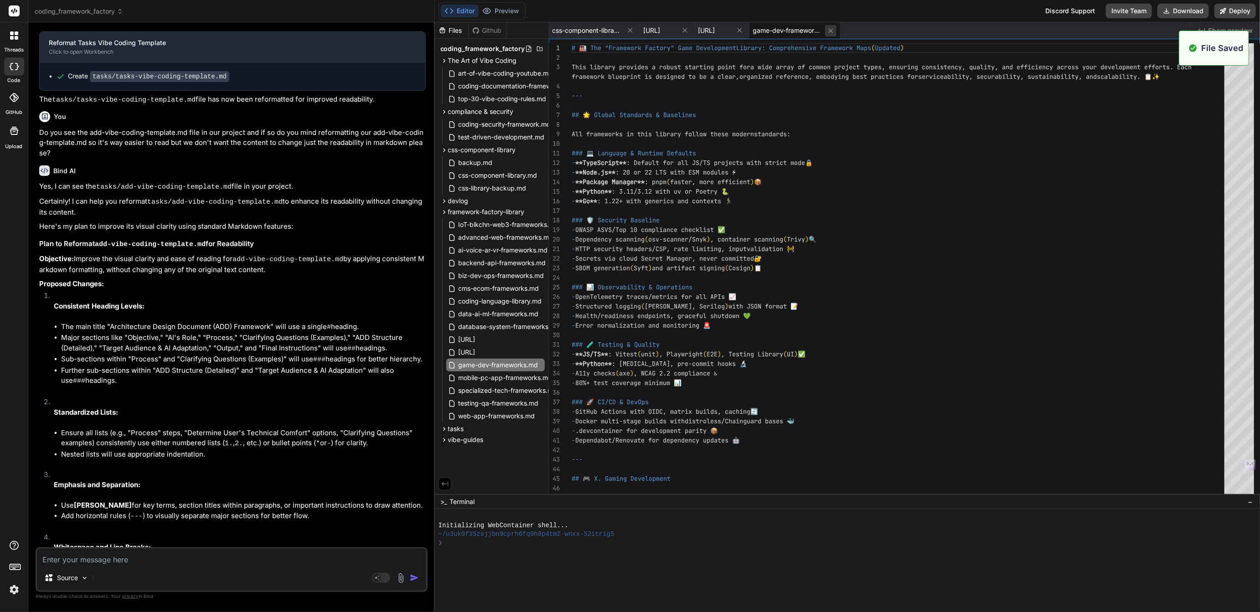
click at [835, 31] on icon at bounding box center [831, 31] width 8 height 8
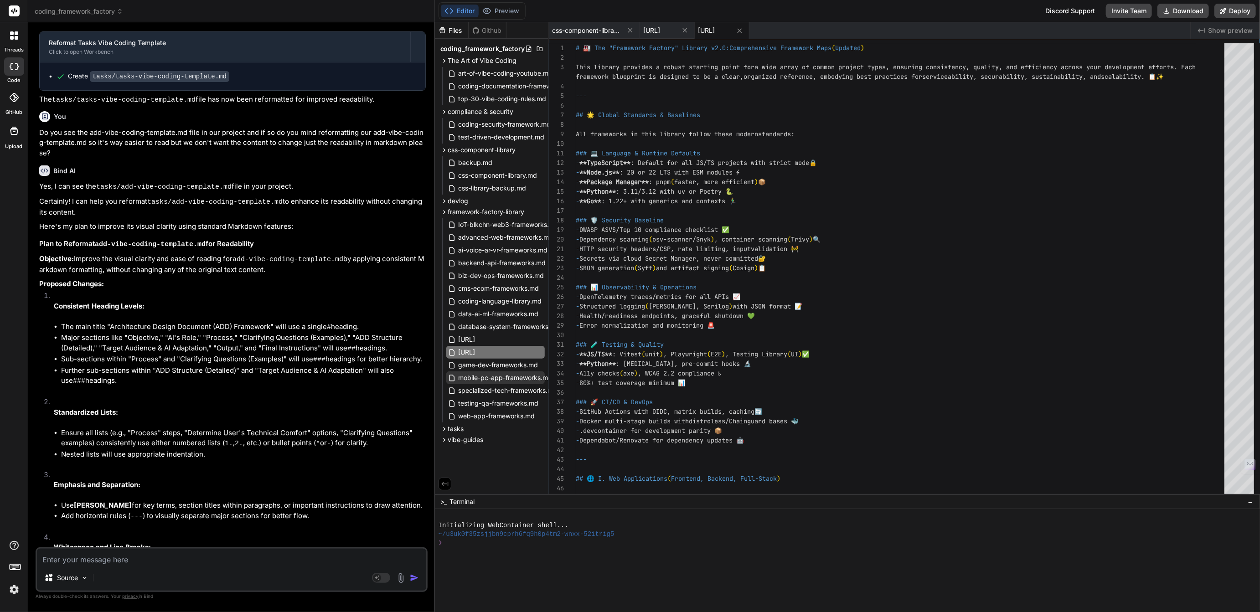
click at [501, 377] on span "mobile-pc-app-frameworks.md" at bounding box center [506, 377] width 96 height 11
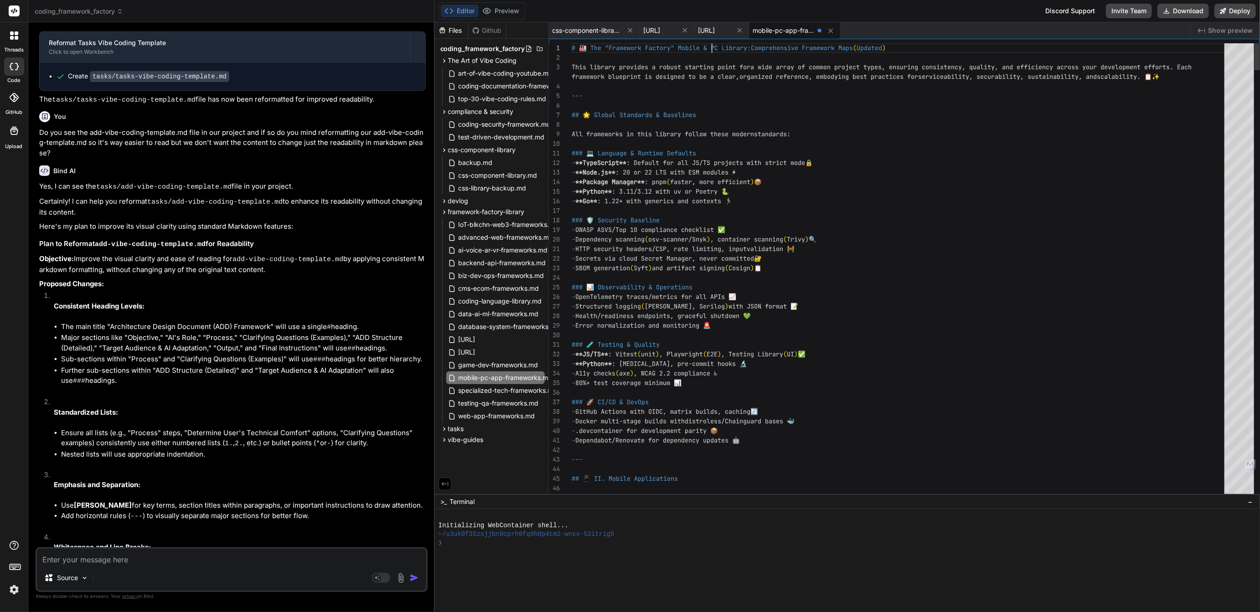
click at [727, 126] on div at bounding box center [901, 125] width 658 height 10
click at [833, 29] on icon at bounding box center [830, 30] width 5 height 5
click at [484, 363] on span "game-dev-frameworks.md" at bounding box center [499, 365] width 82 height 11
click at [485, 391] on span "specialized-tech-frameworks.md" at bounding box center [508, 390] width 101 height 11
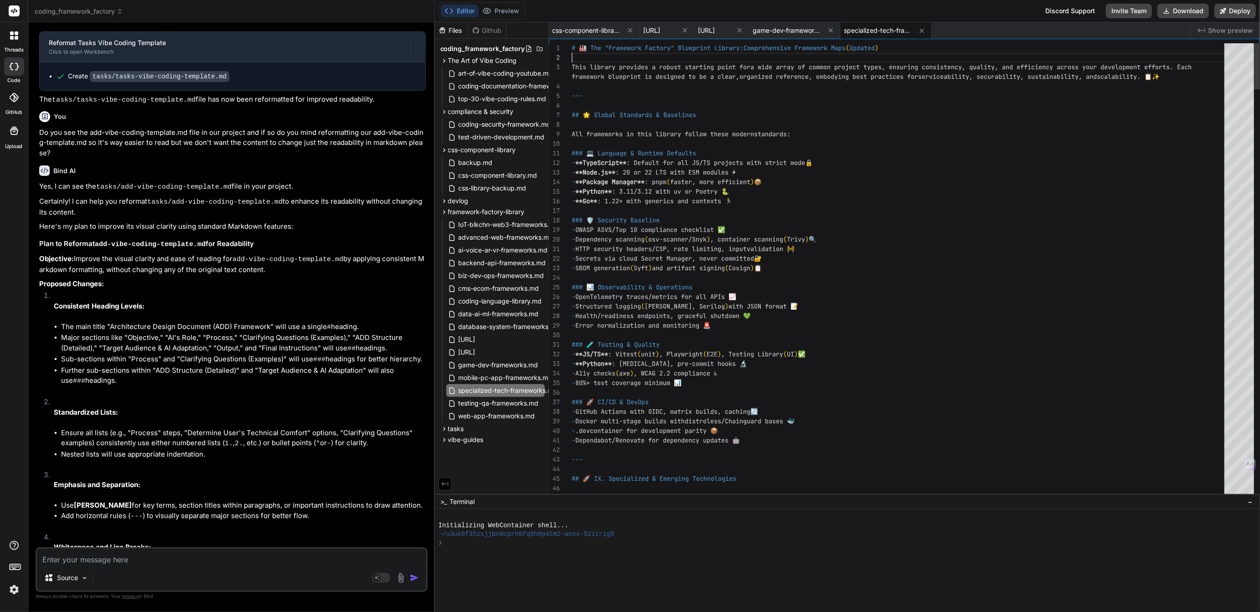
scroll to position [10, 0]
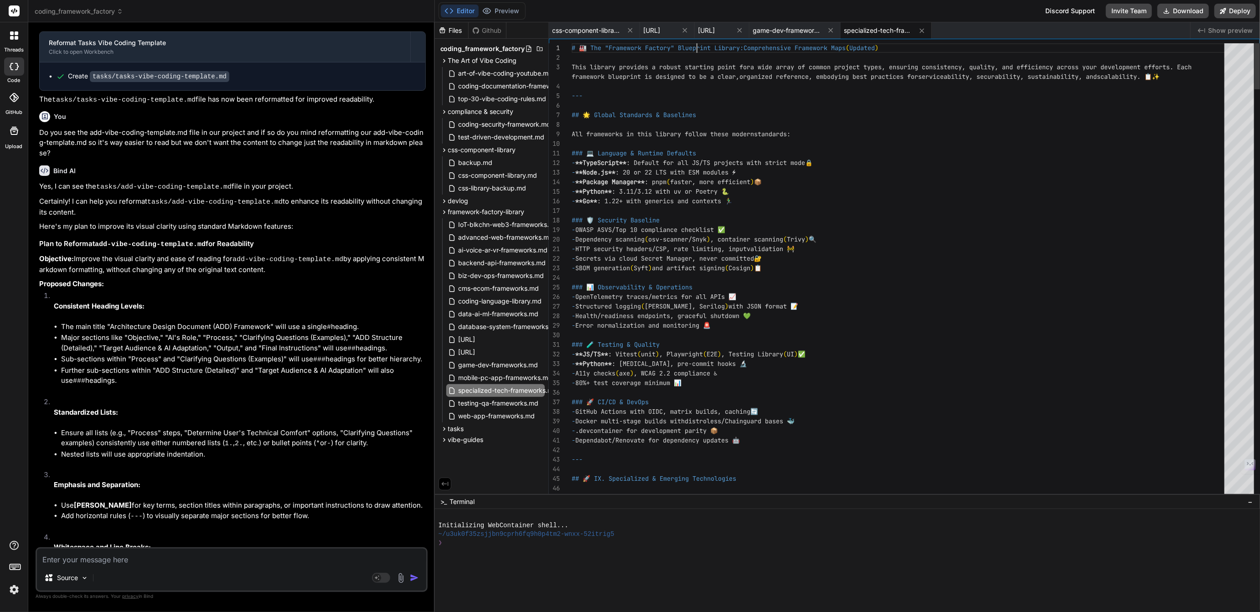
click at [483, 402] on span "testing-qa-frameworks.md" at bounding box center [499, 403] width 82 height 11
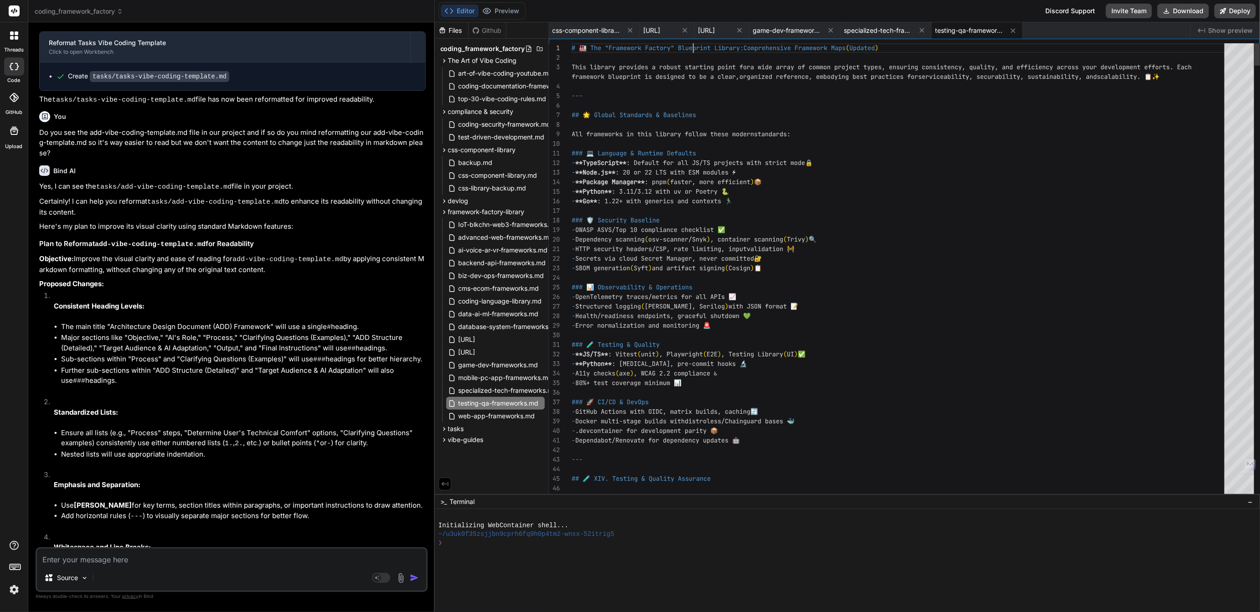
scroll to position [0, 0]
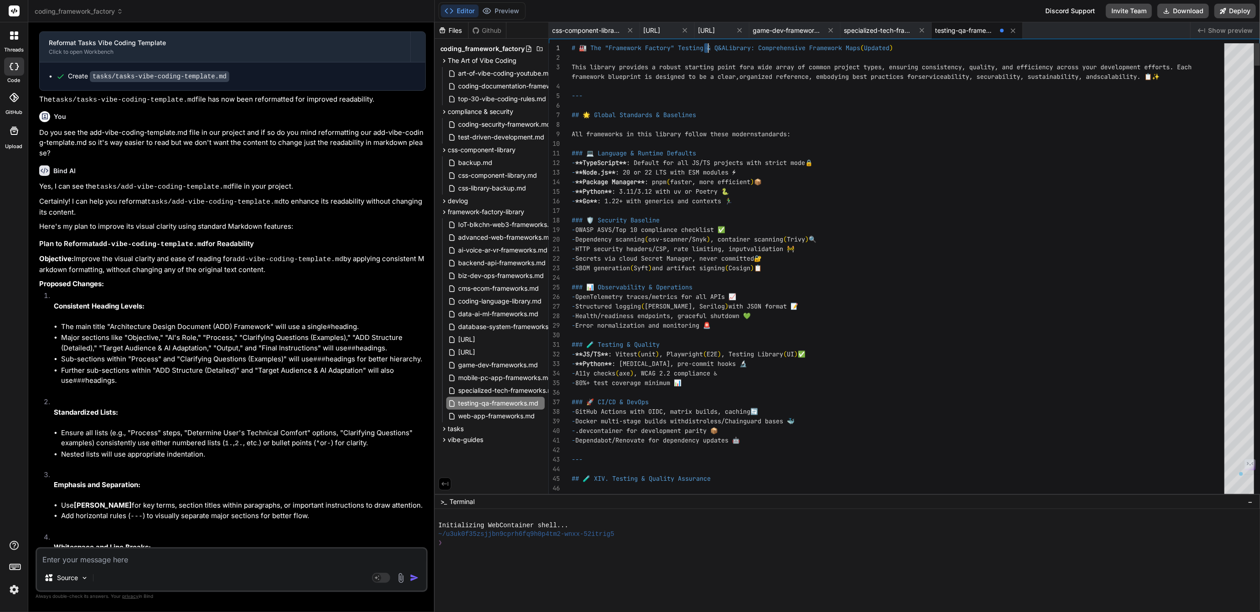
click at [1017, 28] on icon at bounding box center [1013, 31] width 8 height 8
click at [926, 27] on icon at bounding box center [922, 31] width 8 height 8
click at [835, 27] on icon at bounding box center [831, 31] width 8 height 8
type textarea "14. **🧪 Testing & QA** (3 blueprints) - Unit/Integration, E2E, Performance 15. …"
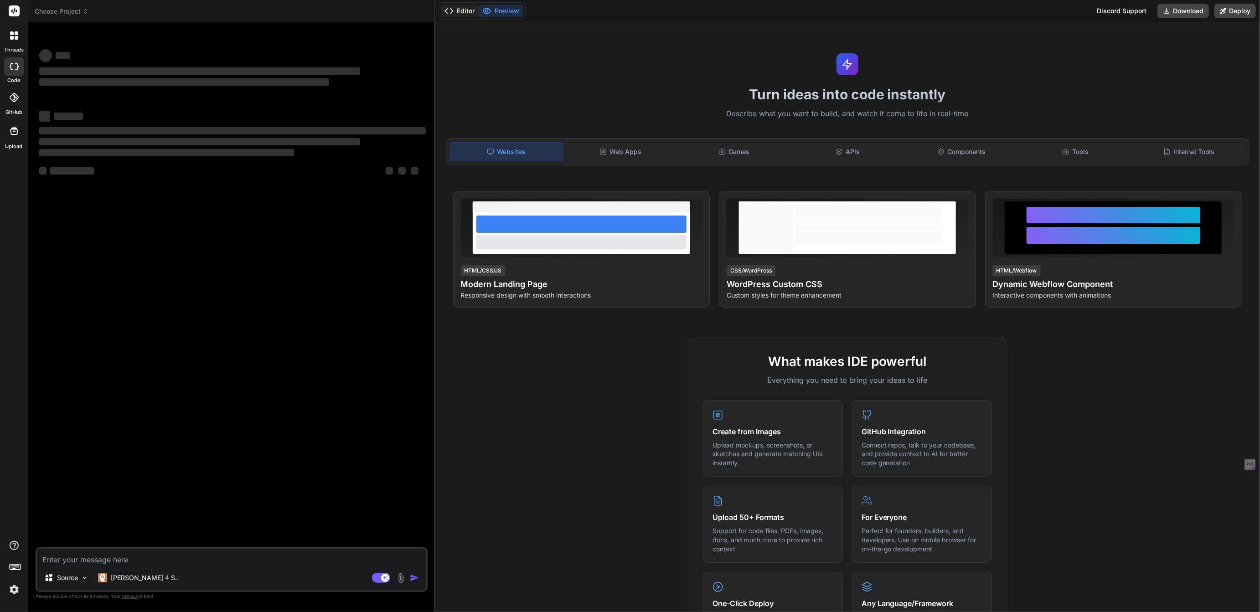
click at [471, 14] on button "Editor" at bounding box center [460, 11] width 38 height 13
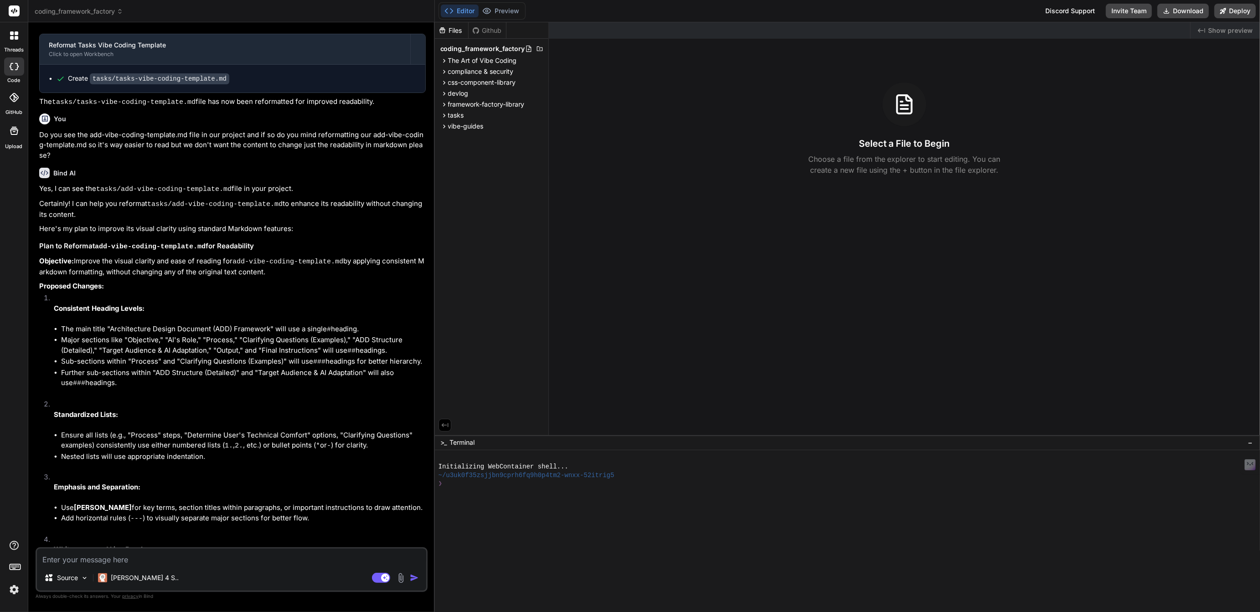
scroll to position [1234, 0]
click at [473, 102] on span "framework-factory-library" at bounding box center [486, 104] width 77 height 9
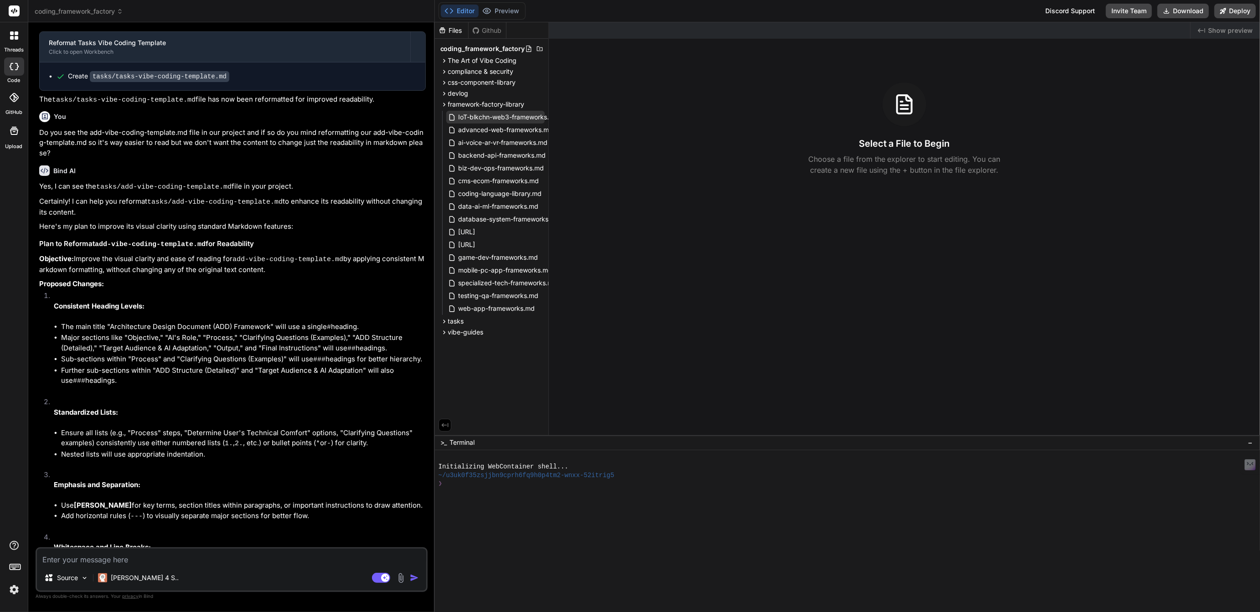
click at [476, 118] on span "IoT-blkchn-web3-frameworks.md" at bounding box center [509, 117] width 102 height 11
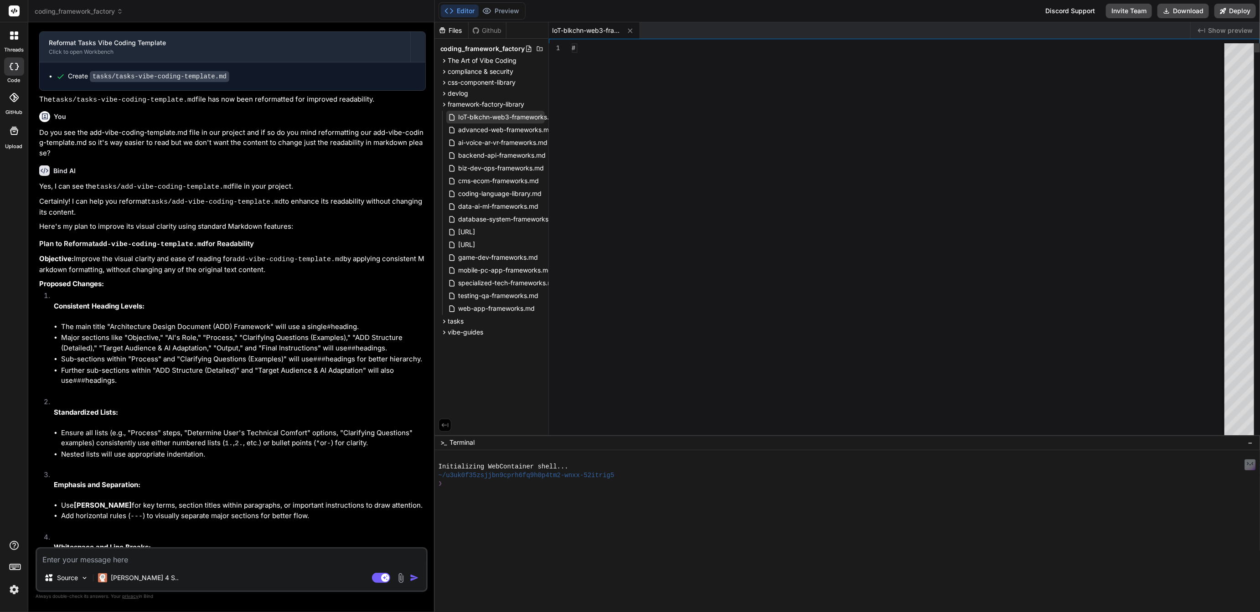
type textarea "x"
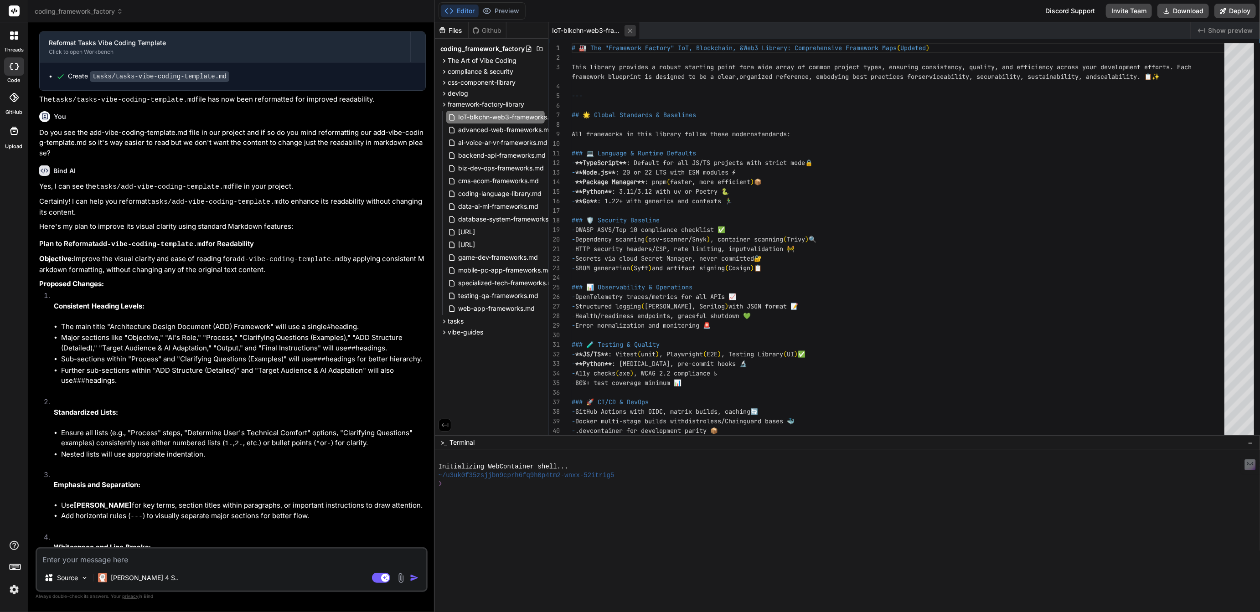
click at [632, 29] on icon at bounding box center [630, 30] width 5 height 5
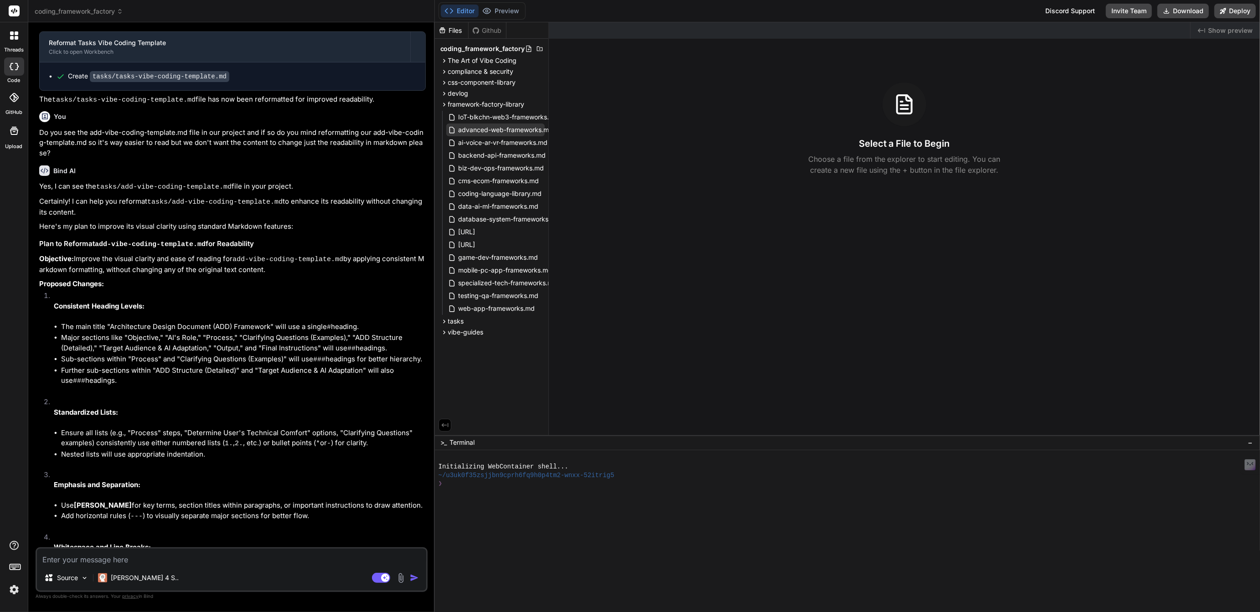
click at [496, 129] on span "advanced-web-frameworks.md" at bounding box center [506, 129] width 97 height 11
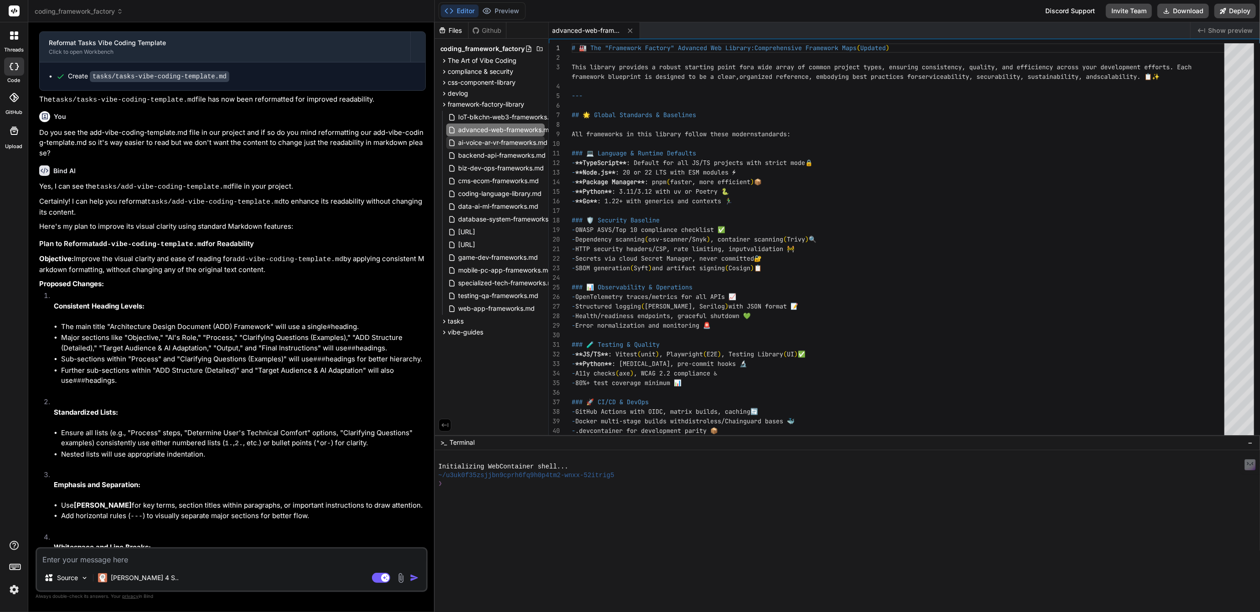
click at [492, 144] on span "ai-voice-ar-vr-frameworks.md" at bounding box center [503, 142] width 91 height 11
click at [491, 155] on span "backend-api-frameworks.md" at bounding box center [502, 155] width 89 height 11
click at [492, 167] on span "biz-dev-ops-frameworks.md" at bounding box center [502, 168] width 88 height 11
click at [494, 178] on span "cms-ecom-frameworks.md" at bounding box center [499, 180] width 83 height 11
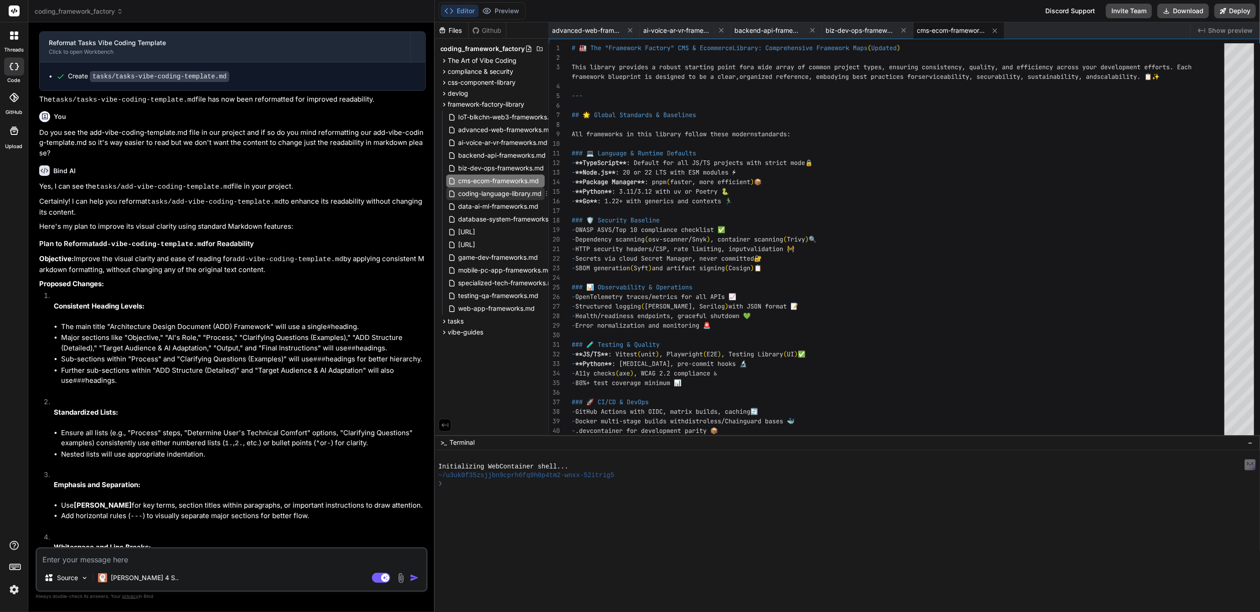
click at [492, 191] on span "coding-language-library.md" at bounding box center [500, 193] width 85 height 11
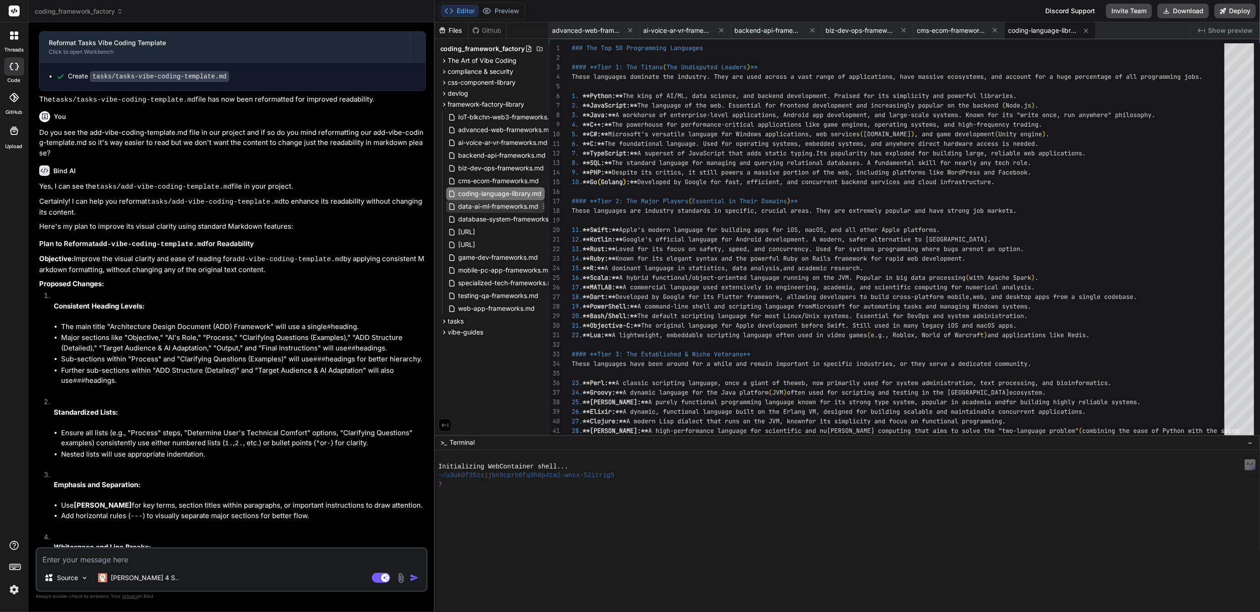
click at [492, 203] on span "data-ai-ml-frameworks.md" at bounding box center [499, 206] width 82 height 11
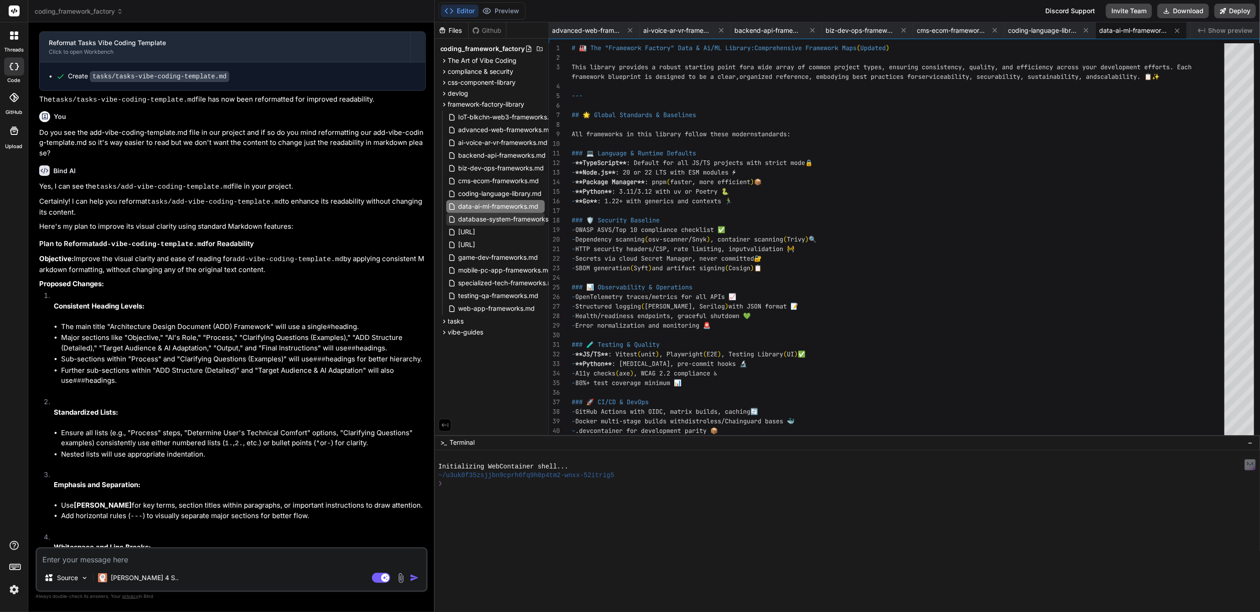
click at [493, 219] on span "database-system-frameworks.md" at bounding box center [509, 219] width 103 height 11
click at [491, 255] on span "game-dev-frameworks.md" at bounding box center [499, 257] width 82 height 11
click at [489, 271] on span "mobile-pc-app-frameworks.md" at bounding box center [506, 270] width 96 height 11
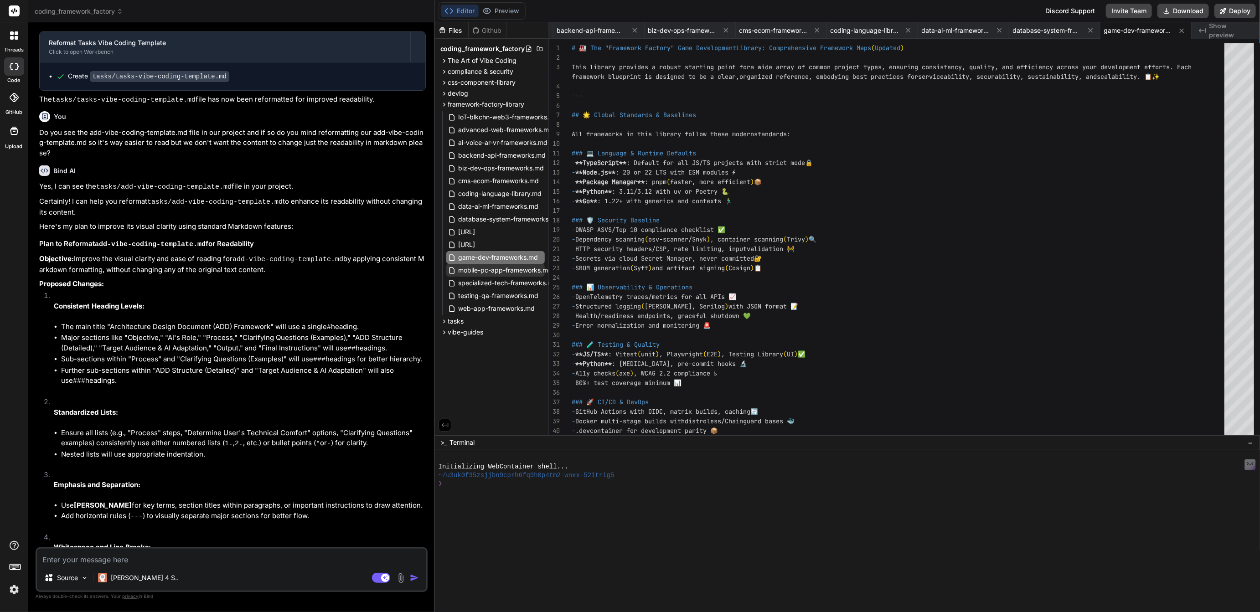
scroll to position [0, 269]
click at [489, 280] on span "specialized-tech-frameworks.md" at bounding box center [508, 283] width 101 height 11
click at [491, 294] on span "testing-qa-frameworks.md" at bounding box center [499, 295] width 82 height 11
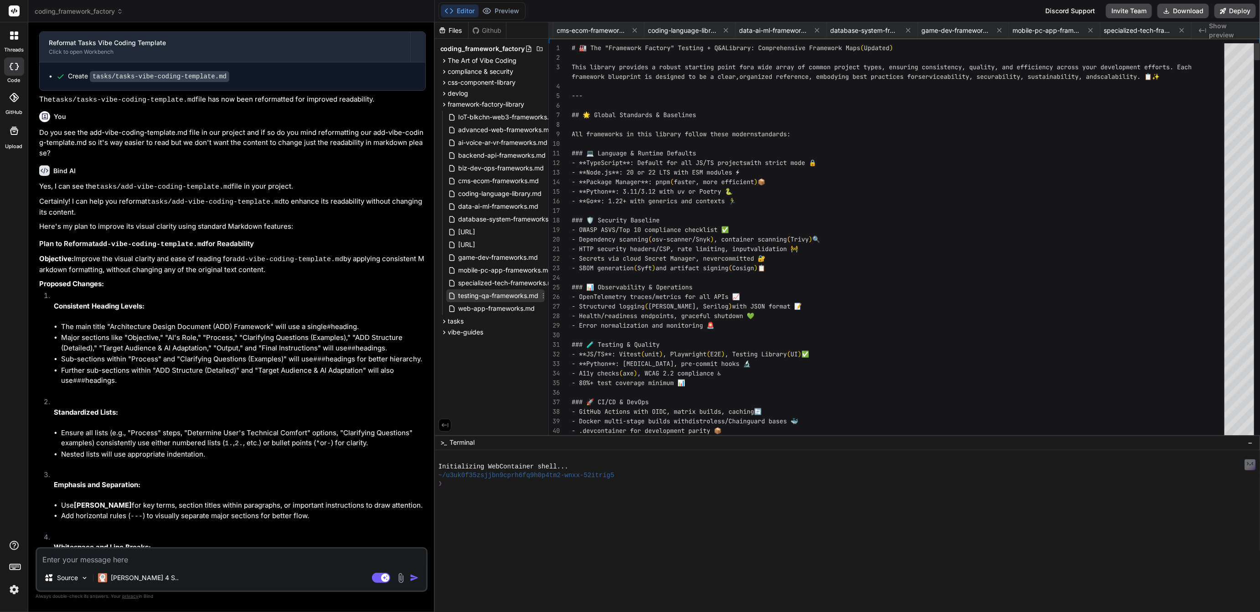
scroll to position [0, 451]
click at [492, 306] on span "web-app-frameworks.md" at bounding box center [497, 308] width 78 height 11
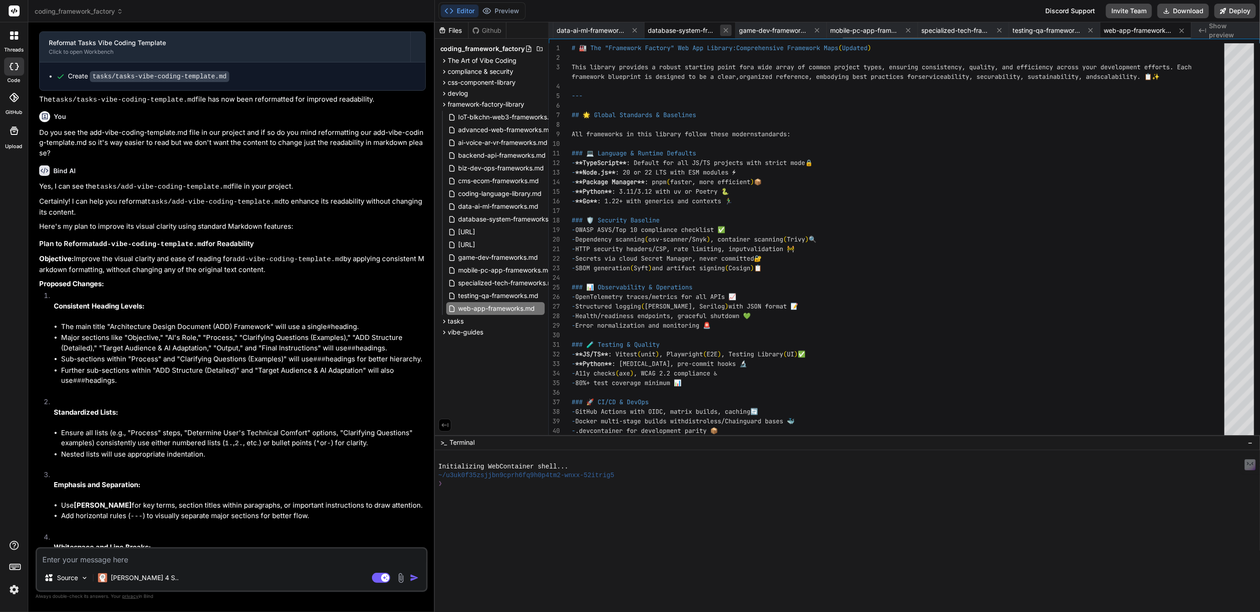
click at [726, 26] on icon at bounding box center [726, 30] width 8 height 8
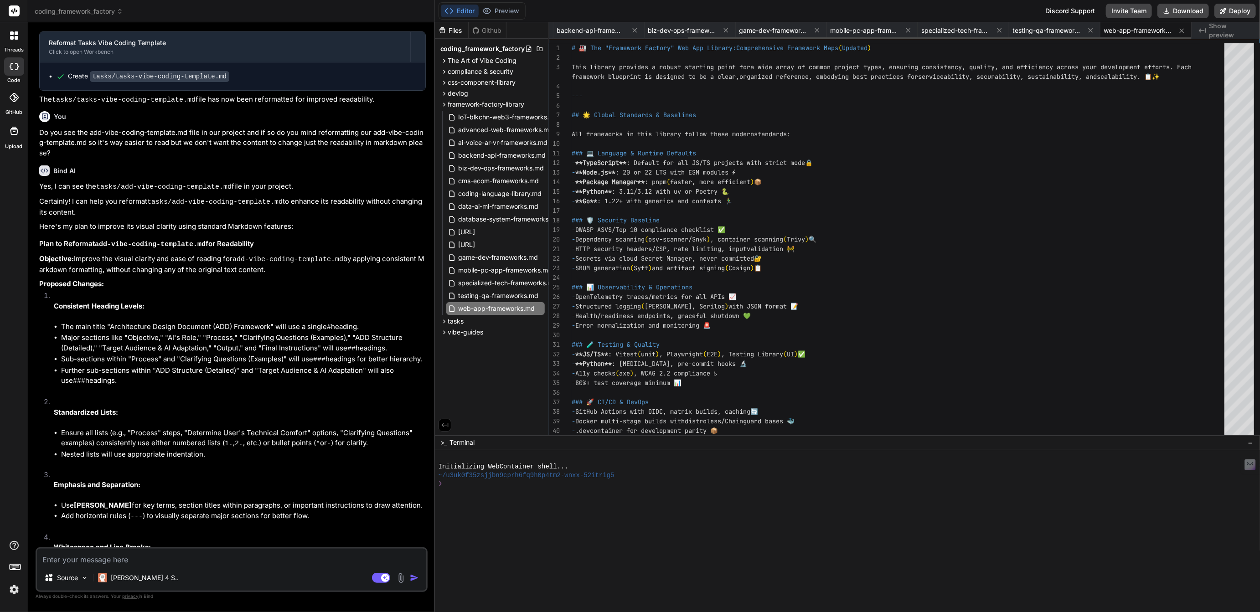
click at [726, 26] on icon at bounding box center [726, 30] width 8 height 8
click at [726, 26] on button at bounding box center [721, 30] width 11 height 11
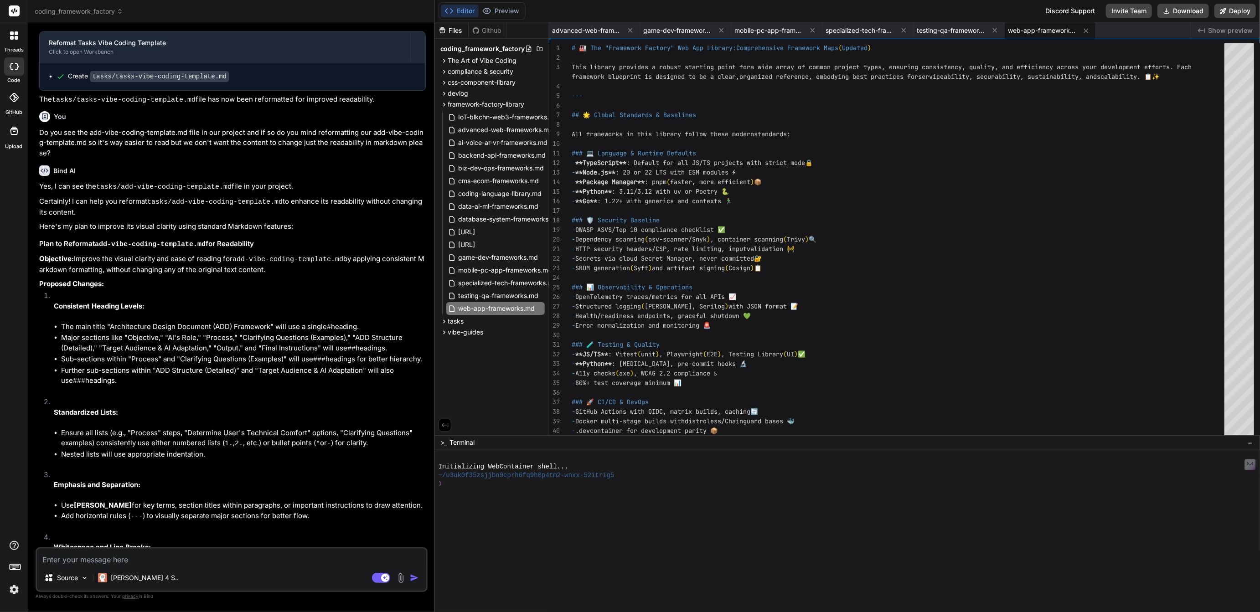
click at [726, 26] on button at bounding box center [721, 30] width 11 height 11
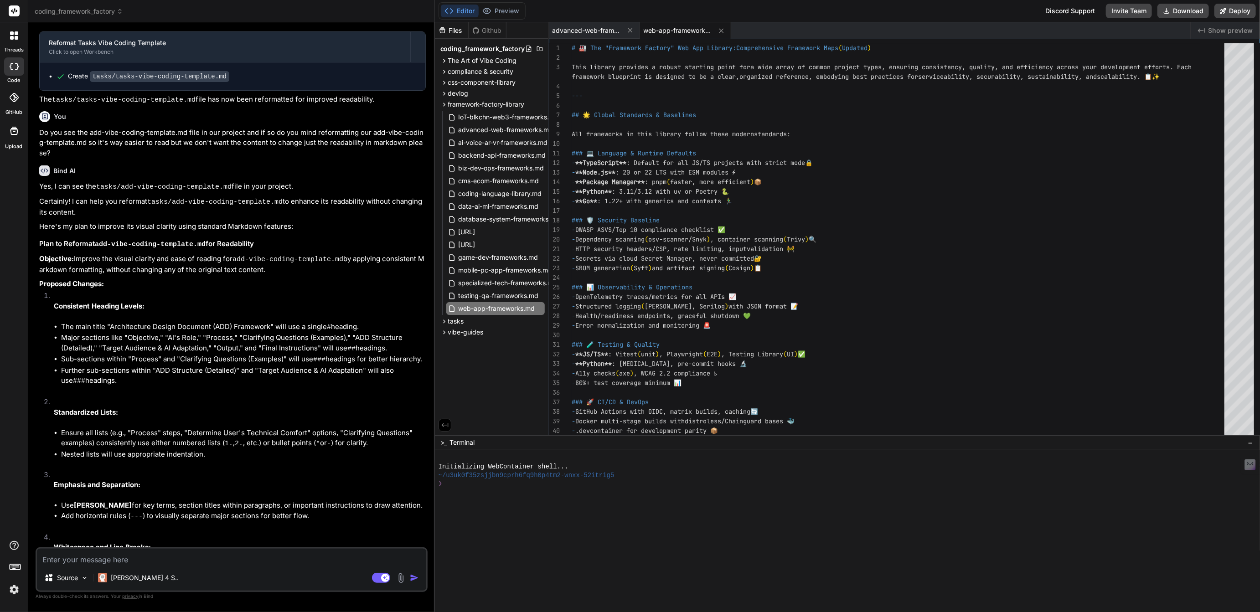
type textarea "️ Advanced Web** (1 blueprint) - Micro-frontend Architecture 14. **🧪 Testing & …"
click at [630, 27] on icon at bounding box center [630, 31] width 8 height 8
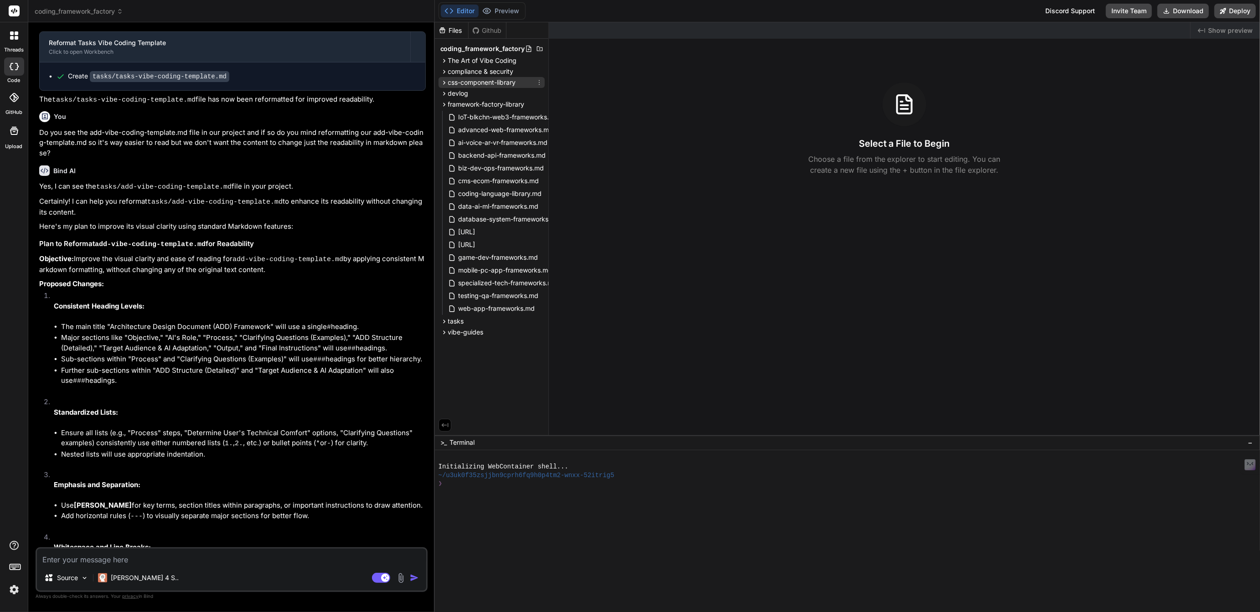
click at [479, 81] on span "css-component-library" at bounding box center [482, 82] width 68 height 9
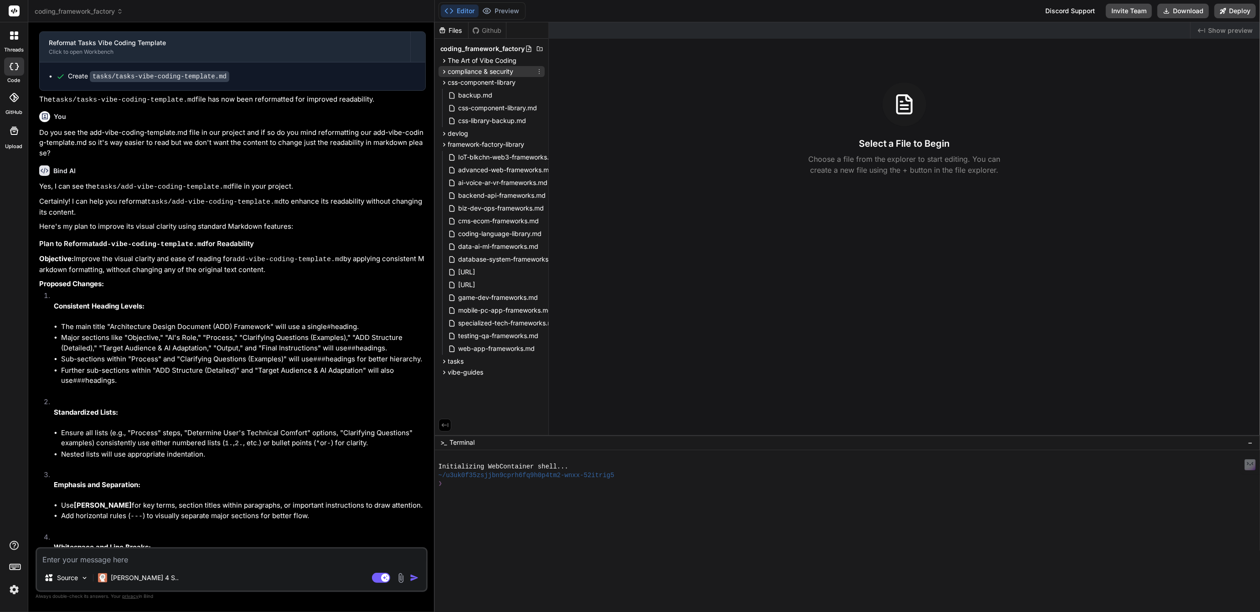
click at [478, 72] on span "compliance & security" at bounding box center [481, 71] width 66 height 9
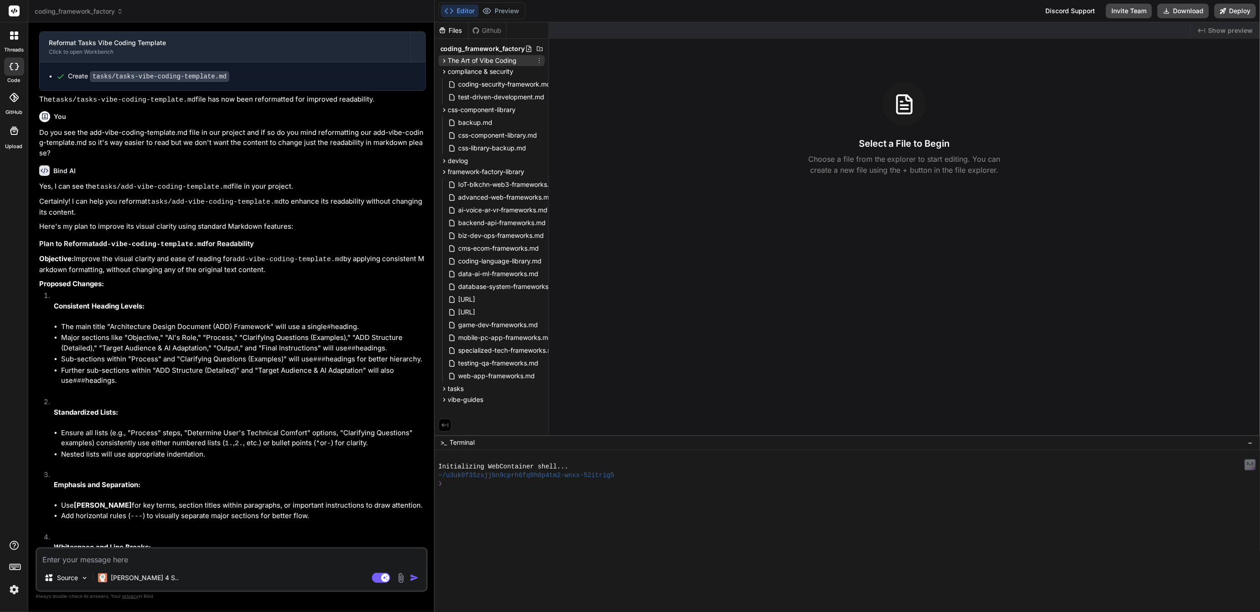
click at [478, 62] on span "The Art of Vibe Coding" at bounding box center [482, 60] width 69 height 9
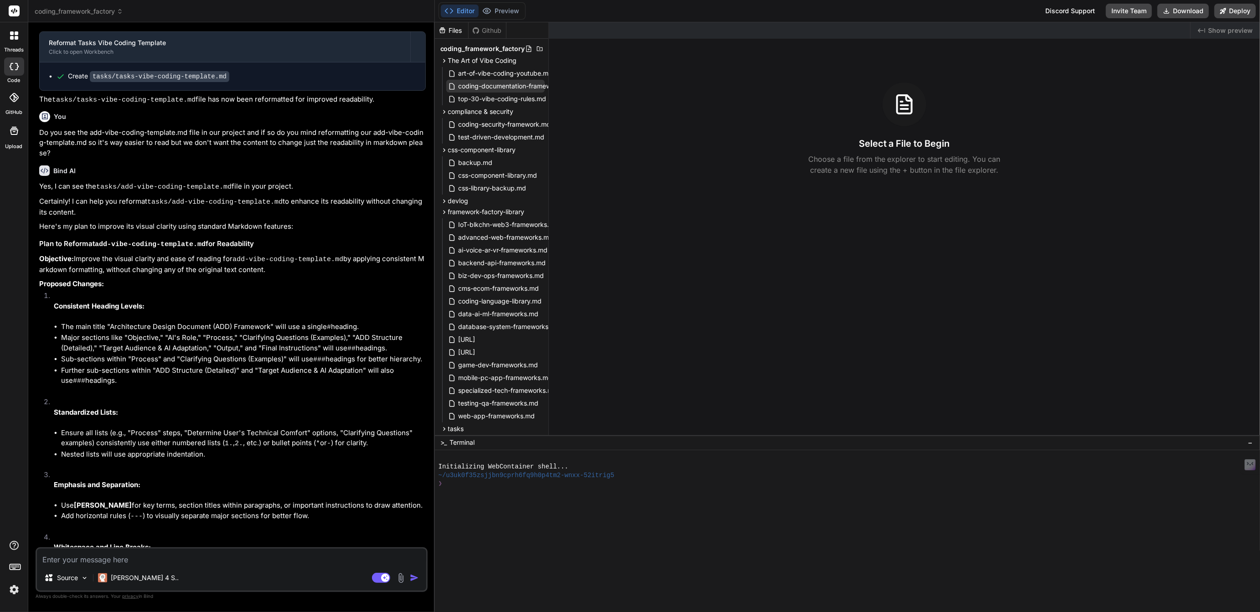
click at [481, 83] on span "coding-documentation-framework.md" at bounding box center [516, 86] width 116 height 11
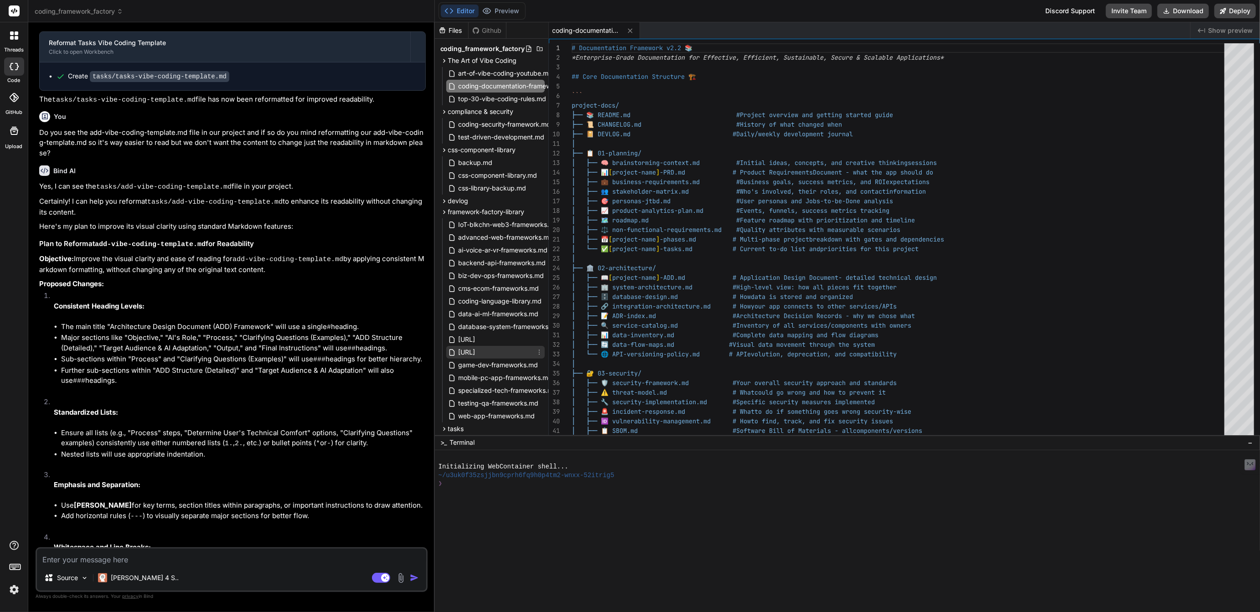
click at [476, 351] on span "framework-factory-library-v2.0.md" at bounding box center [467, 352] width 19 height 11
type textarea "14. **🧪 Testing & QA** (3 blueprints) - Unit/Integration, E2E, Performance 15. …"
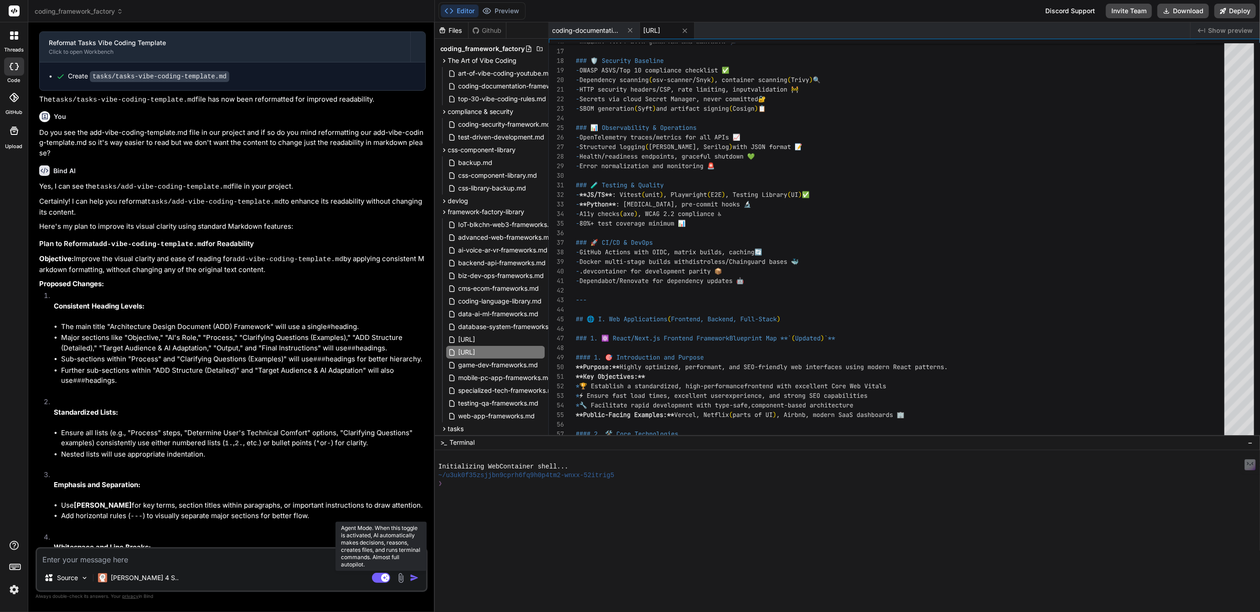
click at [376, 578] on rect at bounding box center [381, 578] width 18 height 10
type textarea "x"
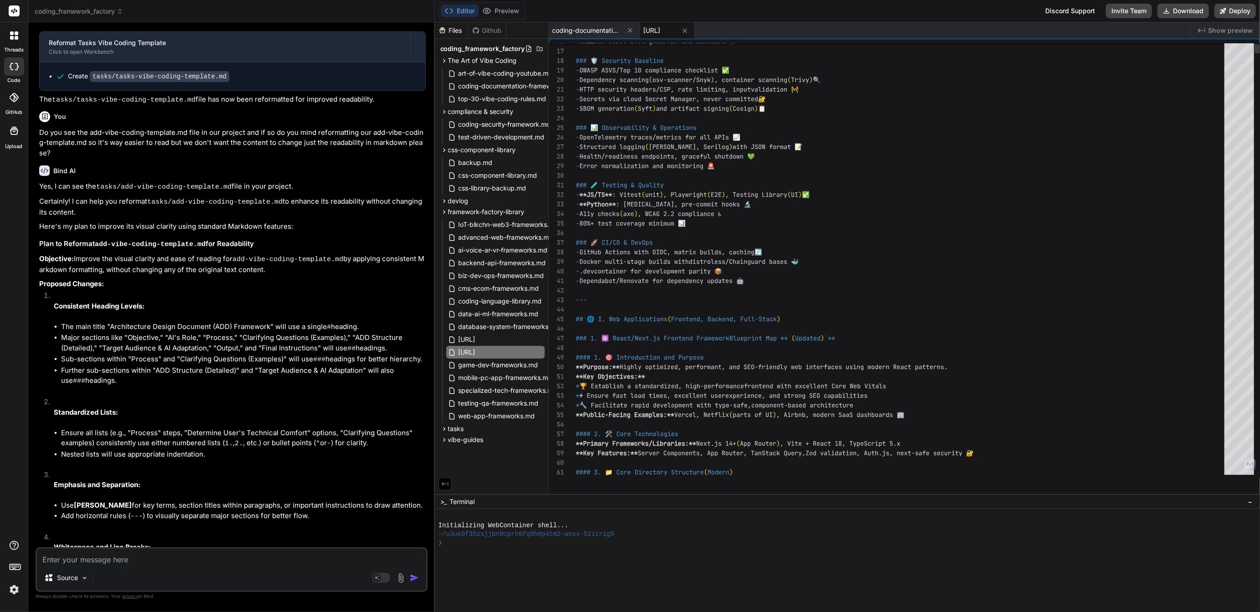
drag, startPoint x: 731, startPoint y: 436, endPoint x: 742, endPoint y: 567, distance: 132.2
click at [742, 567] on div at bounding box center [843, 569] width 810 height 9
drag, startPoint x: 747, startPoint y: 494, endPoint x: 748, endPoint y: 544, distance: 50.2
click at [459, 437] on span "vibe-guides" at bounding box center [466, 439] width 36 height 9
click at [476, 340] on span "framework-factory-library-v1.0.md" at bounding box center [467, 339] width 19 height 11
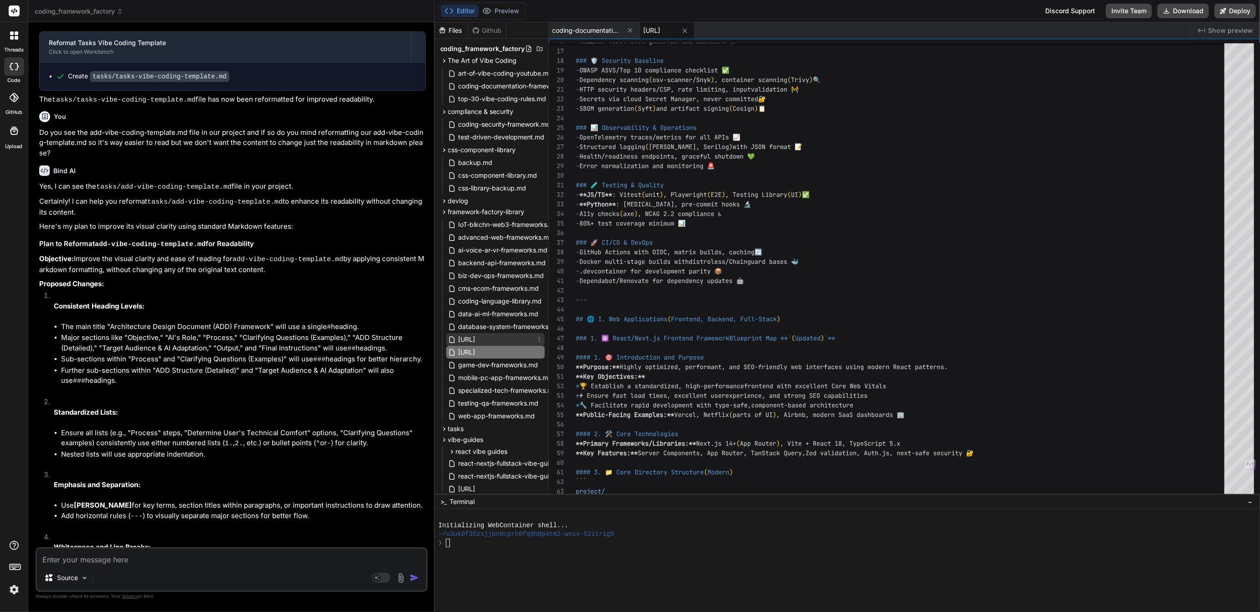
type textarea "* **Run workers:** Start the worker applications that subscribe to tasks. #### …"
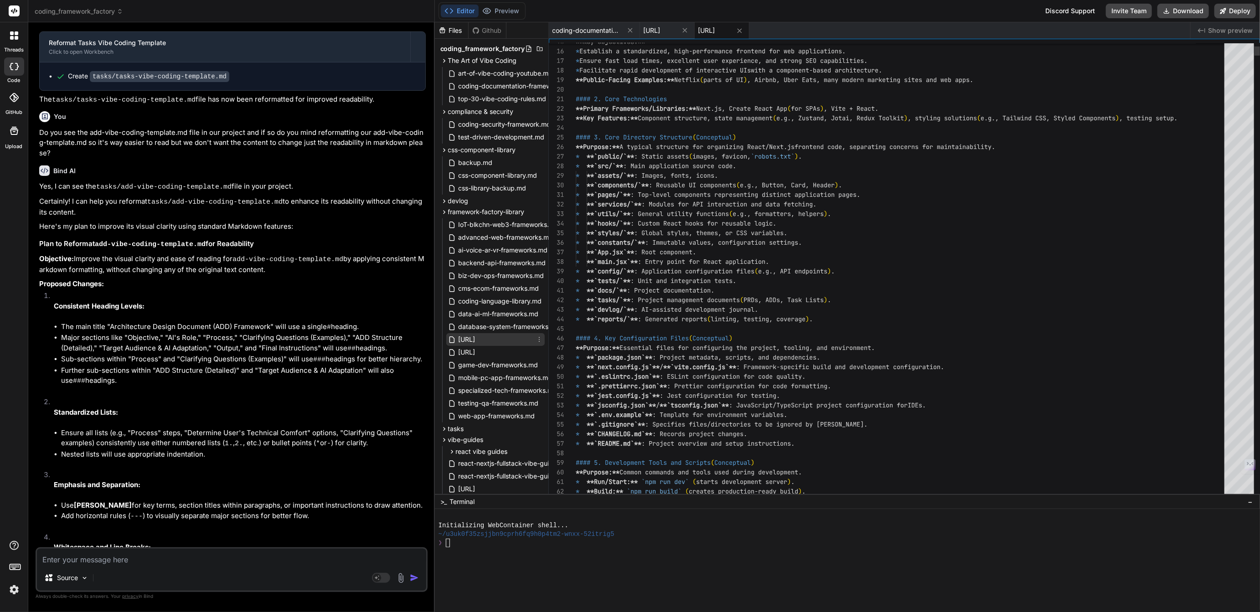
type textarea "x"
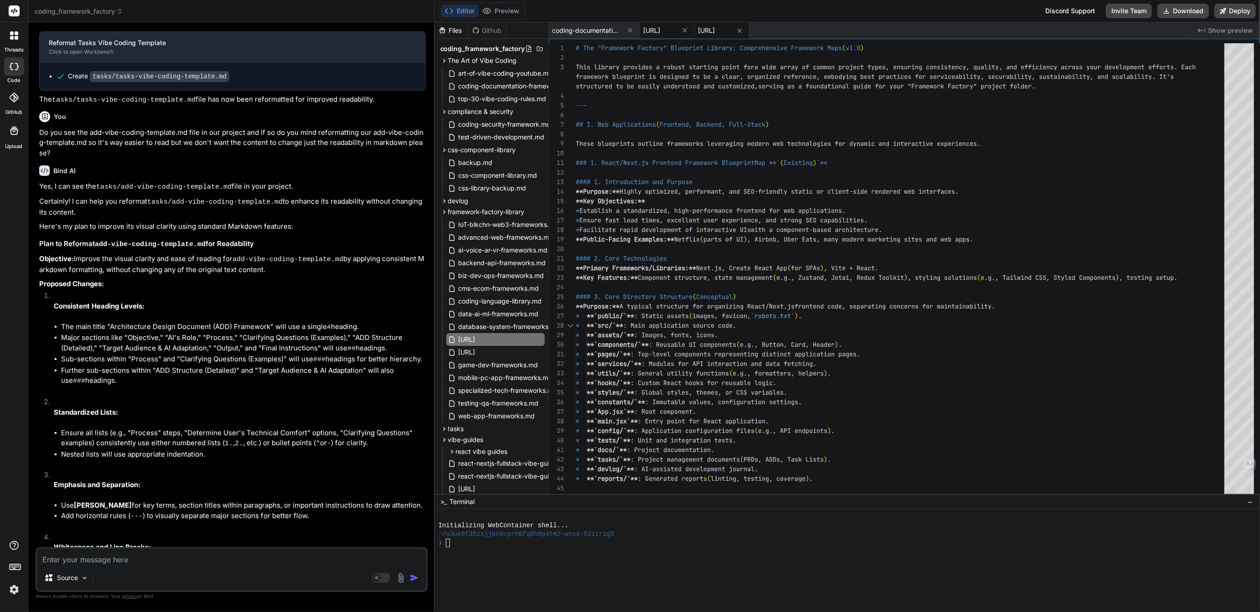
click at [660, 30] on span "framework-factory-library-v2.0.md" at bounding box center [652, 30] width 17 height 9
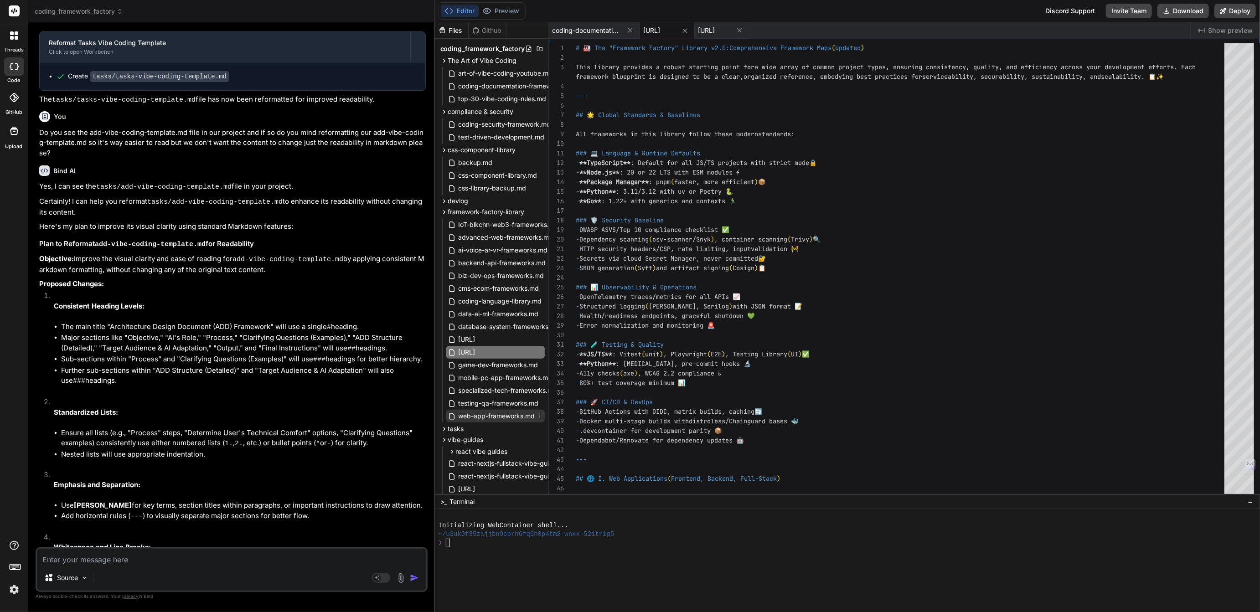
click at [504, 416] on span "web-app-frameworks.md" at bounding box center [497, 416] width 78 height 11
click at [660, 31] on span "framework-factory-library-v2.0.md" at bounding box center [652, 30] width 17 height 9
click at [821, 29] on span "web-app-frameworks.md" at bounding box center [787, 30] width 68 height 9
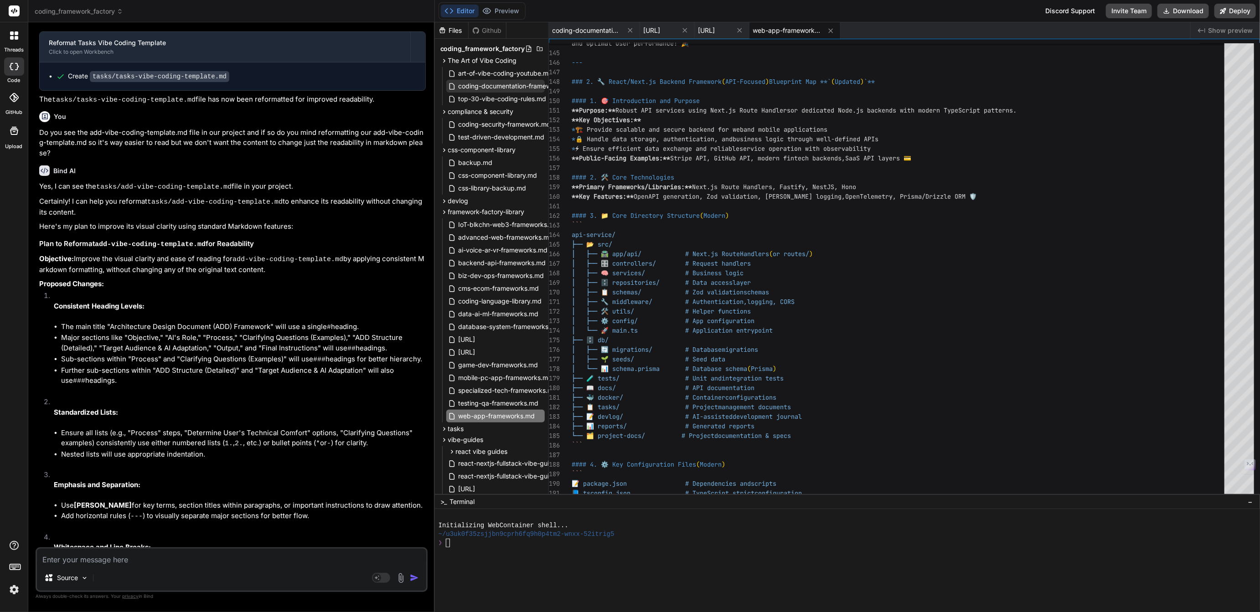
click at [531, 84] on span "coding-documentation-framework.md" at bounding box center [516, 86] width 116 height 11
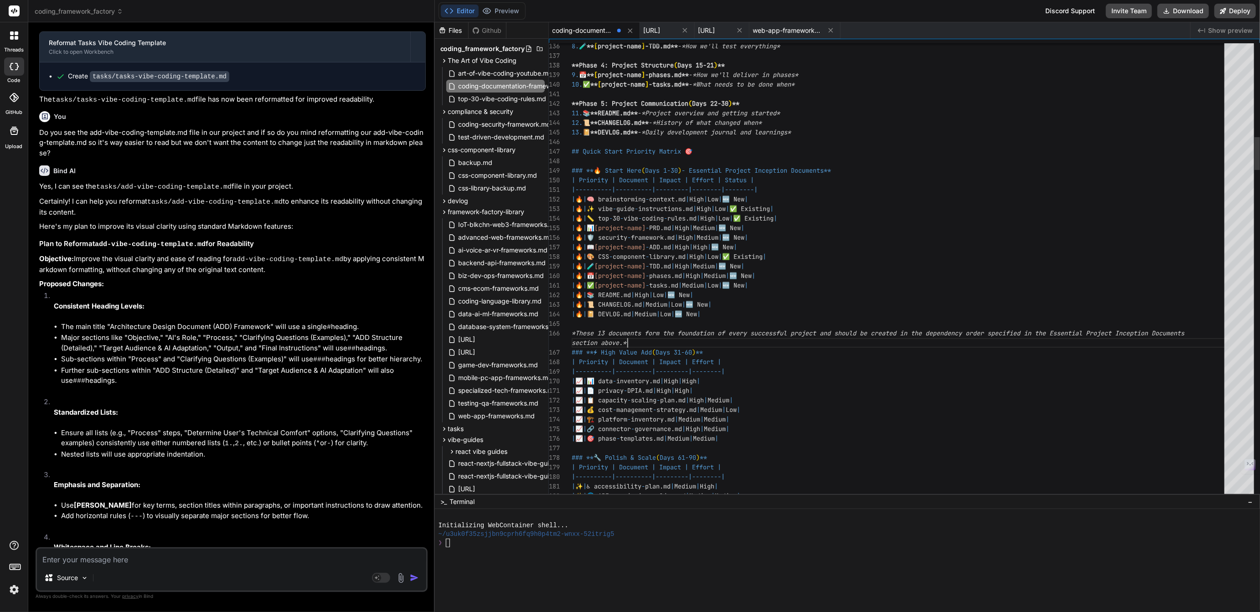
scroll to position [67, 0]
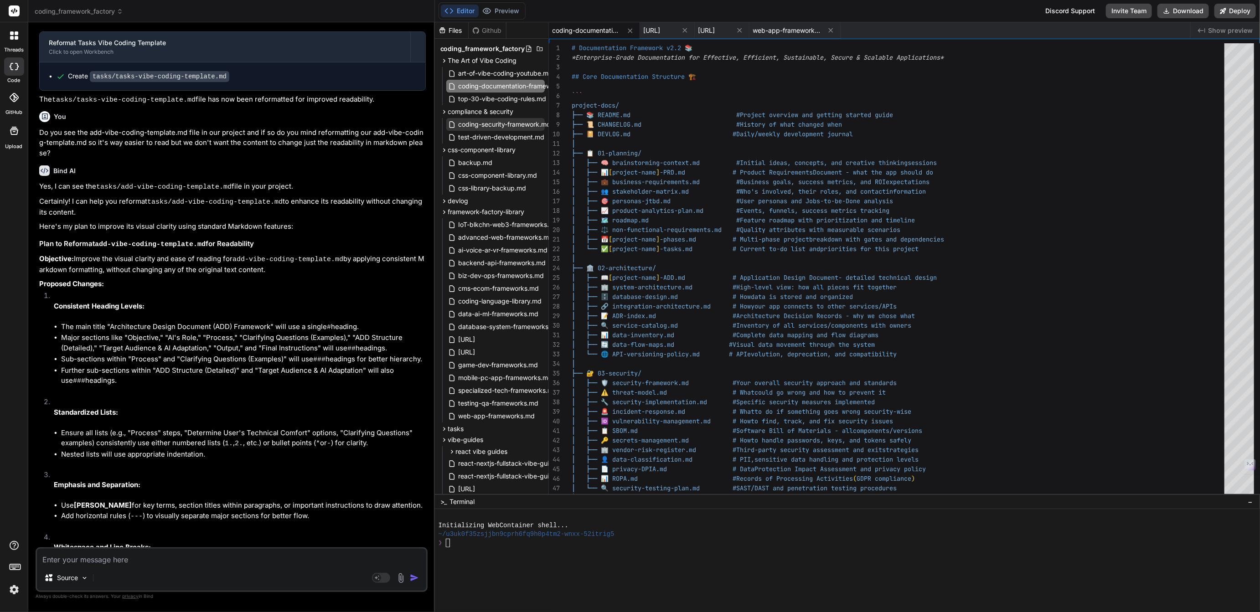
click at [492, 125] on span "coding-security-framework.md" at bounding box center [505, 124] width 94 height 11
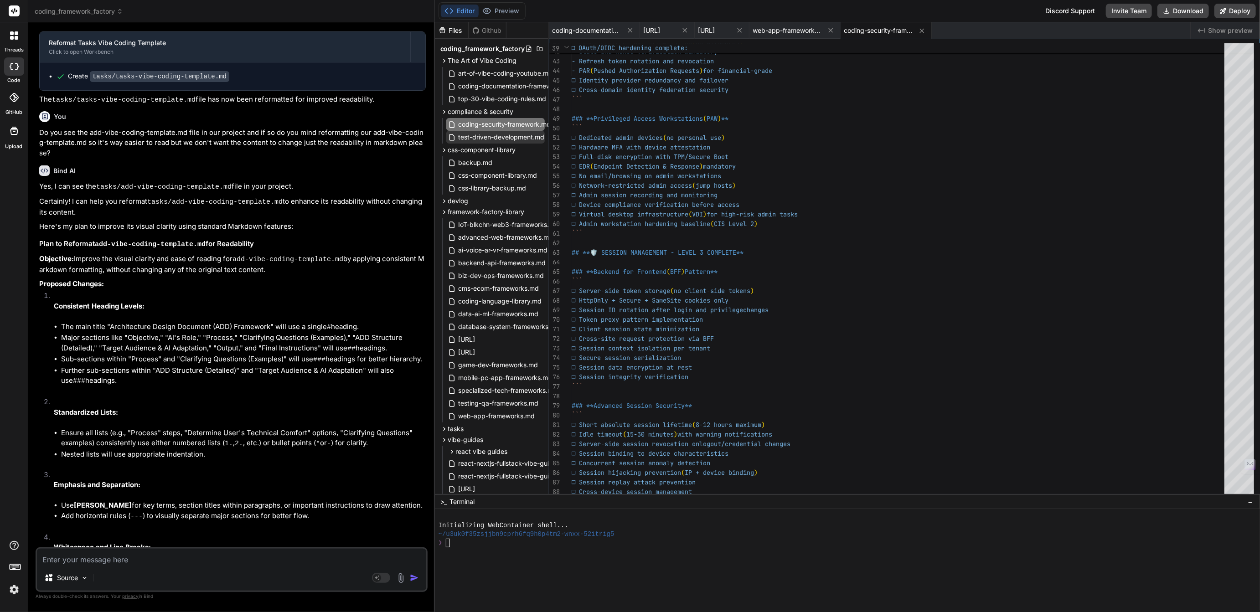
click at [497, 136] on span "test-driven-development.md" at bounding box center [502, 137] width 88 height 11
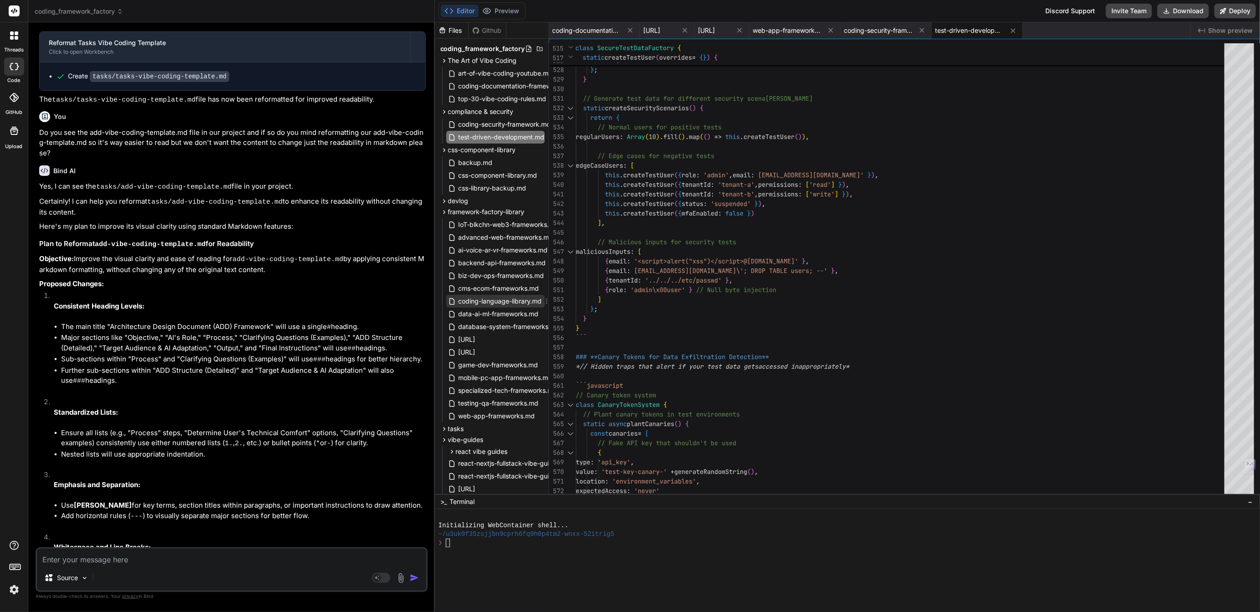
click at [474, 303] on span "coding-language-library.md" at bounding box center [500, 301] width 85 height 11
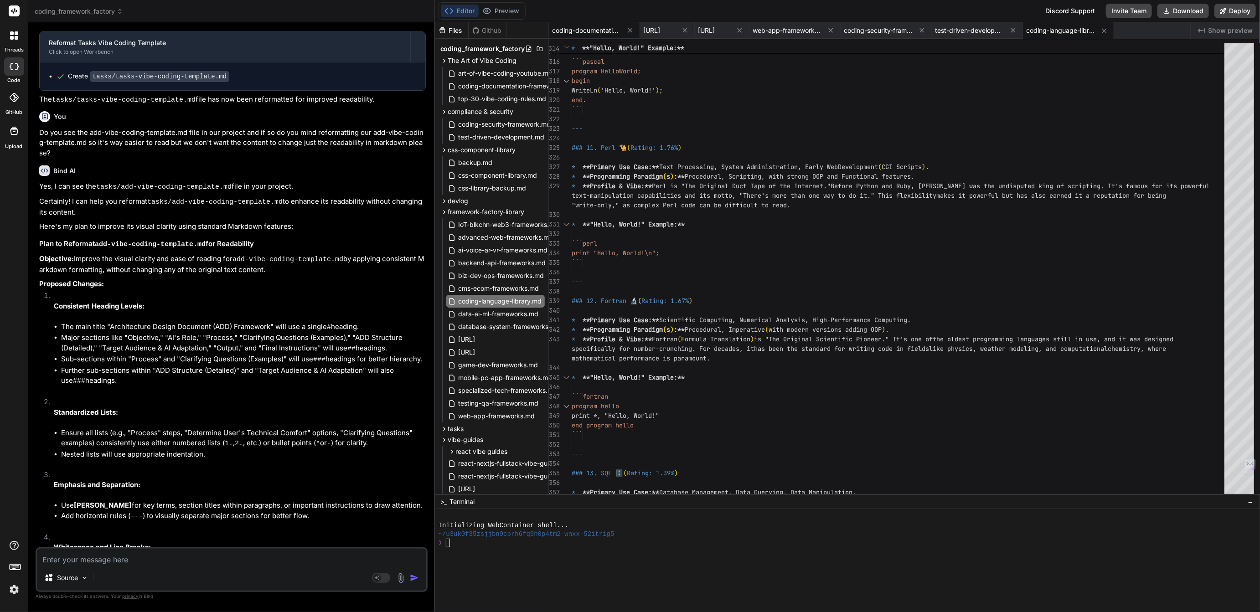
click at [596, 24] on div "coding-documentation-framework.md" at bounding box center [594, 30] width 91 height 16
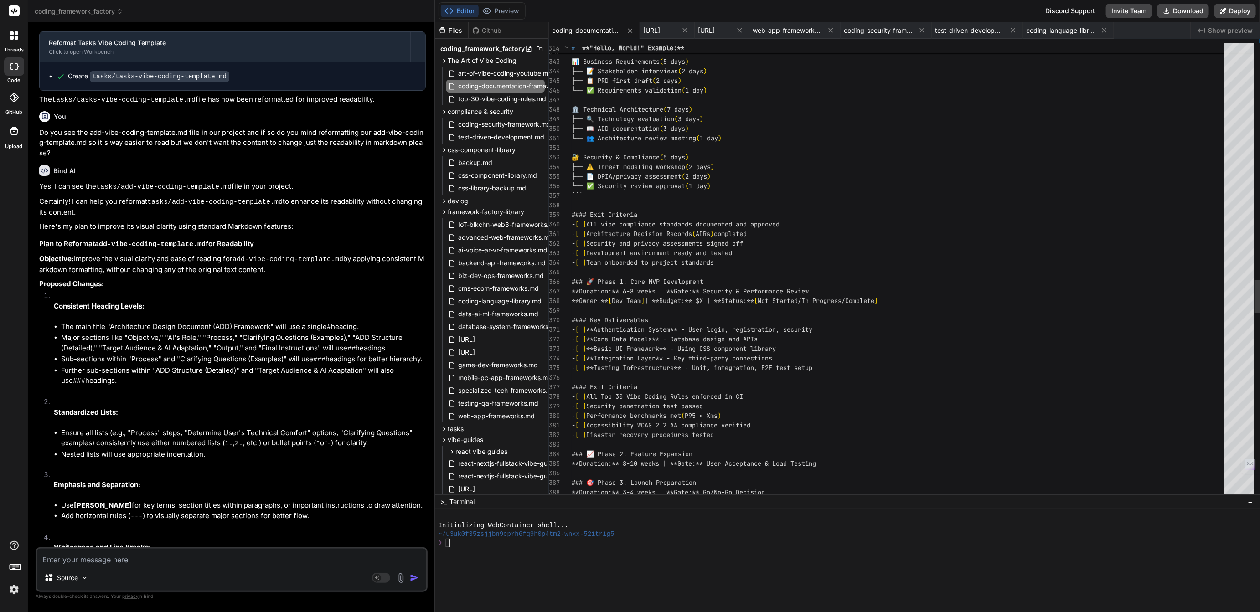
scroll to position [28, 0]
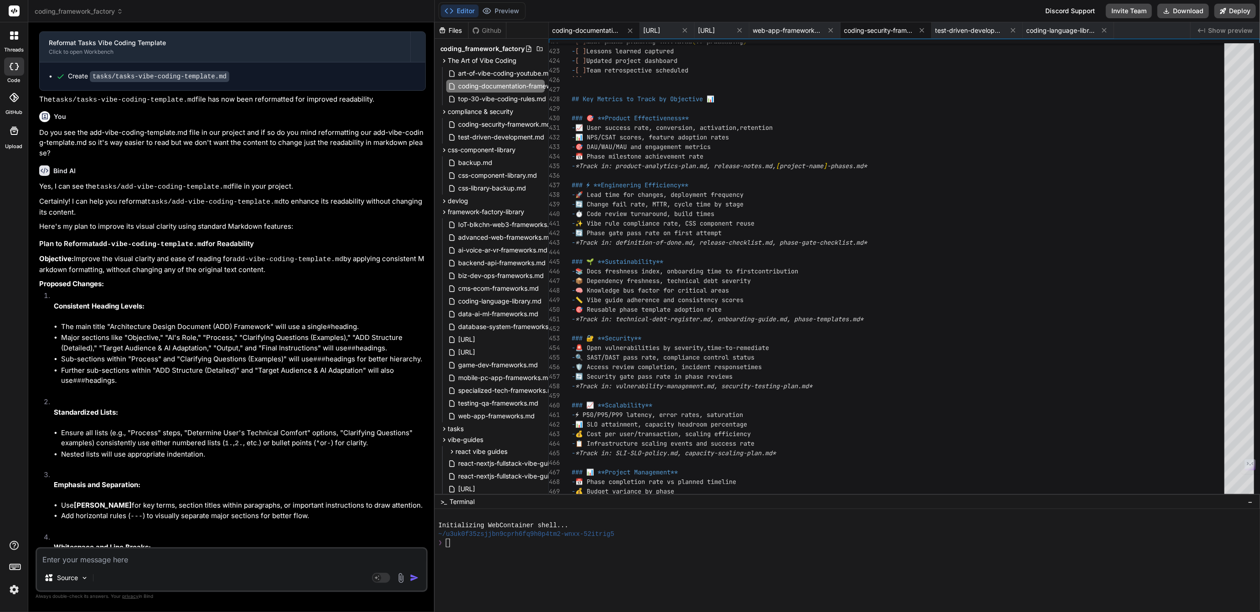
click at [913, 32] on span "coding-security-framework.md" at bounding box center [878, 30] width 68 height 9
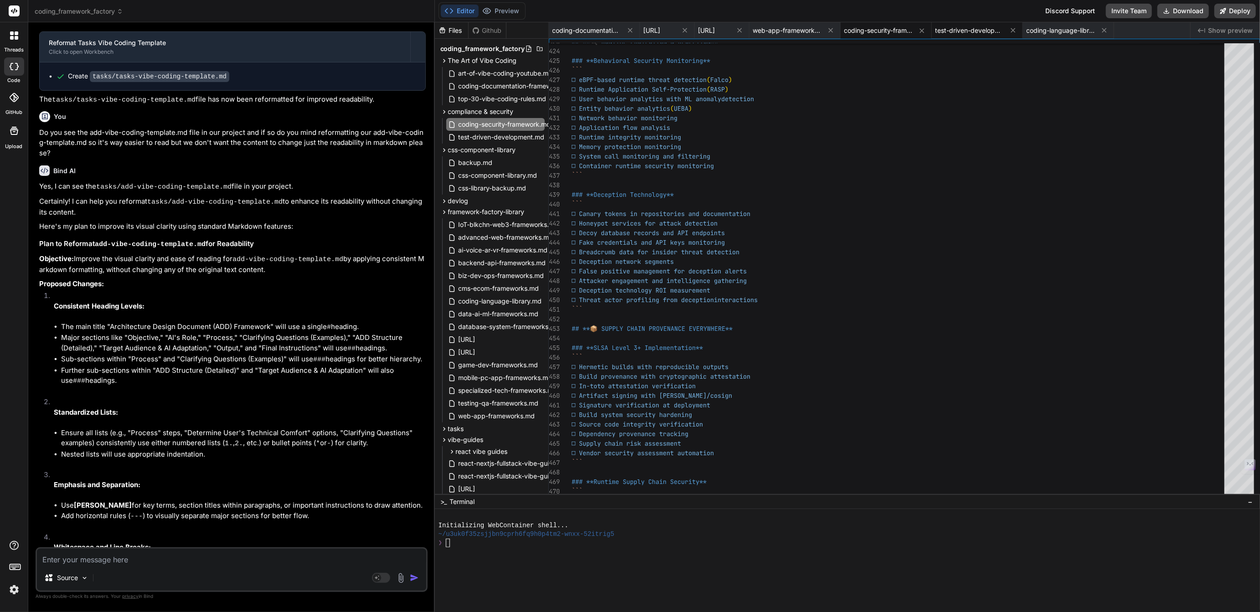
click at [1004, 33] on span "test-driven-development.md" at bounding box center [969, 30] width 68 height 9
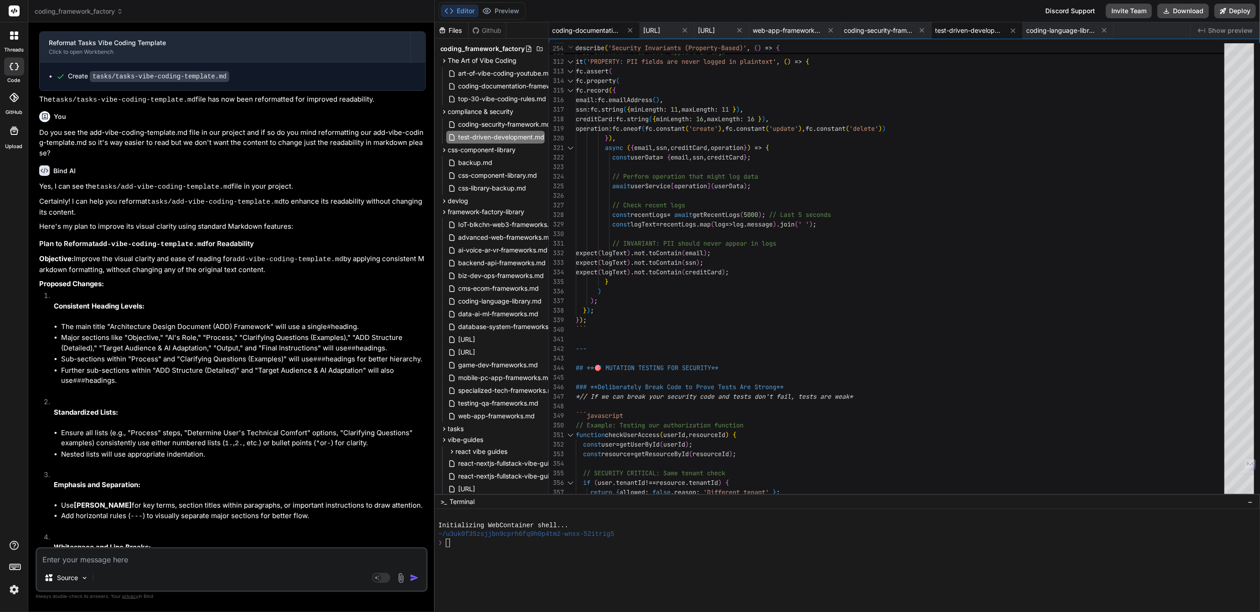
click at [597, 34] on span "coding-documentation-framework.md" at bounding box center [586, 30] width 68 height 9
type textarea "enterprise while remaining accessible to non-technical team members. Your exist…"
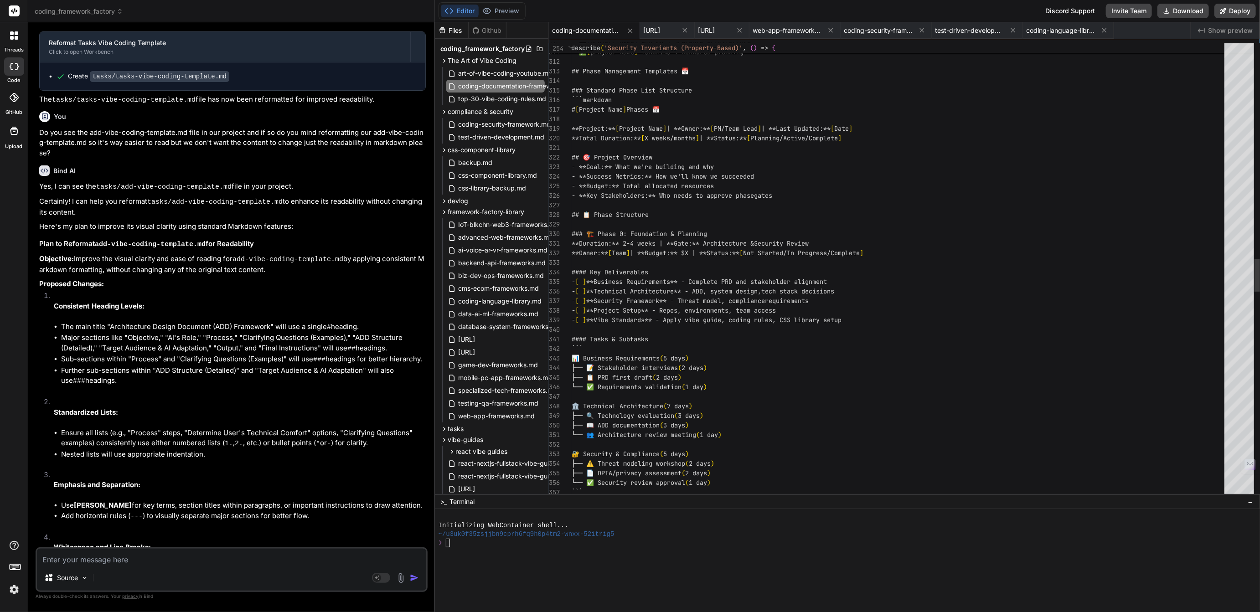
scroll to position [28, 0]
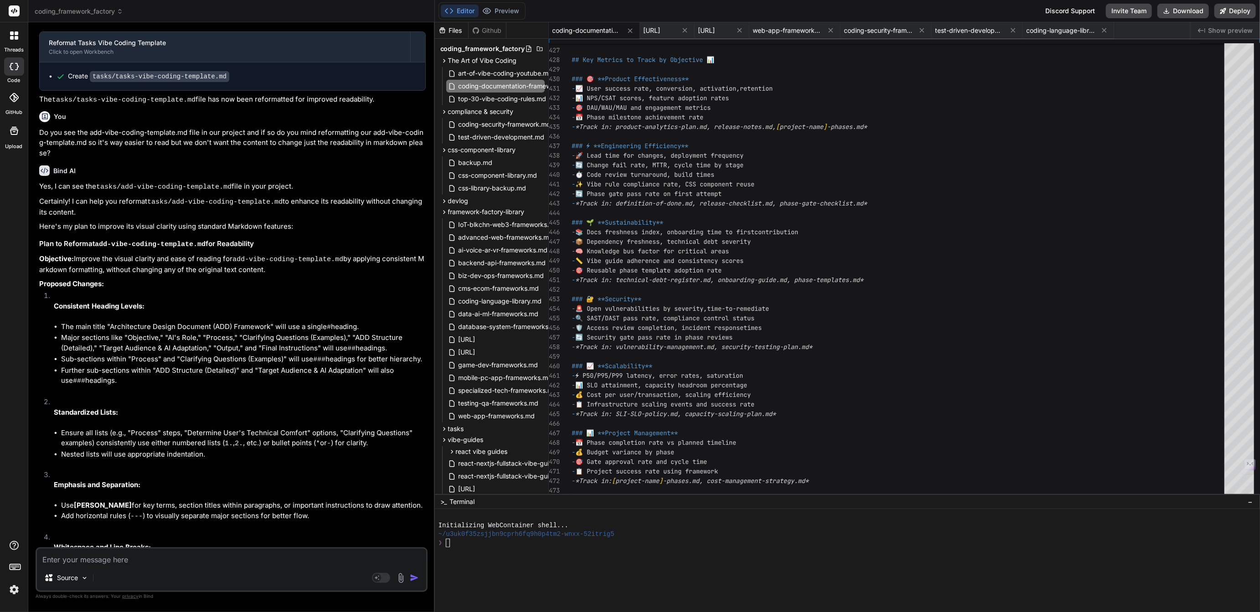
click at [596, 27] on span "coding-documentation-framework.md" at bounding box center [586, 30] width 68 height 9
click at [594, 31] on span "coding-documentation-framework.md" at bounding box center [586, 30] width 68 height 9
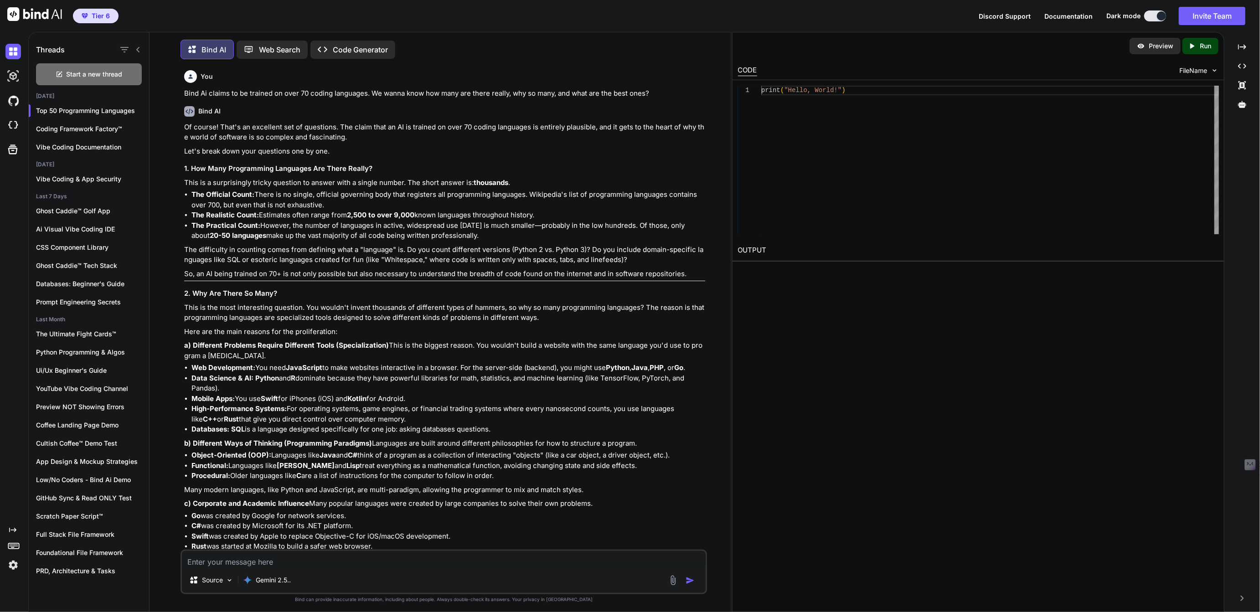
scroll to position [19701, 0]
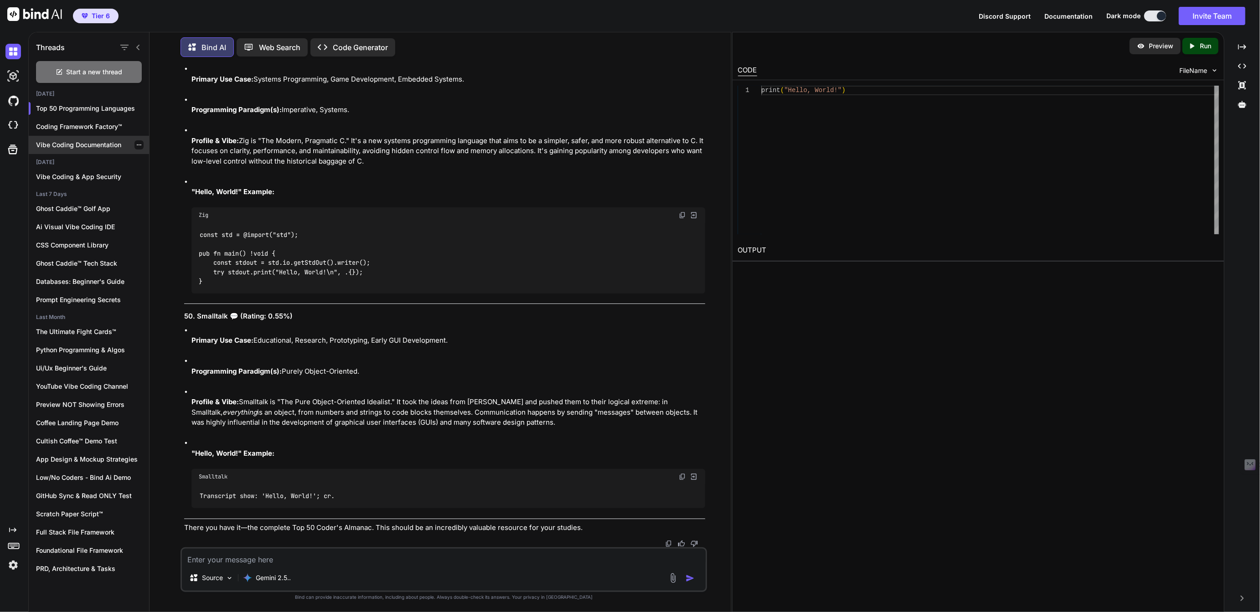
click at [85, 140] on p "Vibe Coding Documentation" at bounding box center [92, 144] width 113 height 9
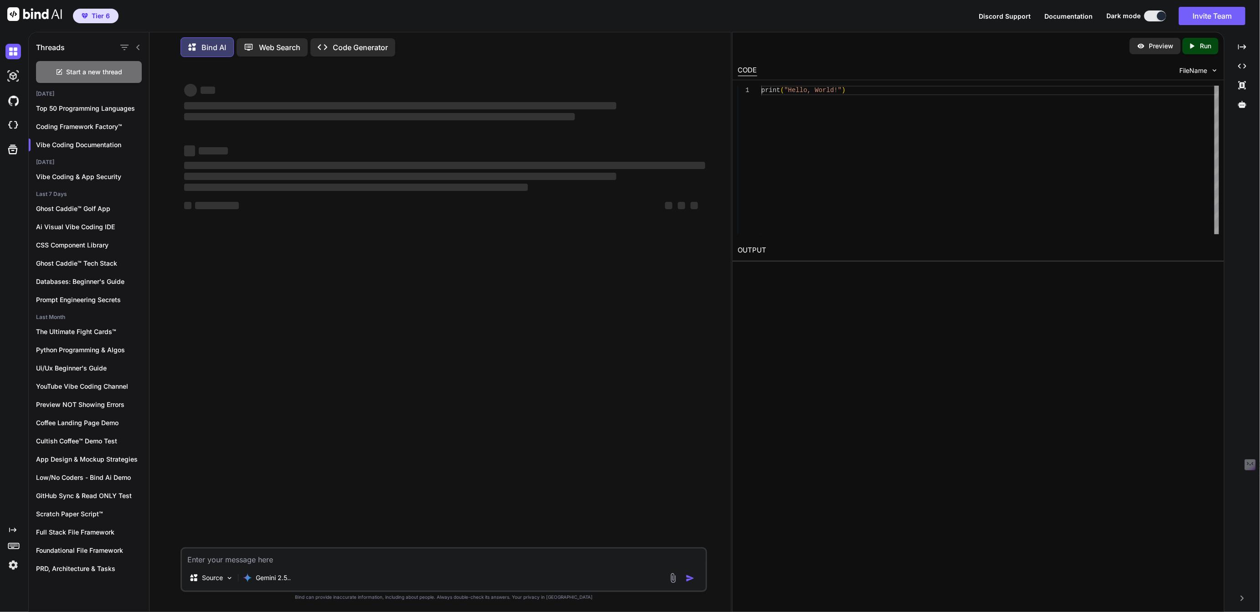
type textarea "x"
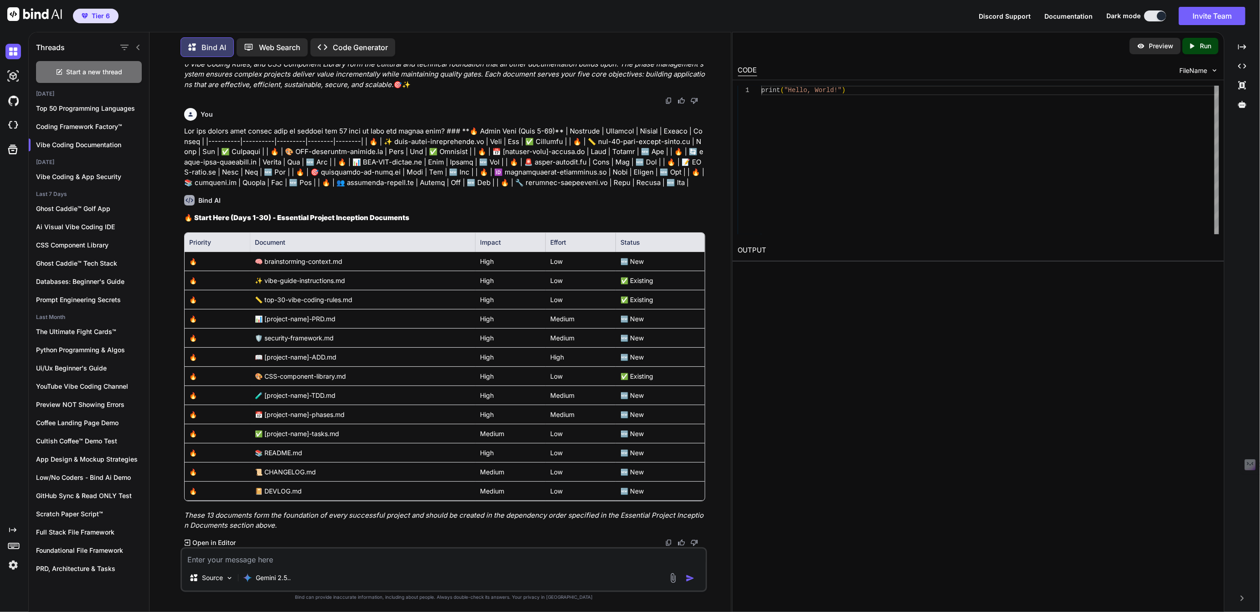
scroll to position [13470, 0]
click at [669, 541] on img at bounding box center [668, 542] width 7 height 7
